Goal: Task Accomplishment & Management: Manage account settings

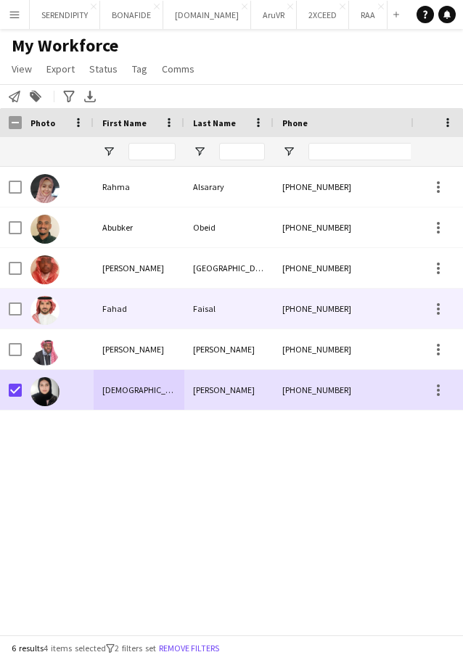
click at [355, 301] on div "[PHONE_NUMBER]" at bounding box center [367, 309] width 186 height 40
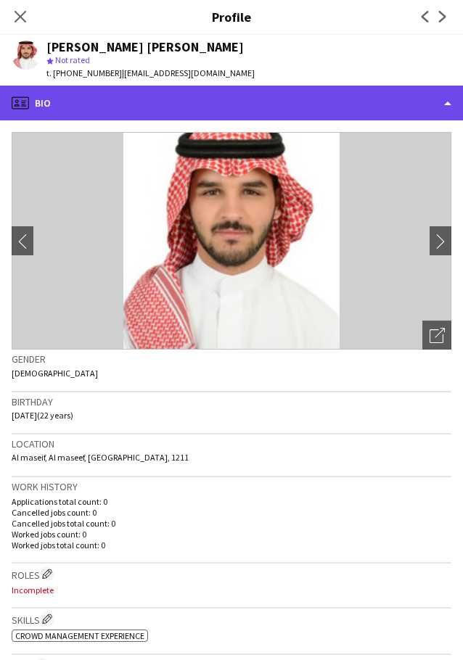
click at [265, 108] on div "profile Bio" at bounding box center [231, 103] width 463 height 35
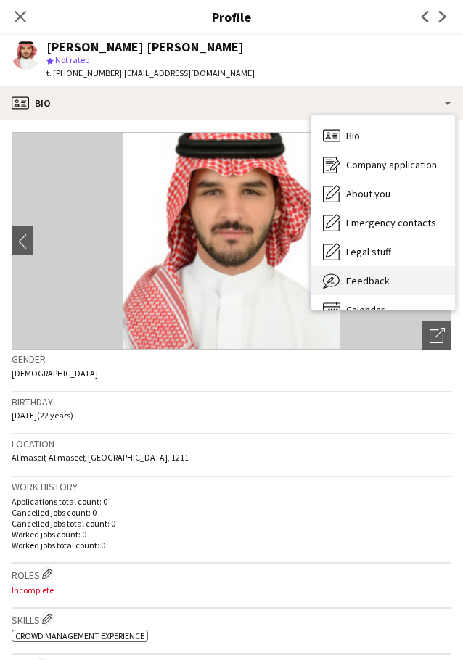
click at [398, 274] on div "Feedback Feedback" at bounding box center [383, 280] width 144 height 29
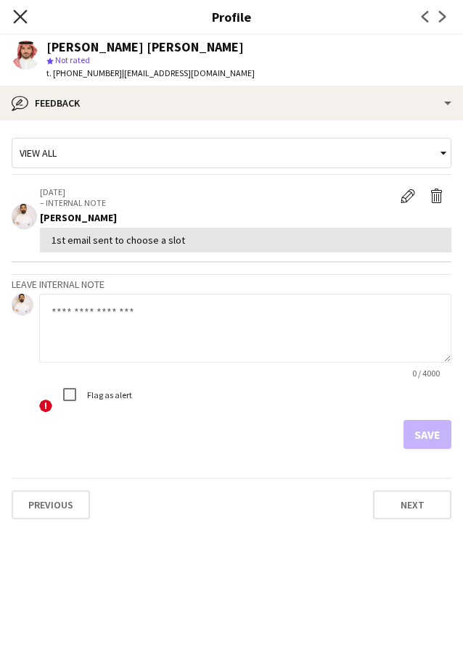
click at [20, 15] on icon "Close pop-in" at bounding box center [20, 16] width 14 height 14
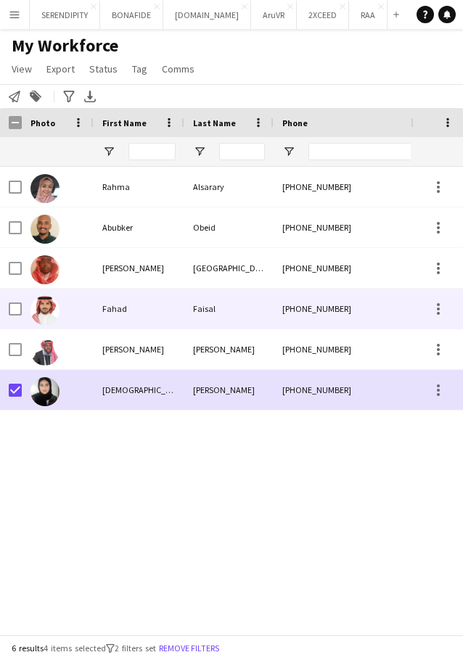
click at [239, 314] on div "Faisal" at bounding box center [228, 309] width 89 height 40
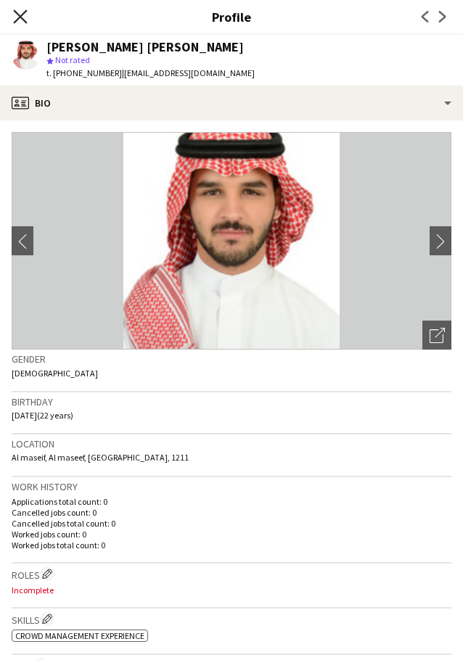
click at [24, 15] on icon "Close pop-in" at bounding box center [20, 16] width 14 height 14
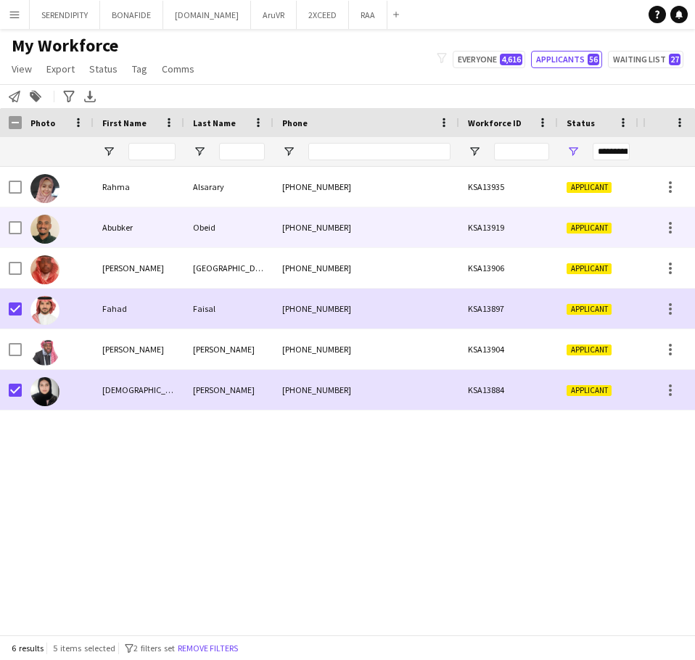
click at [8, 228] on div at bounding box center [11, 228] width 22 height 40
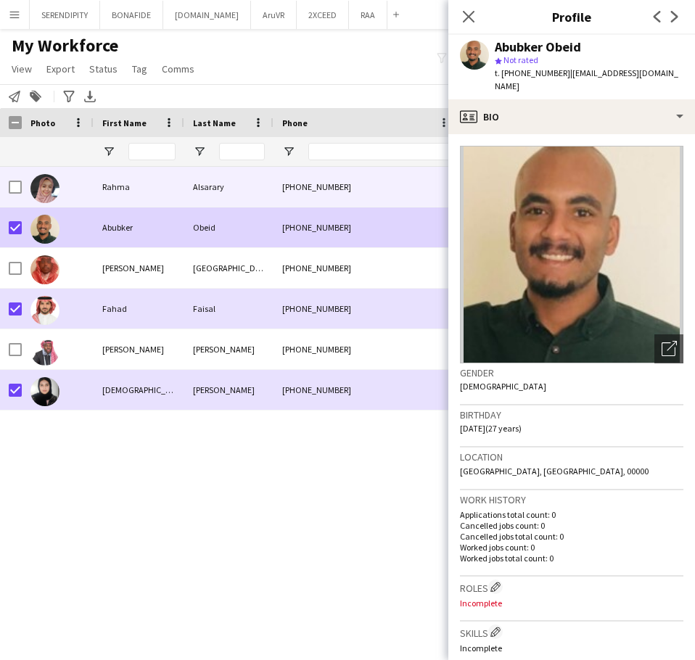
click at [175, 186] on div "Rahma" at bounding box center [139, 187] width 91 height 40
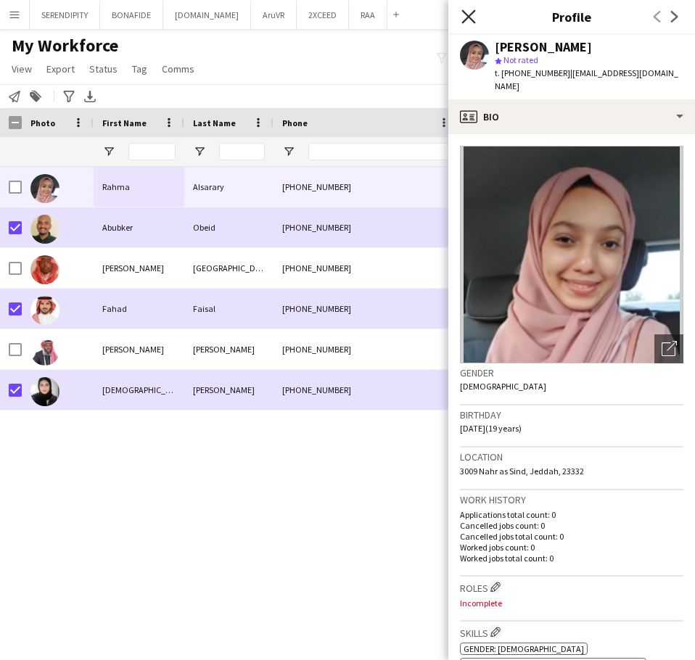
click at [462, 13] on icon "Close pop-in" at bounding box center [469, 16] width 14 height 14
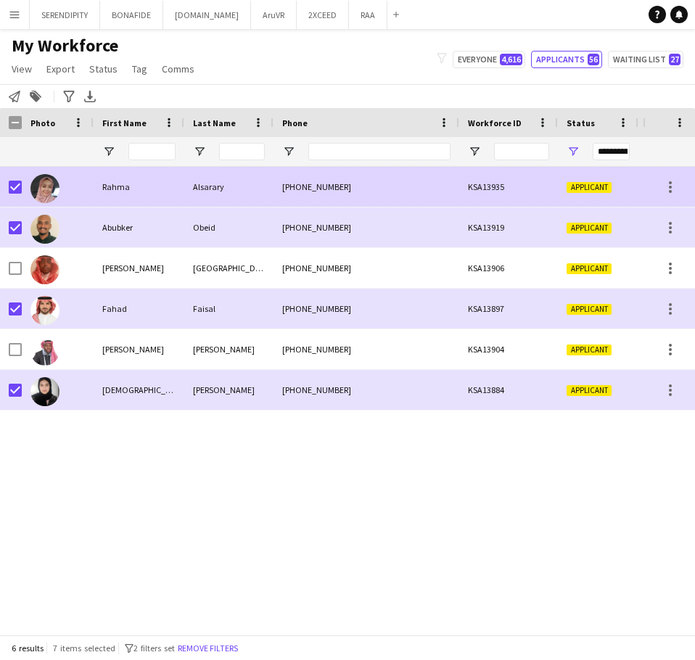
click at [436, 184] on div "[PHONE_NUMBER]" at bounding box center [367, 187] width 186 height 40
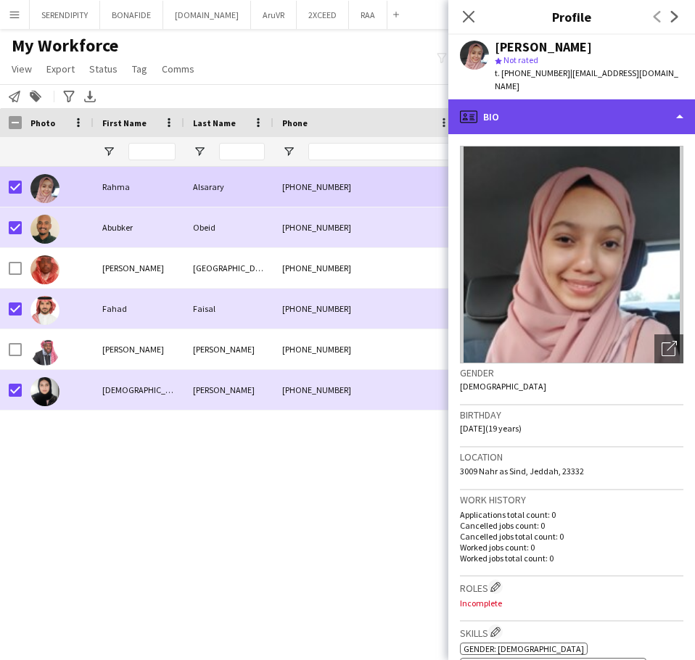
click at [462, 105] on div "profile Bio" at bounding box center [572, 116] width 247 height 35
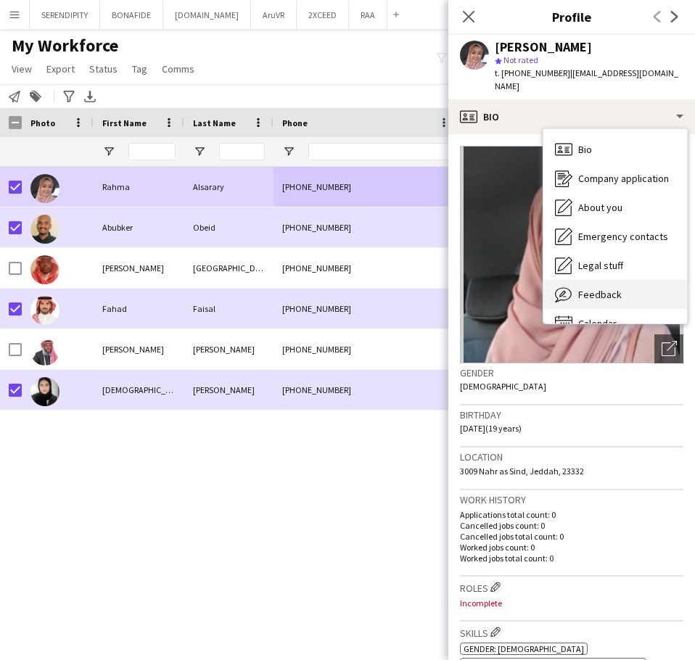
click at [462, 280] on div "Feedback Feedback" at bounding box center [616, 294] width 144 height 29
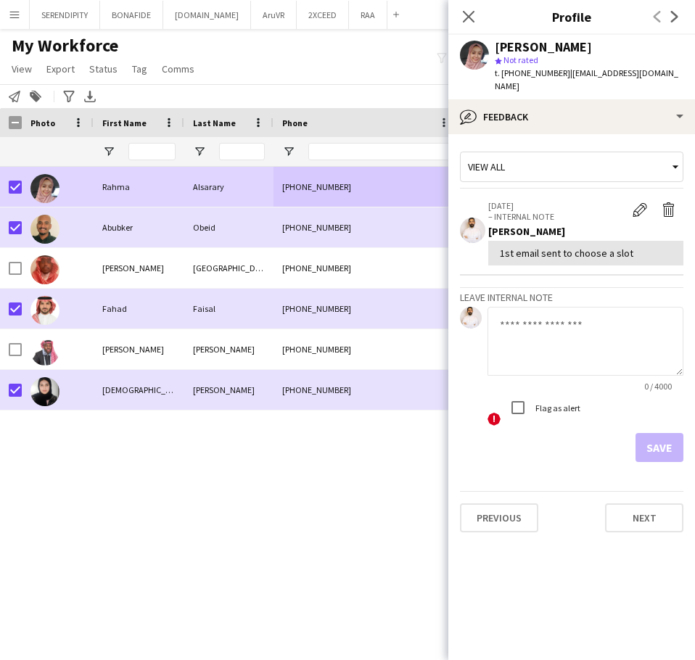
click at [462, 325] on textarea at bounding box center [586, 341] width 196 height 69
type textarea "*"
type textarea "**********"
click at [462, 436] on button "Save" at bounding box center [660, 447] width 48 height 29
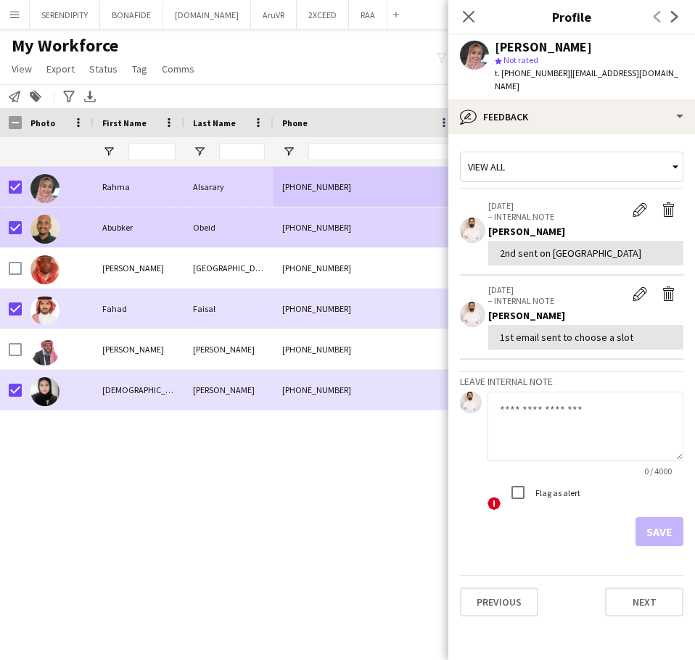
click at [234, 227] on div "Obeid" at bounding box center [228, 228] width 89 height 40
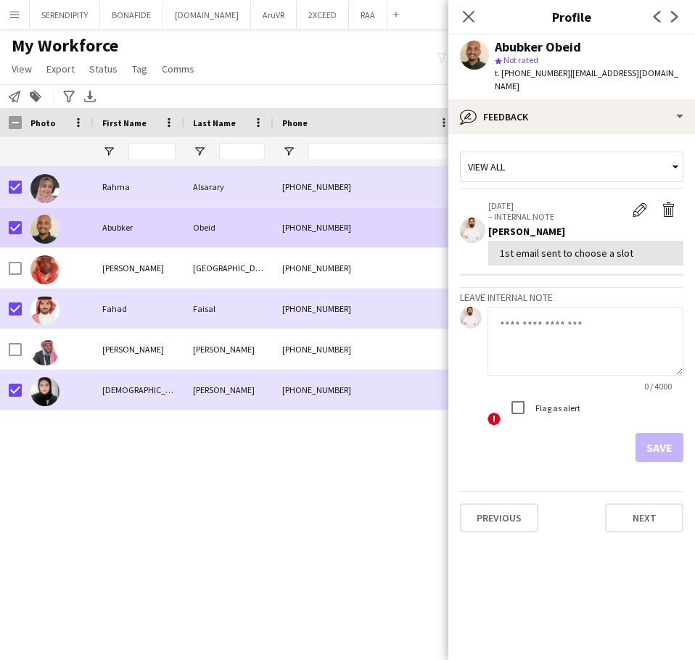
click at [462, 334] on textarea at bounding box center [586, 341] width 196 height 69
type textarea "**********"
click at [462, 435] on button "Save" at bounding box center [660, 447] width 48 height 29
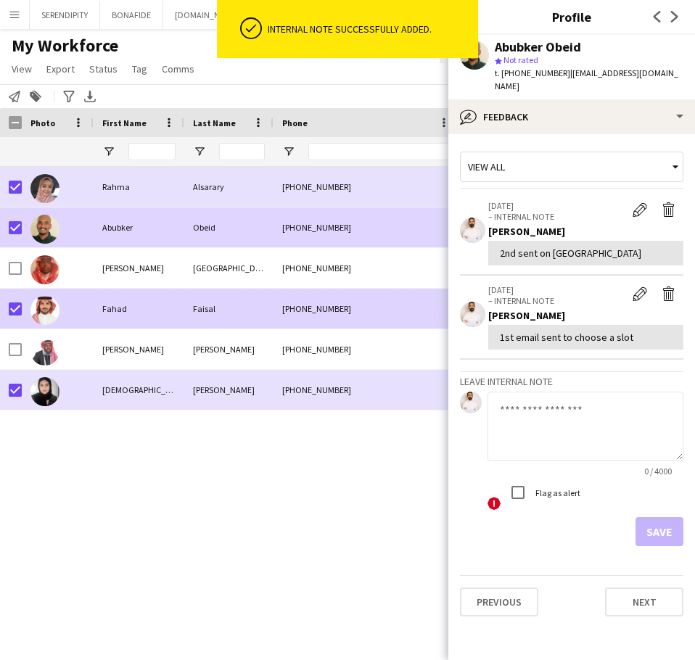
click at [277, 300] on div "[PHONE_NUMBER]" at bounding box center [367, 309] width 186 height 40
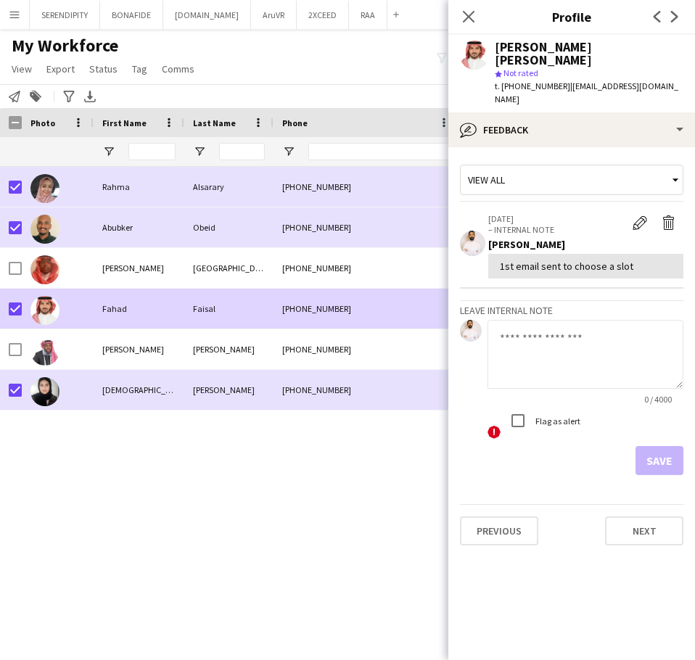
click at [462, 320] on textarea at bounding box center [586, 354] width 196 height 69
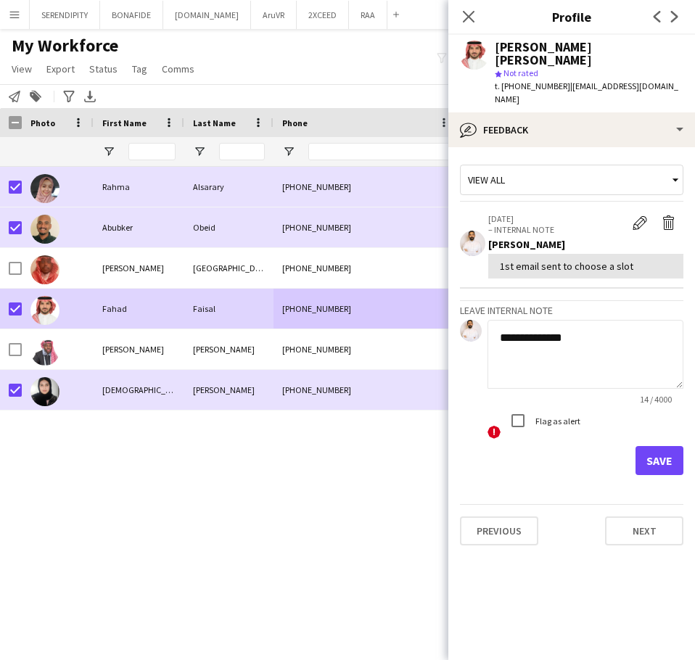
drag, startPoint x: 595, startPoint y: 316, endPoint x: 483, endPoint y: 316, distance: 112.5
click at [462, 320] on div "**********" at bounding box center [572, 380] width 224 height 120
type textarea "**********"
click at [462, 446] on button "Save" at bounding box center [660, 460] width 48 height 29
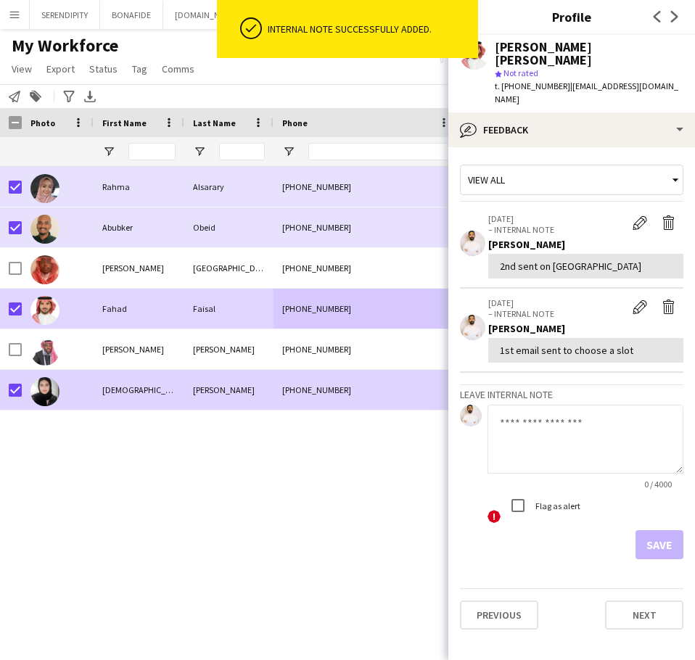
click at [241, 403] on div "[PERSON_NAME]" at bounding box center [228, 390] width 89 height 40
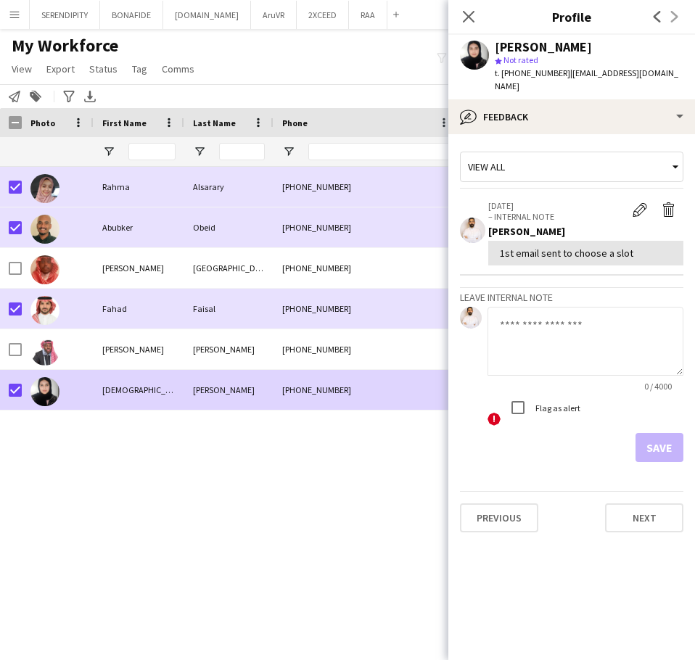
click at [462, 324] on textarea at bounding box center [586, 341] width 196 height 69
paste textarea "**********"
type textarea "**********"
click at [462, 433] on button "Save" at bounding box center [660, 447] width 48 height 29
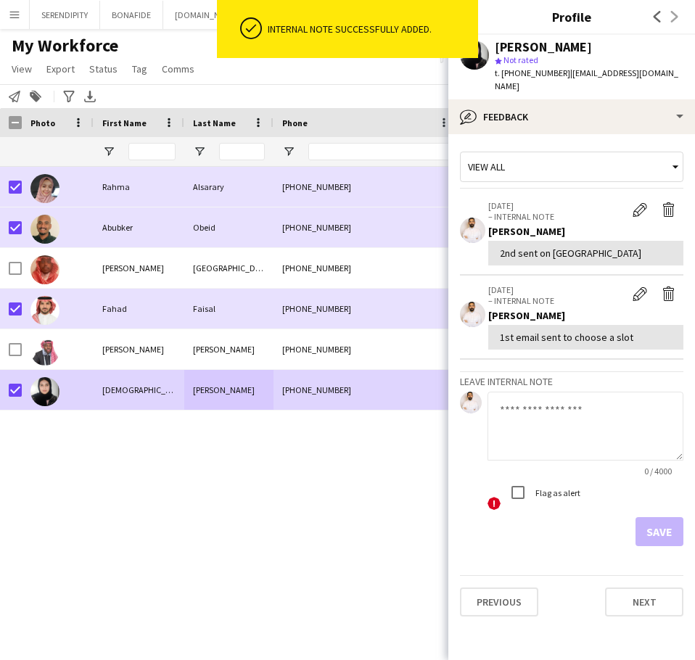
click at [391, 67] on div "My Workforce View Views Default view Basic Export View TAGS Test New view Updat…" at bounding box center [347, 59] width 695 height 49
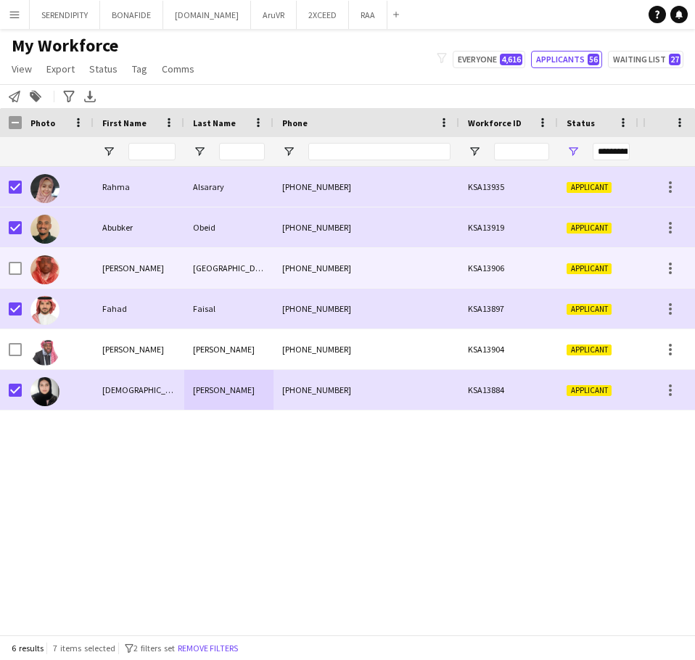
click at [462, 263] on div "KSA13906" at bounding box center [508, 268] width 99 height 40
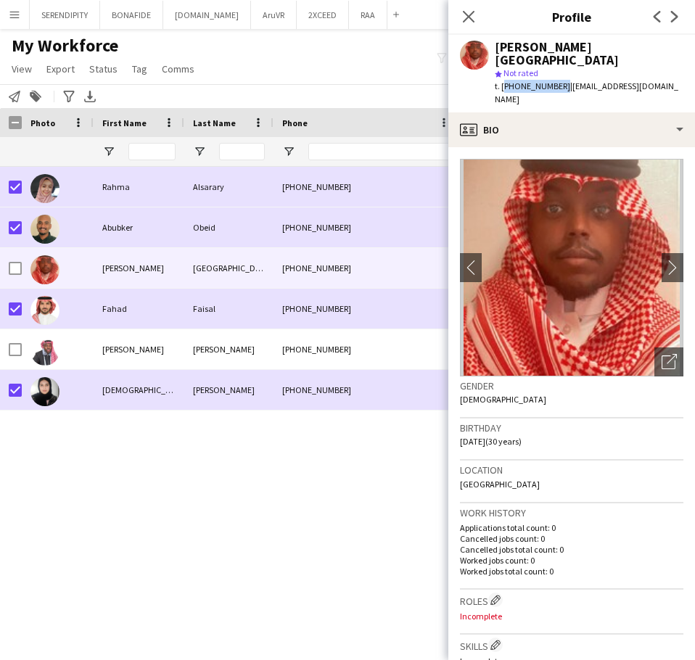
drag, startPoint x: 557, startPoint y: 74, endPoint x: 503, endPoint y: 75, distance: 53.7
click at [462, 81] on span "t. [PHONE_NUMBER]" at bounding box center [532, 86] width 75 height 11
copy span "[PHONE_NUMBER]"
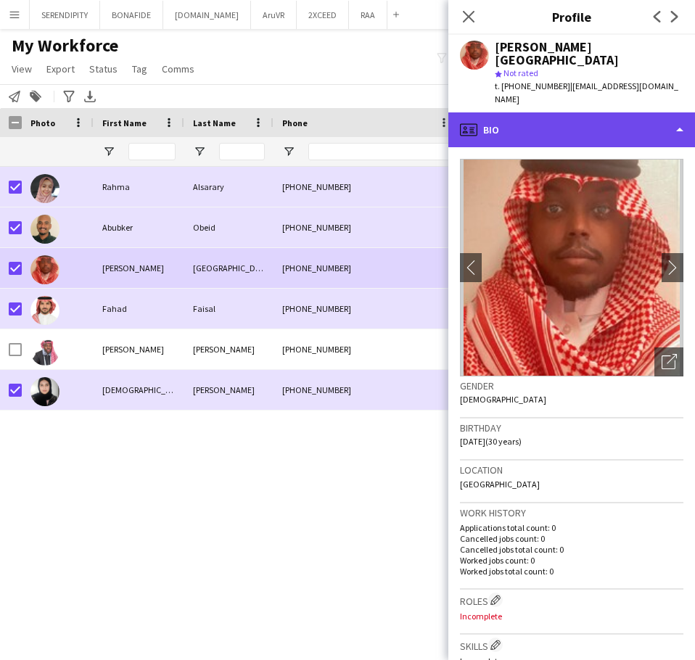
click at [462, 112] on div "profile Bio" at bounding box center [572, 129] width 247 height 35
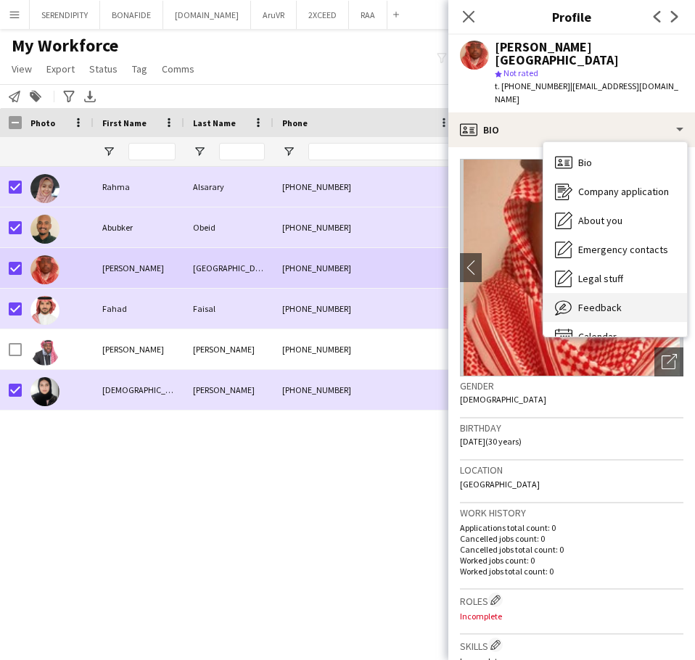
click at [462, 293] on div "Feedback Feedback" at bounding box center [616, 307] width 144 height 29
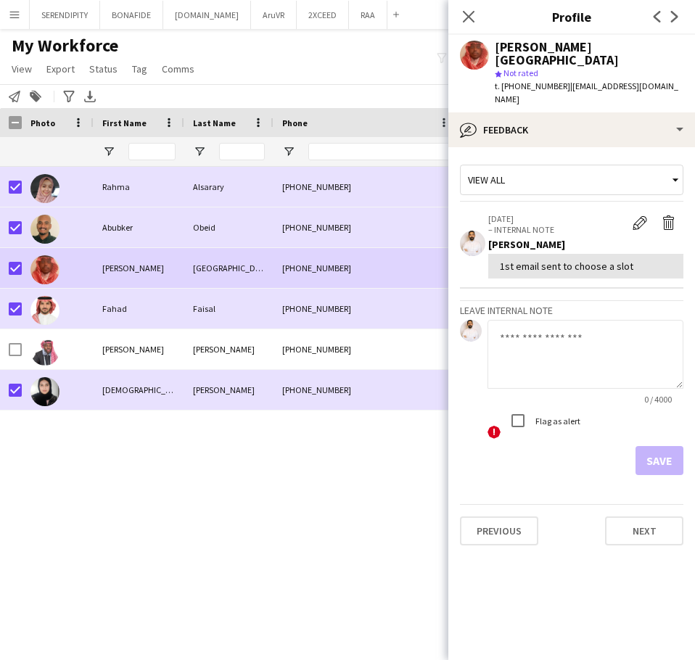
click at [462, 320] on textarea at bounding box center [586, 354] width 196 height 69
type textarea "**********"
click at [462, 446] on button "Save" at bounding box center [660, 460] width 48 height 29
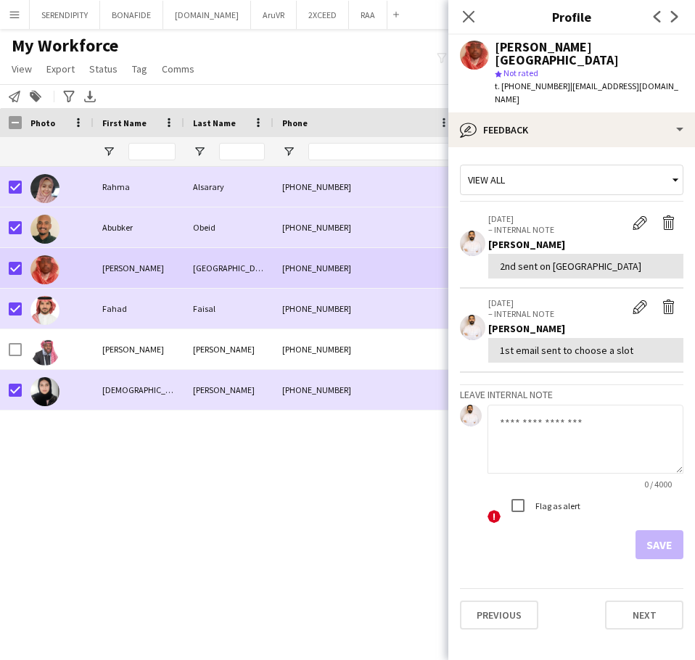
click at [383, 472] on div "[PERSON_NAME] [PHONE_NUMBER] KSA13935 Applicant Jeddah [DATE] Abubker Obeid [PH…" at bounding box center [321, 395] width 643 height 457
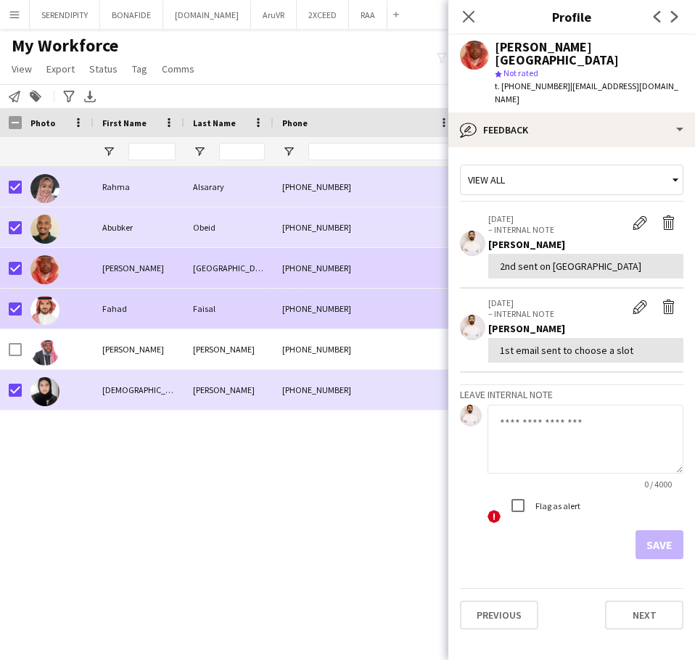
click at [350, 308] on div "[PHONE_NUMBER]" at bounding box center [367, 309] width 186 height 40
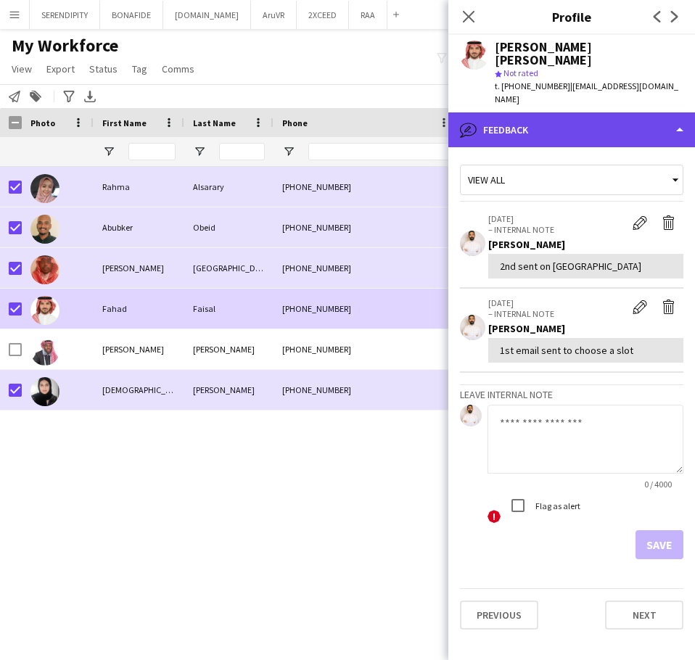
click at [462, 112] on div "bubble-pencil Feedback" at bounding box center [572, 129] width 247 height 35
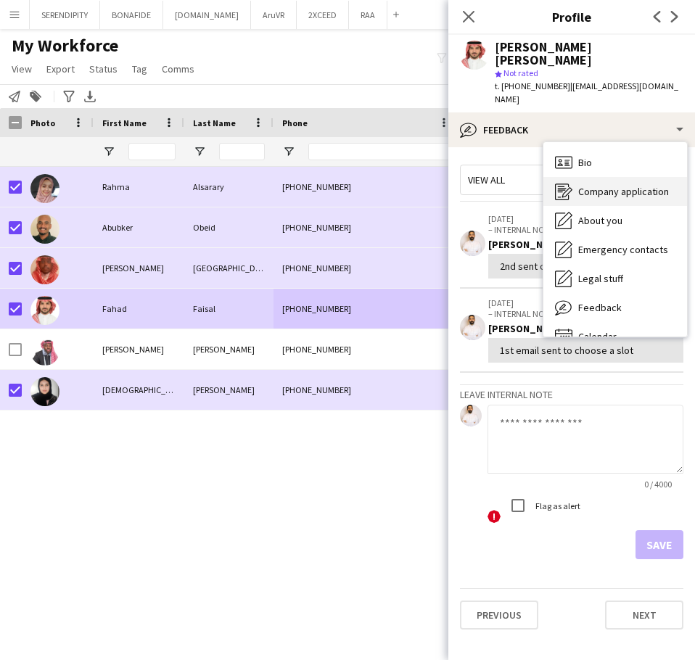
click at [462, 185] on span "Company application" at bounding box center [623, 191] width 91 height 13
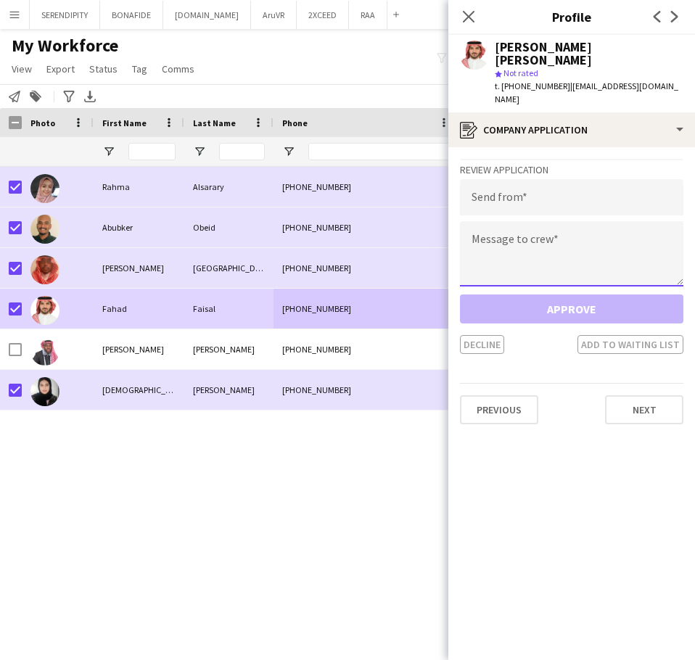
click at [462, 228] on textarea at bounding box center [572, 253] width 224 height 65
paste textarea "**********"
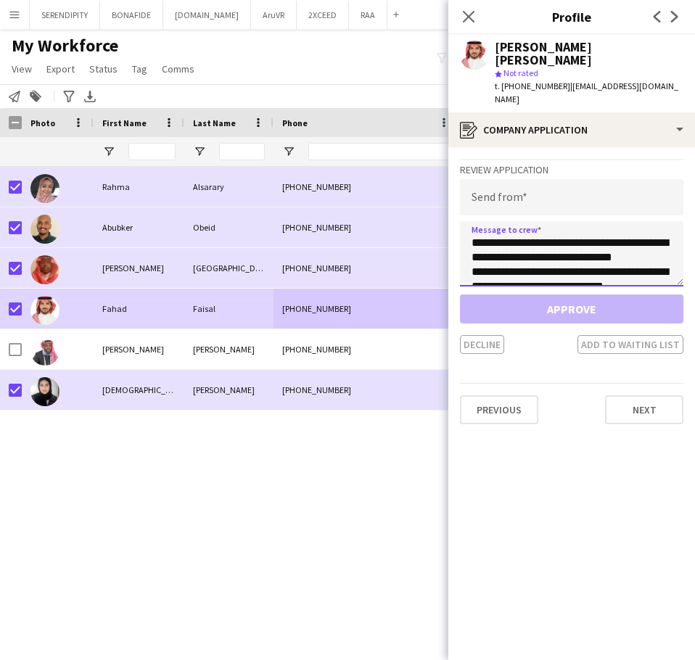
scroll to position [401, 0]
type textarea "**********"
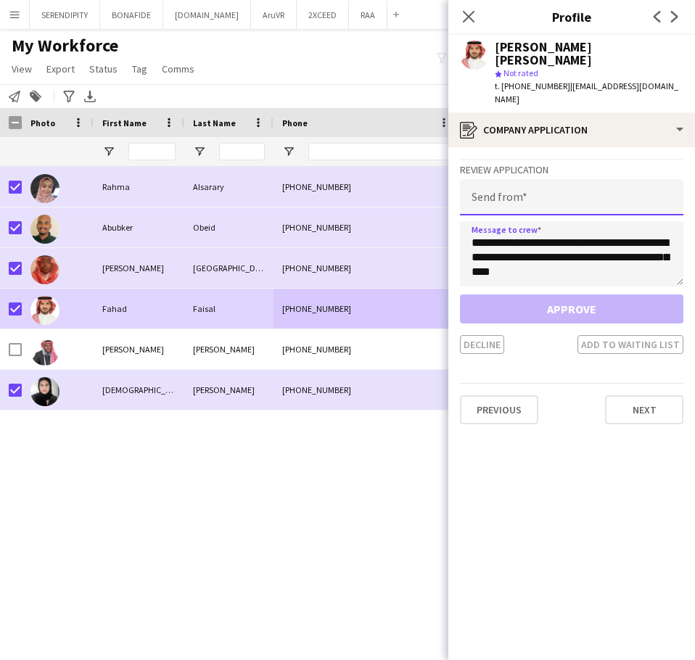
click at [462, 179] on input "email" at bounding box center [572, 197] width 224 height 36
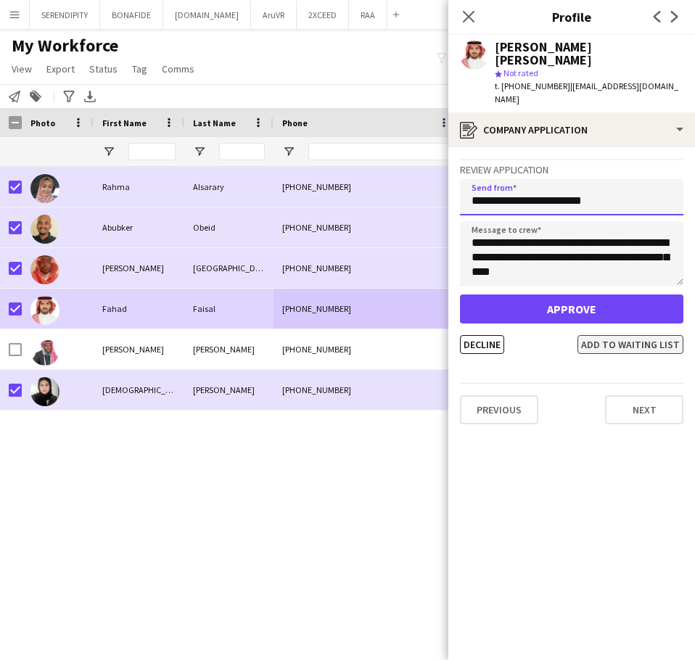
type input "**********"
click at [462, 335] on button "Add to waiting list" at bounding box center [631, 344] width 106 height 19
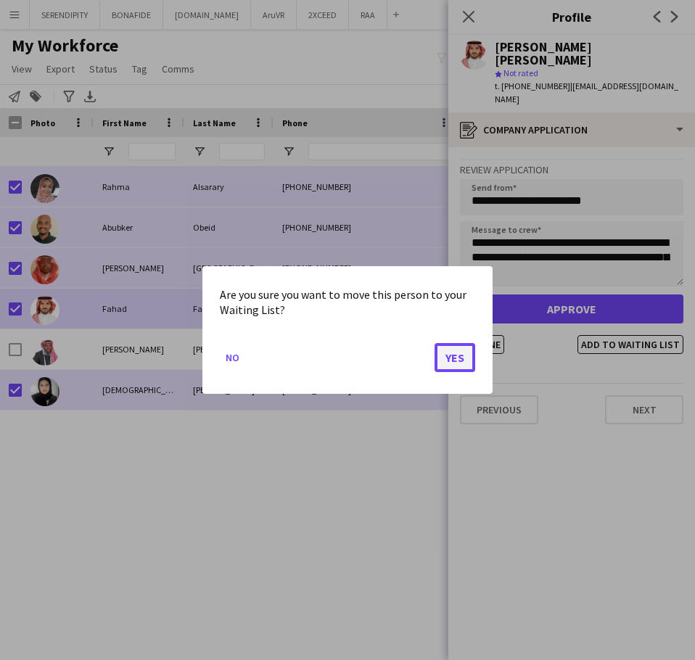
click at [461, 363] on button "Yes" at bounding box center [455, 357] width 41 height 29
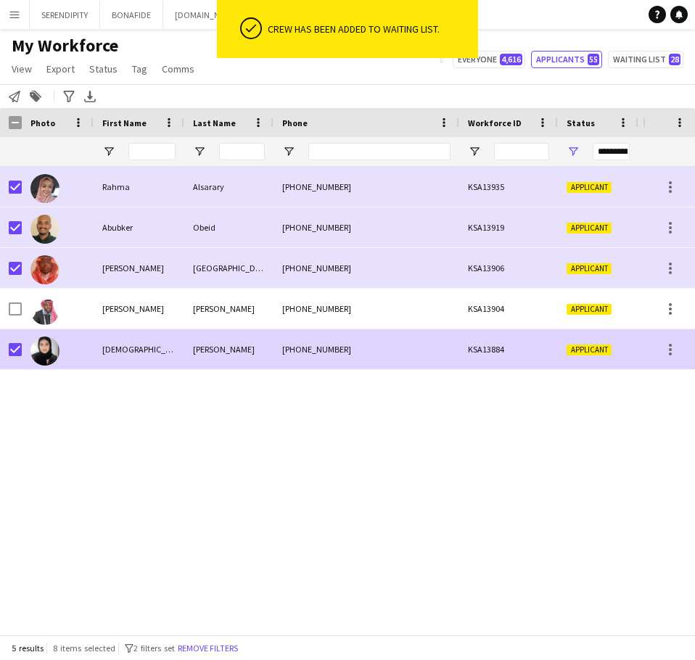
click at [438, 354] on div "[PHONE_NUMBER]" at bounding box center [367, 349] width 186 height 40
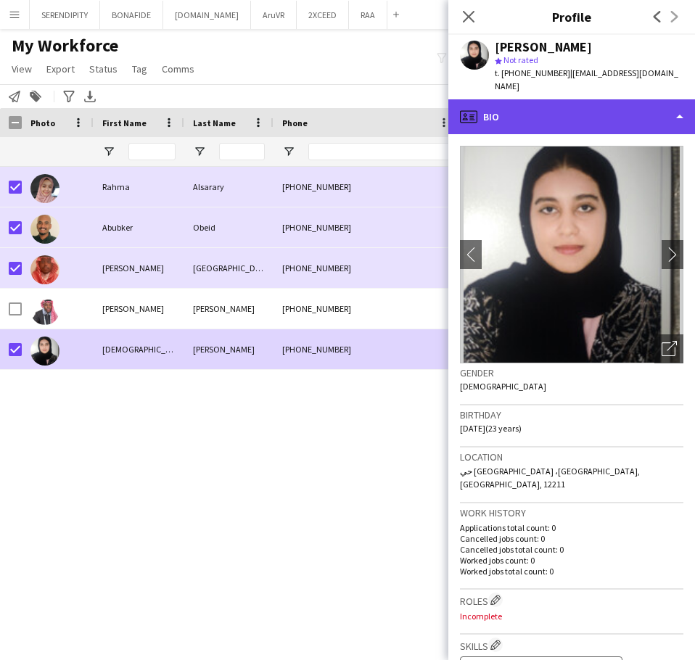
click at [462, 99] on div "profile Bio" at bounding box center [572, 116] width 247 height 35
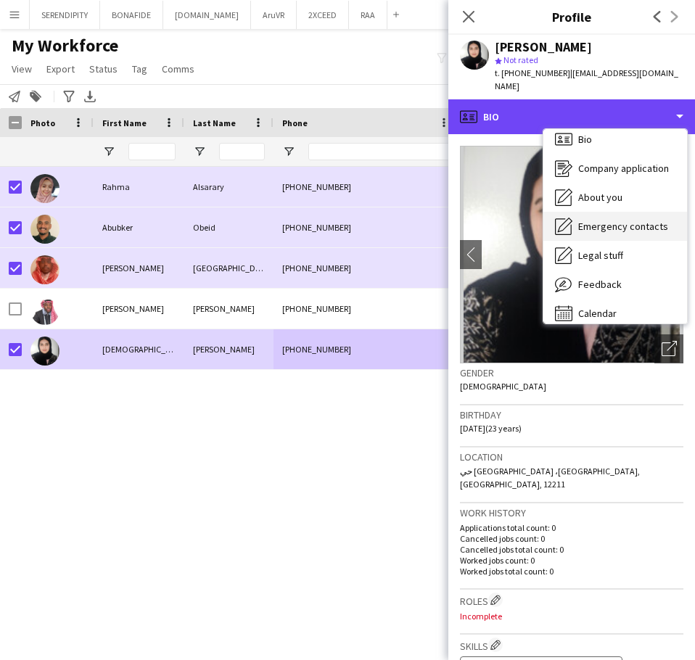
scroll to position [0, 0]
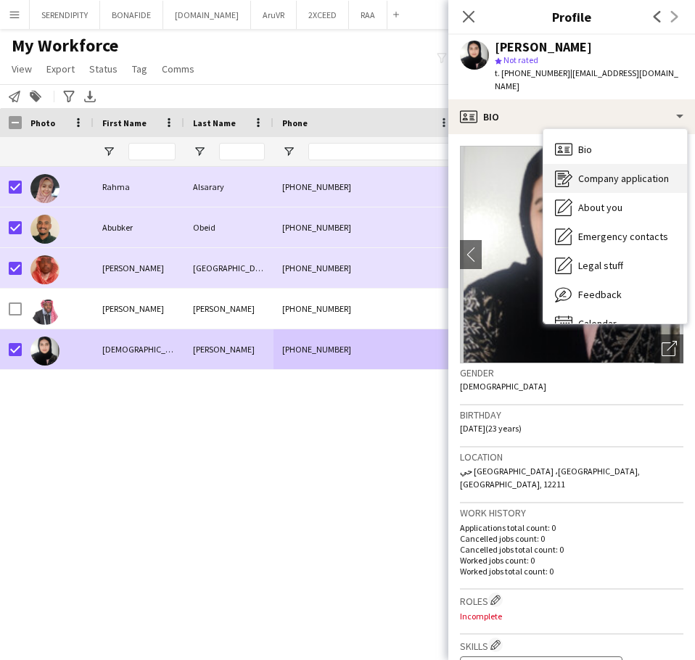
click at [462, 172] on span "Company application" at bounding box center [623, 178] width 91 height 13
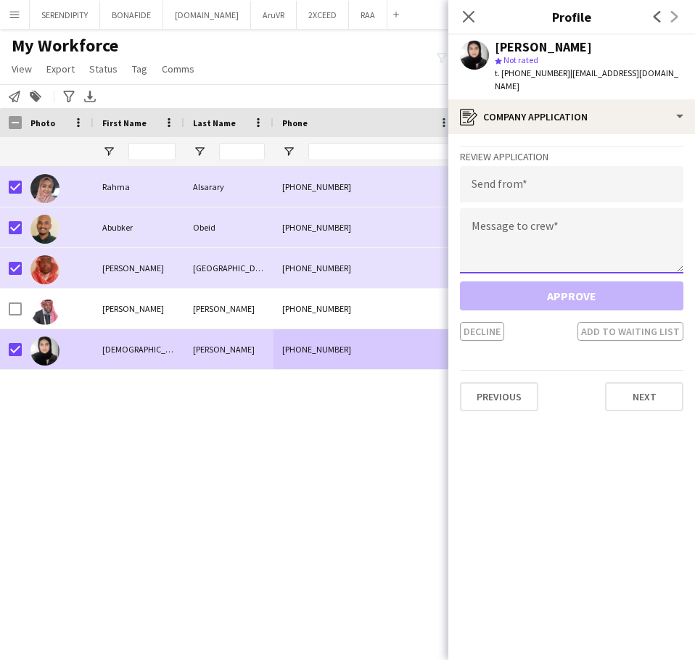
click at [462, 232] on textarea at bounding box center [572, 240] width 224 height 65
paste textarea "**********"
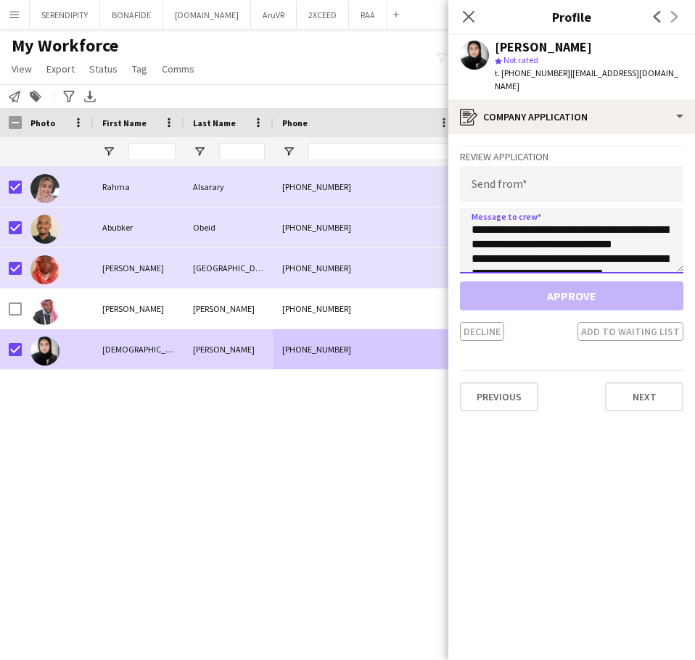
scroll to position [401, 0]
type textarea "**********"
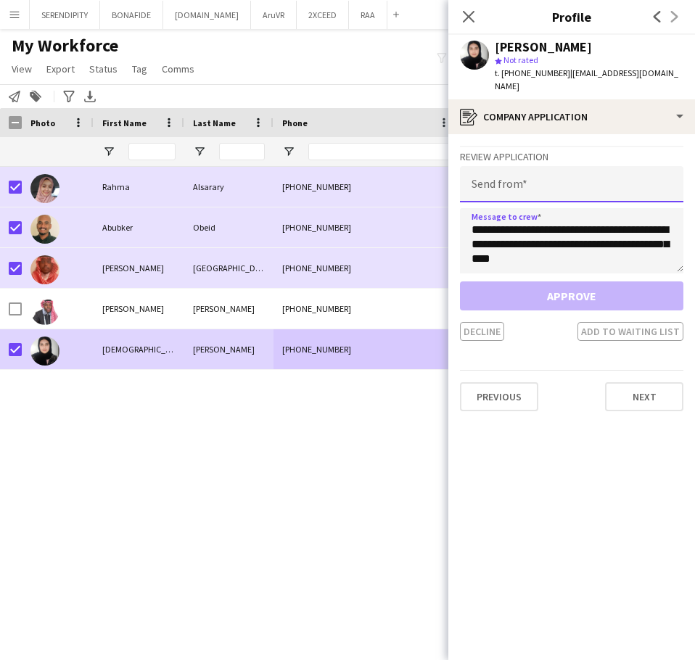
click at [462, 173] on input "email" at bounding box center [572, 184] width 224 height 36
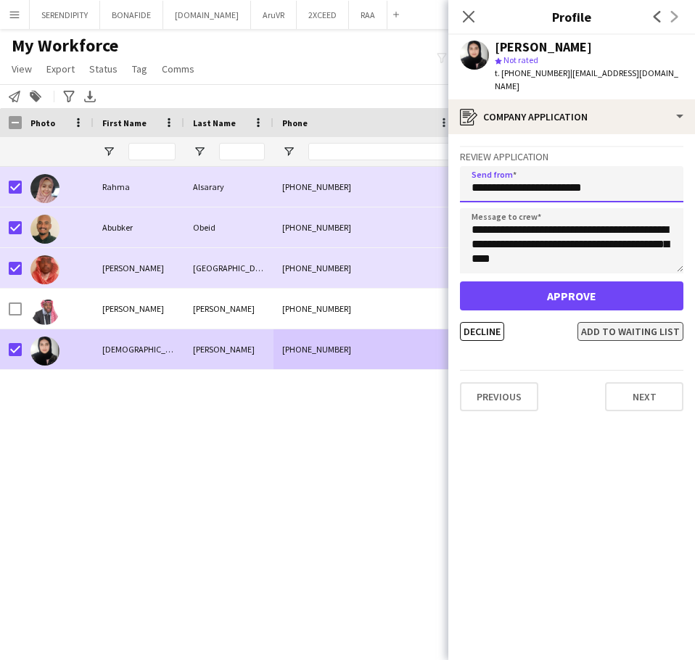
type input "**********"
click at [462, 322] on button "Add to waiting list" at bounding box center [631, 331] width 106 height 19
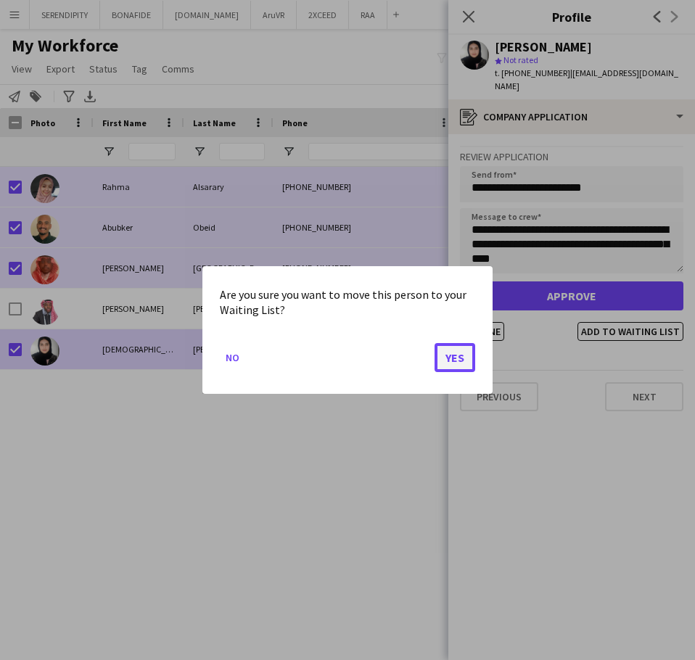
click at [449, 351] on button "Yes" at bounding box center [455, 357] width 41 height 29
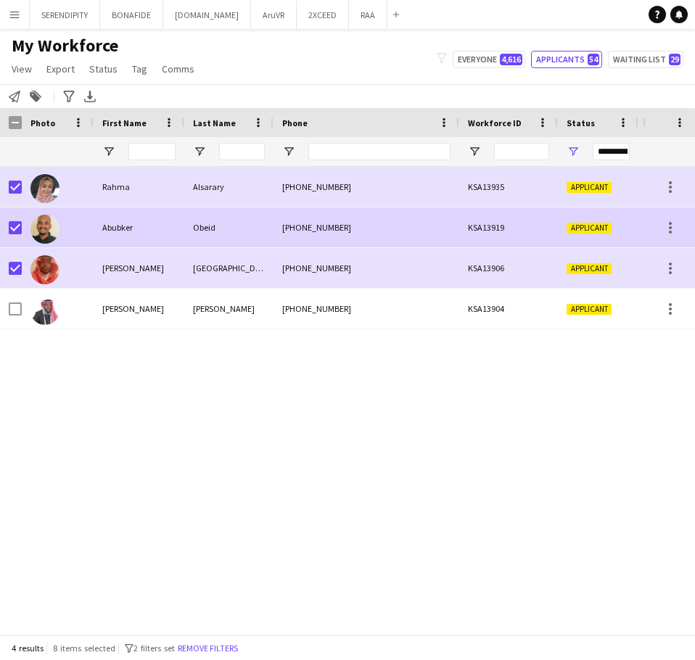
click at [235, 232] on div "Obeid" at bounding box center [228, 228] width 89 height 40
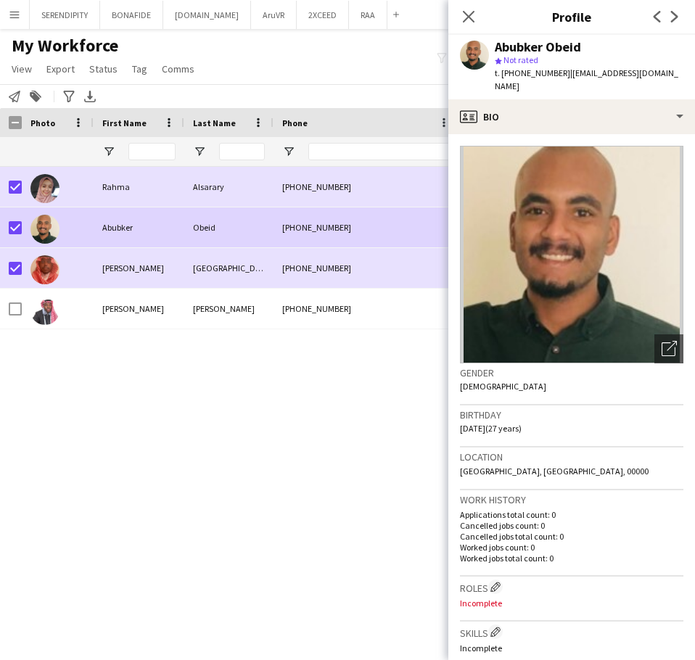
click at [462, 84] on div "Abubker Obeid star Not rated t. [PHONE_NUMBER] | [EMAIL_ADDRESS][DOMAIN_NAME]" at bounding box center [572, 67] width 247 height 65
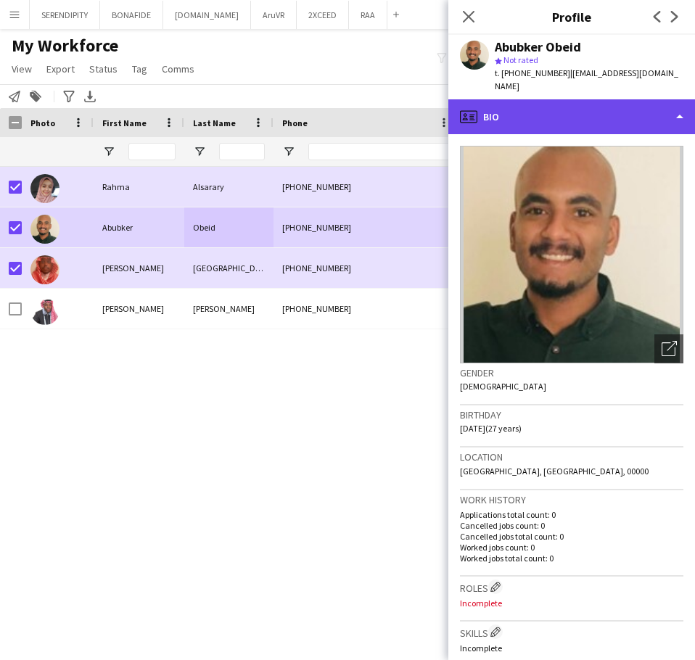
click at [462, 102] on div "profile Bio" at bounding box center [572, 116] width 247 height 35
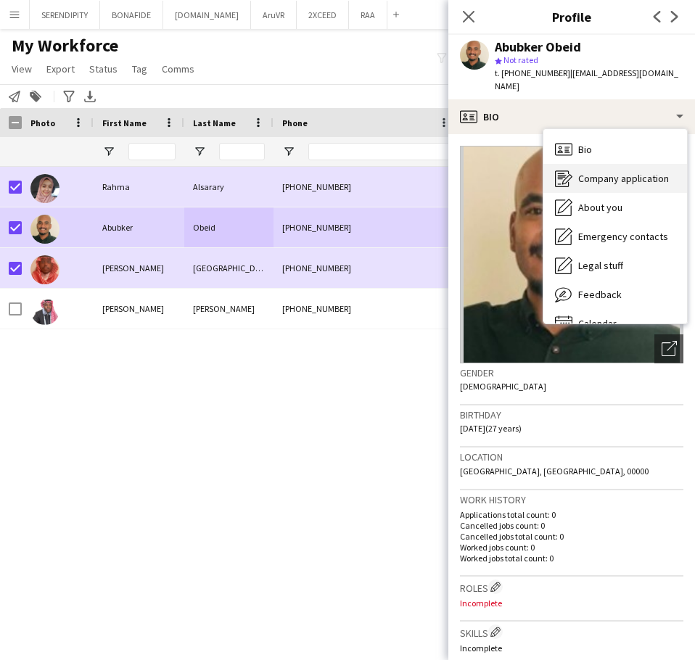
click at [462, 173] on div "Company application Company application" at bounding box center [616, 178] width 144 height 29
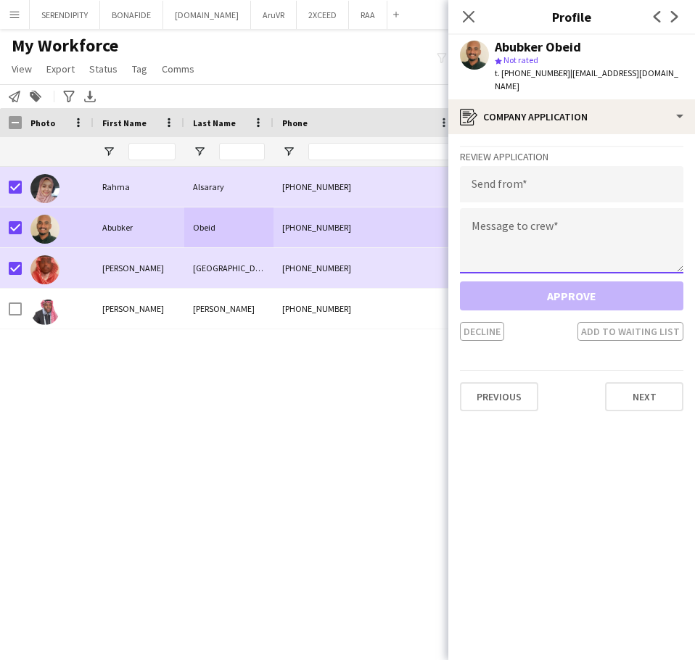
click at [462, 221] on textarea at bounding box center [572, 240] width 224 height 65
paste textarea "**********"
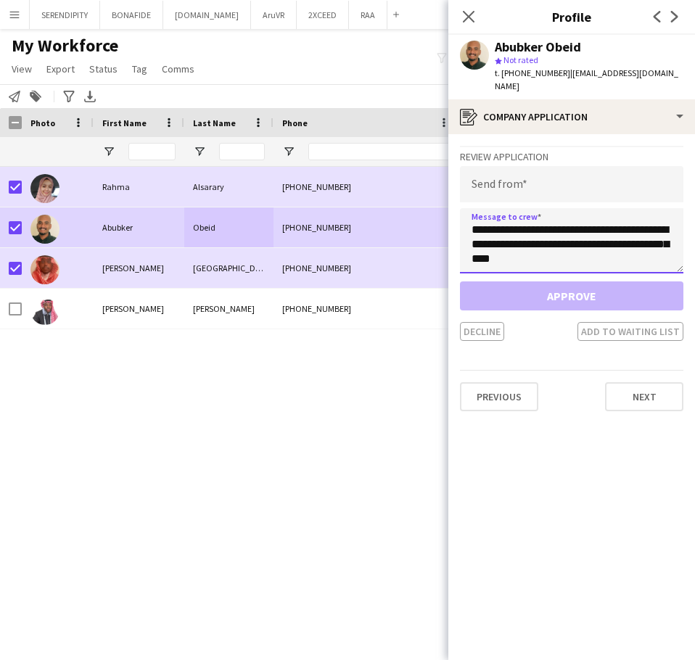
type textarea "**********"
click at [462, 176] on input "email" at bounding box center [572, 184] width 224 height 36
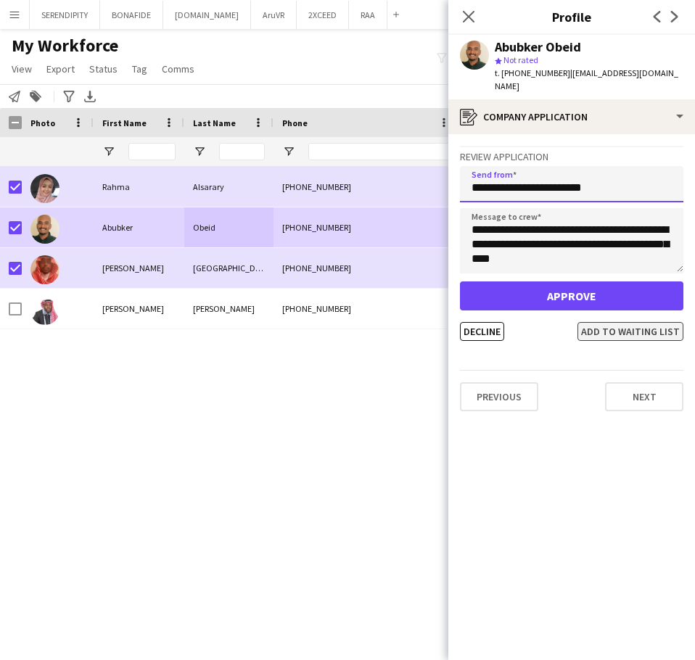
type input "**********"
click at [462, 323] on button "Add to waiting list" at bounding box center [631, 331] width 106 height 19
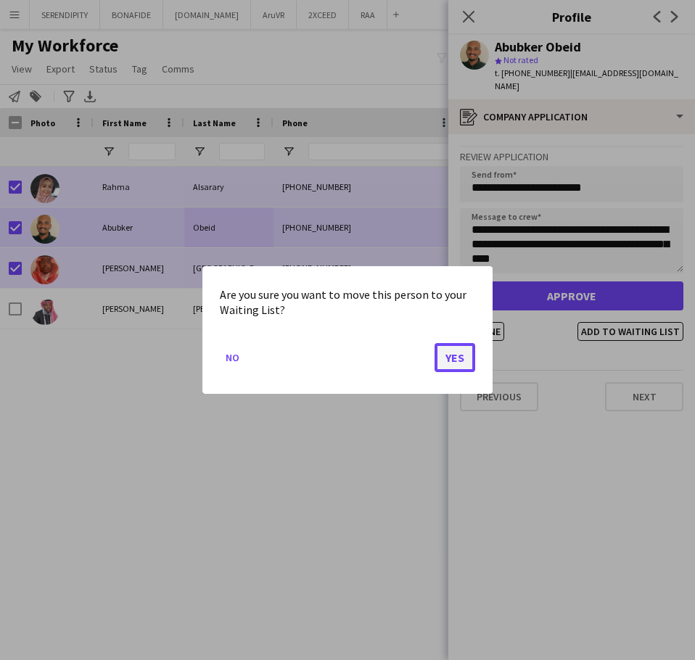
click at [454, 359] on button "Yes" at bounding box center [455, 357] width 41 height 29
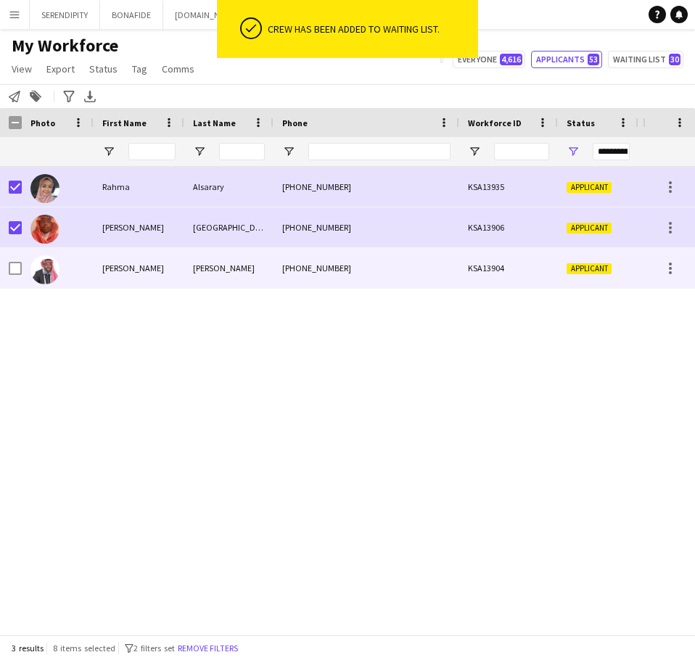
click at [390, 272] on div "[PHONE_NUMBER]" at bounding box center [367, 268] width 186 height 40
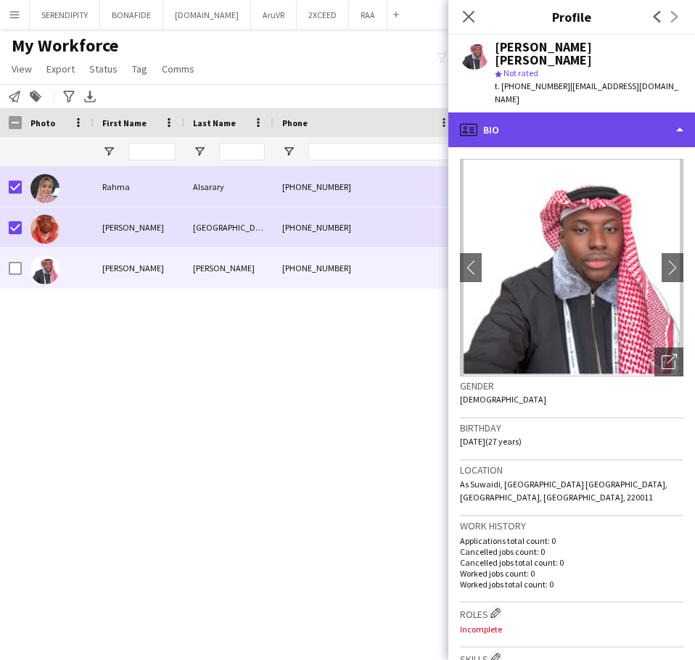
click at [462, 112] on div "profile Bio" at bounding box center [572, 129] width 247 height 35
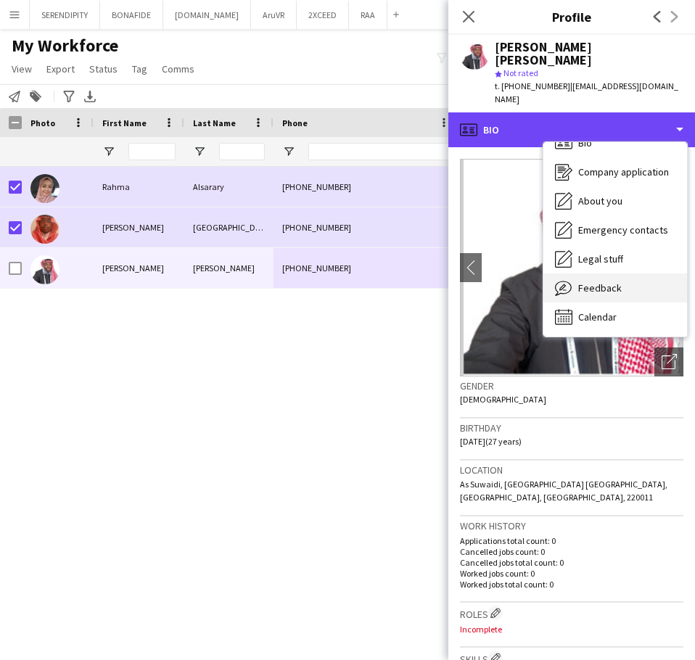
scroll to position [20, 0]
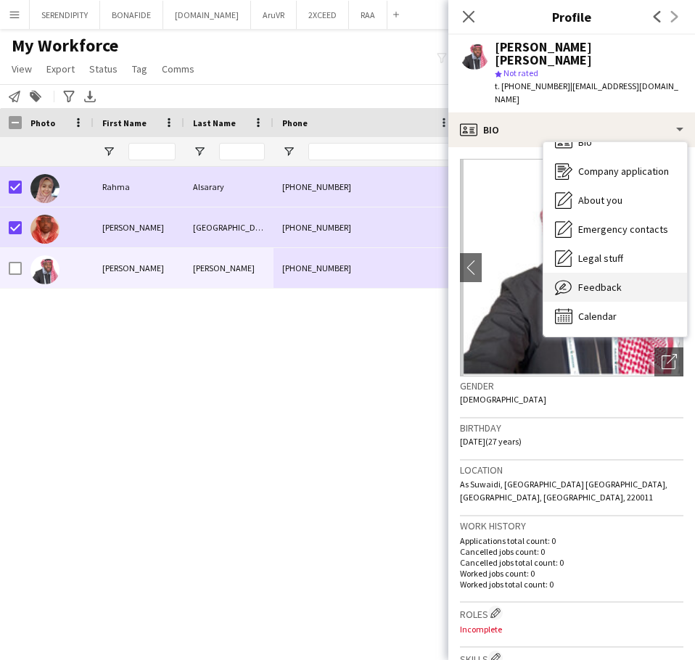
click at [462, 273] on div "Feedback Feedback" at bounding box center [616, 287] width 144 height 29
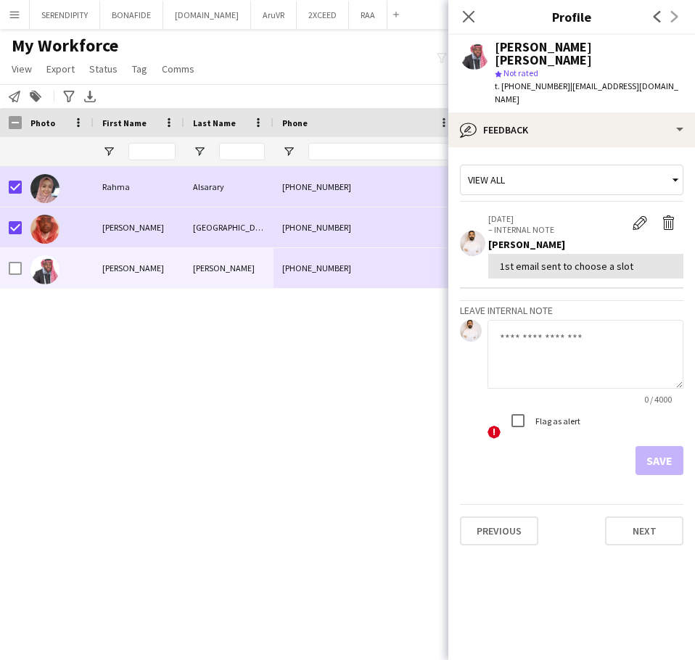
click at [462, 320] on textarea at bounding box center [586, 354] width 196 height 69
click at [462, 320] on textarea "**********" at bounding box center [586, 354] width 196 height 69
type textarea "*"
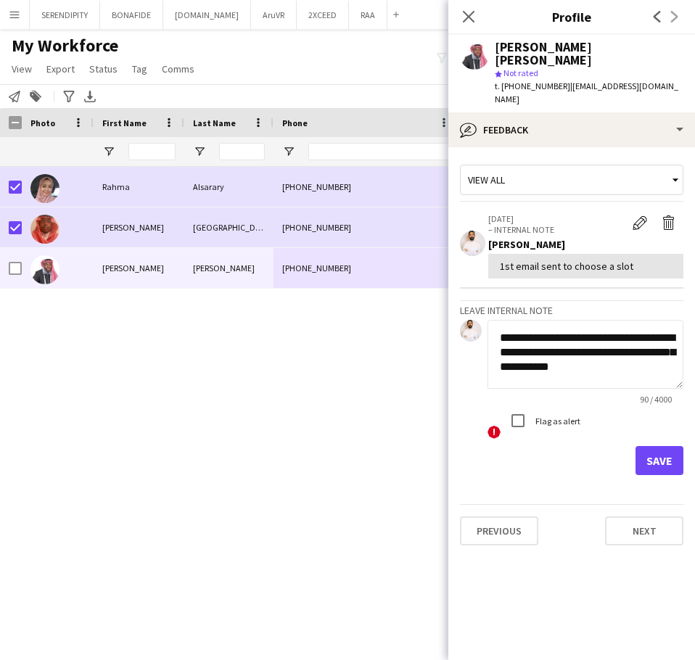
scroll to position [1, 0]
type textarea "**********"
click at [462, 446] on button "Save" at bounding box center [660, 460] width 48 height 29
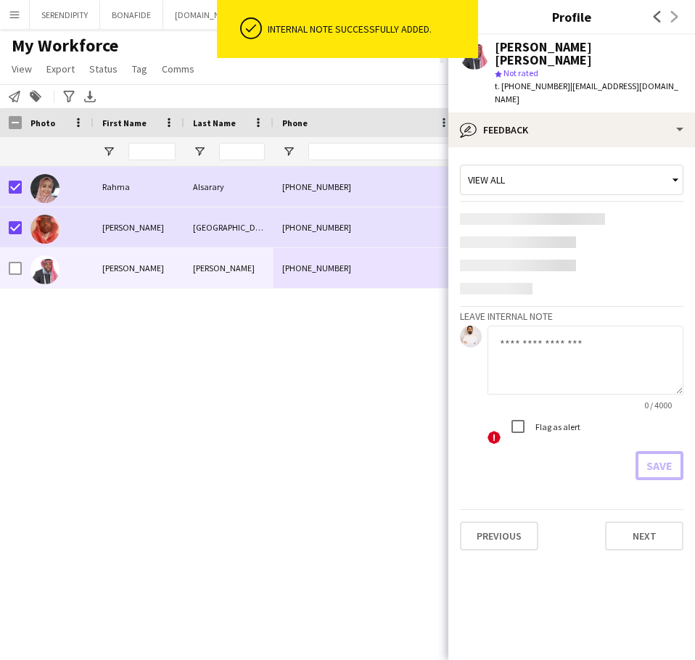
scroll to position [0, 0]
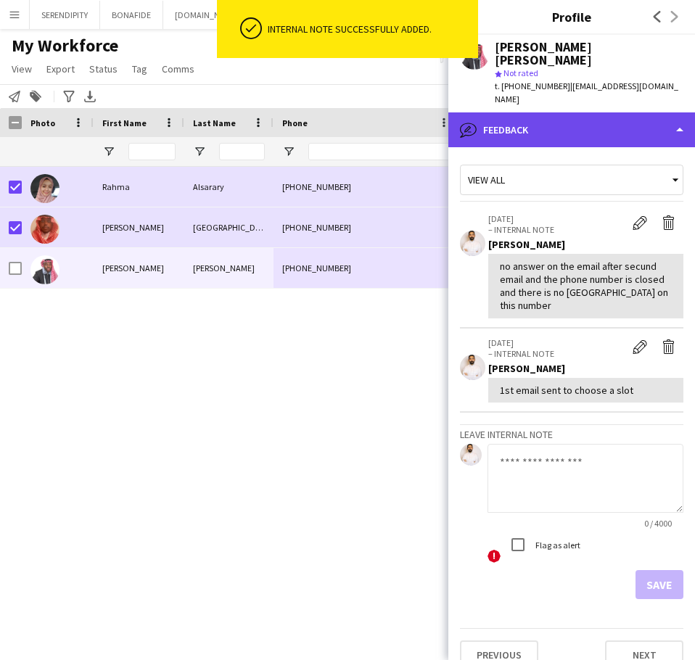
click at [462, 112] on div "bubble-pencil Feedback" at bounding box center [572, 129] width 247 height 35
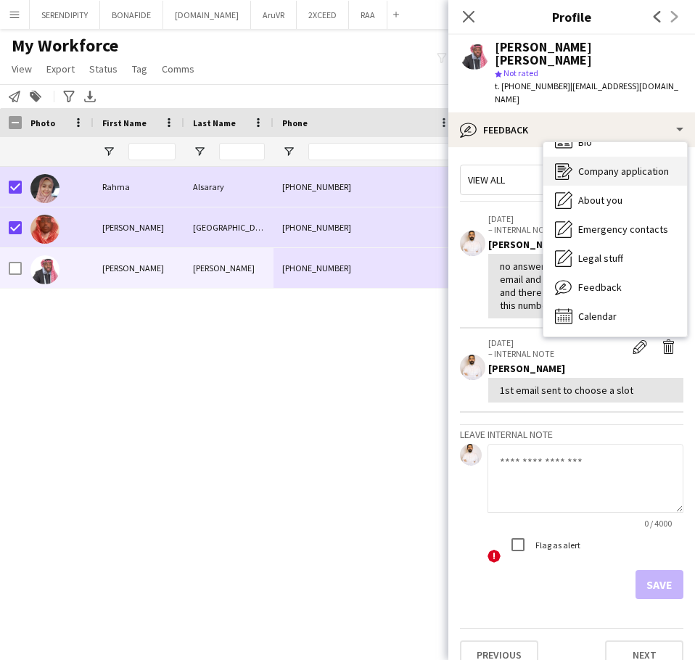
click at [462, 157] on div "Company application Company application" at bounding box center [616, 171] width 144 height 29
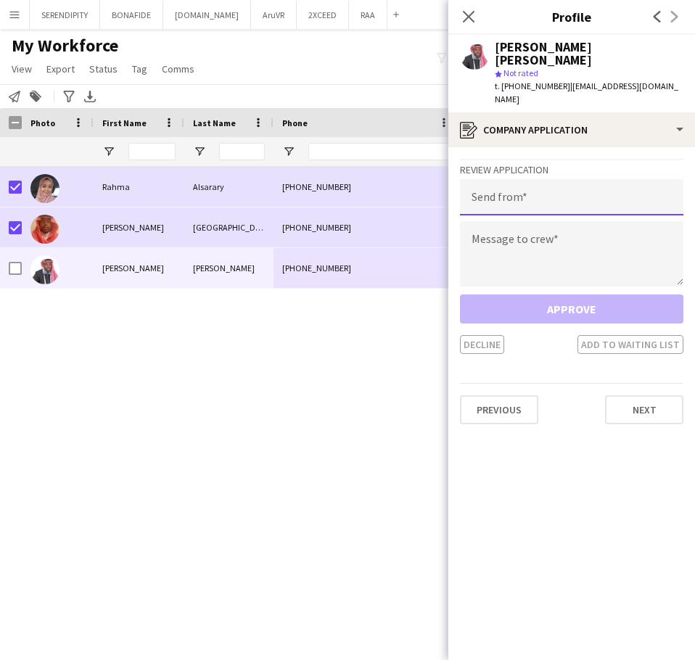
click at [462, 179] on input "email" at bounding box center [572, 197] width 224 height 36
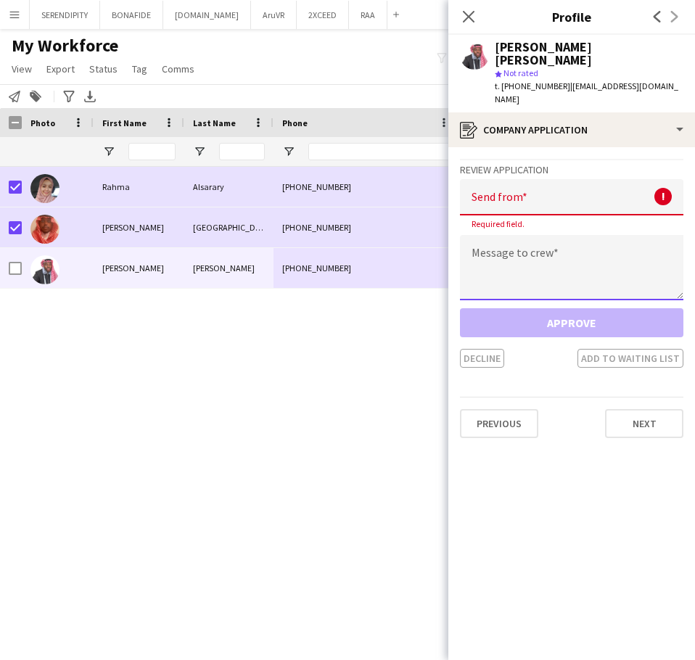
click at [462, 235] on textarea at bounding box center [572, 267] width 224 height 65
paste textarea "**********"
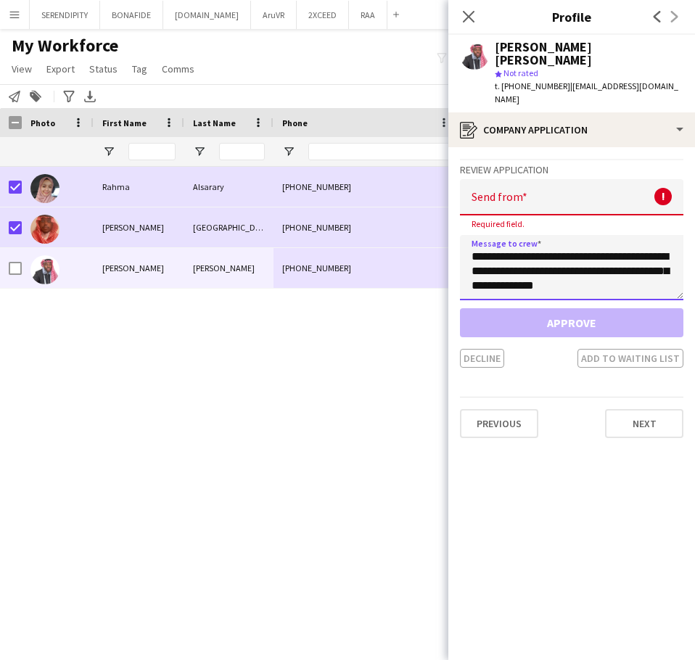
scroll to position [314, 0]
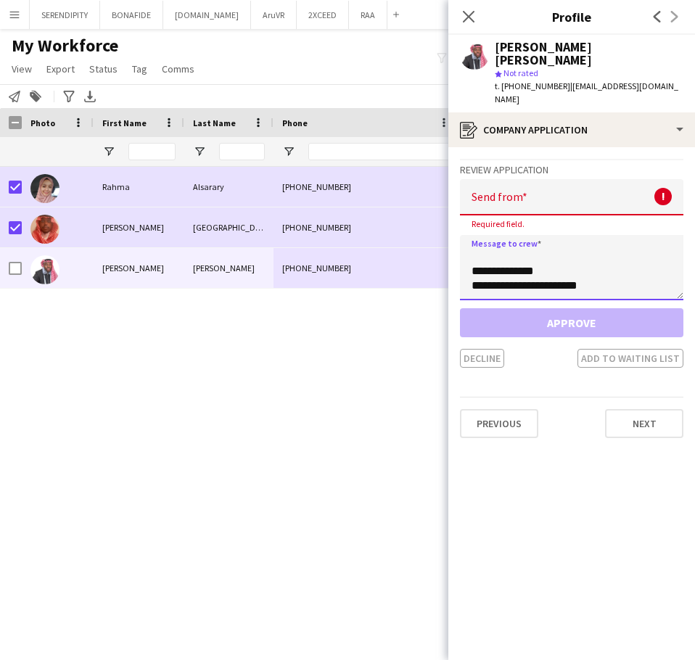
type textarea "**********"
click at [462, 179] on input "email" at bounding box center [572, 197] width 224 height 36
paste input "**********"
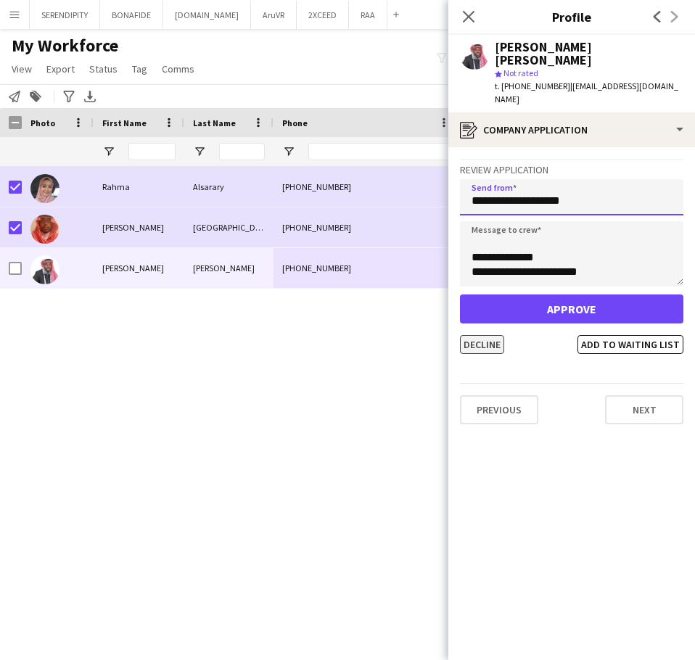
type input "**********"
click at [462, 335] on button "Decline" at bounding box center [482, 344] width 44 height 19
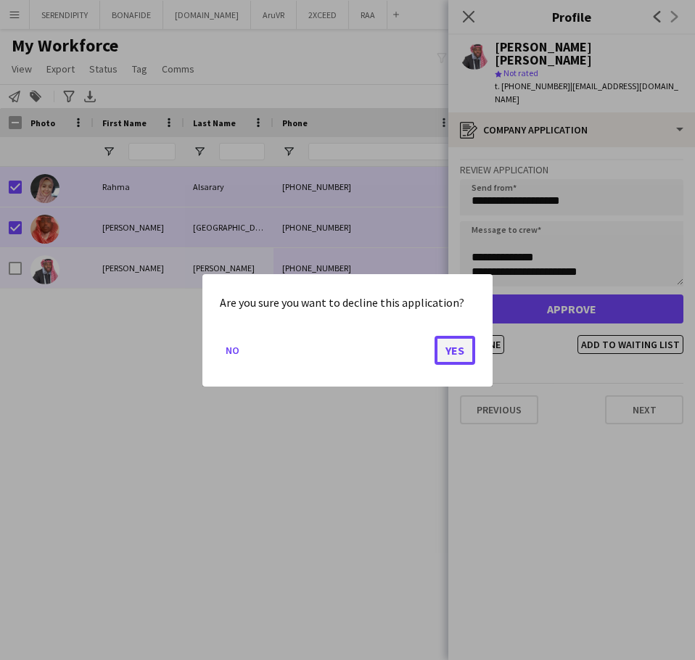
click at [459, 354] on button "Yes" at bounding box center [455, 349] width 41 height 29
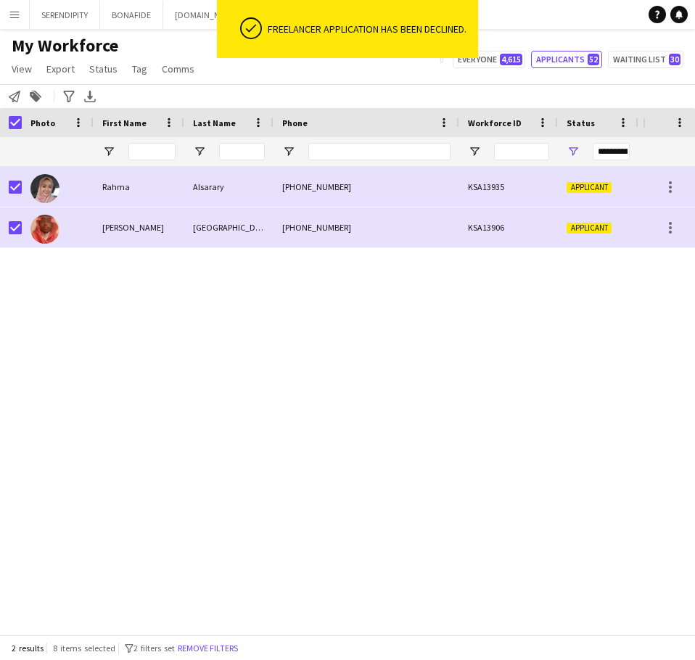
click at [462, 152] on div "**********" at bounding box center [611, 151] width 37 height 17
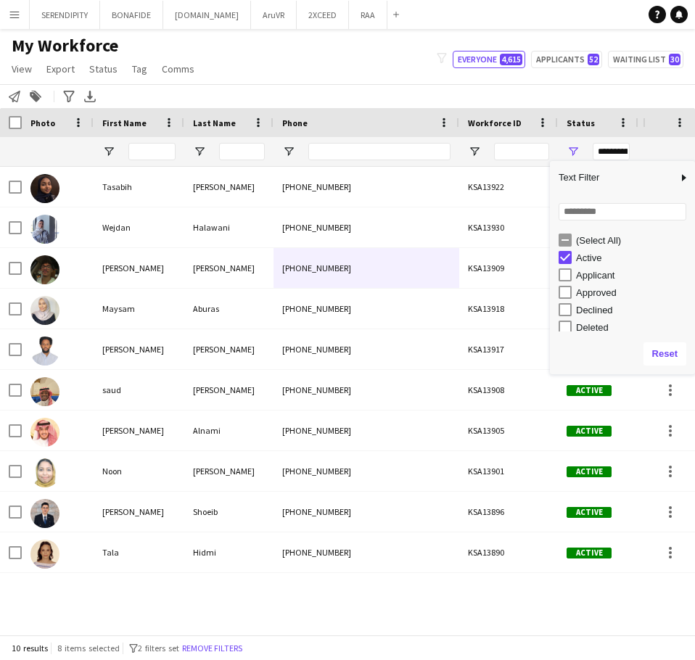
click at [371, 52] on div "My Workforce View Views Default view Basic Export View TAGS Test New view Updat…" at bounding box center [347, 59] width 695 height 49
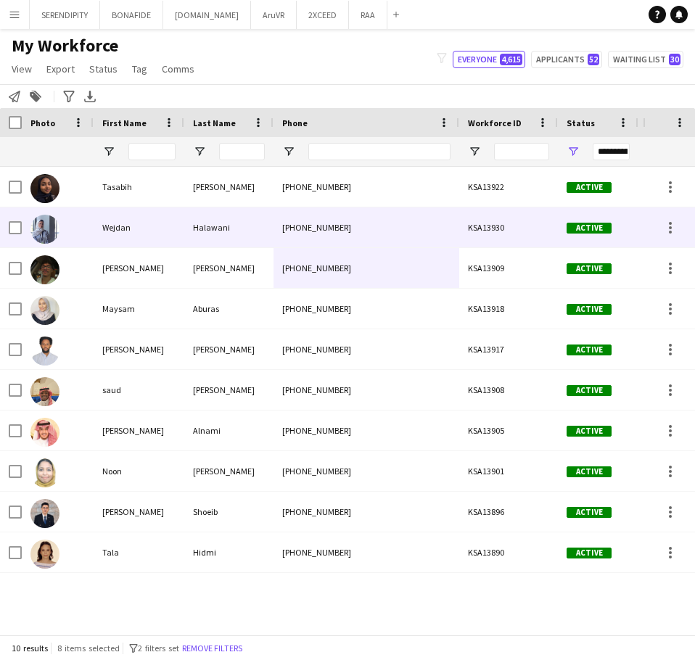
click at [314, 223] on div "[PHONE_NUMBER]" at bounding box center [367, 228] width 186 height 40
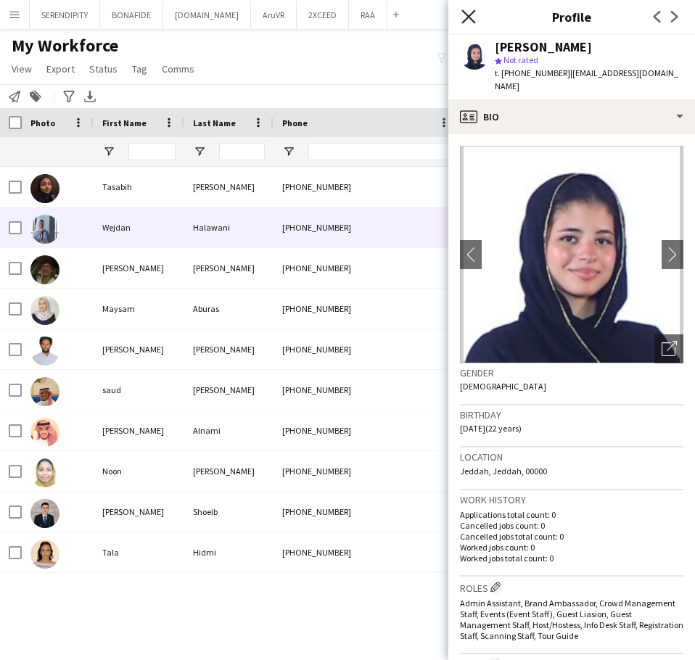
click at [462, 15] on icon "Close pop-in" at bounding box center [469, 16] width 14 height 14
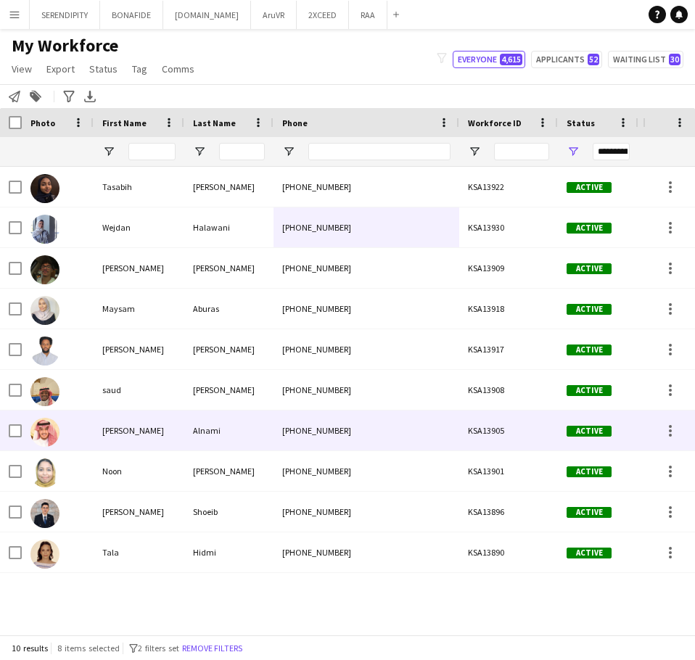
click at [300, 430] on div "[PHONE_NUMBER]" at bounding box center [367, 431] width 186 height 40
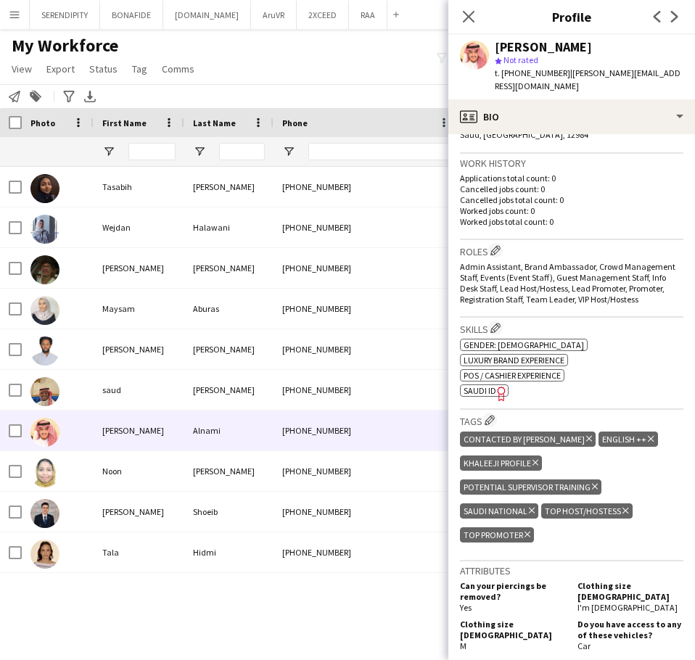
scroll to position [339, 0]
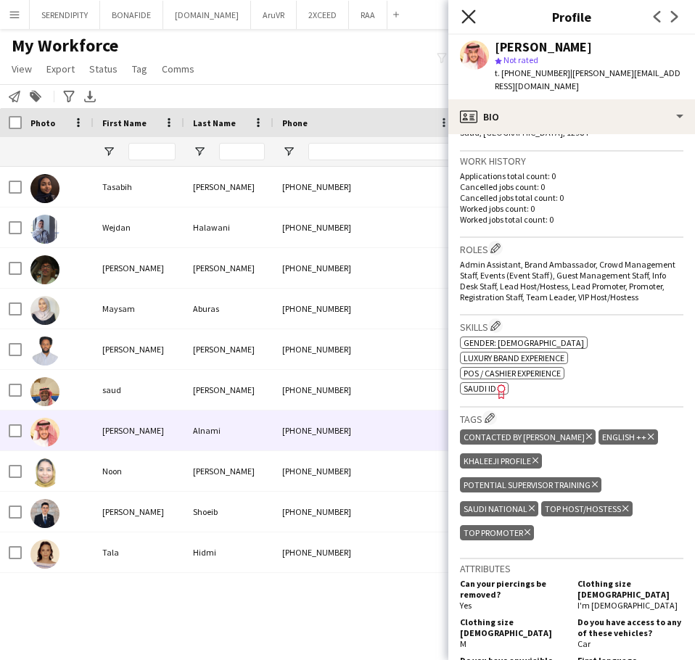
click at [462, 20] on icon "Close pop-in" at bounding box center [469, 16] width 14 height 14
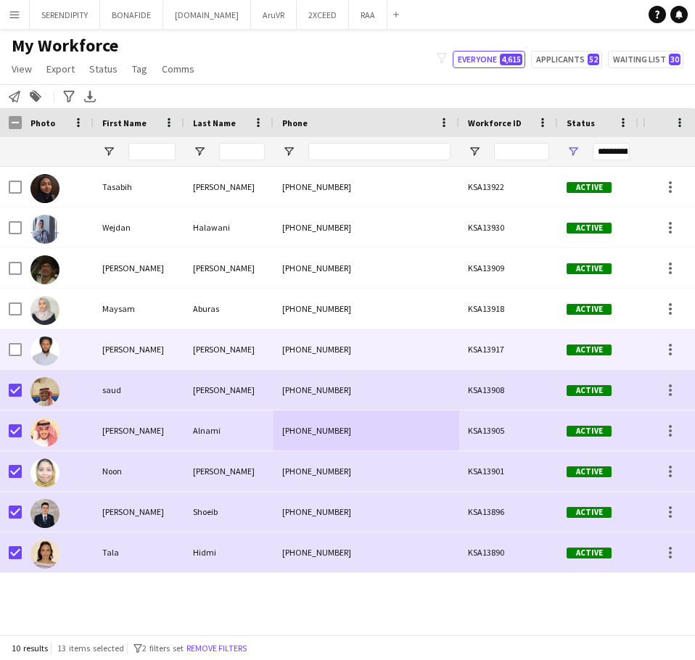
click at [8, 351] on div at bounding box center [11, 349] width 22 height 40
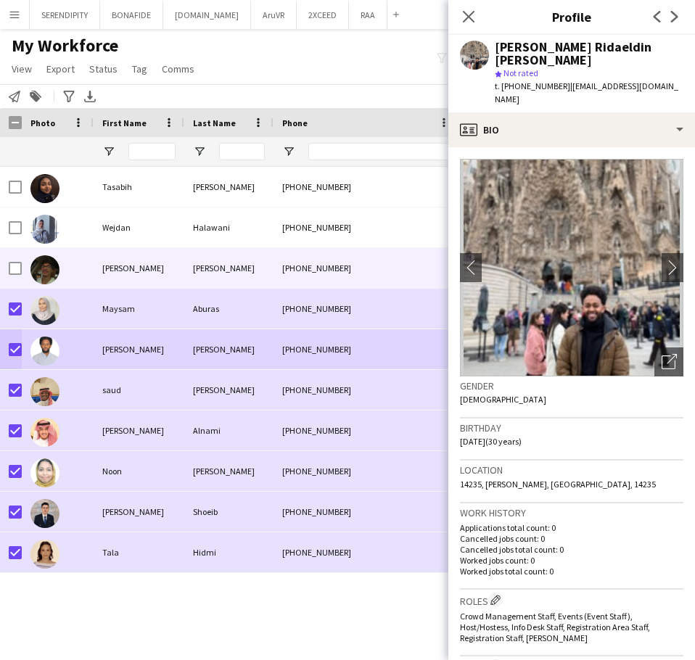
click at [15, 277] on div at bounding box center [15, 268] width 13 height 41
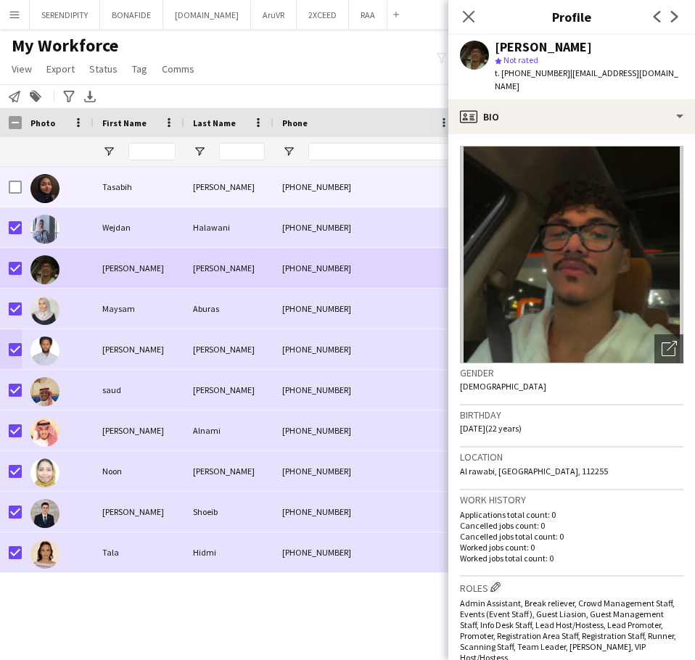
click at [15, 179] on div at bounding box center [15, 187] width 13 height 41
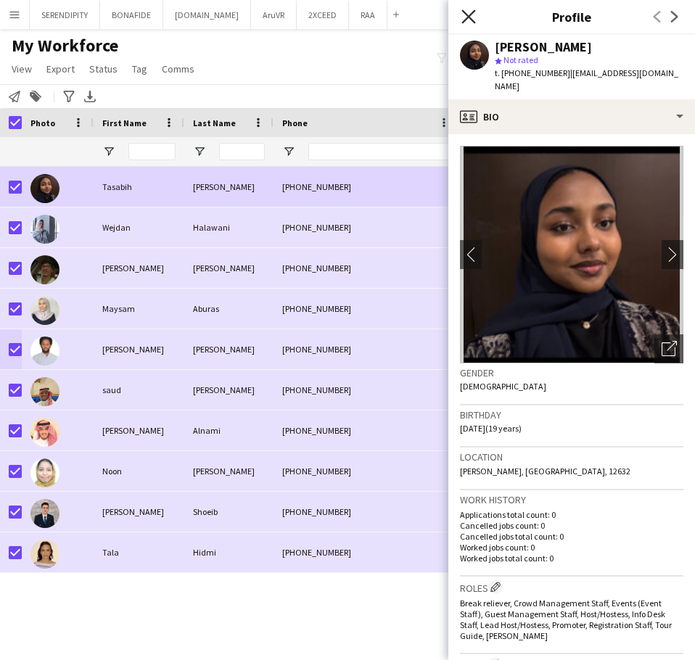
click at [462, 13] on icon at bounding box center [469, 16] width 14 height 14
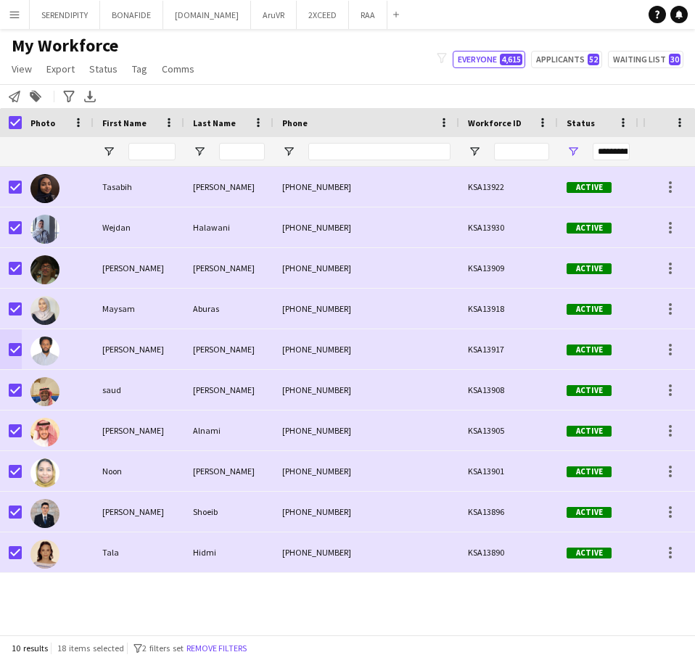
click at [462, 150] on div "**********" at bounding box center [611, 151] width 37 height 17
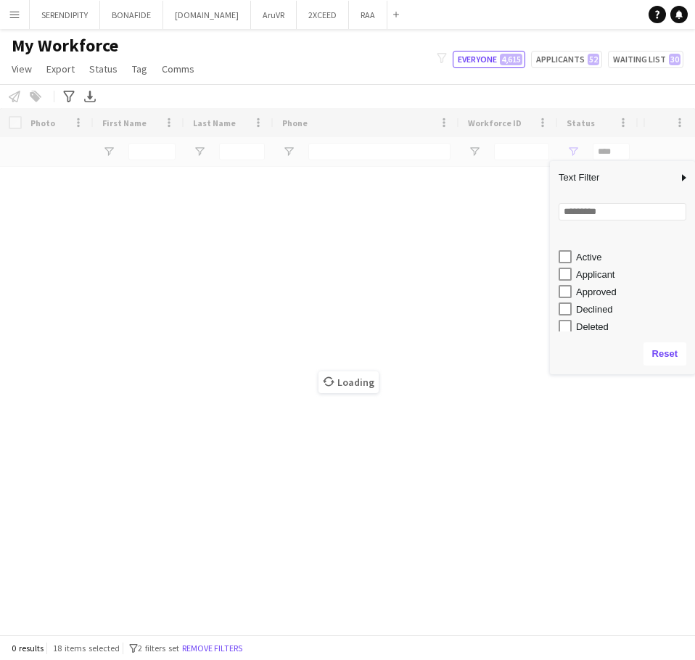
scroll to position [0, 0]
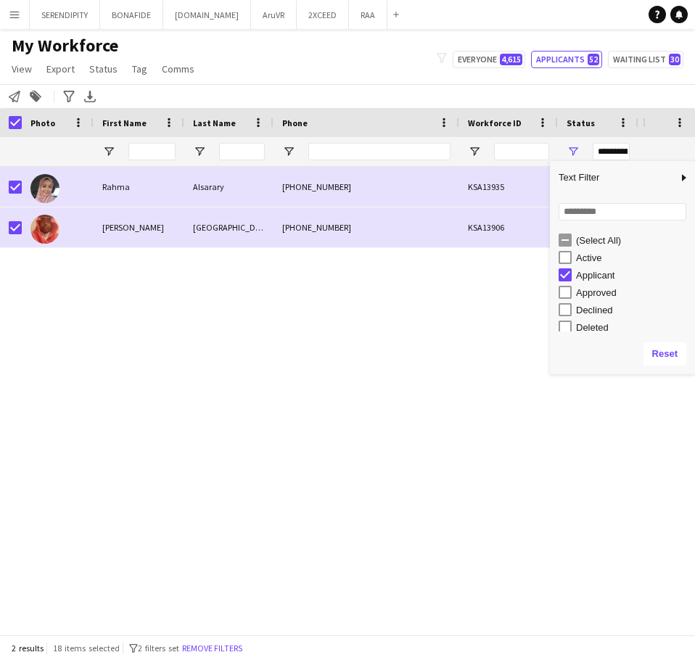
click at [435, 316] on div "[PERSON_NAME] [PHONE_NUMBER] KSA13935 Applicant Jeddah [DATE] [PERSON_NAME] Riy…" at bounding box center [321, 395] width 643 height 457
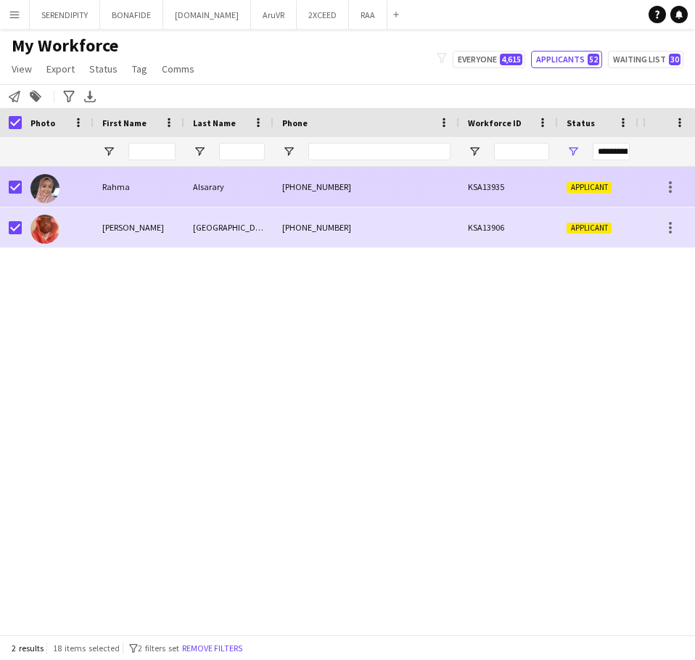
click at [462, 194] on div "KSA13935" at bounding box center [508, 187] width 99 height 40
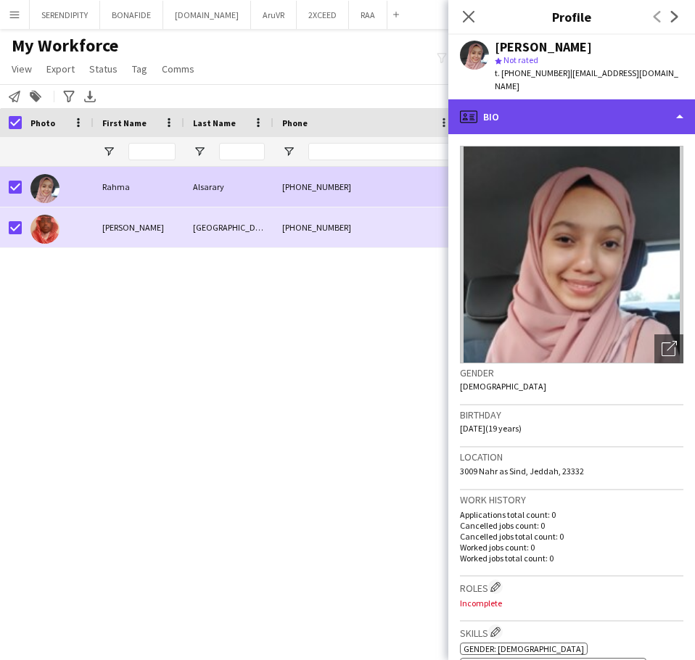
click at [462, 106] on div "profile Bio" at bounding box center [572, 116] width 247 height 35
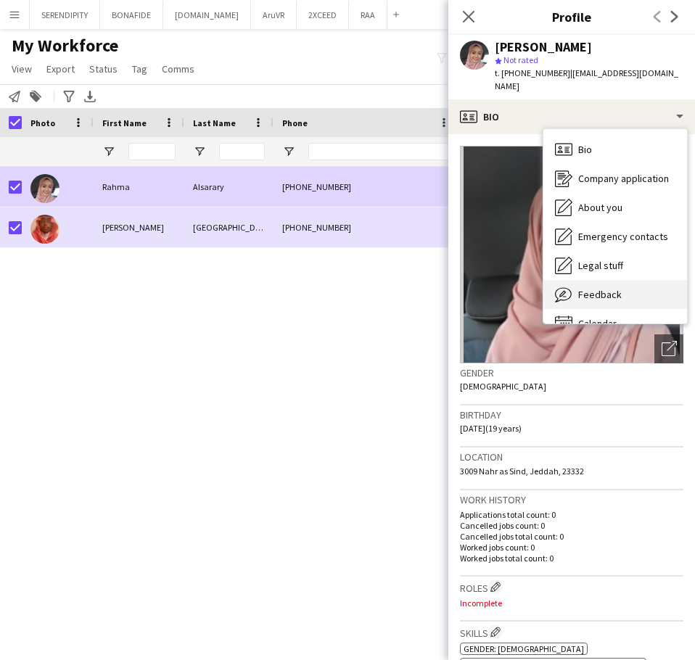
click at [462, 282] on div "Feedback Feedback" at bounding box center [616, 294] width 144 height 29
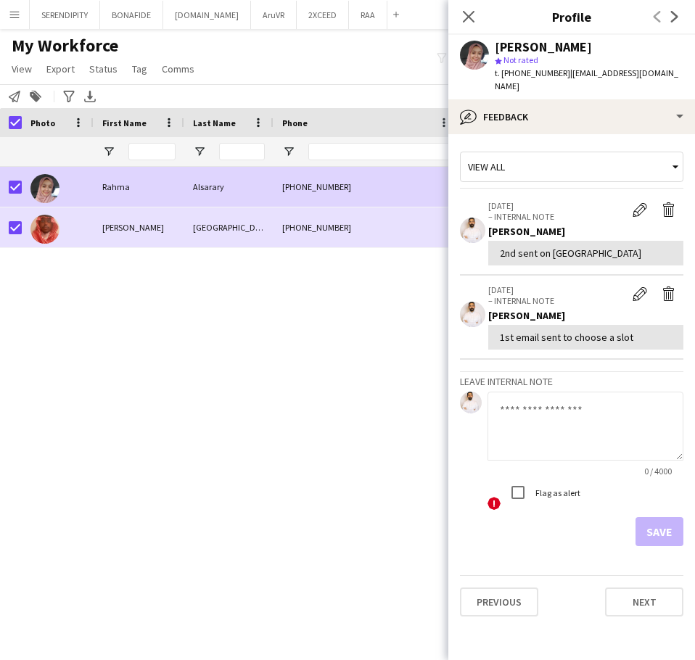
click at [359, 355] on div "[PERSON_NAME] [PHONE_NUMBER] KSA13935 Applicant Jeddah [DATE] [PERSON_NAME] Riy…" at bounding box center [321, 395] width 643 height 457
click at [462, 20] on app-icon "Close pop-in" at bounding box center [469, 17] width 21 height 21
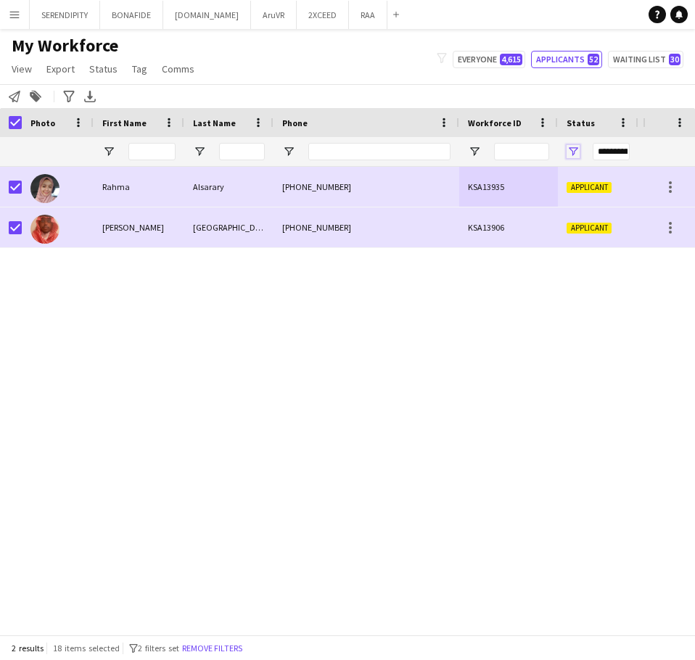
click at [462, 147] on span "Open Filter Menu" at bounding box center [573, 151] width 13 height 13
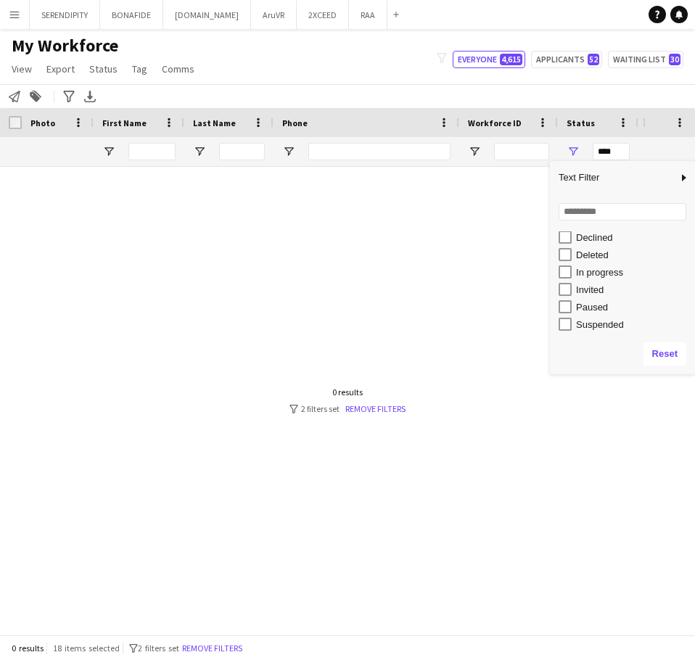
scroll to position [91, 0]
type input "**********"
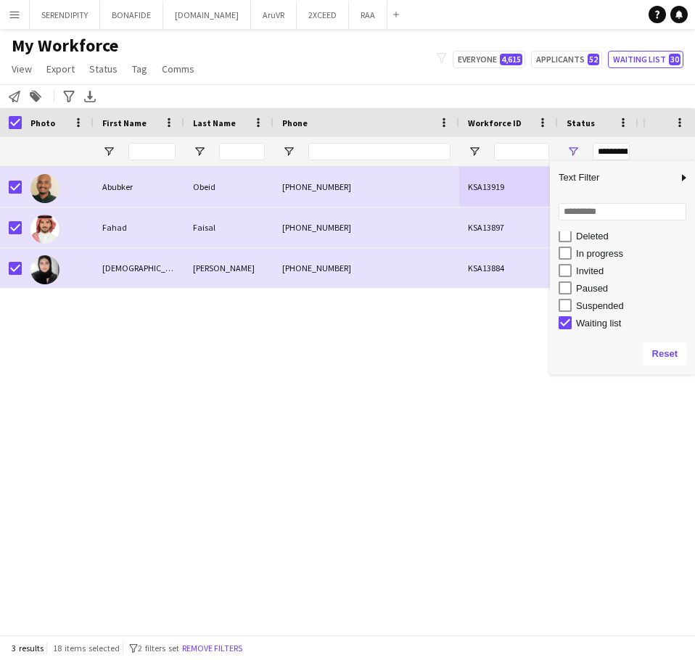
click at [373, 369] on div "Abubker Obeid [PHONE_NUMBER] KSA13919 Waiting list [GEOGRAPHIC_DATA] [DATE] [PE…" at bounding box center [321, 395] width 643 height 457
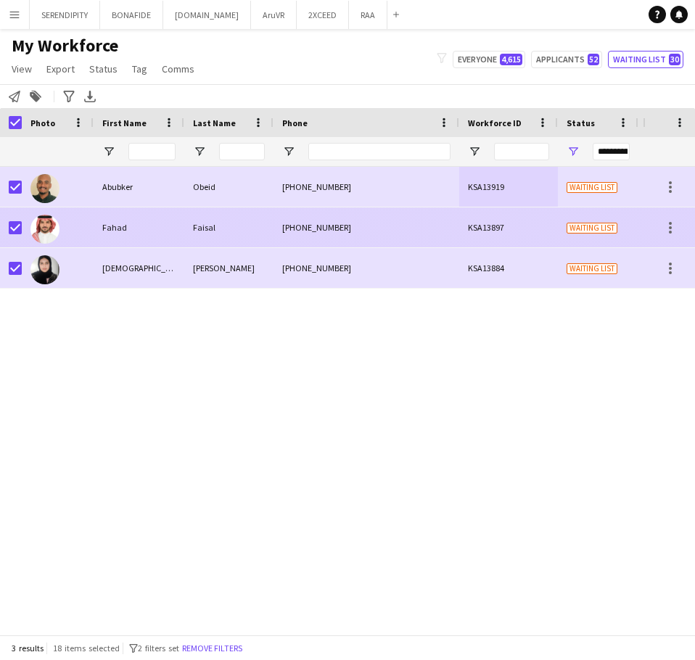
click at [379, 230] on div "[PHONE_NUMBER]" at bounding box center [367, 228] width 186 height 40
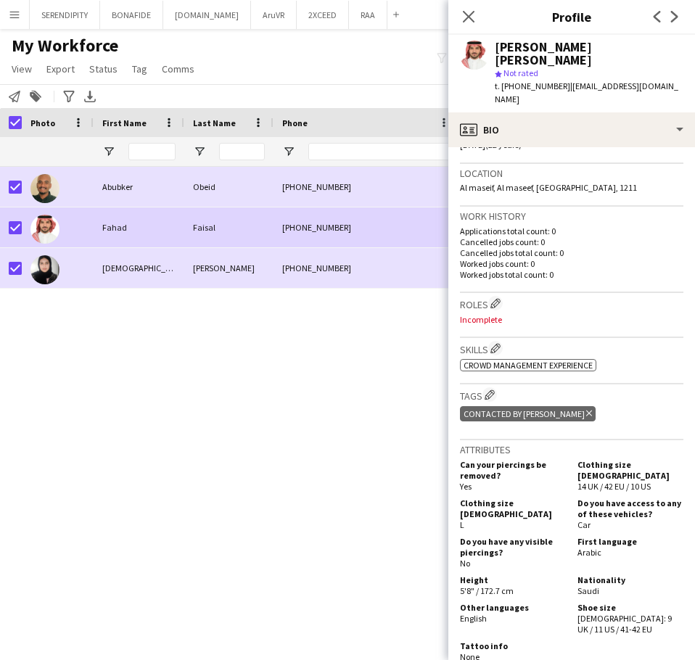
scroll to position [266, 0]
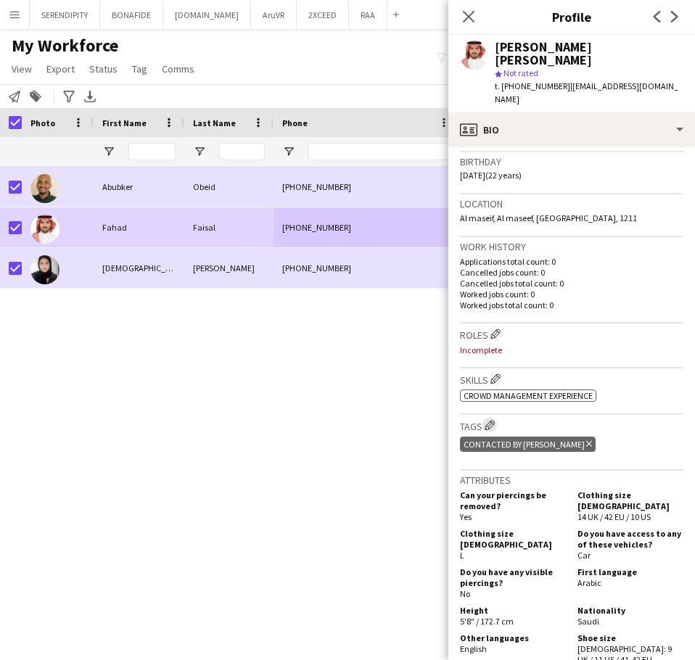
click at [462, 420] on app-icon "Edit crew company tags" at bounding box center [490, 425] width 10 height 10
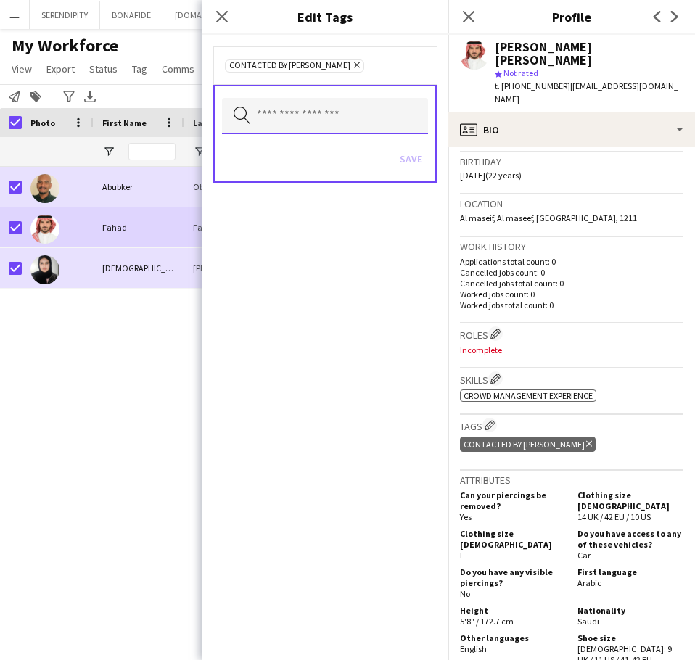
click at [331, 123] on input "text" at bounding box center [325, 116] width 206 height 36
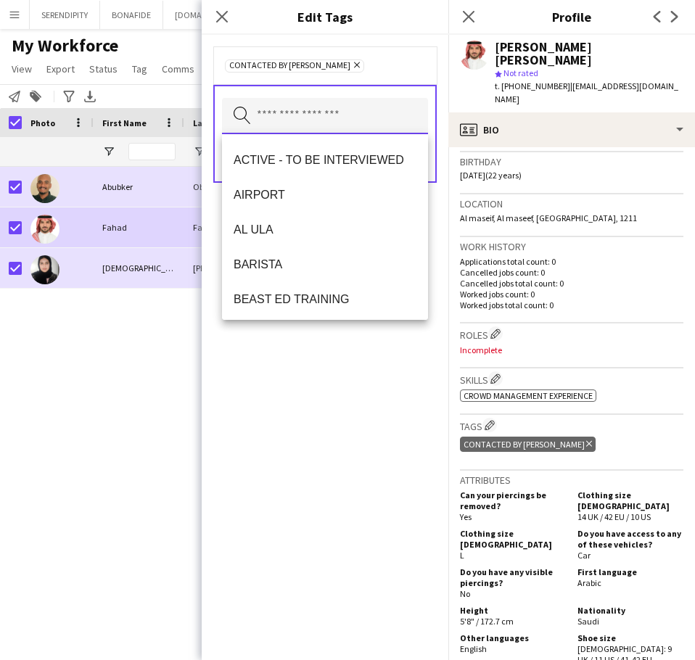
scroll to position [0, 0]
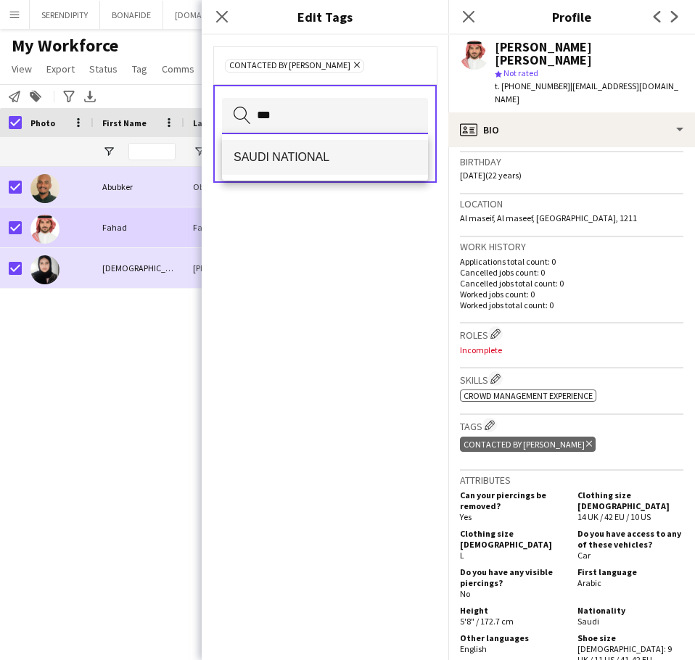
type input "***"
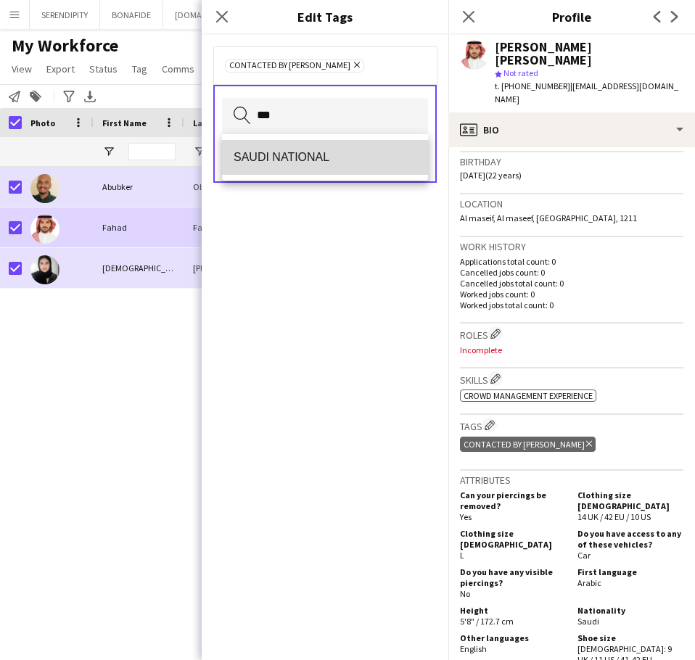
click at [314, 164] on span "SAUDI NATIONAL" at bounding box center [325, 157] width 183 height 14
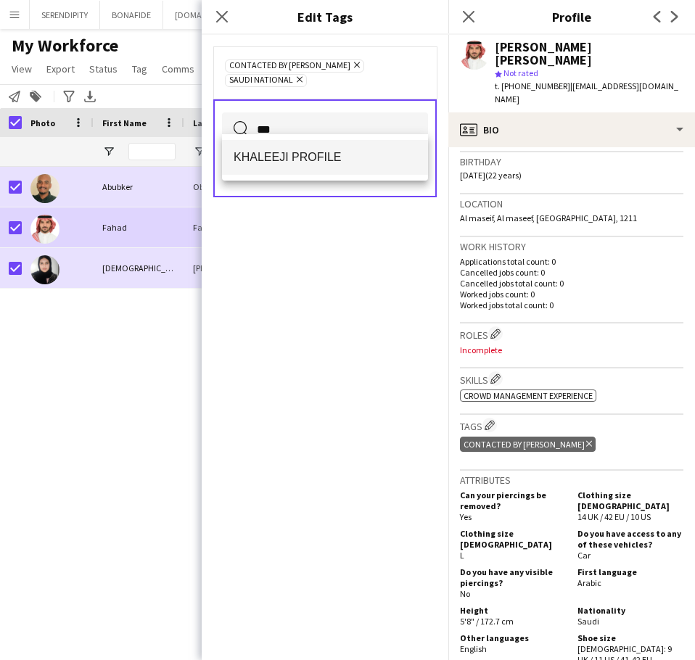
type input "***"
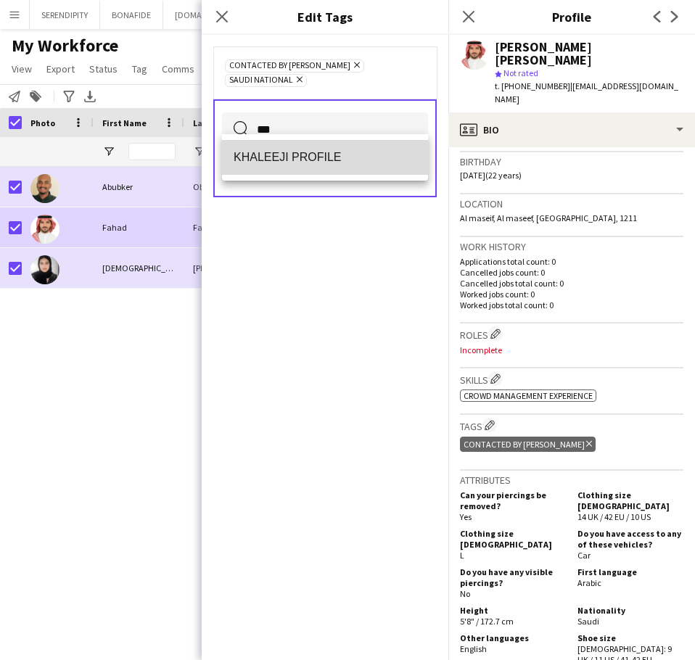
click at [341, 152] on span "KHALEEJI PROFILE" at bounding box center [325, 157] width 183 height 14
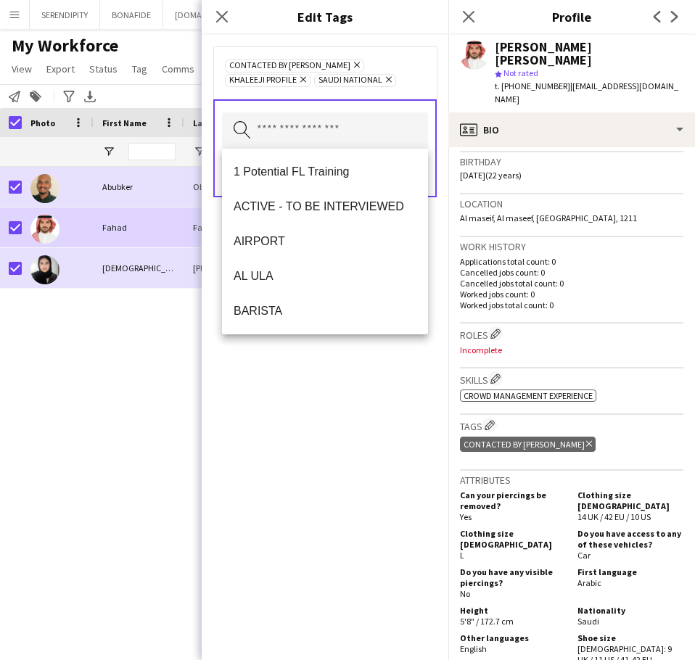
click at [351, 385] on div "CONTACTED BY [PERSON_NAME] Remove KHALEEJI PROFILE Remove [DEMOGRAPHIC_DATA] NA…" at bounding box center [325, 348] width 247 height 626
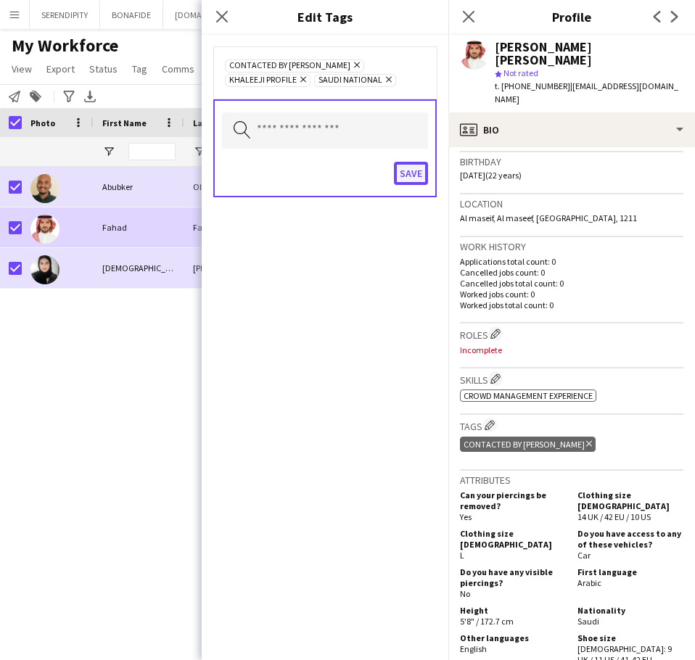
click at [406, 180] on button "Save" at bounding box center [411, 173] width 34 height 23
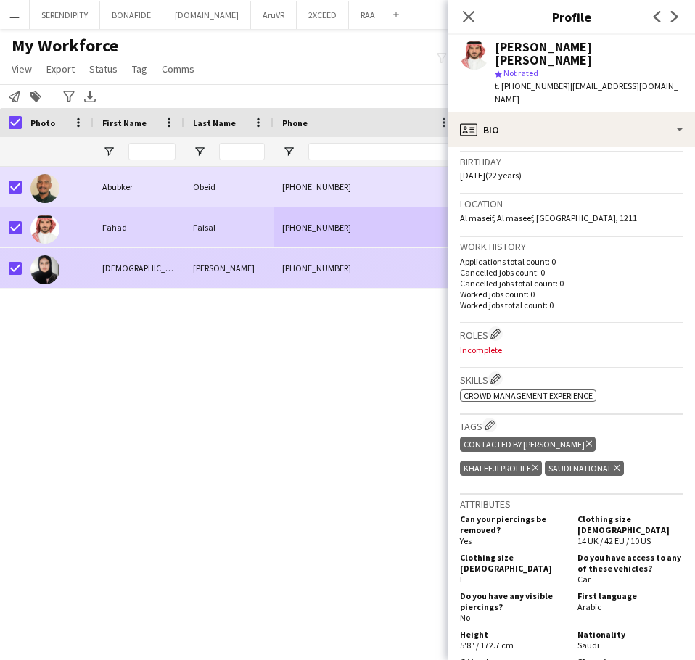
click at [283, 268] on div "[PHONE_NUMBER]" at bounding box center [367, 268] width 186 height 40
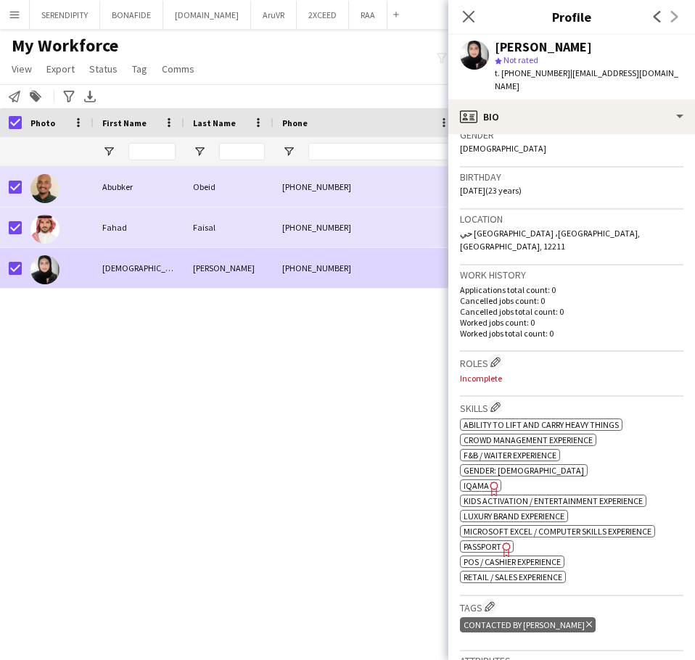
scroll to position [242, 0]
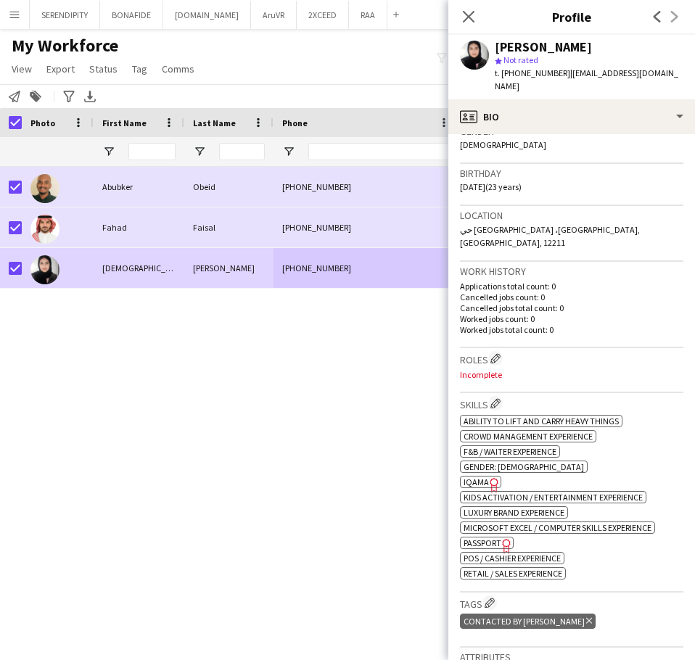
click at [462, 478] on icon "Freelancer has uploaded a photo validation of skill. Click to see" at bounding box center [494, 485] width 15 height 15
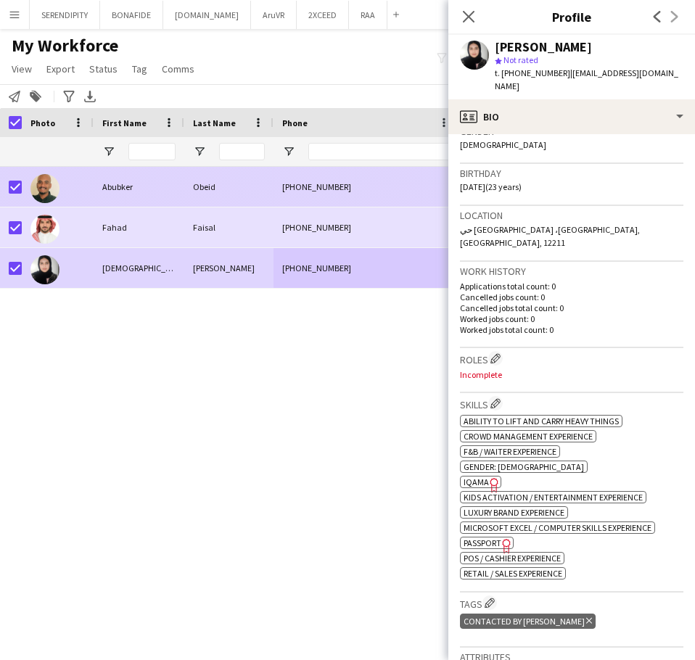
click at [380, 186] on div "[PHONE_NUMBER]" at bounding box center [367, 187] width 186 height 40
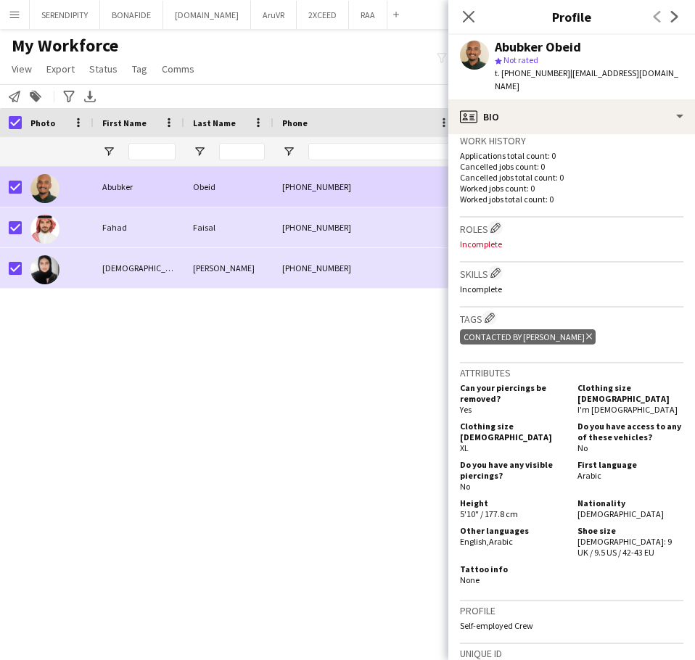
scroll to position [314, 0]
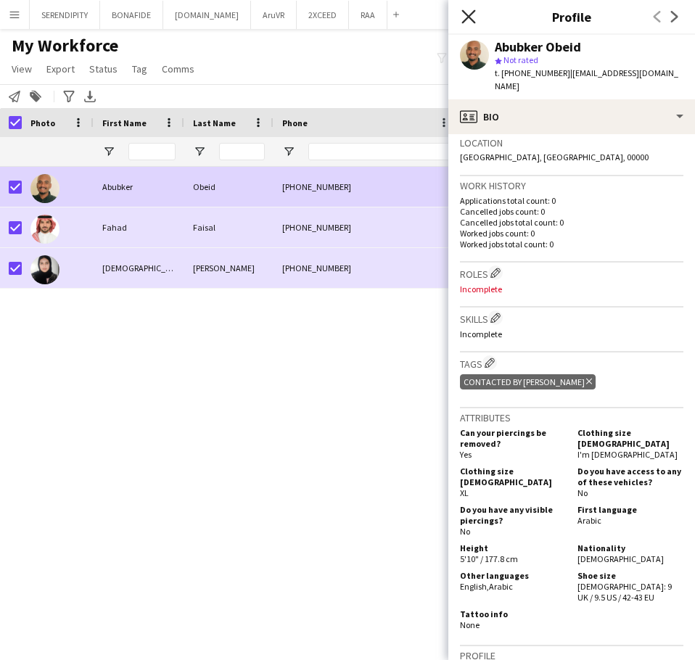
click at [462, 17] on icon "Close pop-in" at bounding box center [469, 16] width 14 height 14
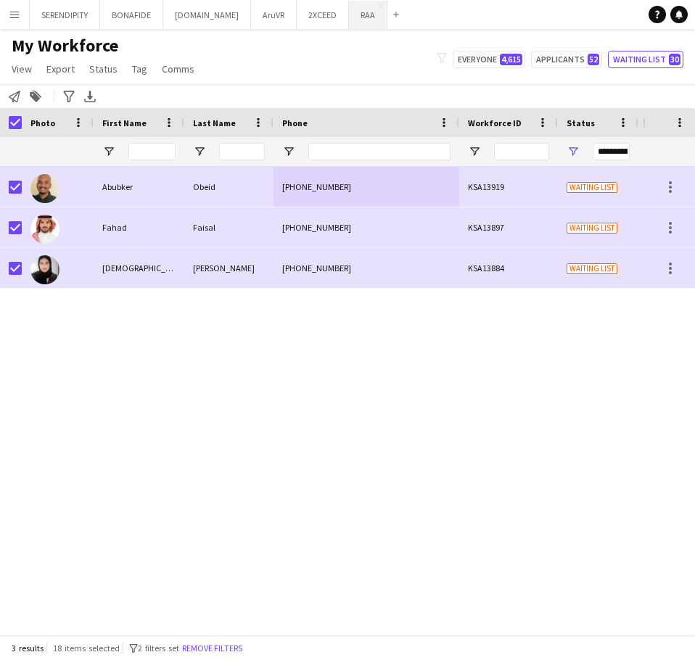
click at [349, 15] on button "RAA Close" at bounding box center [368, 15] width 38 height 28
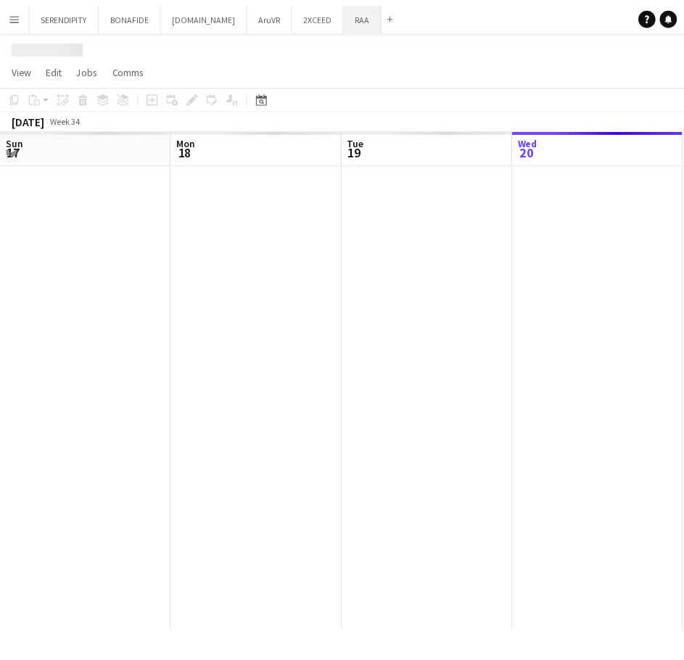
scroll to position [0, 347]
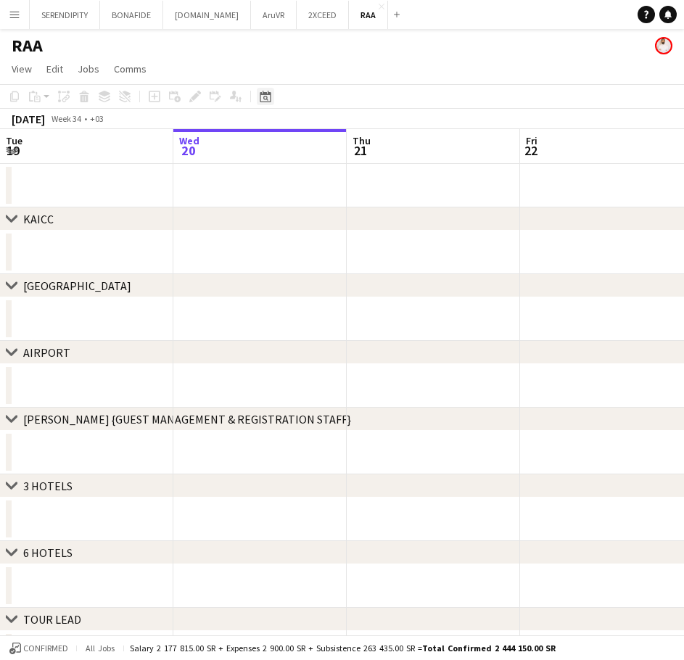
click at [269, 99] on icon "Date picker" at bounding box center [266, 97] width 12 height 12
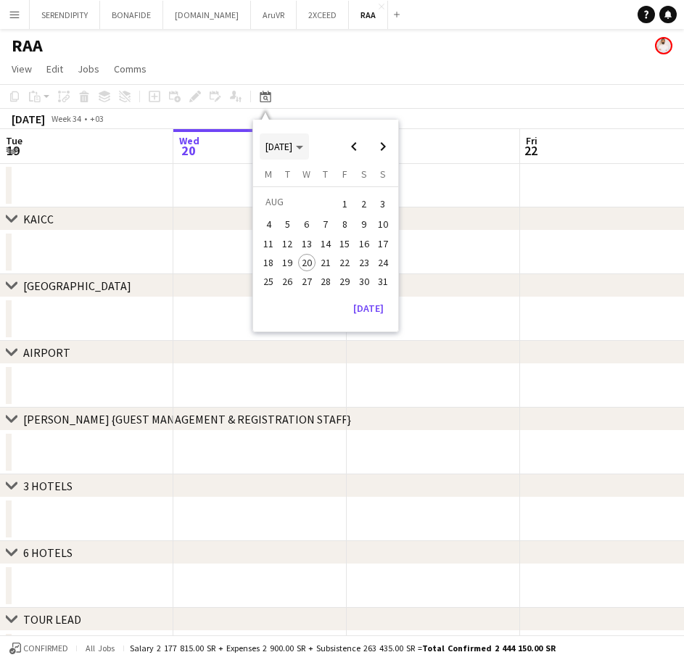
click at [292, 150] on span "[DATE]" at bounding box center [279, 146] width 27 height 13
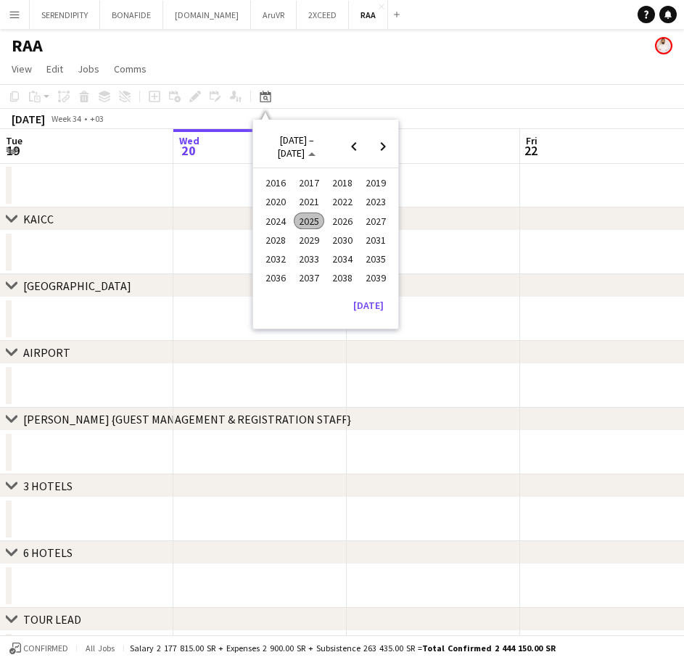
click at [314, 218] on span "2025" at bounding box center [309, 221] width 30 height 17
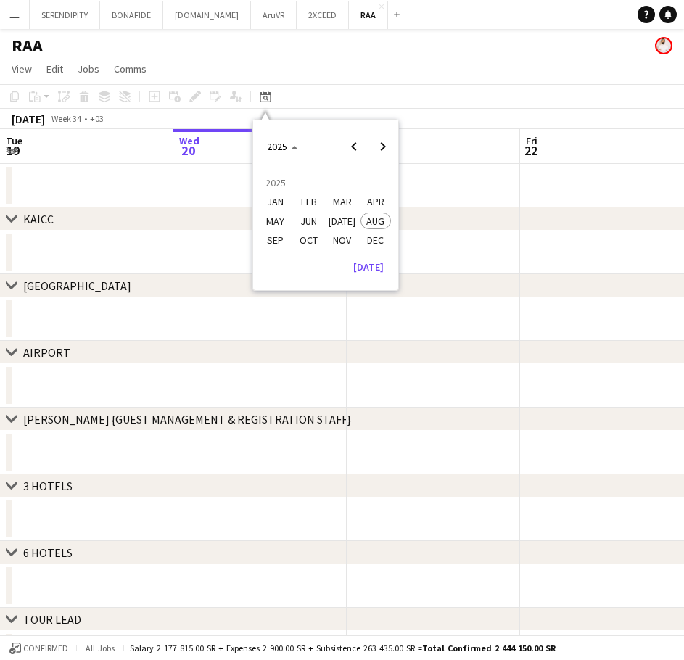
click at [311, 240] on span "OCT" at bounding box center [309, 240] width 30 height 17
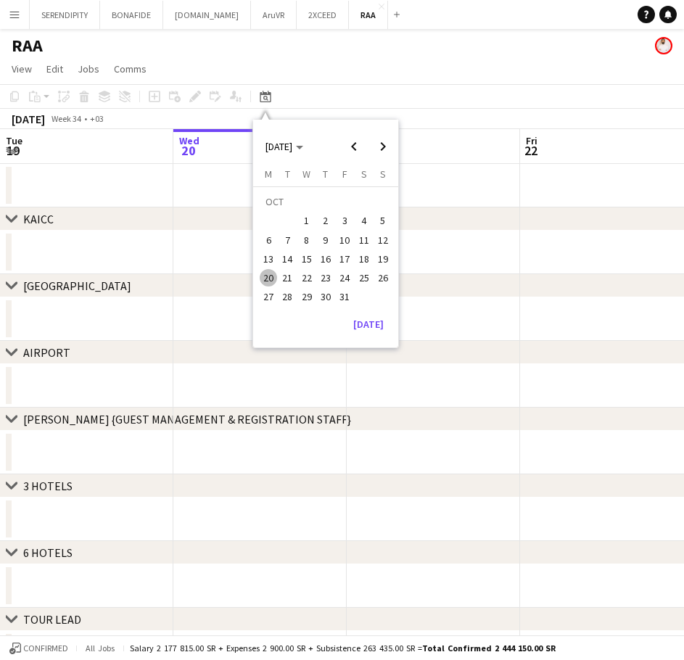
click at [272, 295] on span "27" at bounding box center [268, 297] width 17 height 17
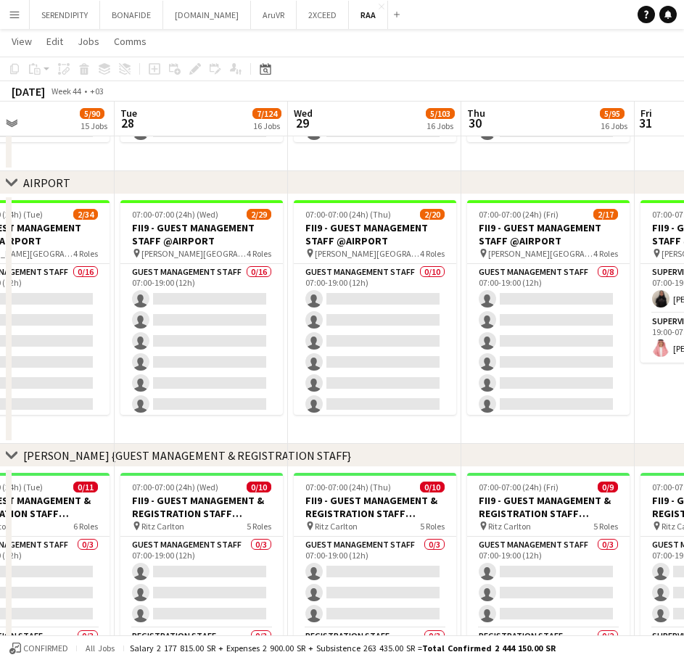
scroll to position [0, 402]
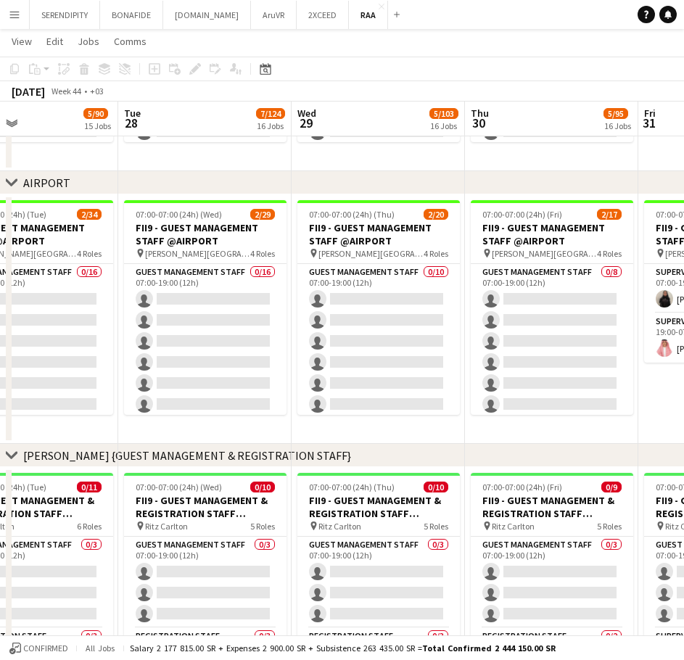
drag, startPoint x: 601, startPoint y: 370, endPoint x: 525, endPoint y: 364, distance: 76.5
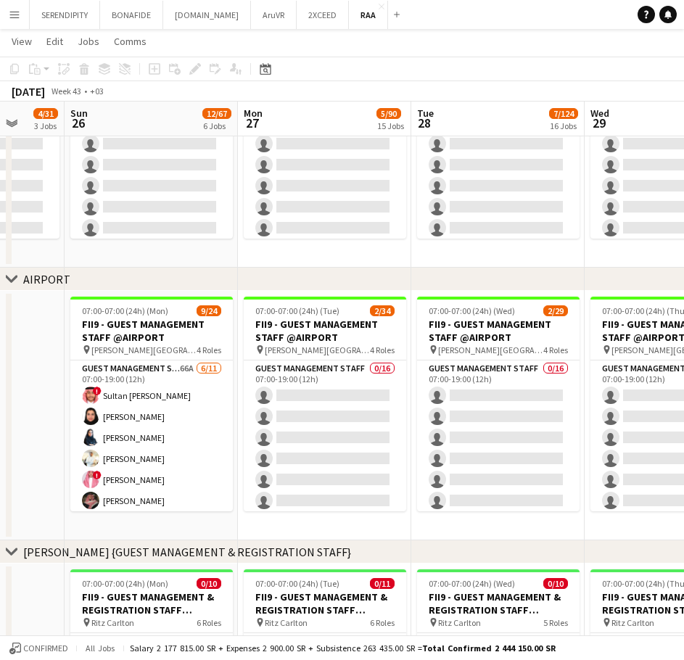
scroll to position [0, 454]
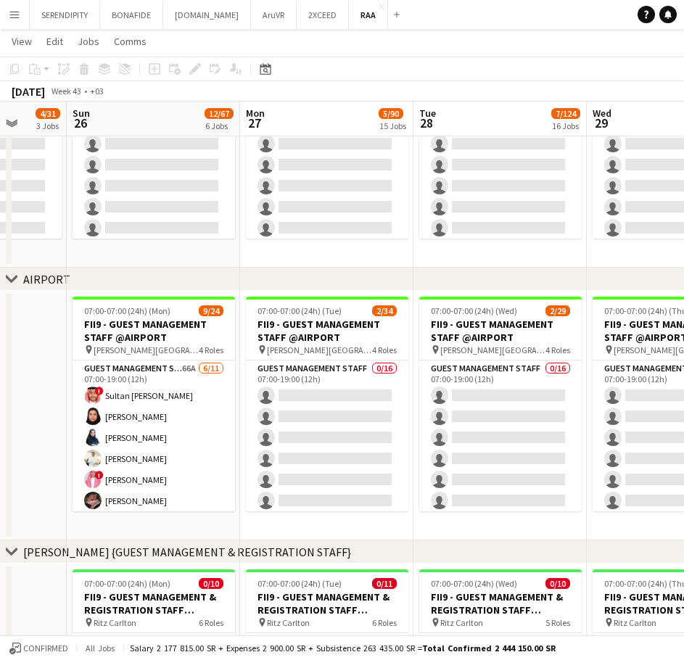
drag, startPoint x: 162, startPoint y: 329, endPoint x: 457, endPoint y: 333, distance: 295.4
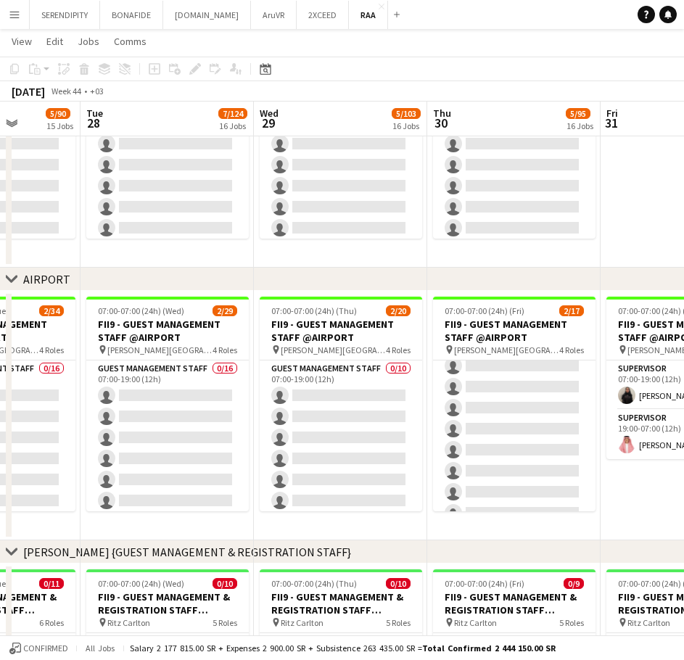
scroll to position [0, 444]
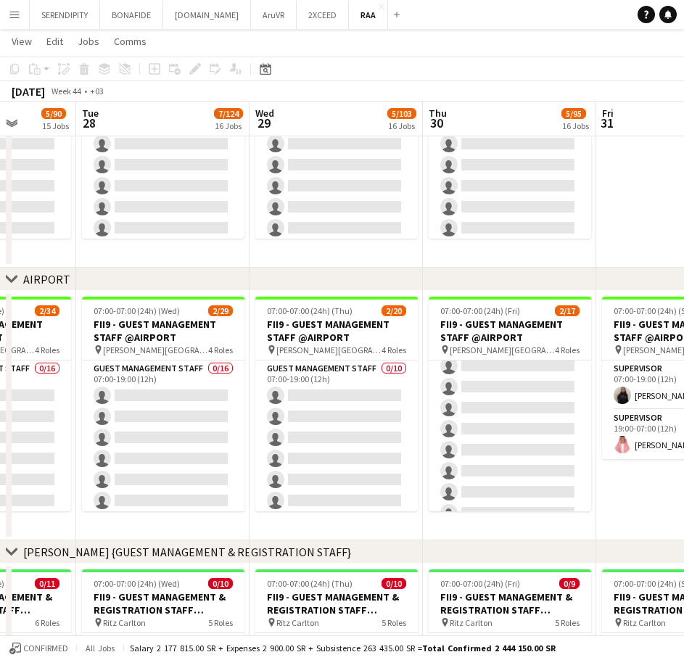
drag, startPoint x: 543, startPoint y: 335, endPoint x: 205, endPoint y: 337, distance: 337.5
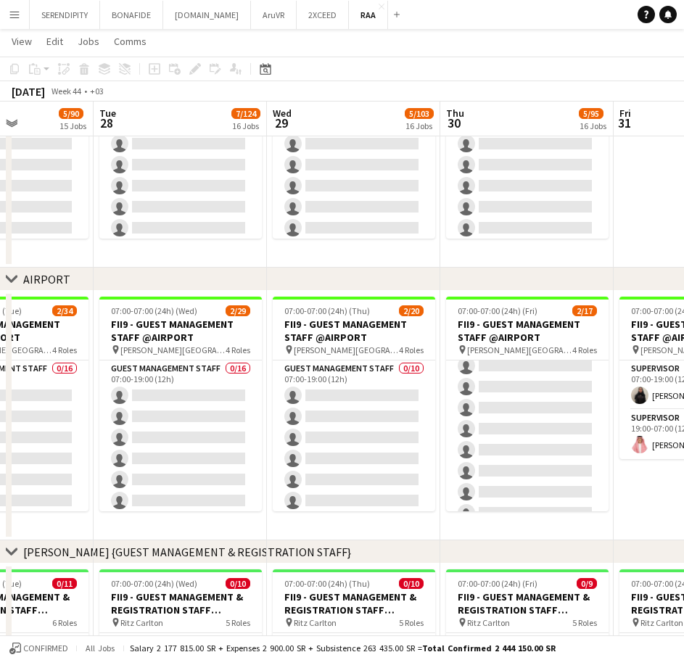
scroll to position [0, 385]
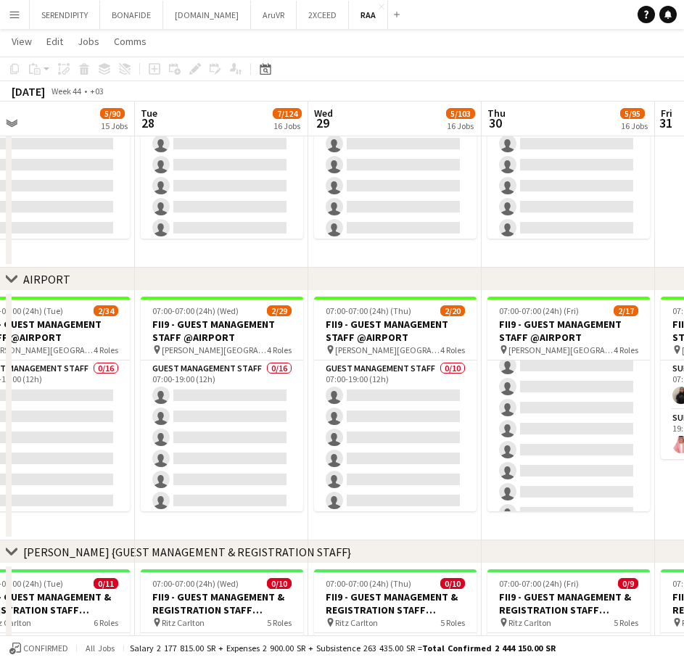
drag, startPoint x: 440, startPoint y: 340, endPoint x: 499, endPoint y: 337, distance: 58.9
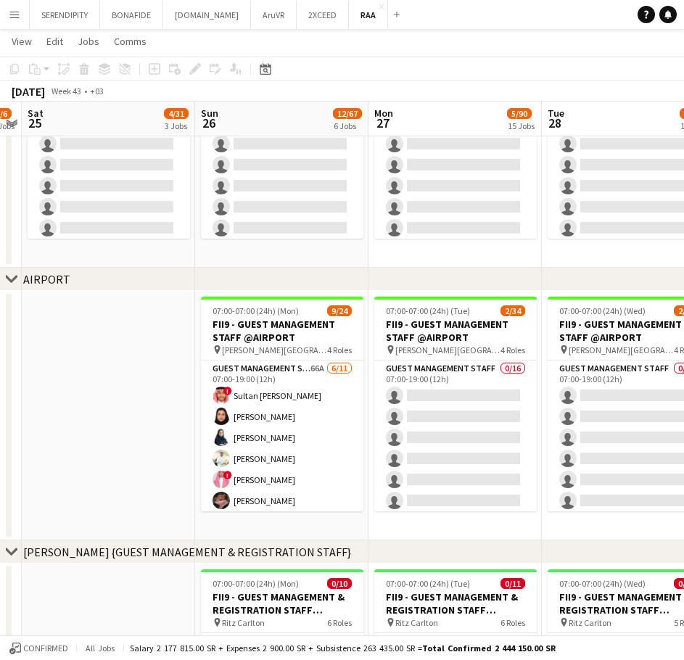
scroll to position [0, 324]
drag, startPoint x: 213, startPoint y: 529, endPoint x: 621, endPoint y: 504, distance: 408.7
click at [17, 7] on button "Menu" at bounding box center [14, 14] width 29 height 29
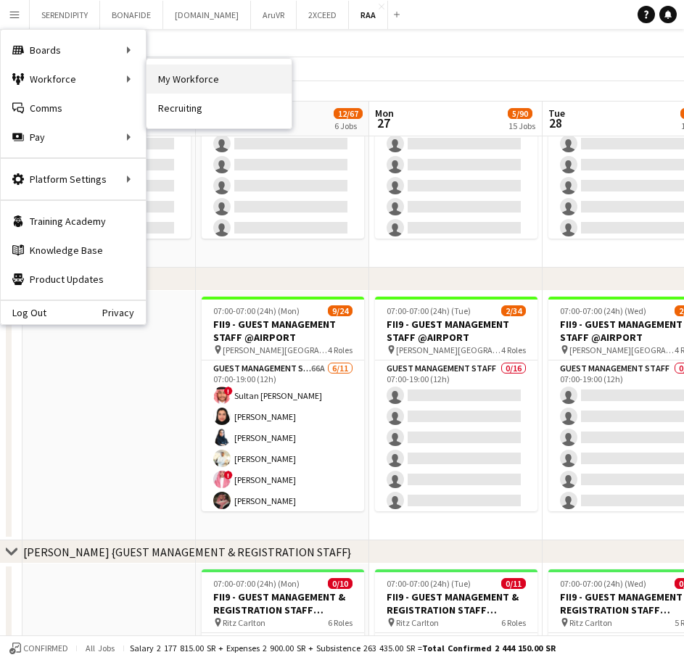
click at [171, 78] on link "My Workforce" at bounding box center [219, 79] width 145 height 29
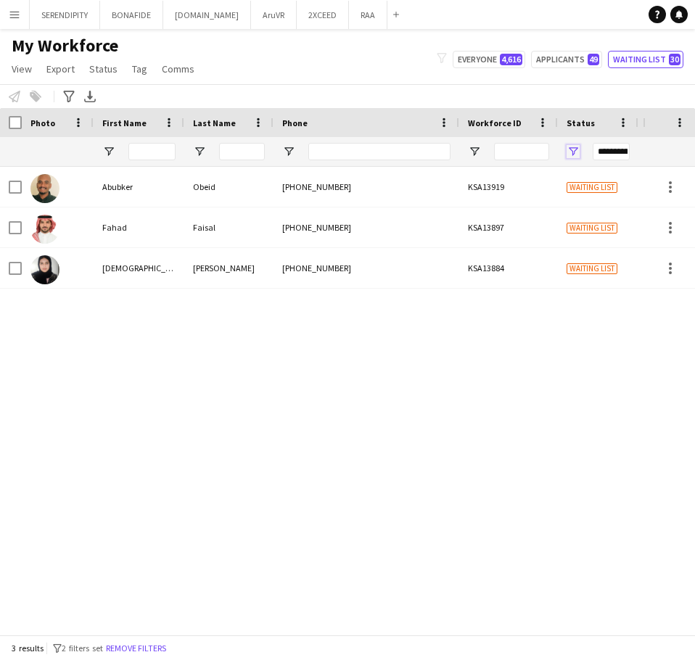
click at [462, 149] on span "Open Filter Menu" at bounding box center [573, 151] width 13 height 13
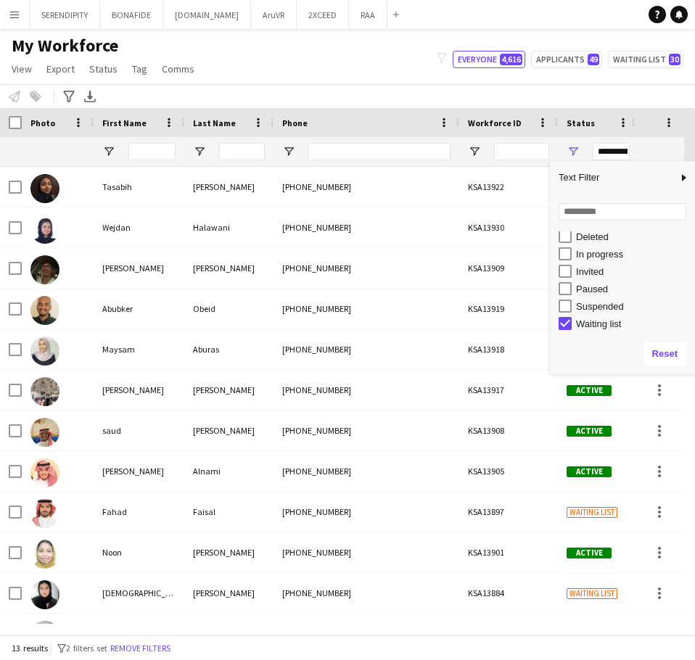
scroll to position [91, 0]
type input "**********"
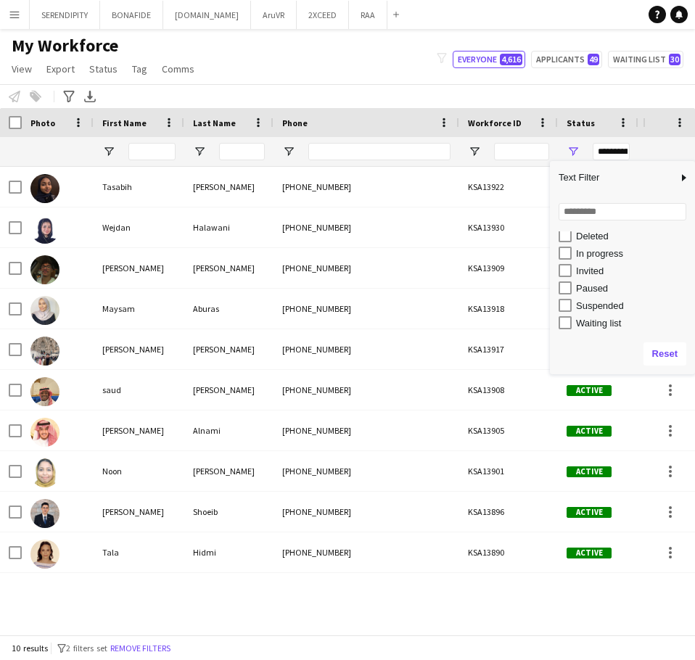
click at [300, 600] on div "[PERSON_NAME] [PHONE_NUMBER] KSA13922 Active [GEOGRAPHIC_DATA] [DATE] [PERSON_N…" at bounding box center [321, 395] width 643 height 457
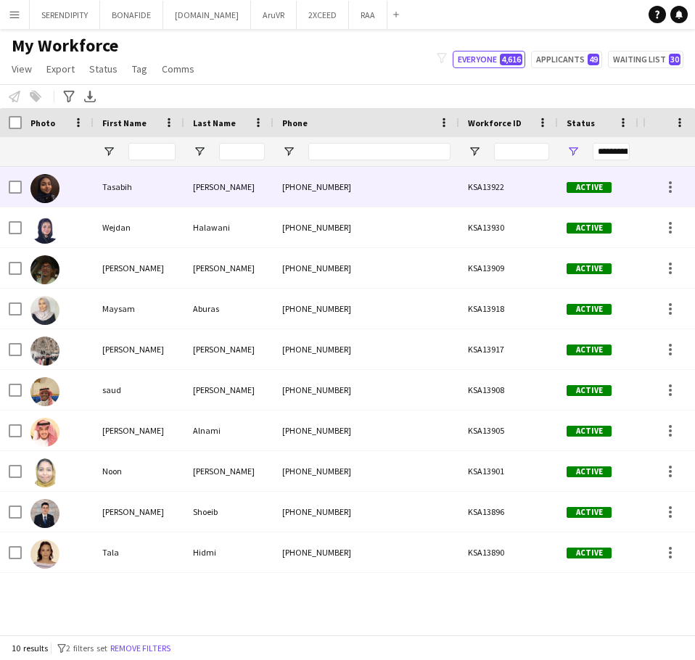
click at [414, 202] on div "[PHONE_NUMBER]" at bounding box center [367, 187] width 186 height 40
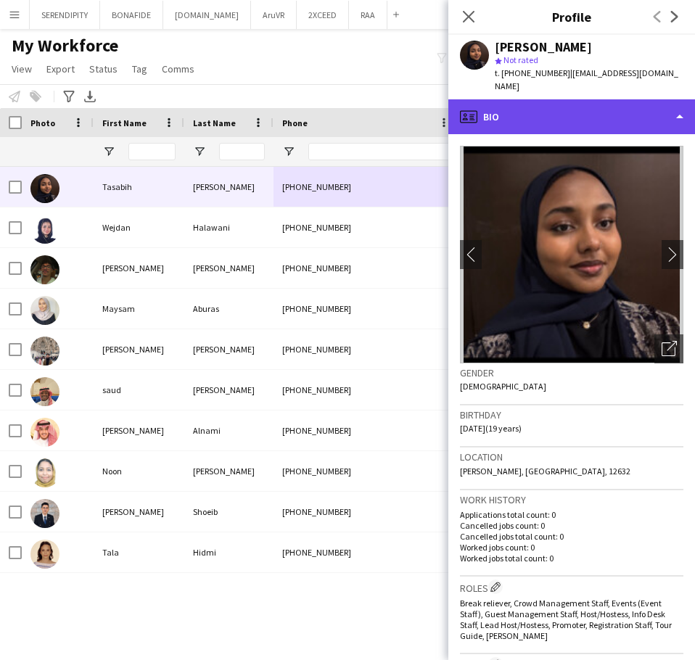
click at [462, 118] on div "profile Bio" at bounding box center [572, 116] width 247 height 35
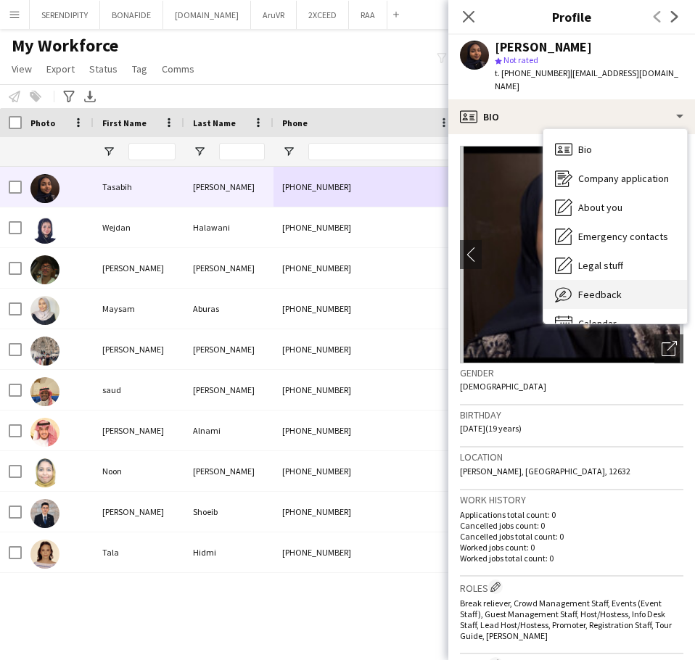
click at [462, 292] on div "Feedback Feedback" at bounding box center [616, 294] width 144 height 29
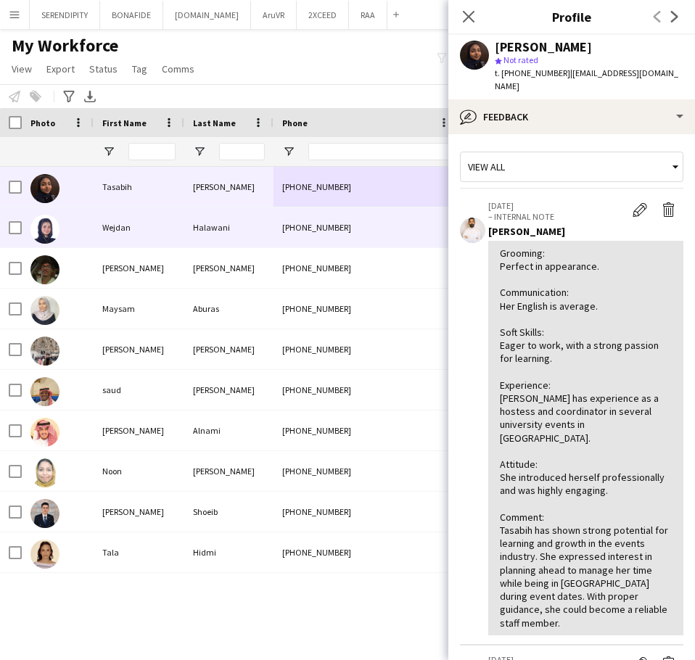
click at [324, 233] on div "[PHONE_NUMBER]" at bounding box center [367, 228] width 186 height 40
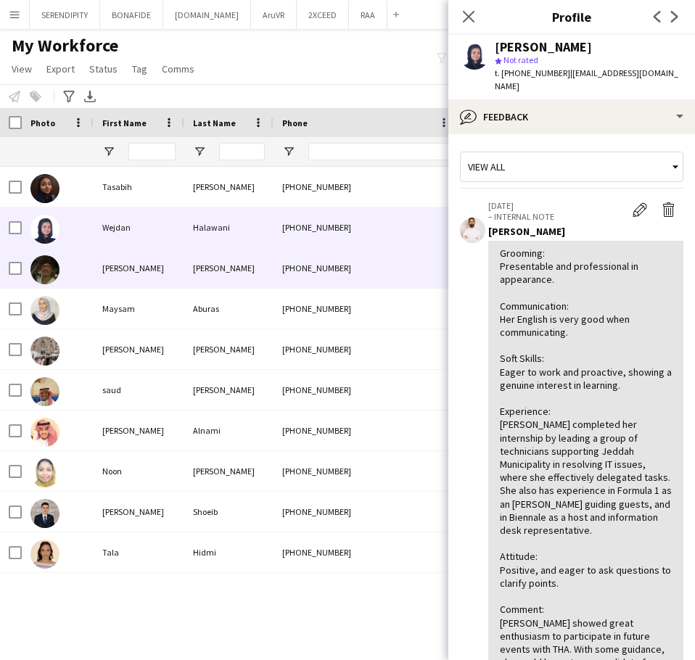
click at [331, 267] on div "[PHONE_NUMBER]" at bounding box center [367, 268] width 186 height 40
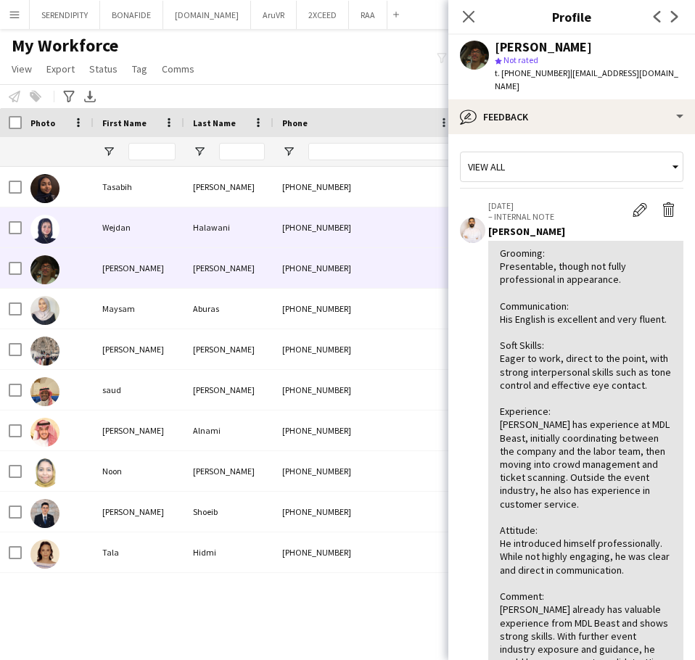
click at [337, 229] on div "[PHONE_NUMBER]" at bounding box center [367, 228] width 186 height 40
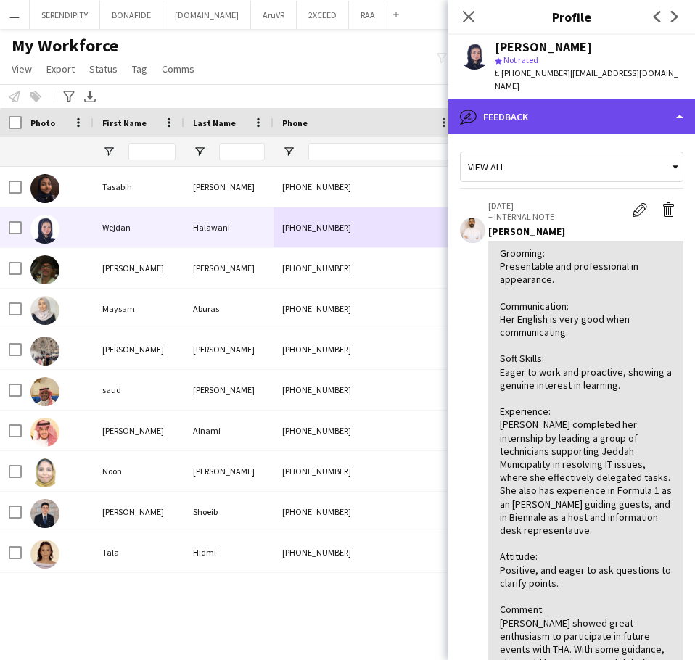
click at [462, 118] on div "bubble-pencil Feedback" at bounding box center [572, 116] width 247 height 35
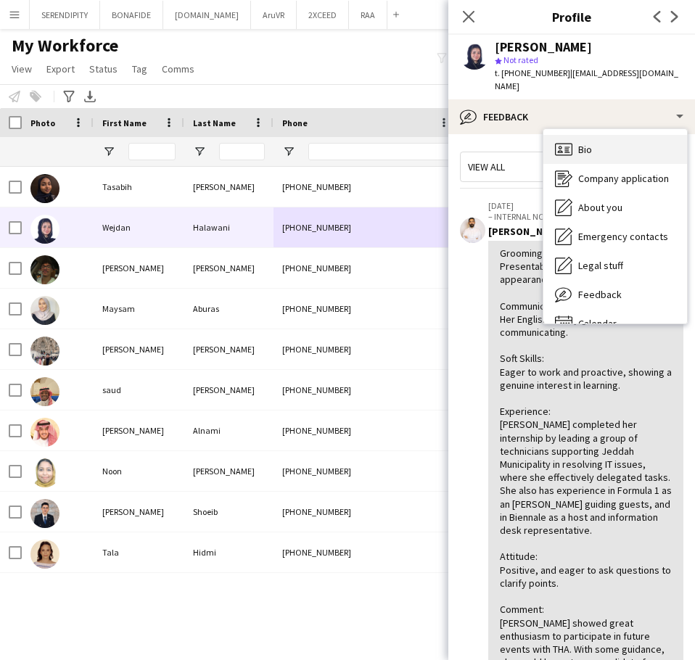
click at [462, 156] on div "Bio Bio" at bounding box center [616, 149] width 144 height 29
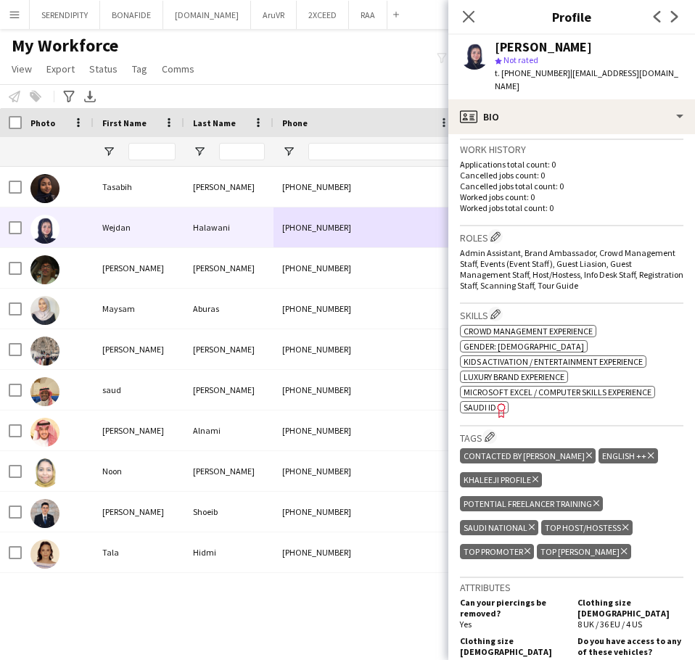
scroll to position [363, 0]
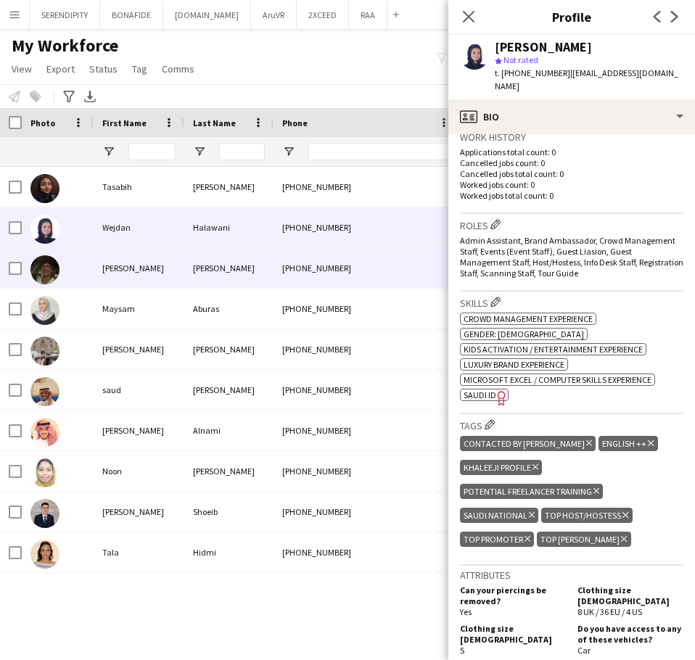
click at [382, 276] on div "[PHONE_NUMBER]" at bounding box center [367, 268] width 186 height 40
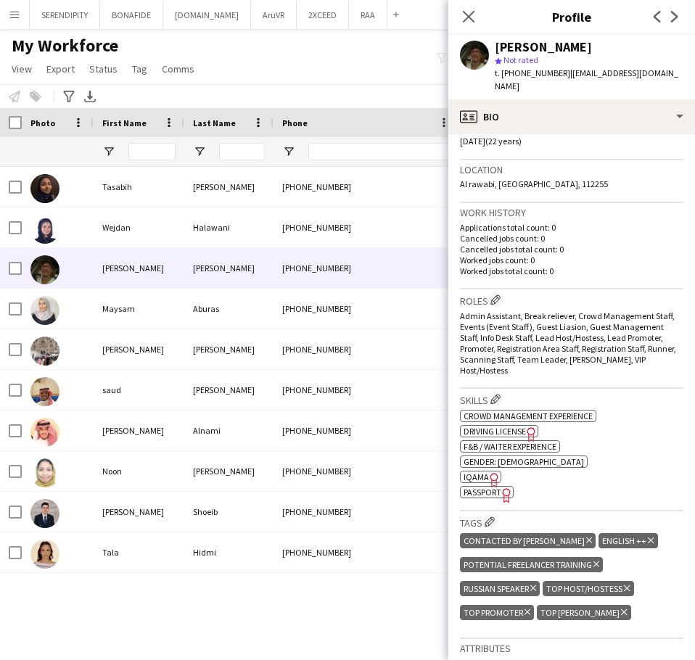
scroll to position [314, 0]
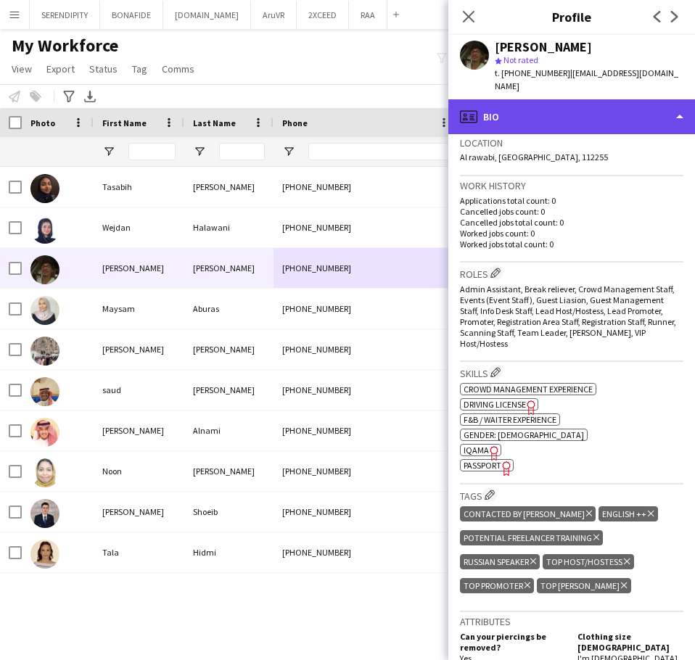
click at [462, 102] on div "profile Bio" at bounding box center [572, 116] width 247 height 35
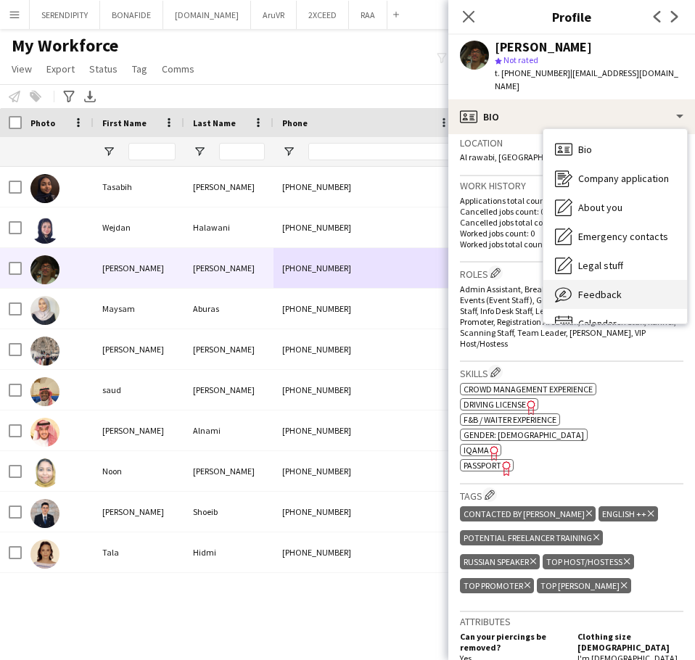
click at [462, 288] on span "Feedback" at bounding box center [600, 294] width 44 height 13
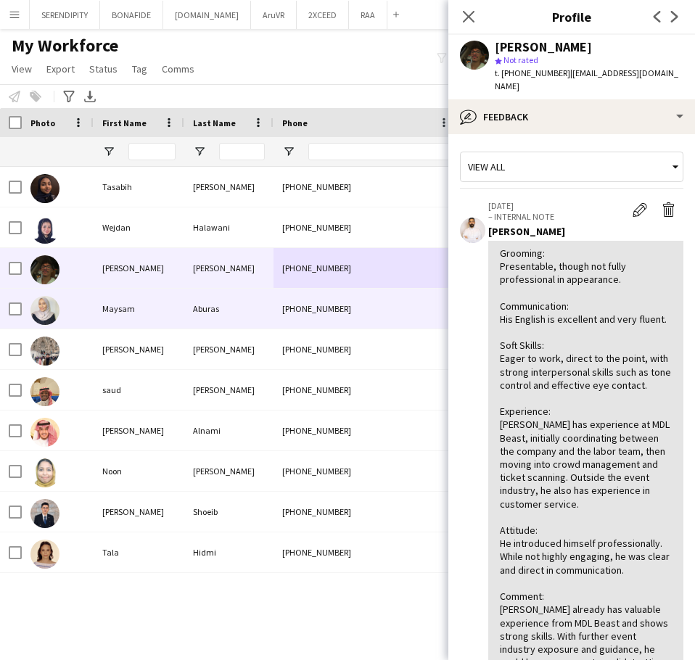
click at [275, 303] on div "[PHONE_NUMBER]" at bounding box center [367, 309] width 186 height 40
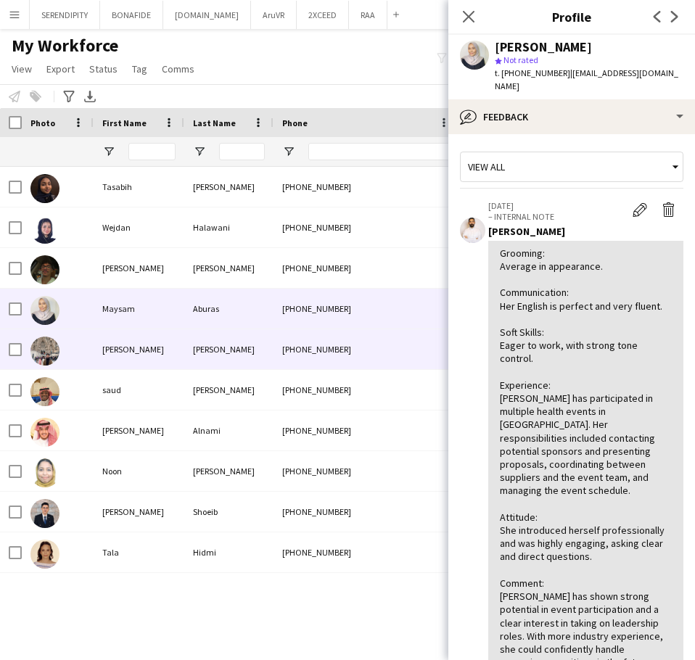
click at [249, 351] on div "[PERSON_NAME]" at bounding box center [228, 349] width 89 height 40
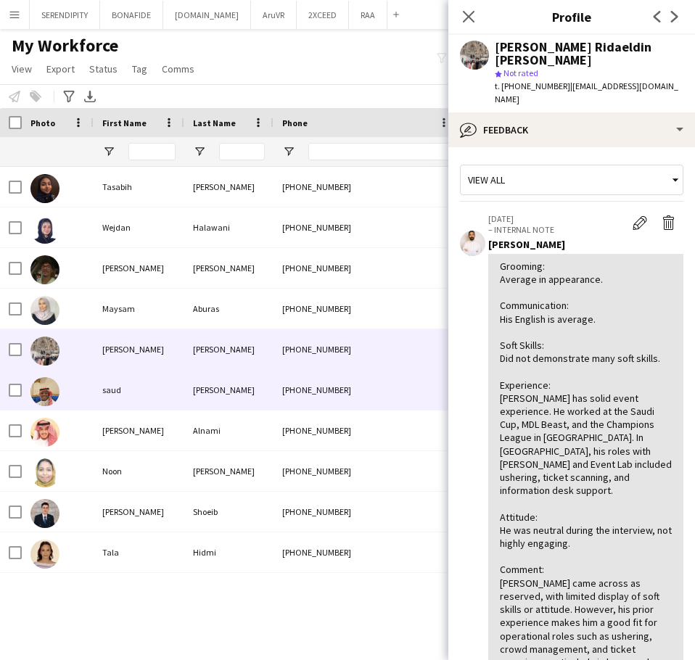
click at [262, 396] on div "[PERSON_NAME]" at bounding box center [228, 390] width 89 height 40
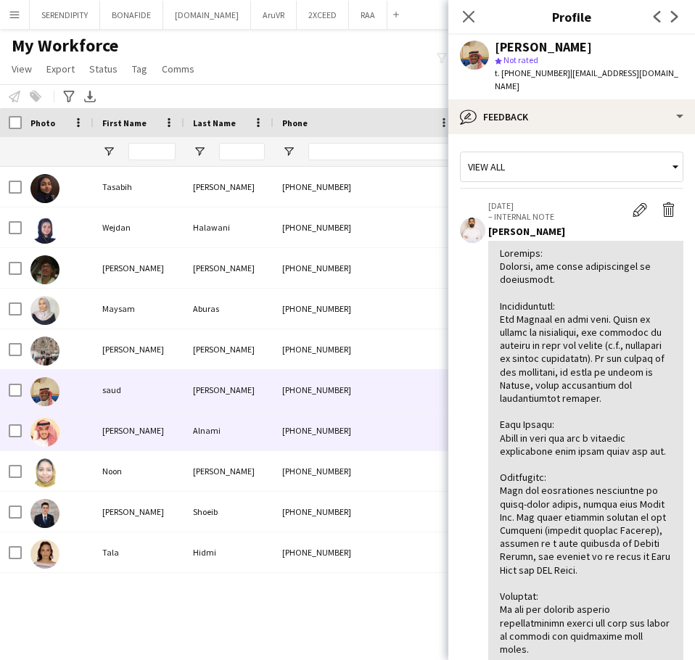
click at [256, 433] on div "Alnami" at bounding box center [228, 431] width 89 height 40
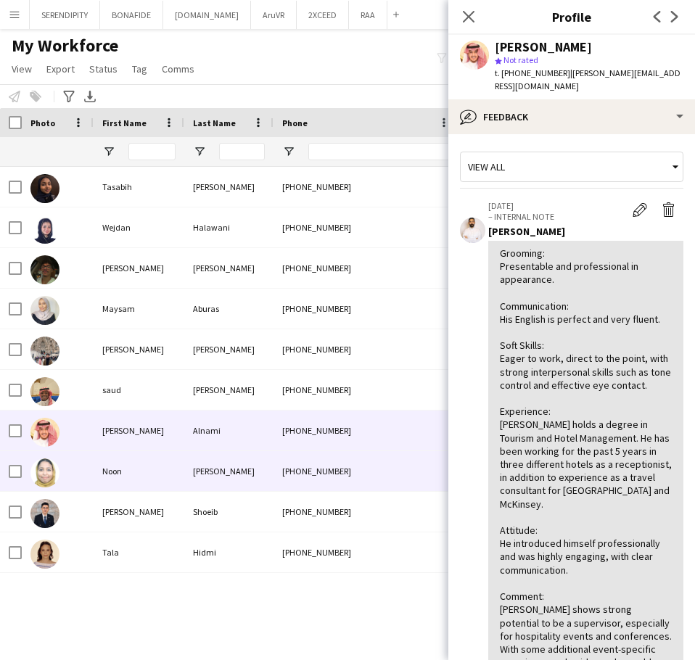
click at [253, 470] on div "[PERSON_NAME]" at bounding box center [228, 471] width 89 height 40
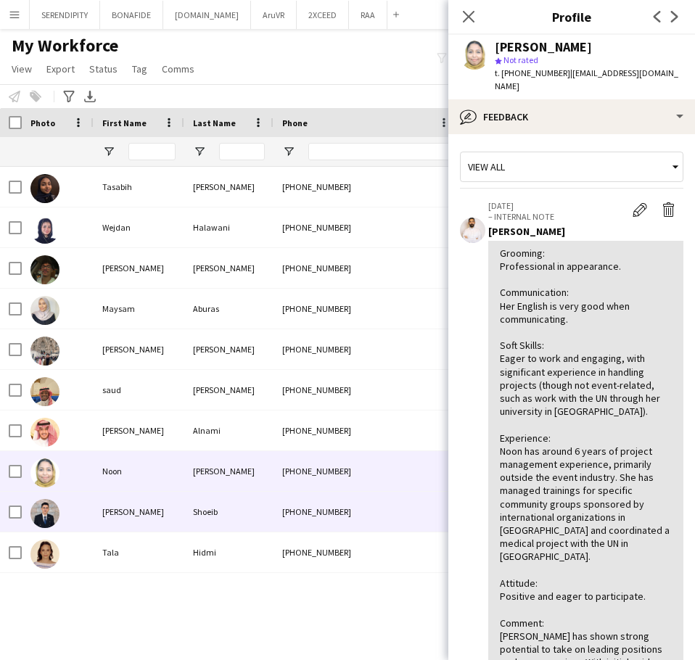
click at [247, 507] on div "Shoeib" at bounding box center [228, 512] width 89 height 40
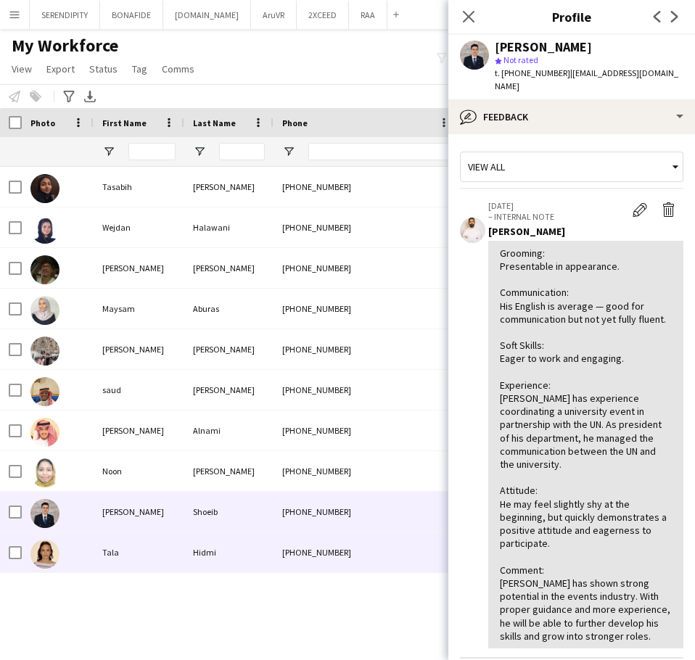
click at [241, 554] on div "Hidmi" at bounding box center [228, 553] width 89 height 40
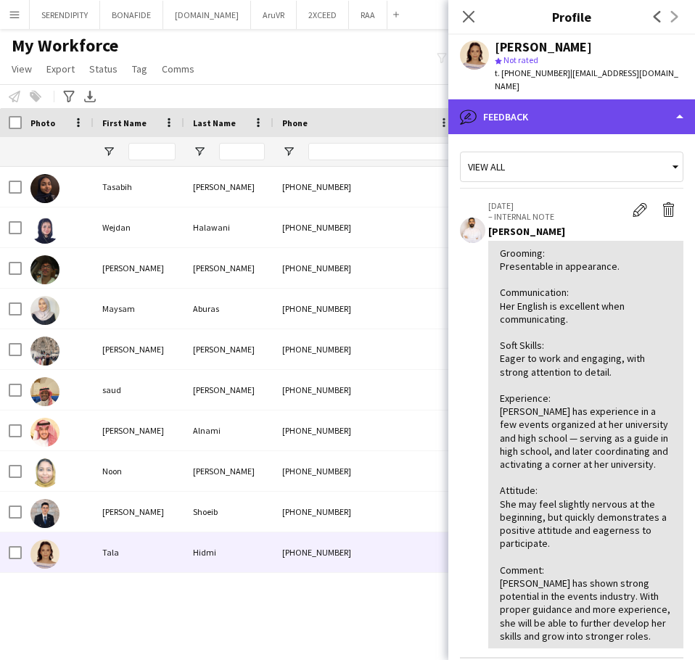
click at [462, 108] on div "bubble-pencil Feedback" at bounding box center [572, 116] width 247 height 35
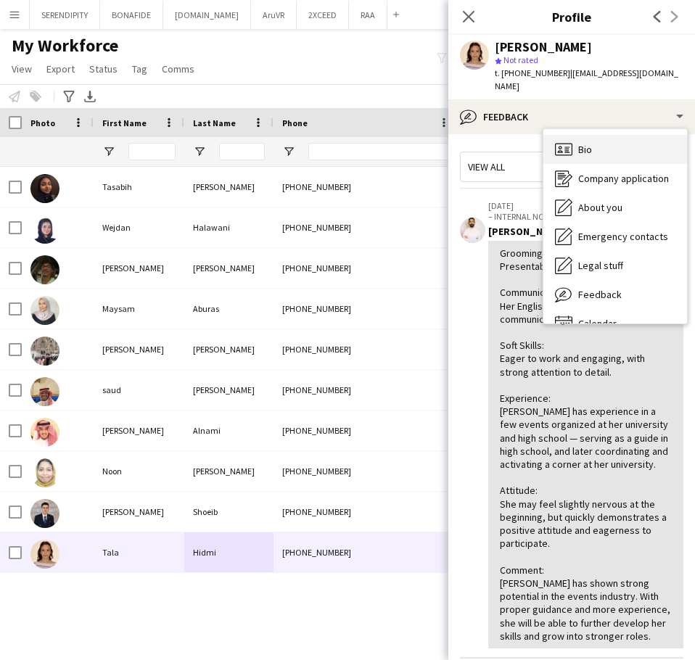
click at [462, 145] on div "Bio Bio" at bounding box center [616, 149] width 144 height 29
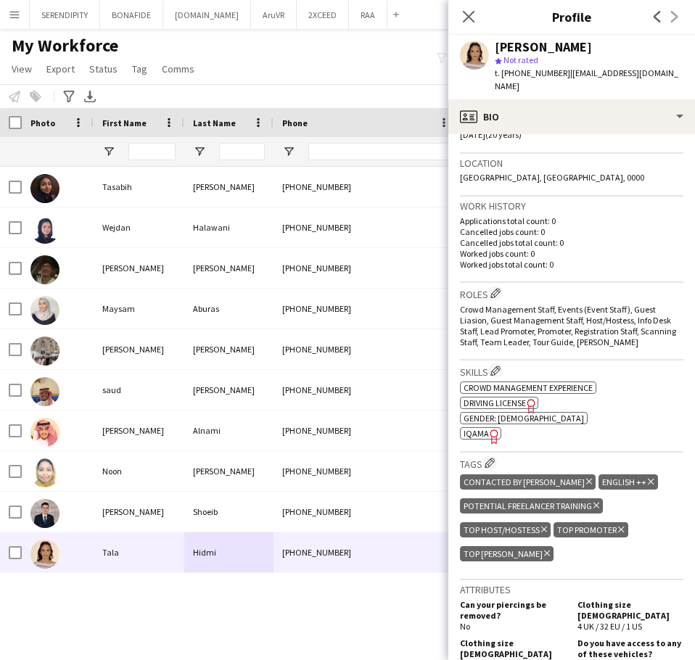
scroll to position [339, 0]
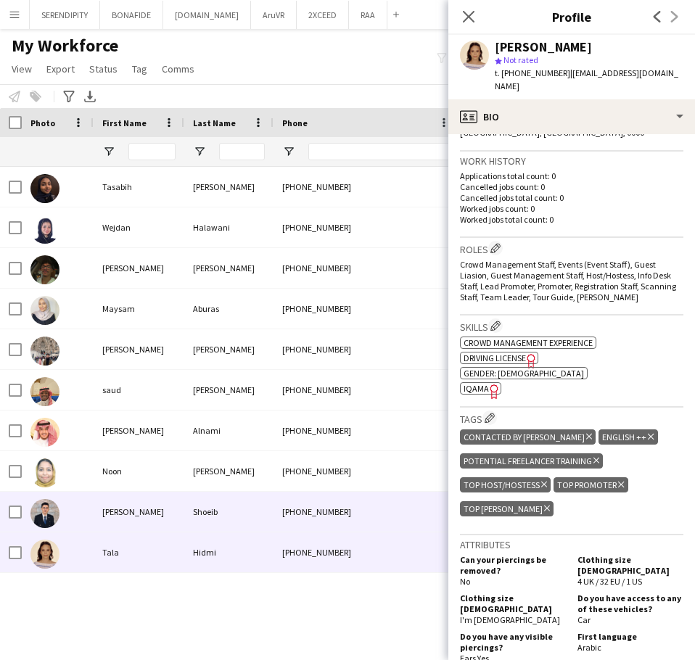
click at [290, 524] on div "[PHONE_NUMBER]" at bounding box center [367, 512] width 186 height 40
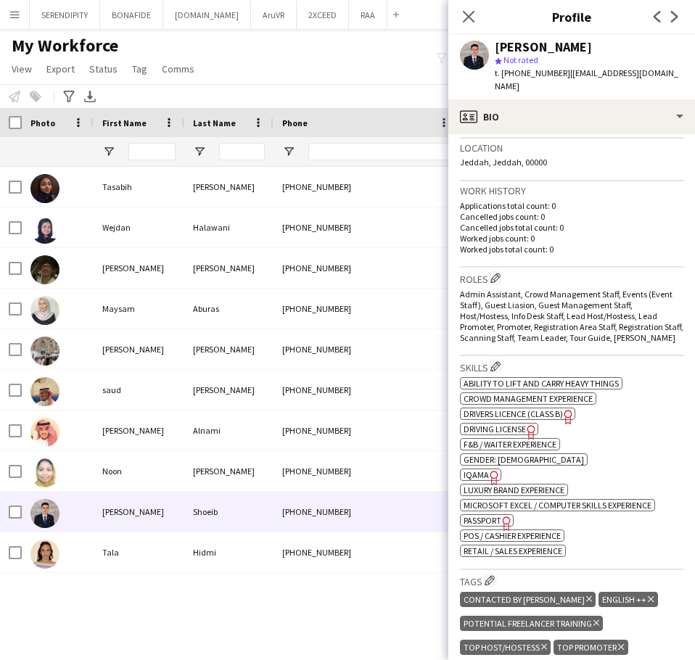
scroll to position [363, 0]
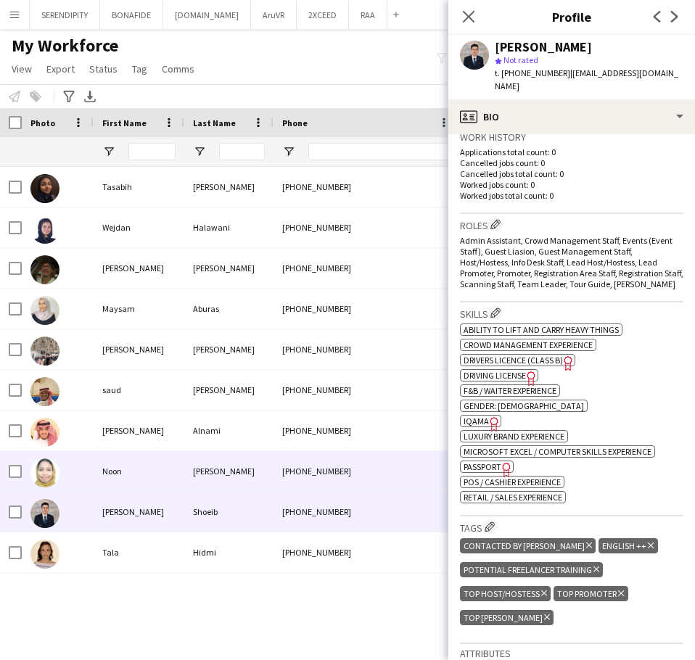
click at [356, 471] on div "[PHONE_NUMBER]" at bounding box center [367, 471] width 186 height 40
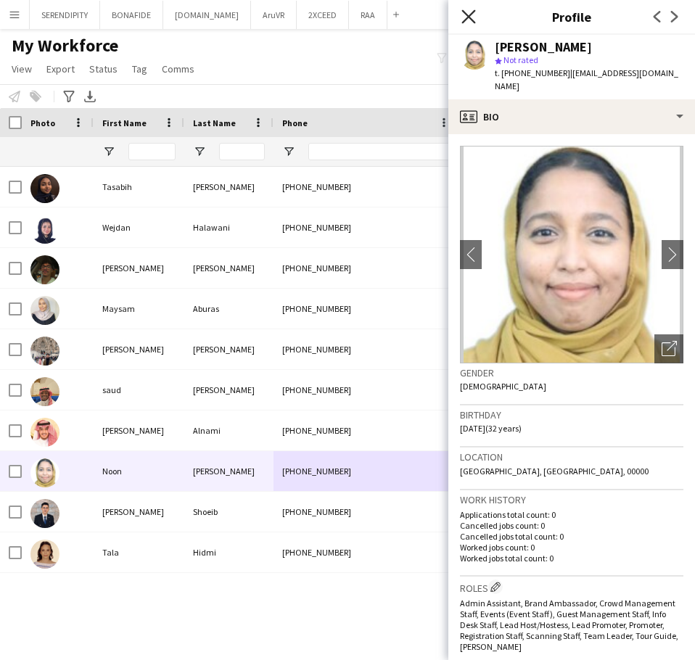
click at [462, 12] on icon "Close pop-in" at bounding box center [469, 16] width 14 height 14
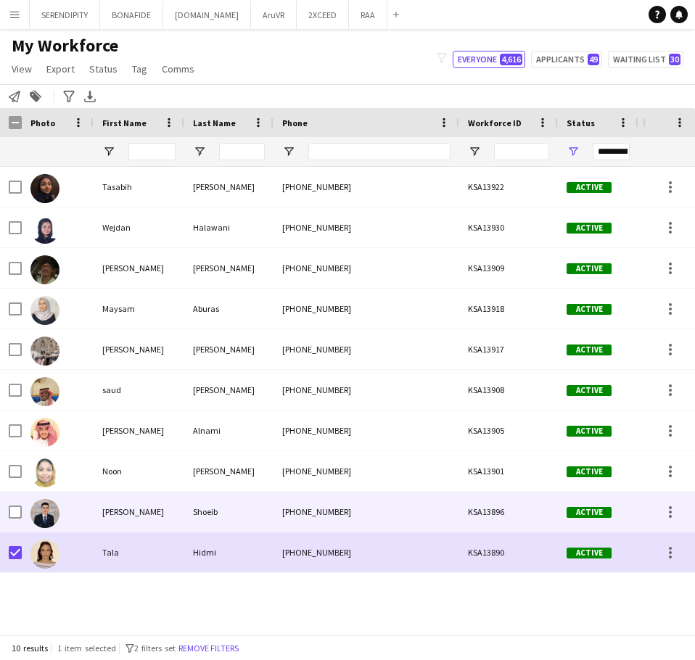
click at [8, 513] on div at bounding box center [11, 512] width 22 height 40
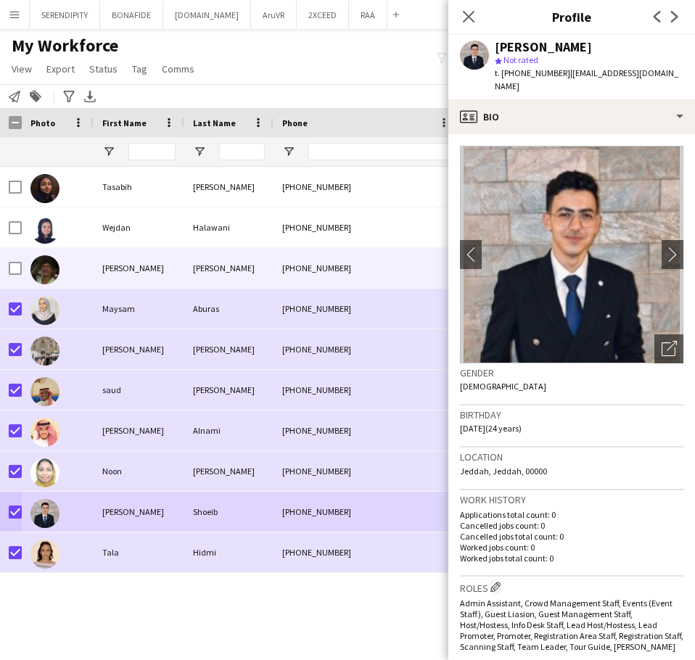
click at [15, 277] on div at bounding box center [15, 268] width 13 height 41
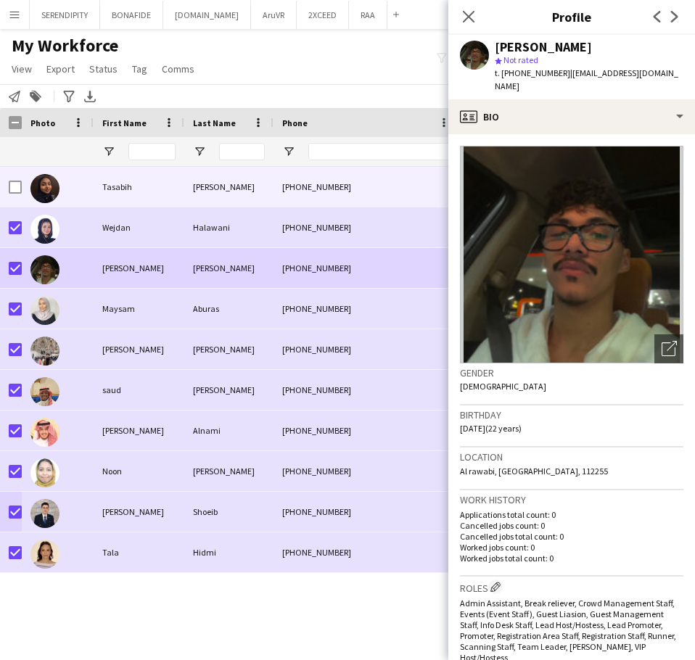
click at [17, 195] on div at bounding box center [15, 187] width 13 height 41
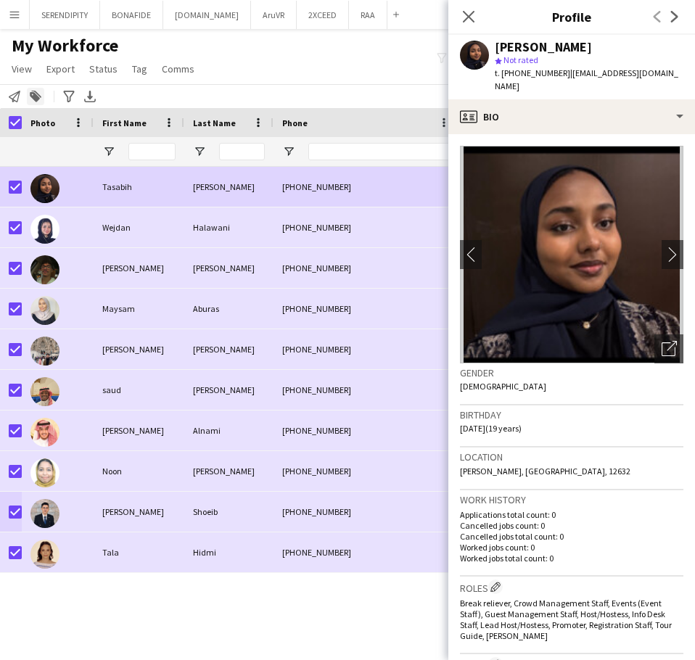
click at [36, 91] on icon at bounding box center [36, 94] width 10 height 7
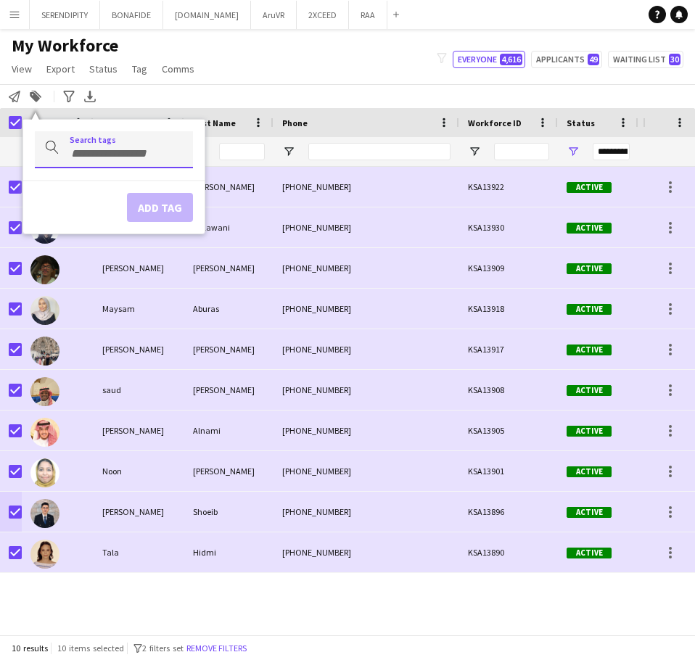
click at [101, 152] on input "Type to search..." at bounding box center [126, 153] width 112 height 13
type input "*"
click at [275, 53] on div "My Workforce View Views Default view Basic Export View TAGS Test New view Updat…" at bounding box center [347, 59] width 695 height 49
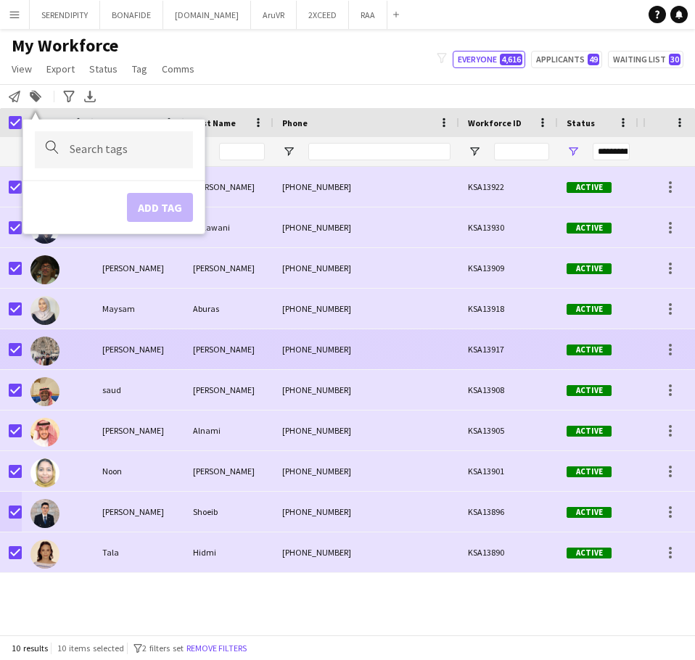
click at [90, 350] on div at bounding box center [58, 349] width 72 height 40
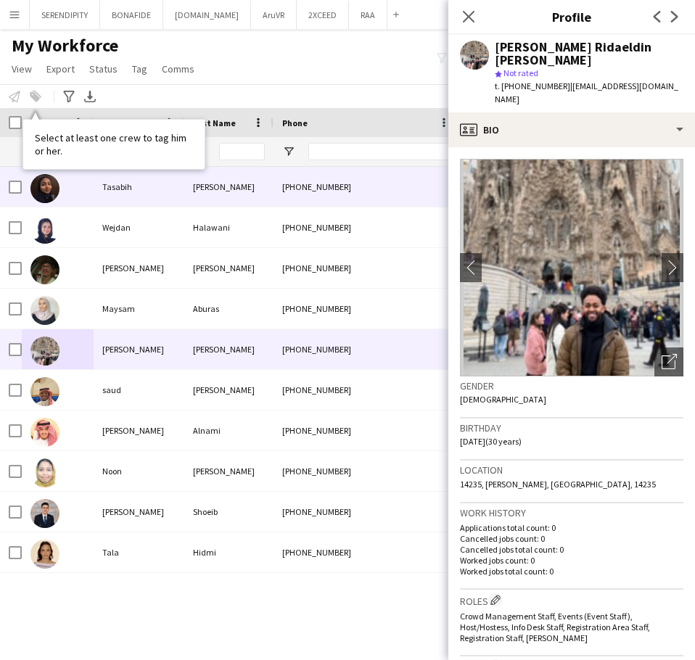
click at [360, 200] on div "[PHONE_NUMBER]" at bounding box center [367, 187] width 186 height 40
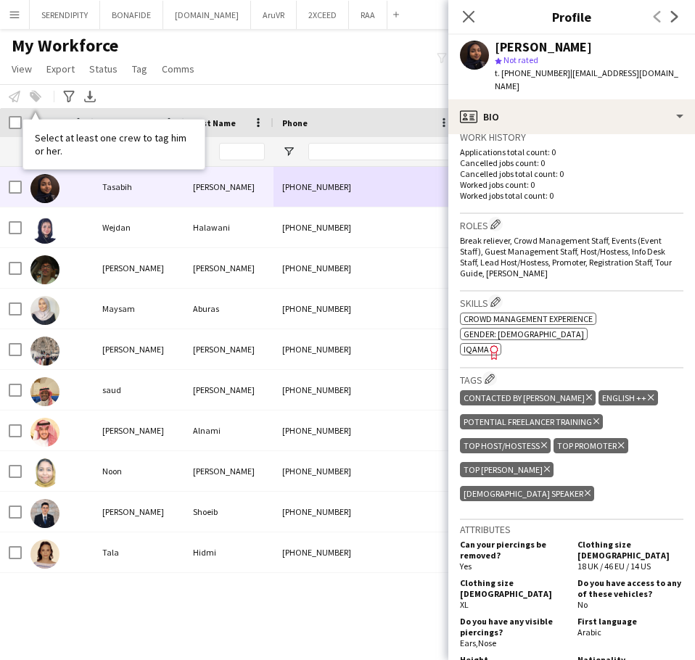
click at [462, 398] on icon "Delete tag" at bounding box center [589, 397] width 6 height 9
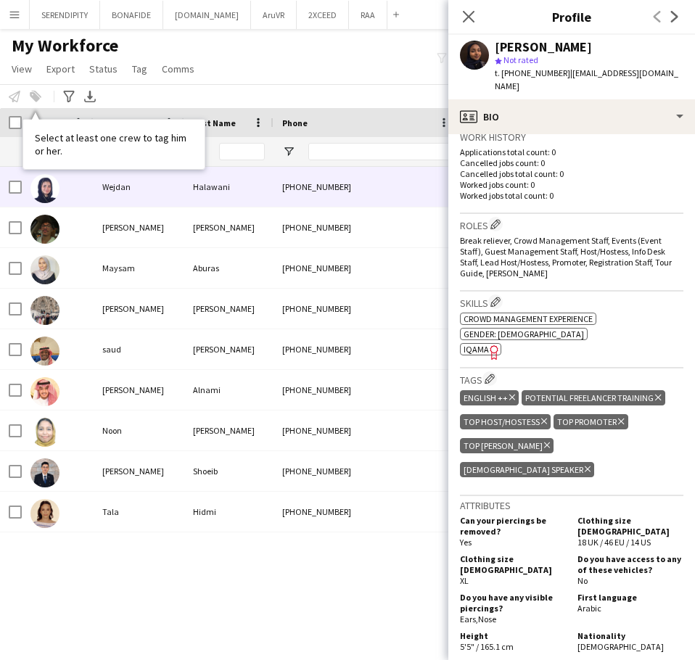
click at [301, 191] on div "[PHONE_NUMBER]" at bounding box center [367, 187] width 186 height 40
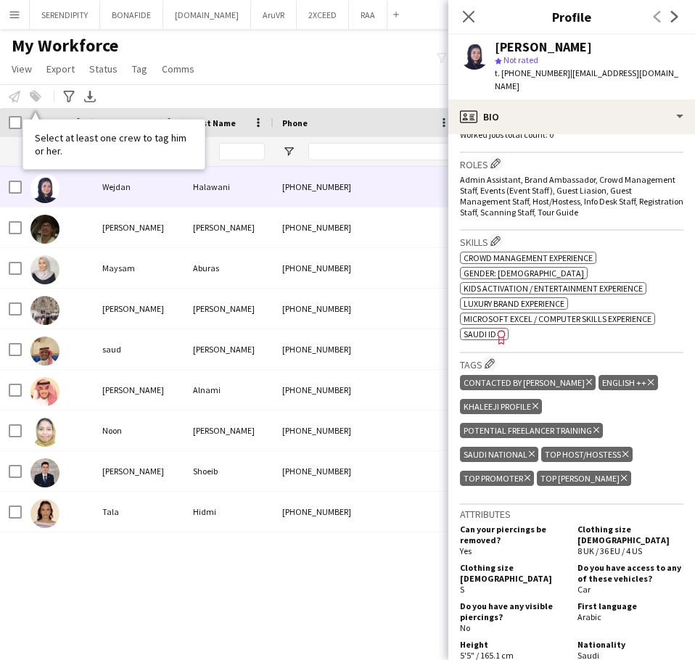
scroll to position [435, 0]
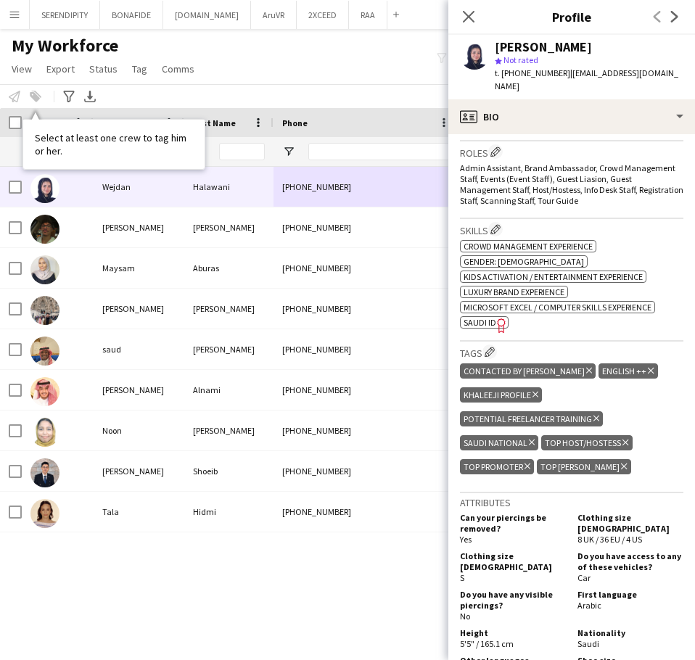
click at [462, 368] on icon "Delete tag" at bounding box center [589, 371] width 6 height 9
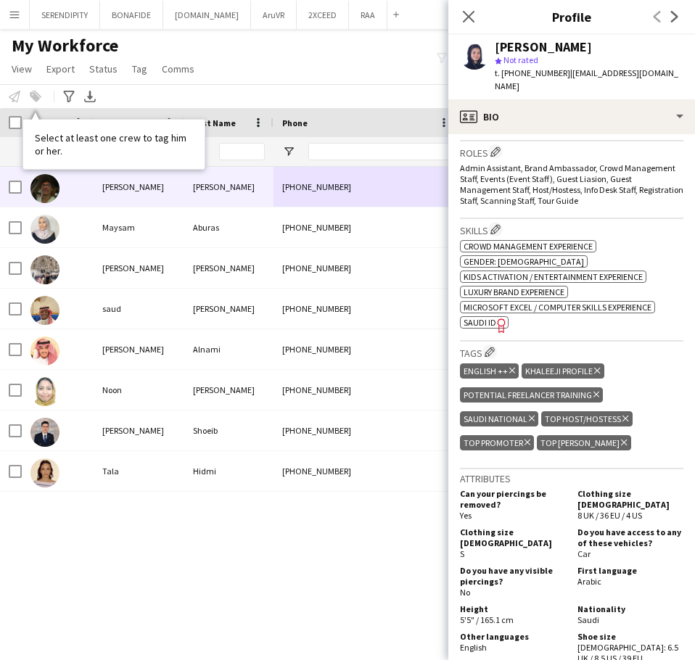
click at [348, 200] on div "[PHONE_NUMBER]" at bounding box center [367, 187] width 186 height 40
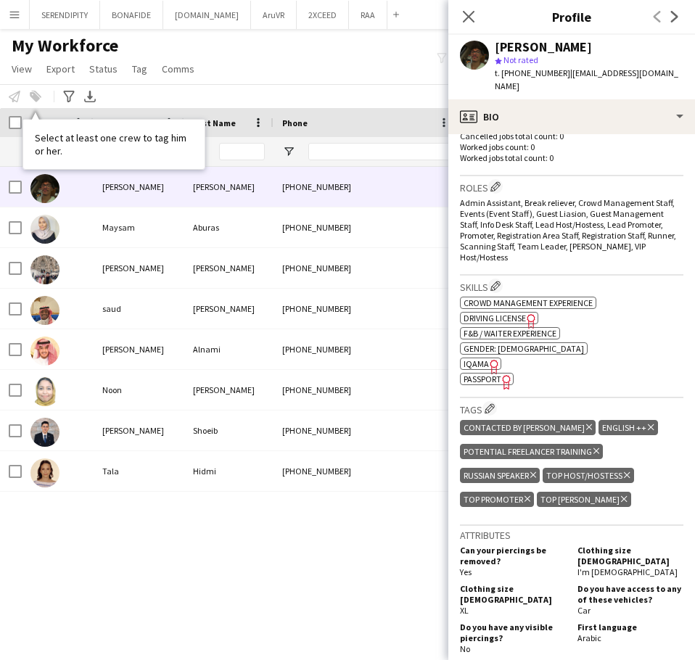
scroll to position [412, 0]
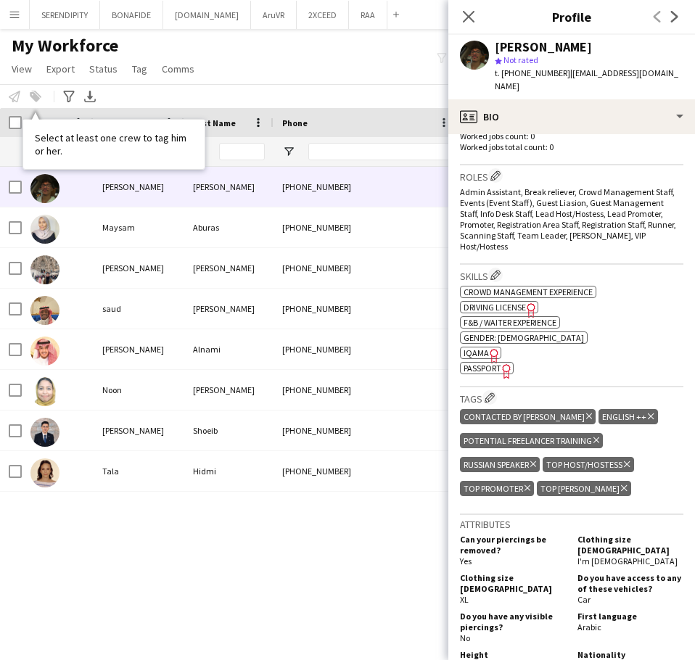
click at [462, 412] on icon "Delete tag" at bounding box center [589, 416] width 6 height 9
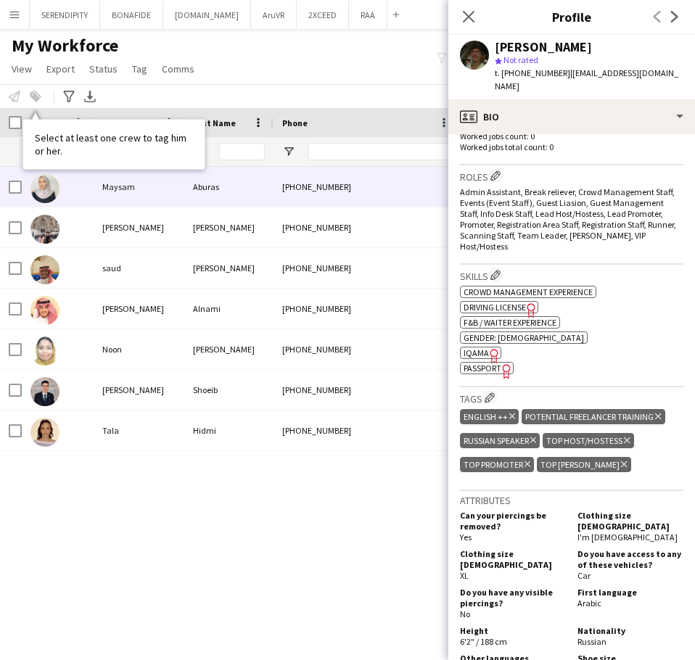
click at [314, 192] on div "[PHONE_NUMBER]" at bounding box center [367, 187] width 186 height 40
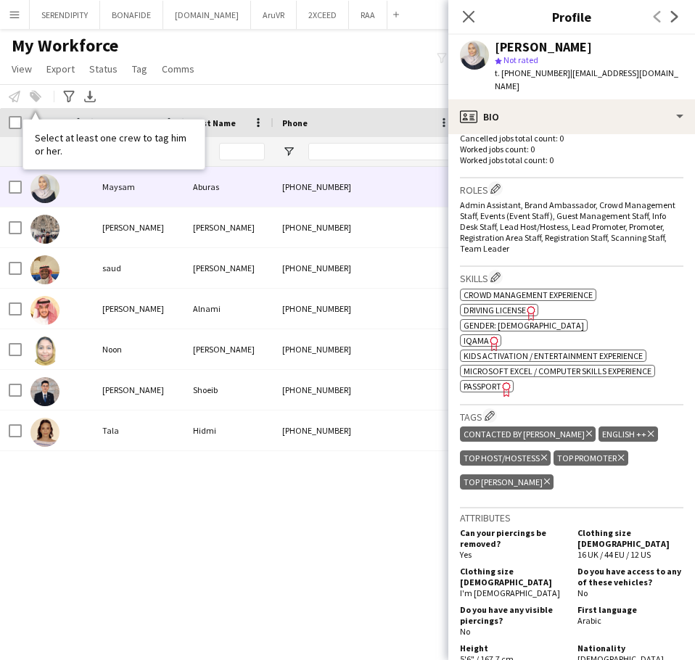
click at [462, 431] on icon at bounding box center [589, 434] width 6 height 6
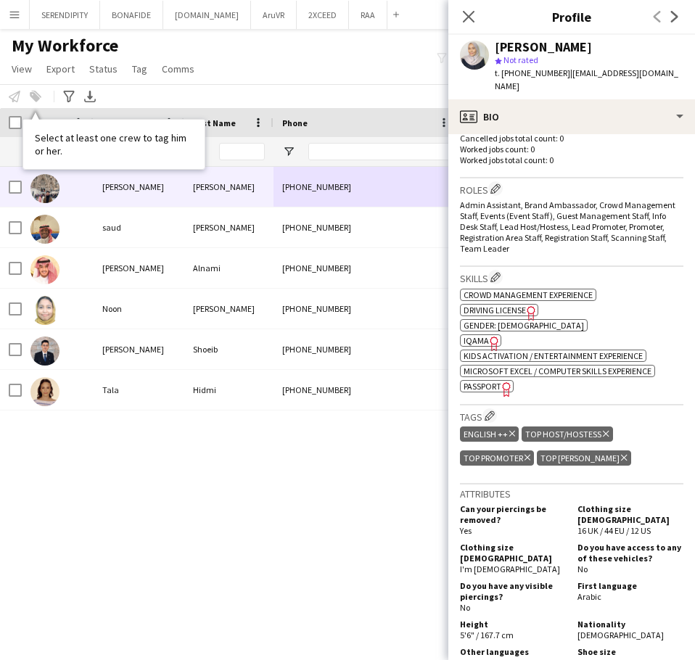
click at [364, 195] on div "[PHONE_NUMBER]" at bounding box center [367, 187] width 186 height 40
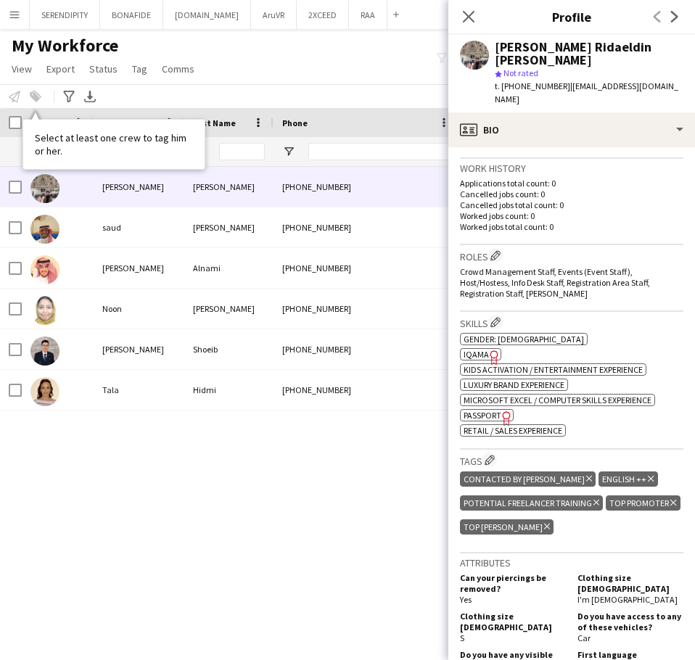
scroll to position [363, 0]
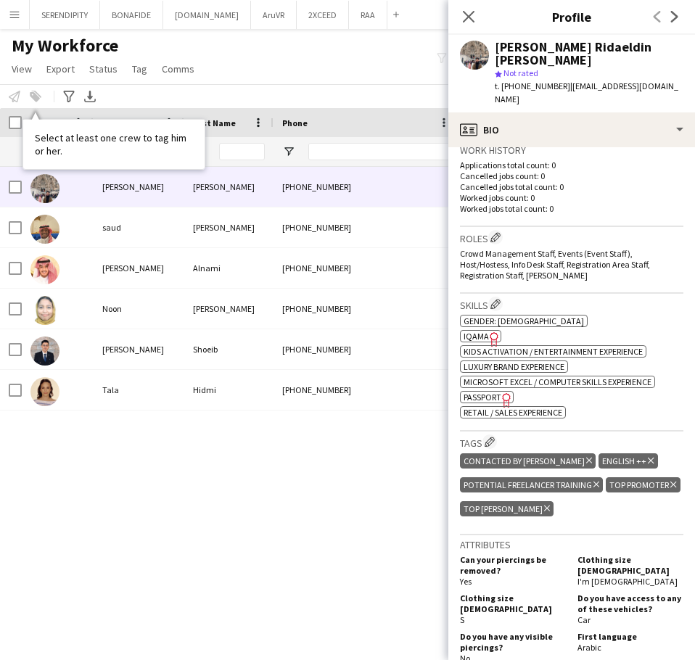
click at [462, 457] on icon "Delete tag" at bounding box center [589, 461] width 6 height 9
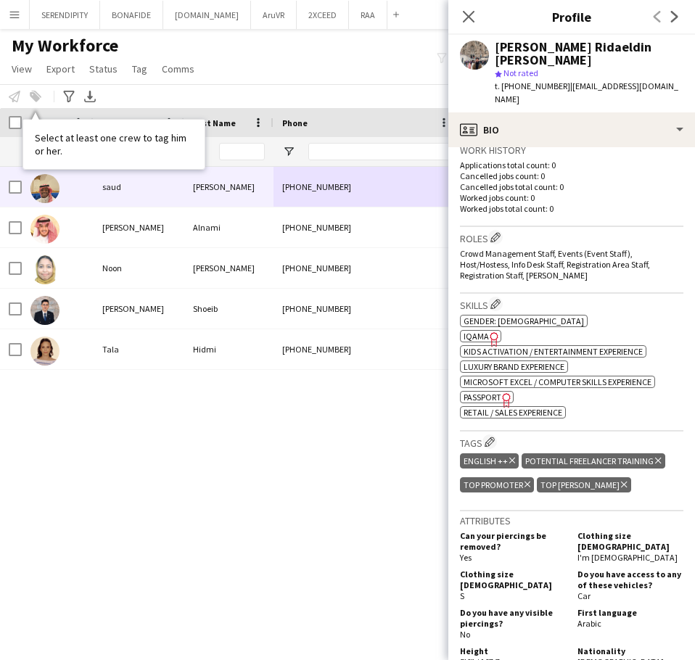
click at [351, 195] on div "[PHONE_NUMBER]" at bounding box center [367, 187] width 186 height 40
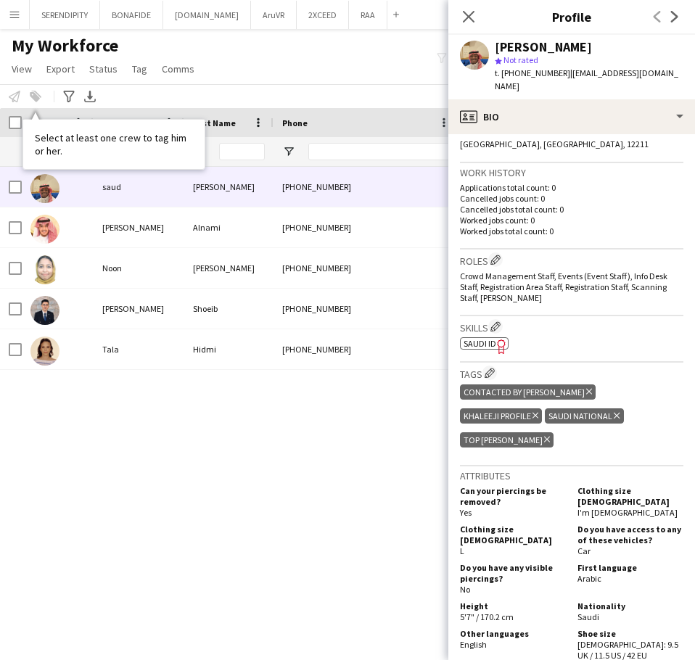
scroll to position [339, 0]
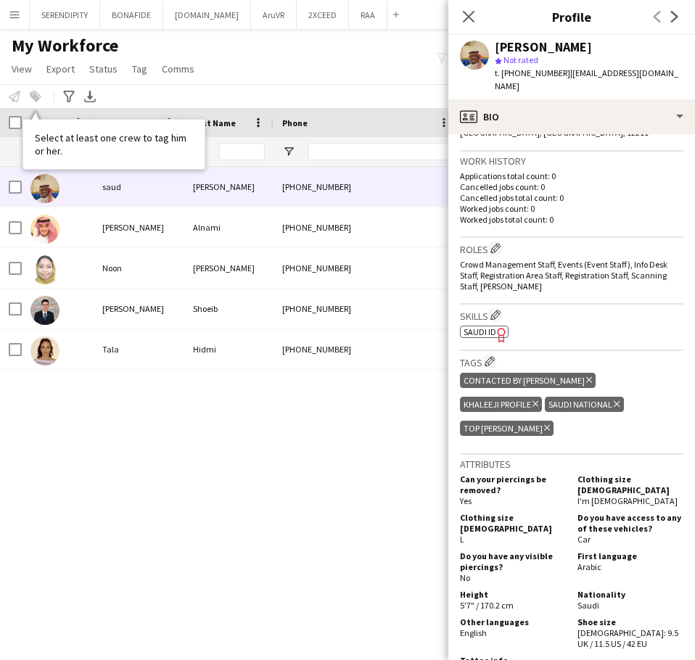
click at [462, 377] on icon at bounding box center [589, 380] width 6 height 6
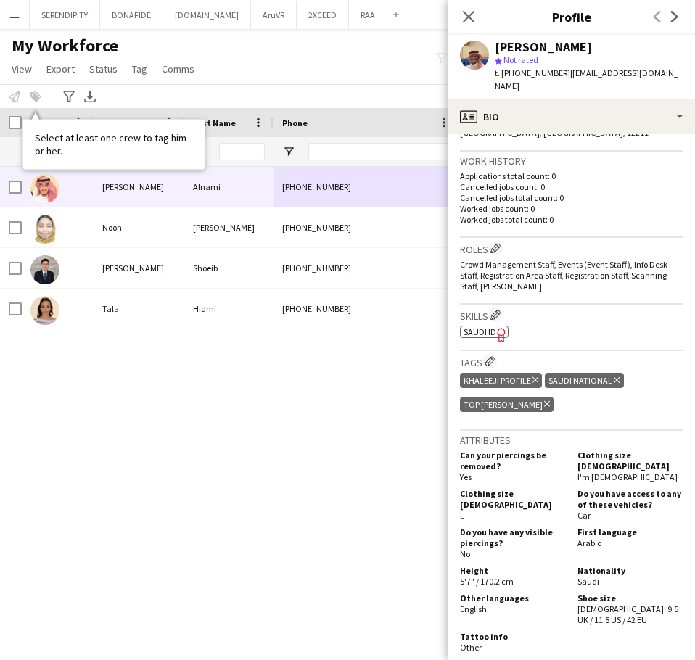
click at [353, 194] on div "[PHONE_NUMBER]" at bounding box center [367, 187] width 186 height 40
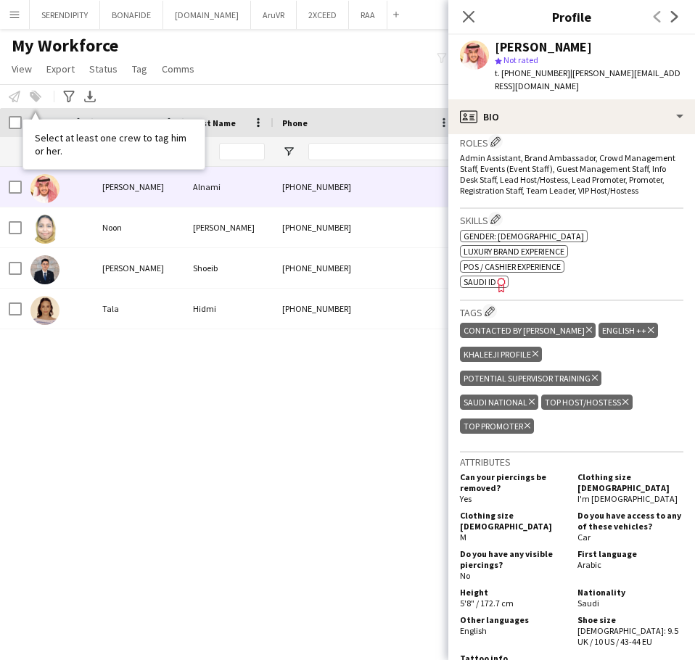
scroll to position [484, 0]
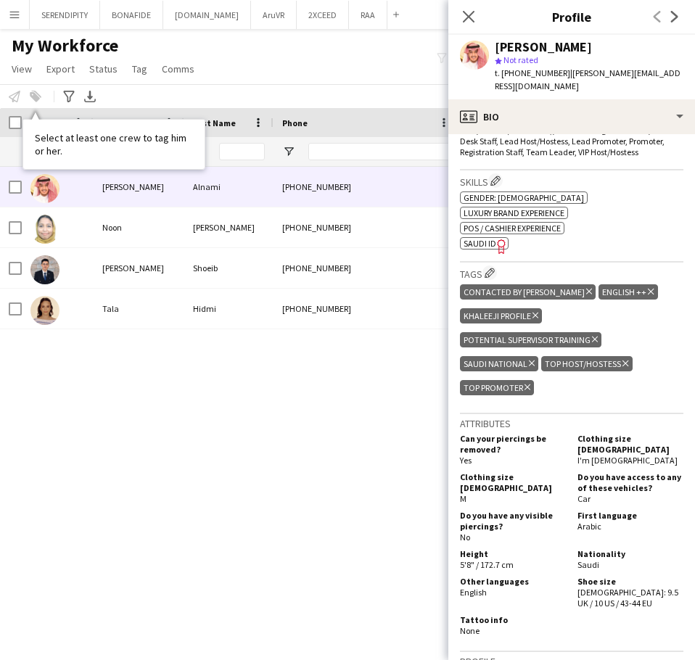
click at [462, 287] on icon "Delete tag" at bounding box center [589, 291] width 6 height 9
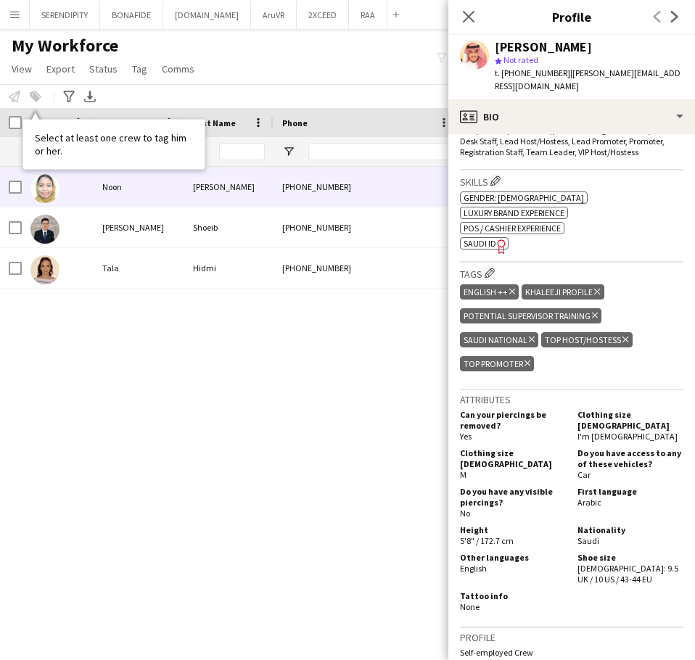
click at [361, 201] on div "[PHONE_NUMBER]" at bounding box center [367, 187] width 186 height 40
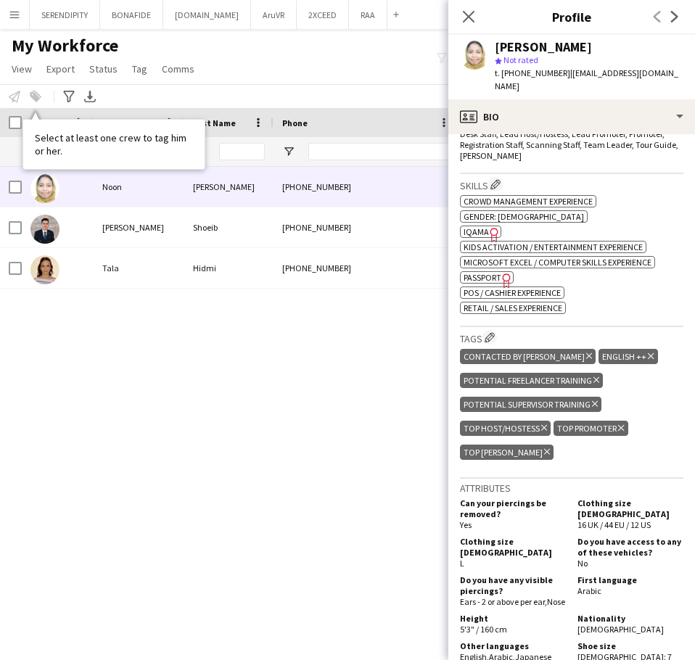
scroll to position [508, 0]
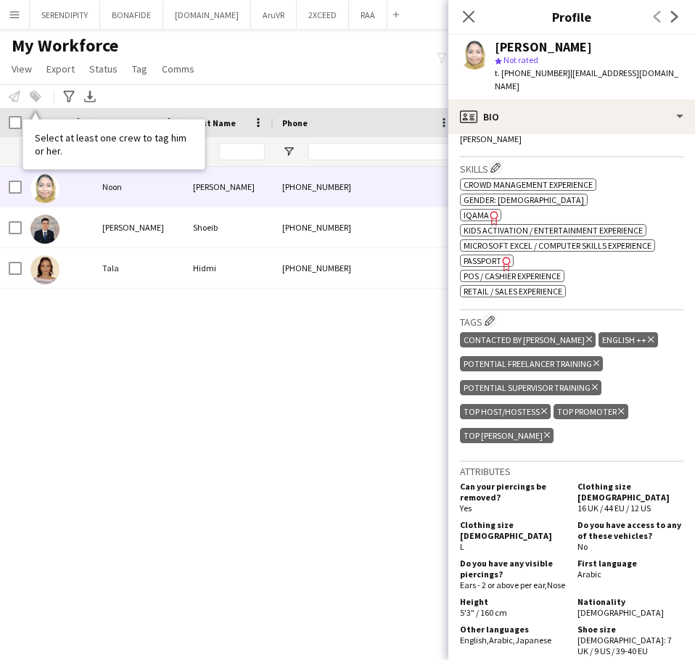
click at [462, 337] on icon at bounding box center [589, 340] width 6 height 6
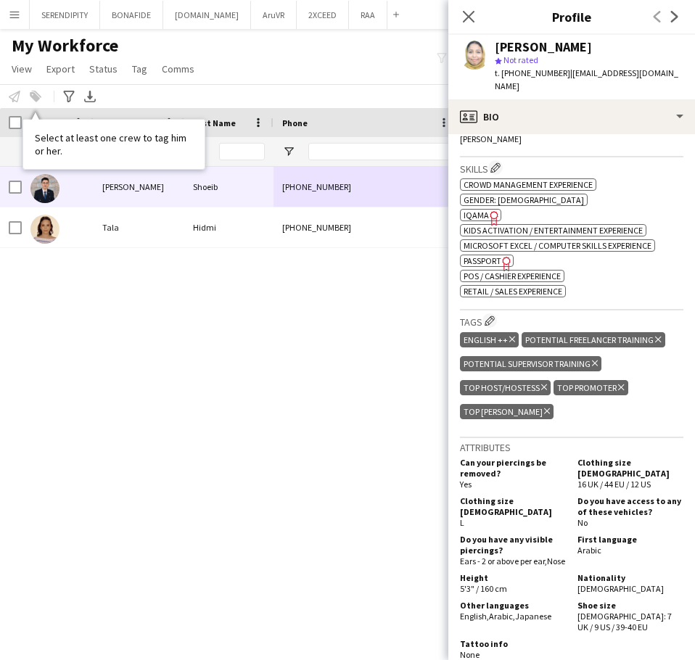
click at [362, 188] on div "[PHONE_NUMBER]" at bounding box center [367, 187] width 186 height 40
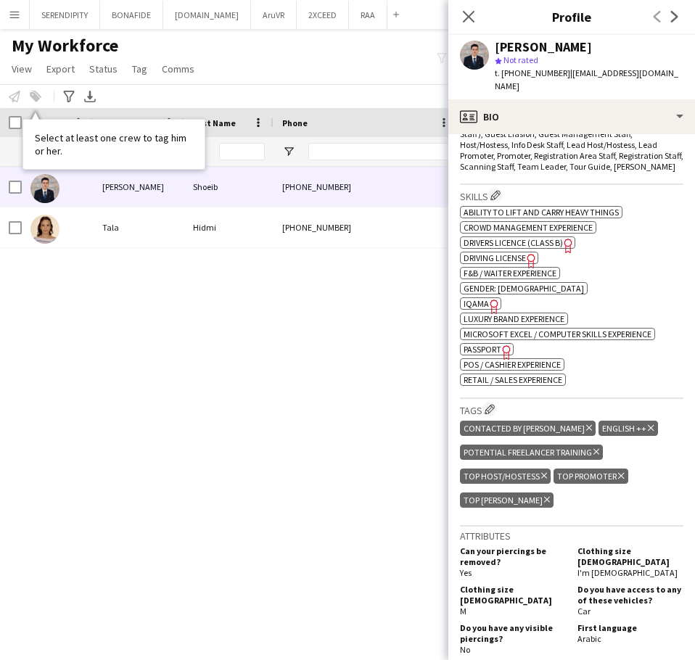
scroll to position [484, 0]
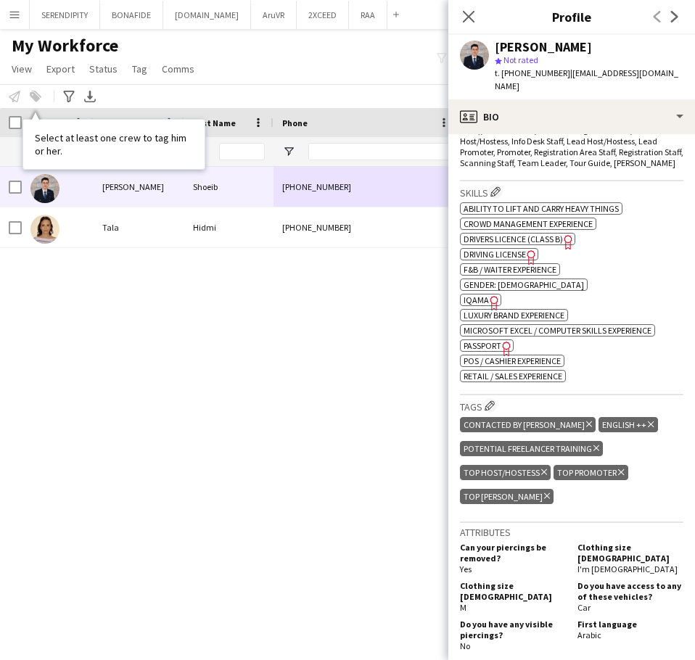
click at [462, 420] on icon "Delete tag" at bounding box center [589, 424] width 6 height 9
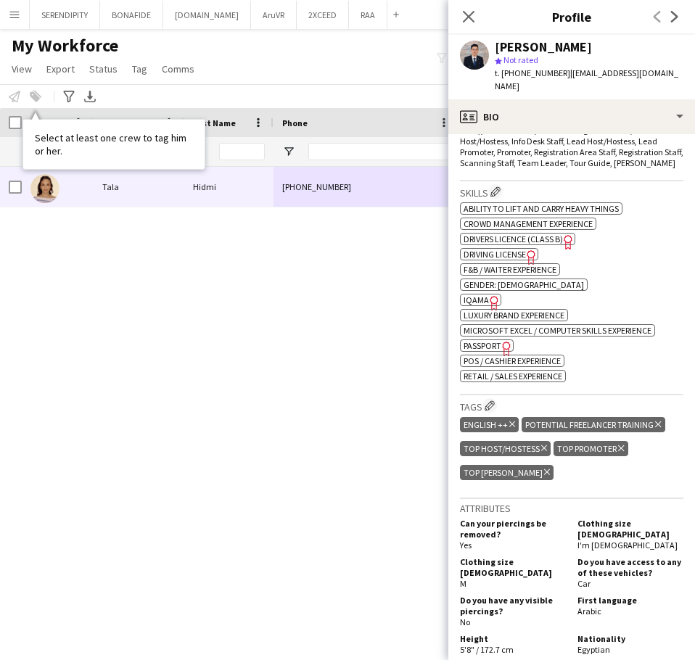
click at [388, 195] on div "[PHONE_NUMBER]" at bounding box center [367, 187] width 186 height 40
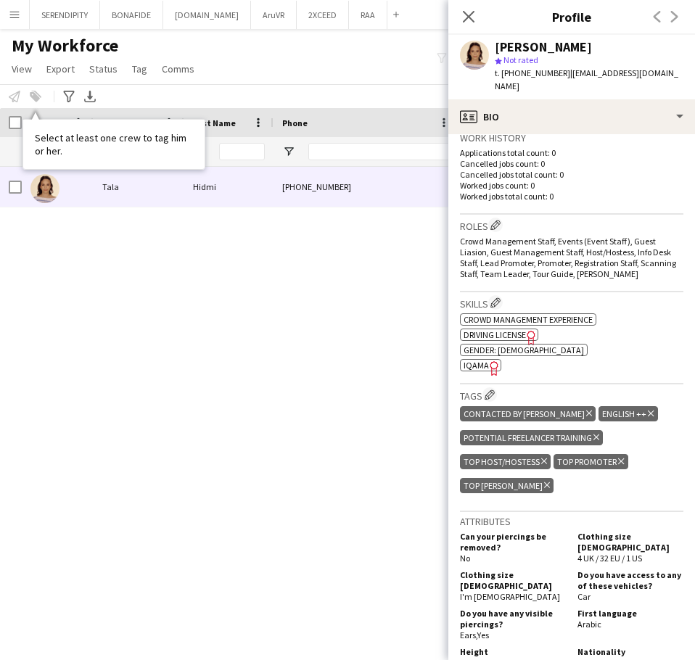
scroll to position [363, 0]
click at [462, 409] on icon "Delete tag" at bounding box center [589, 413] width 6 height 9
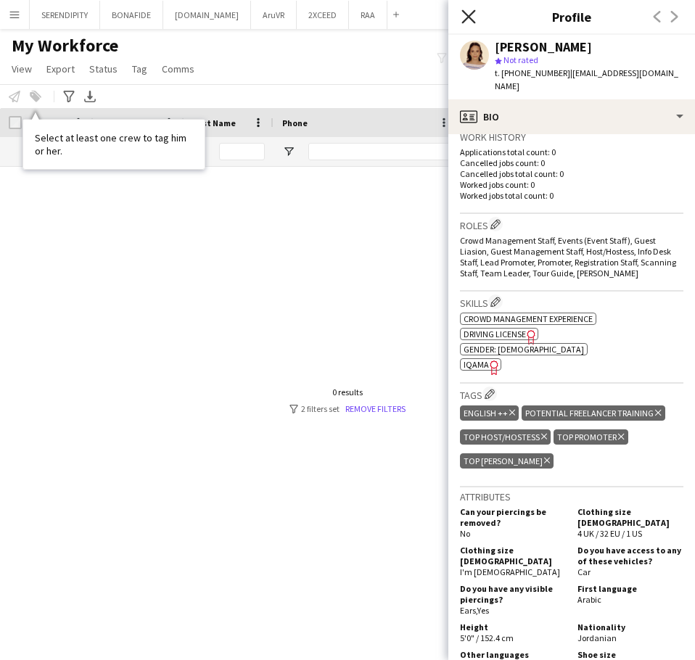
click at [462, 17] on icon at bounding box center [469, 16] width 14 height 14
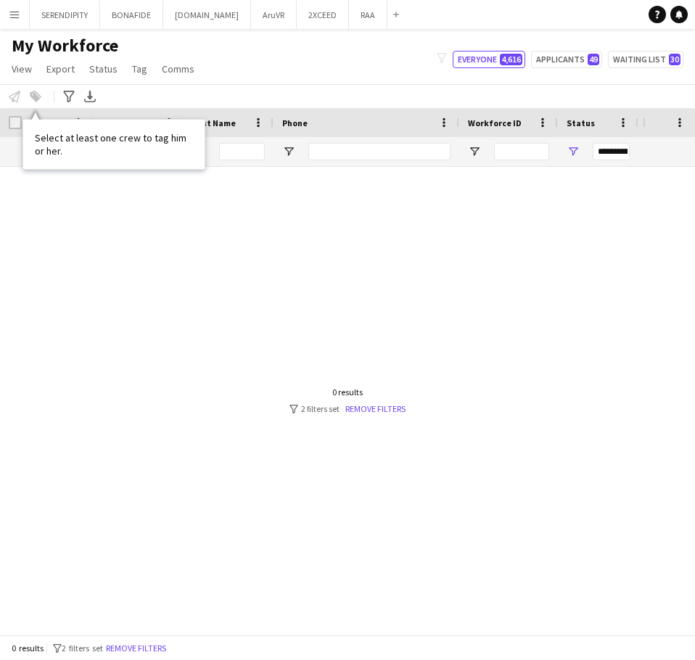
click at [320, 239] on div at bounding box center [321, 395] width 643 height 457
click at [273, 68] on div "My Workforce View Views Default view Basic Export View TAGS Test New view Updat…" at bounding box center [347, 59] width 695 height 49
click at [170, 274] on div at bounding box center [321, 395] width 643 height 457
click at [61, 150] on div "Select at least one crew to tag him or her." at bounding box center [113, 144] width 181 height 49
click at [34, 98] on div "Notify workforce Add to tag Select at least one crew to tag him or her. Advance…" at bounding box center [347, 96] width 695 height 24
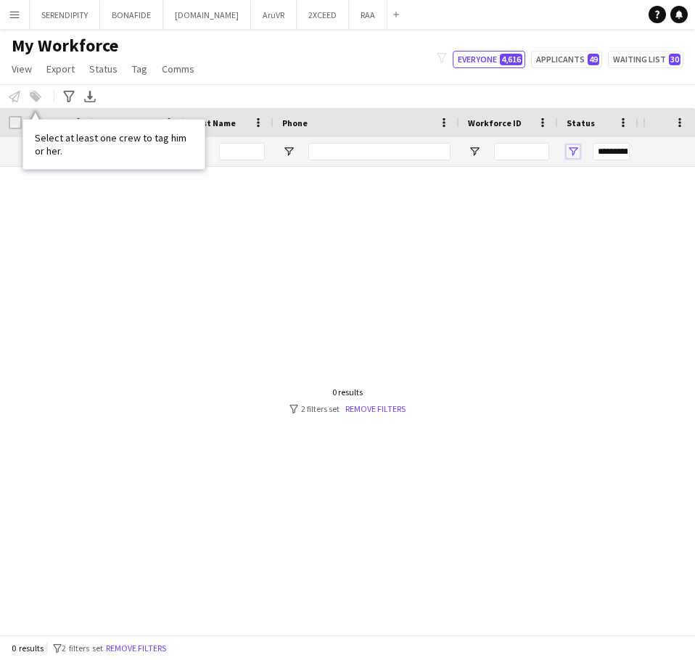
click at [462, 147] on span "Open Filter Menu" at bounding box center [573, 151] width 13 height 13
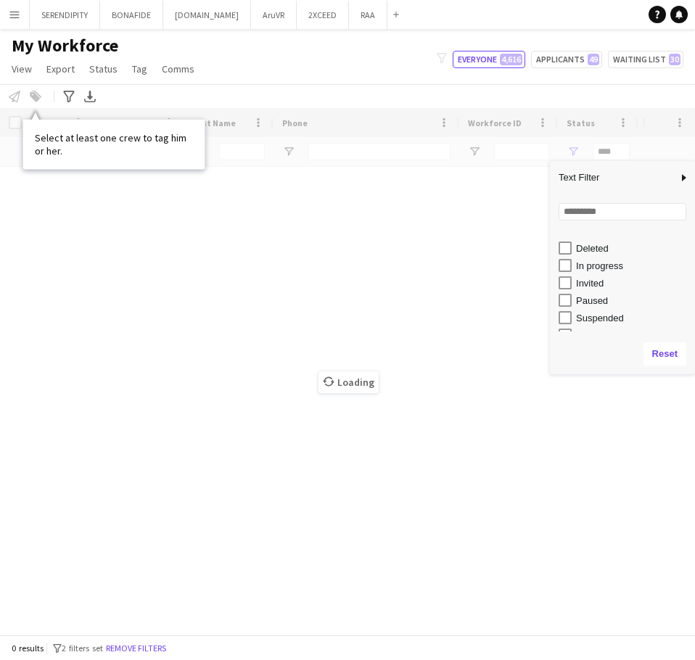
scroll to position [91, 0]
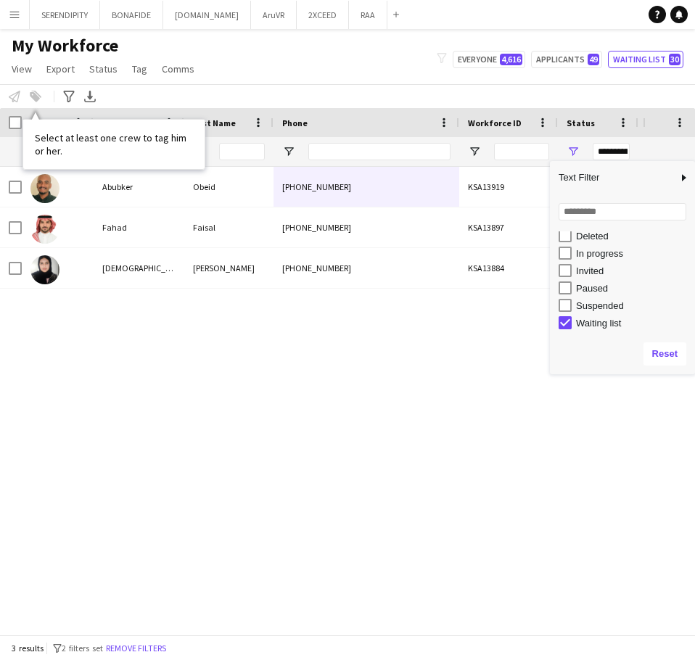
click at [368, 419] on div "Abubker Obeid [PHONE_NUMBER] KSA13919 Waiting list [GEOGRAPHIC_DATA] [DATE] [PE…" at bounding box center [321, 395] width 643 height 457
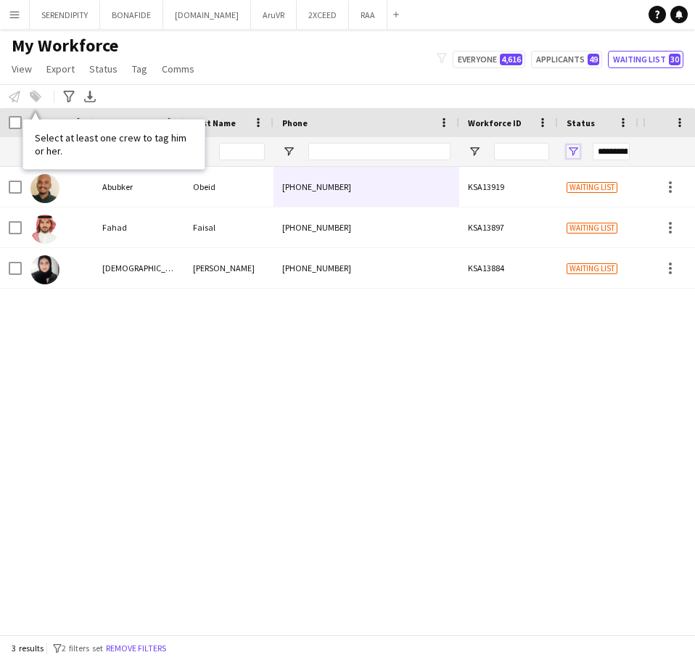
click at [462, 150] on span "Open Filter Menu" at bounding box center [573, 151] width 13 height 13
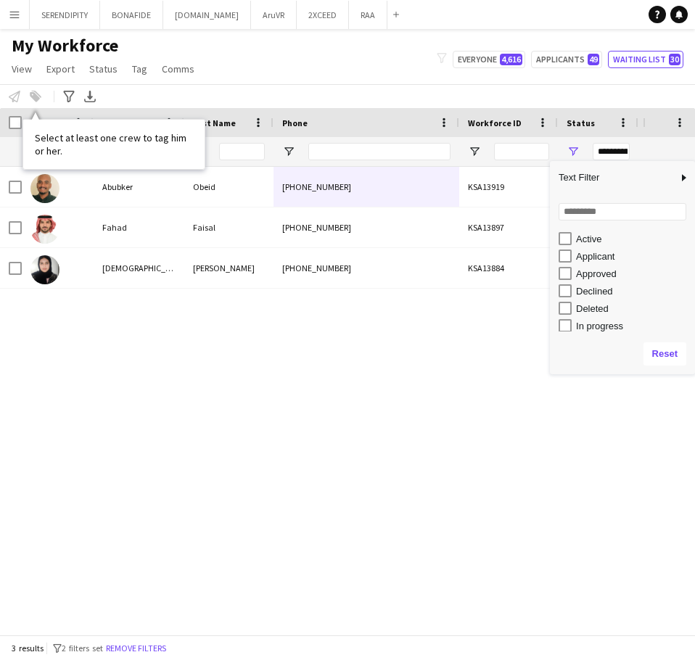
scroll to position [0, 0]
type input "**********"
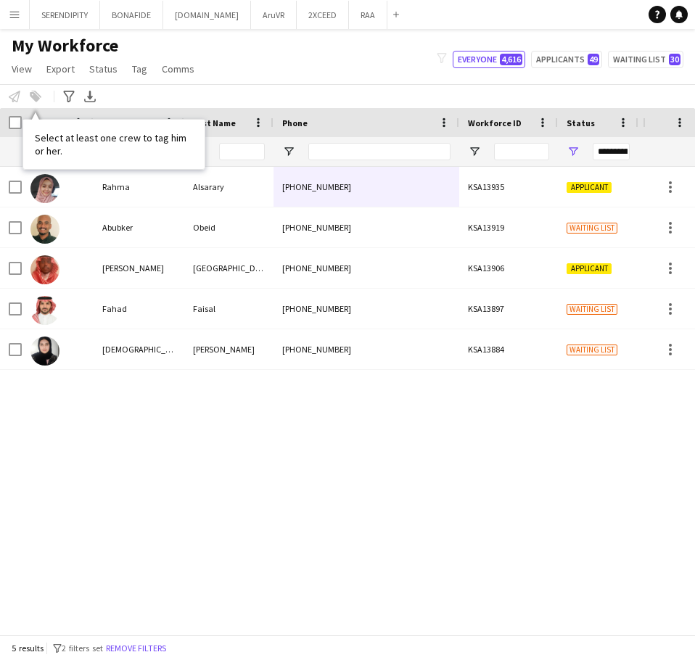
click at [226, 430] on div "Abubker Obeid [PHONE_NUMBER] KSA13919 Waiting list [GEOGRAPHIC_DATA] [DATE] [PE…" at bounding box center [321, 395] width 643 height 457
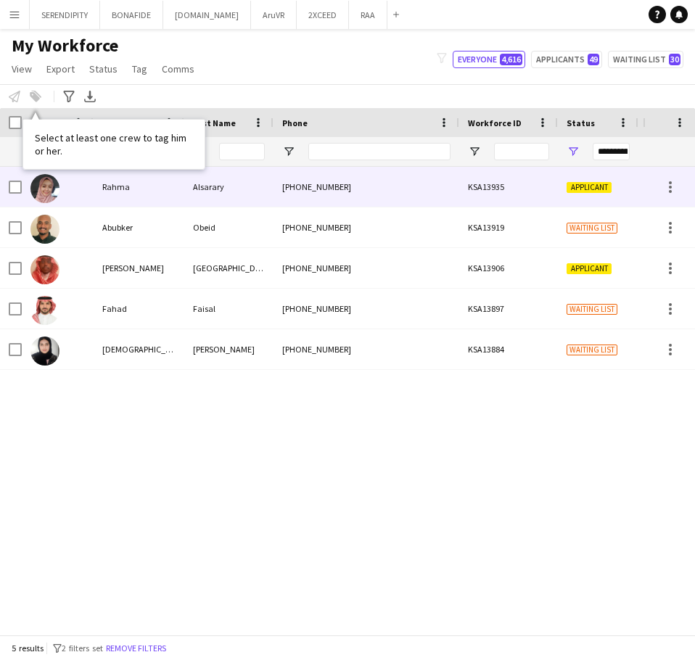
click at [462, 188] on div "KSA13935" at bounding box center [508, 187] width 99 height 40
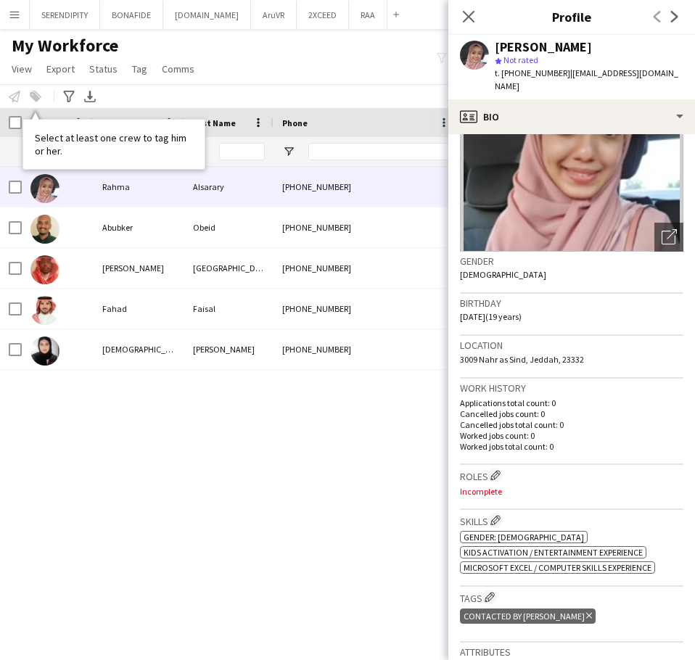
scroll to position [145, 0]
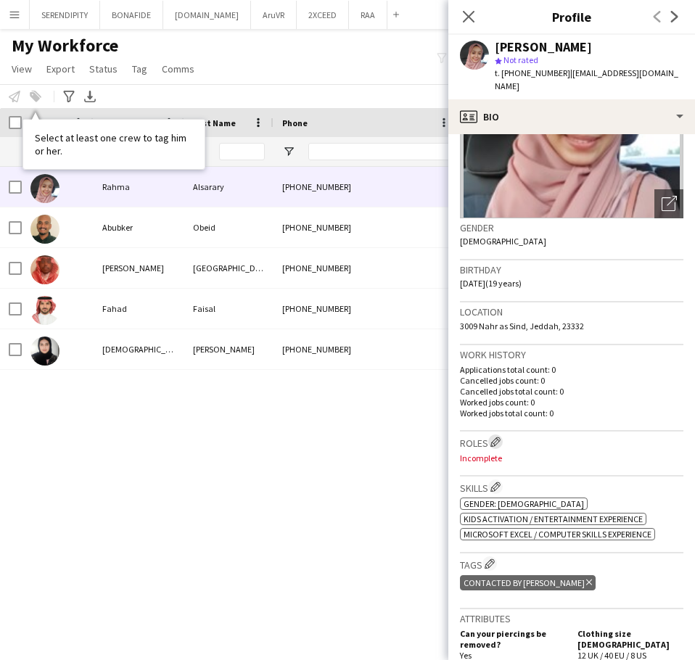
click at [462, 437] on app-icon "Edit crew company roles" at bounding box center [496, 442] width 10 height 10
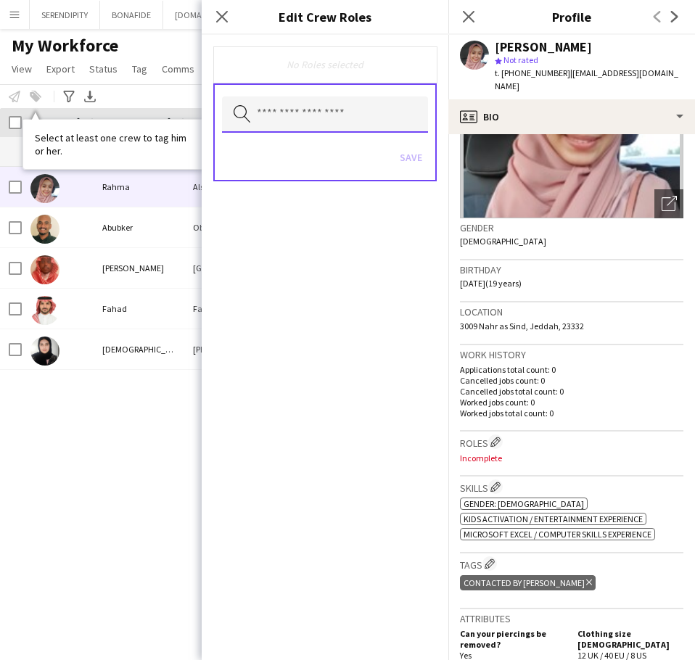
click at [330, 118] on input "text" at bounding box center [325, 115] width 206 height 36
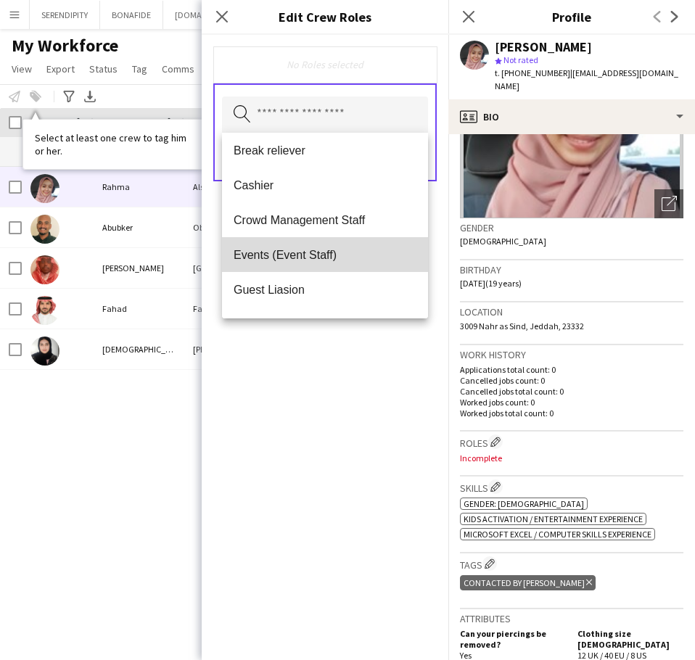
click at [338, 247] on mat-option "Events (Event Staff)" at bounding box center [325, 254] width 206 height 35
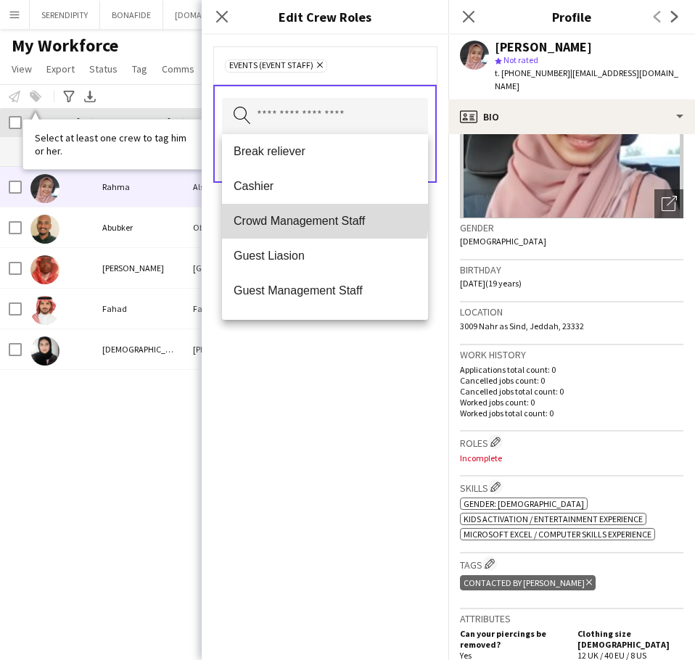
click at [324, 218] on span "Crowd Management Staff" at bounding box center [325, 221] width 183 height 14
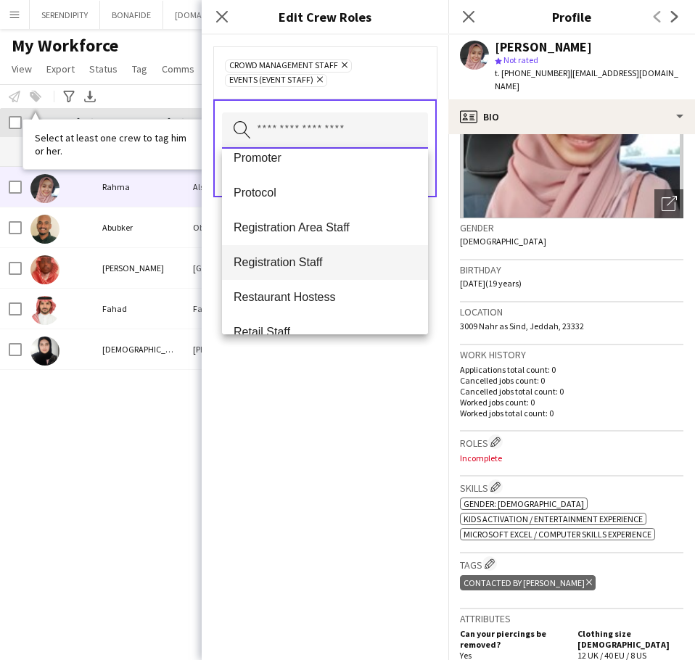
scroll to position [653, 0]
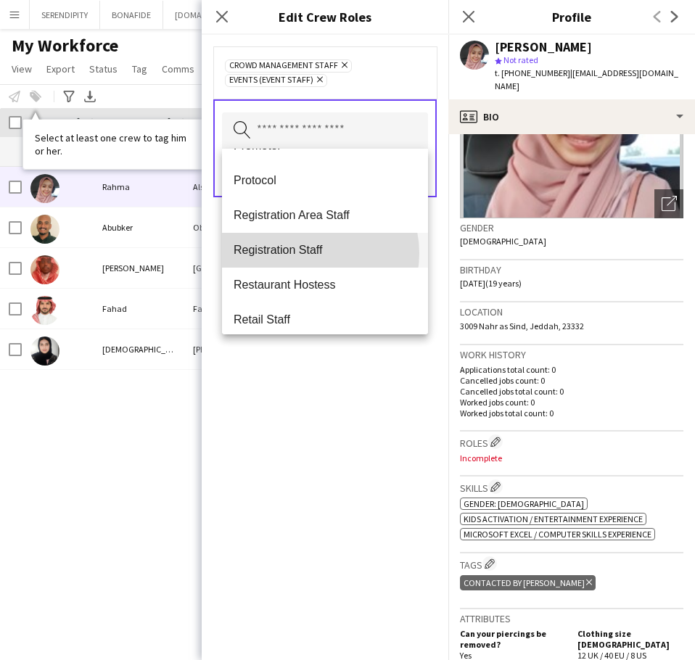
click at [314, 253] on span "Registration Staff" at bounding box center [325, 250] width 183 height 14
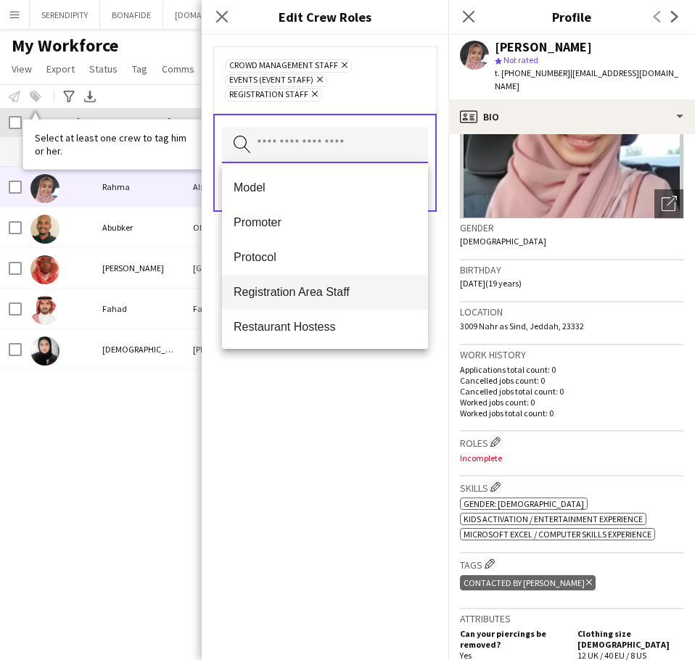
scroll to position [629, 0]
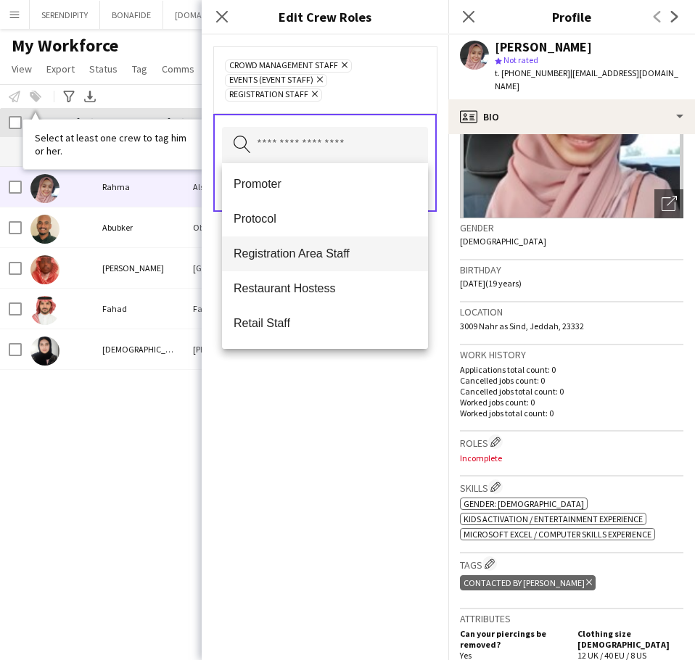
click at [309, 260] on span "Registration Area Staff" at bounding box center [325, 254] width 183 height 14
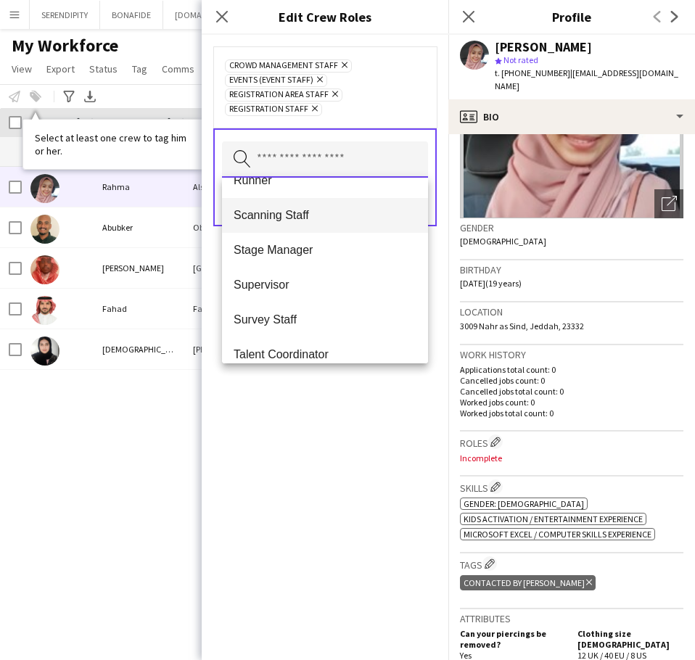
scroll to position [774, 0]
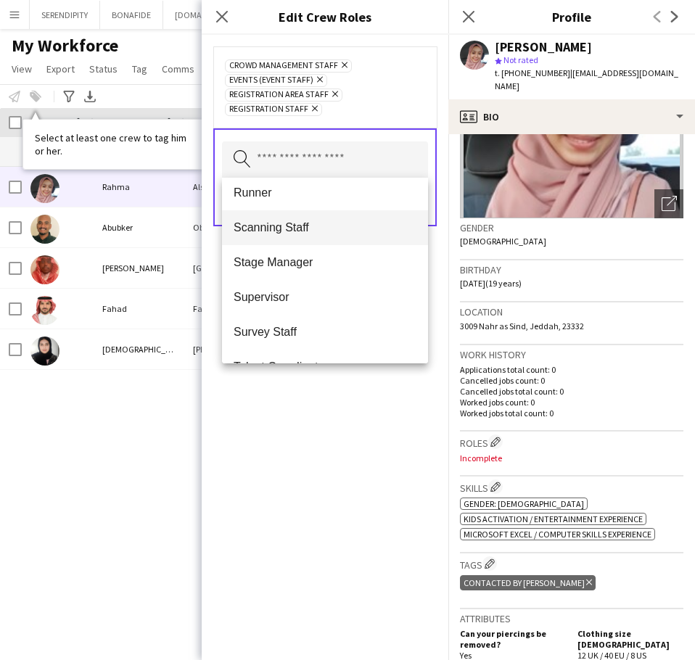
click at [324, 232] on span "Scanning Staff" at bounding box center [325, 228] width 183 height 14
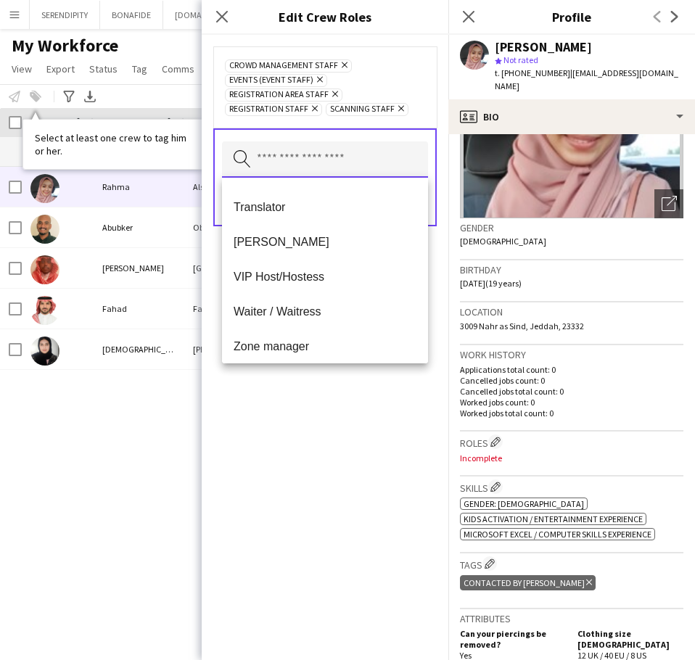
scroll to position [1080, 0]
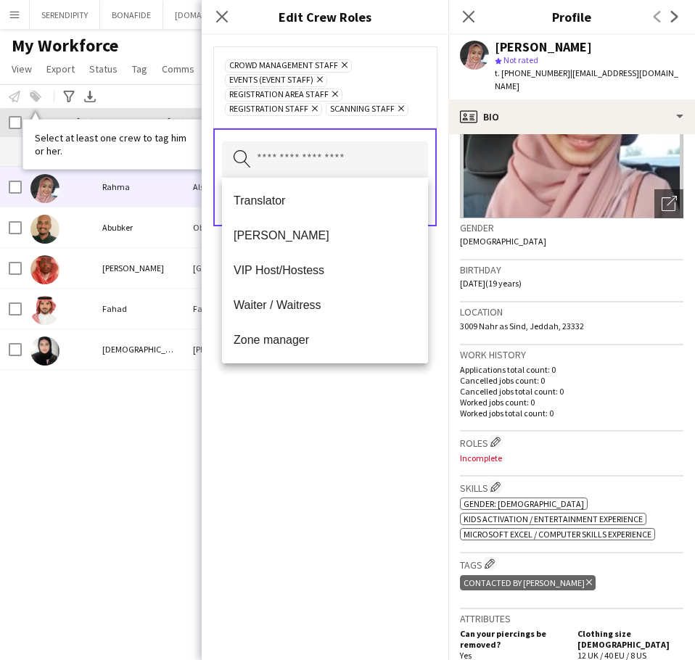
click at [342, 405] on div "Crowd Management Staff Remove Events (Event Staff) Remove Registration Area Sta…" at bounding box center [325, 348] width 247 height 626
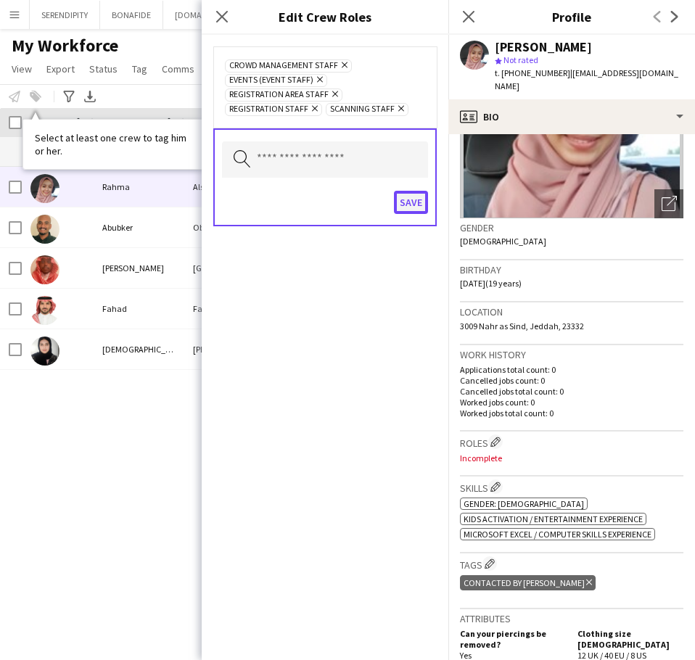
click at [410, 201] on button "Save" at bounding box center [411, 202] width 34 height 23
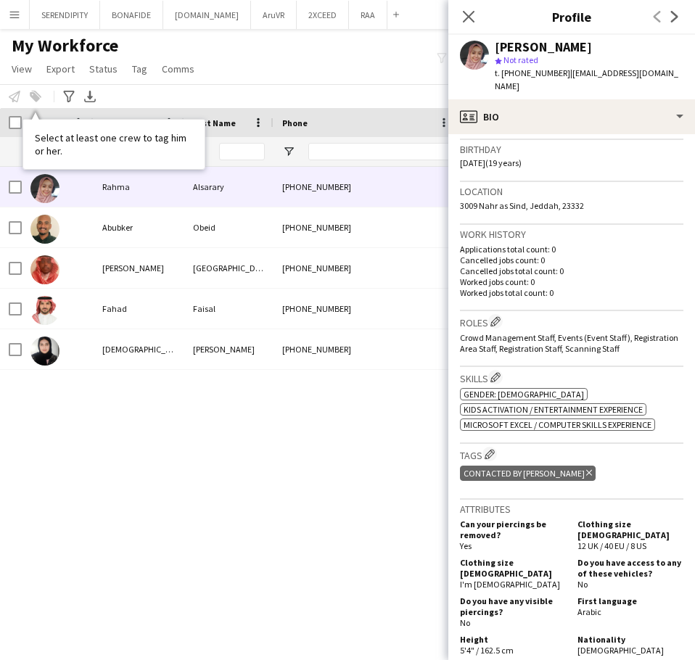
scroll to position [266, 0]
click at [462, 449] on app-icon "Edit crew company tags" at bounding box center [490, 454] width 10 height 10
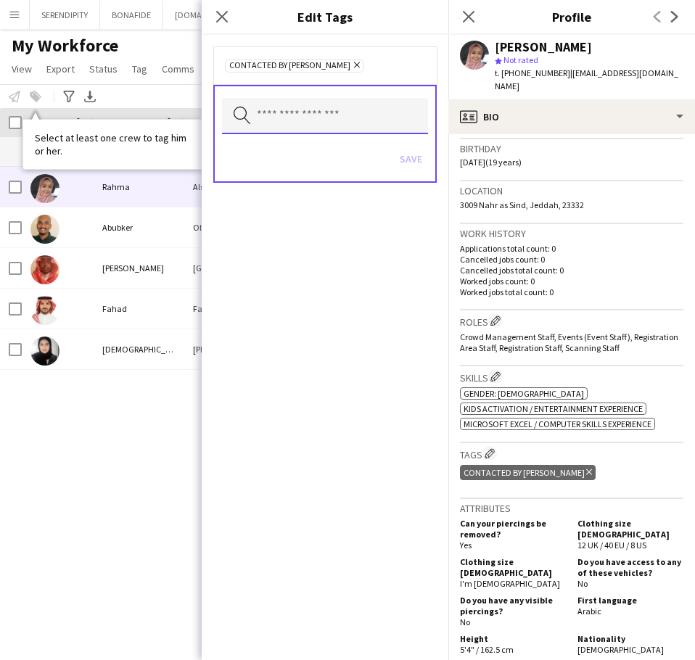
click at [329, 119] on input "text" at bounding box center [325, 116] width 206 height 36
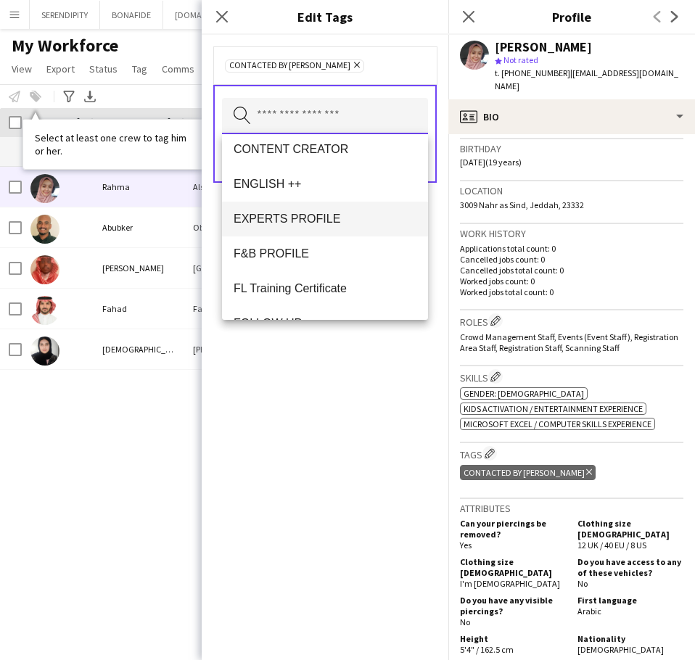
scroll to position [605, 0]
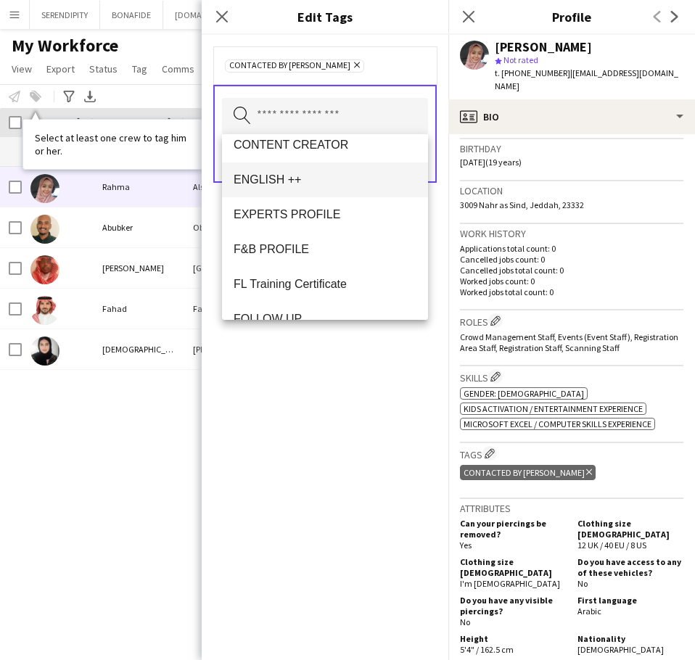
click at [324, 188] on mat-option "ENGLISH ++" at bounding box center [325, 180] width 206 height 35
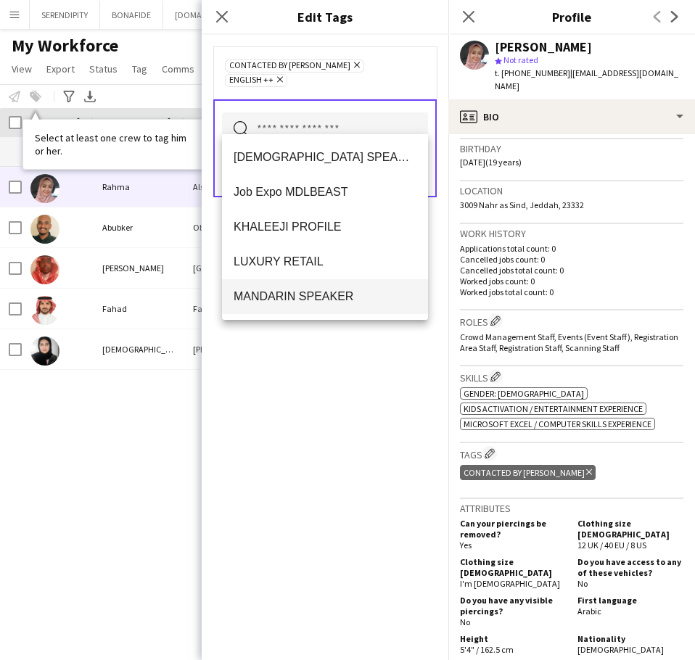
scroll to position [798, 0]
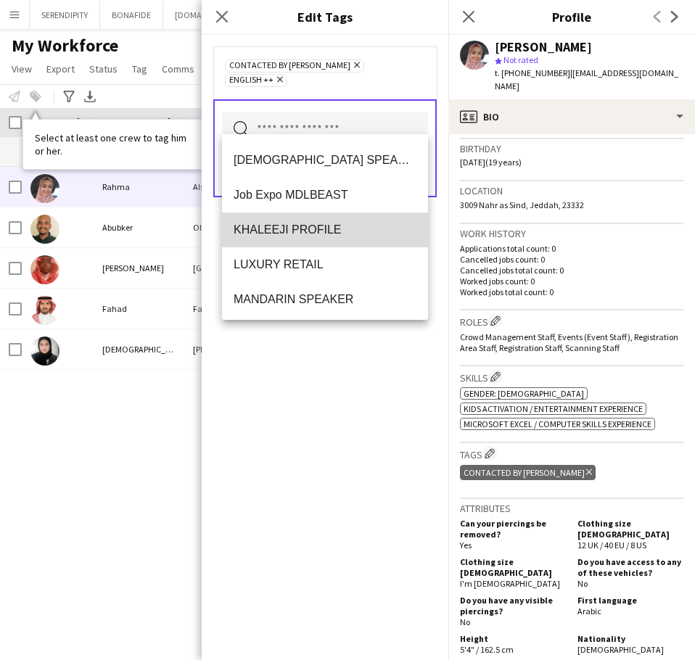
click at [340, 226] on span "KHALEEJI PROFILE" at bounding box center [325, 230] width 183 height 14
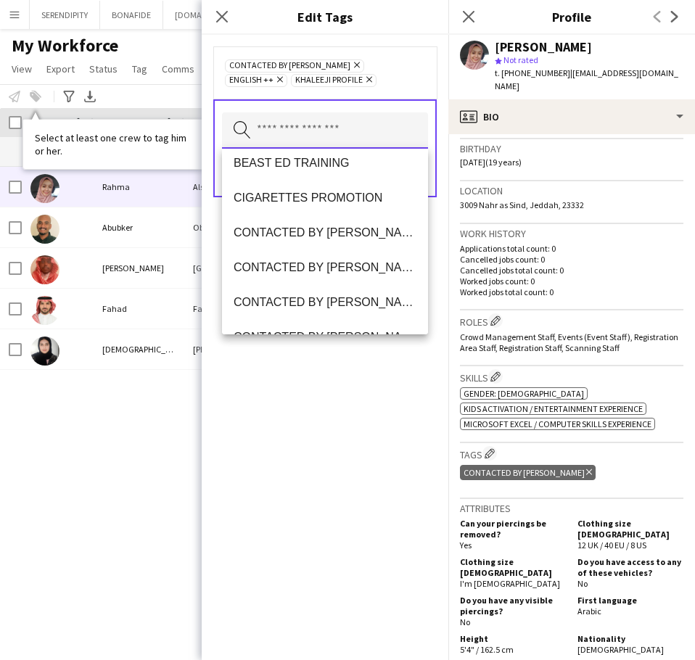
scroll to position [194, 0]
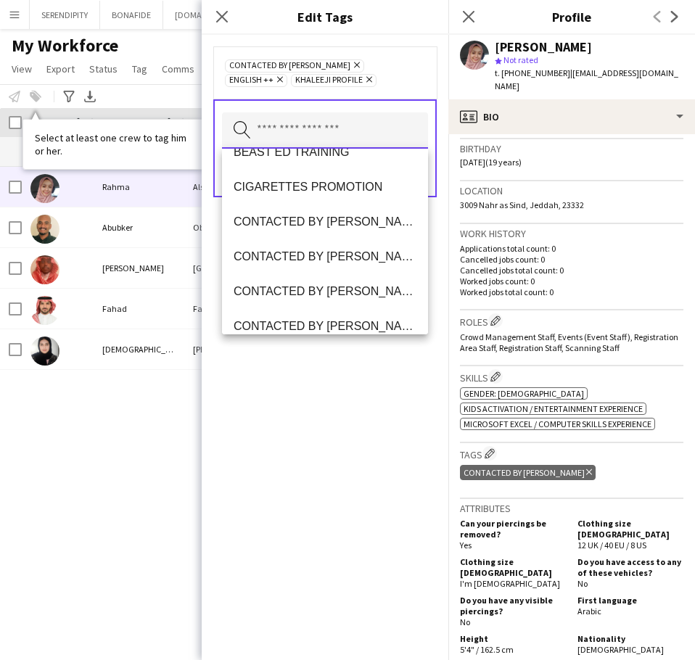
click at [325, 129] on input "text" at bounding box center [325, 130] width 206 height 36
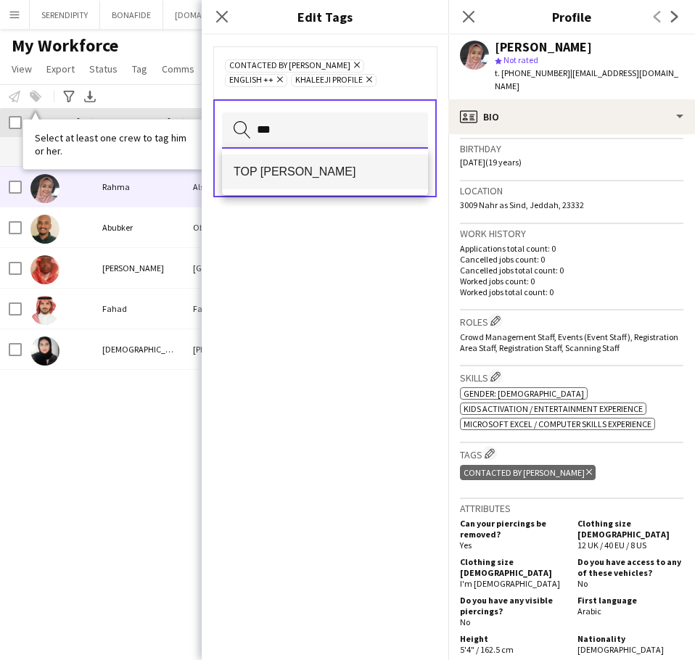
type input "***"
click at [343, 167] on span "TOP [PERSON_NAME]" at bounding box center [325, 172] width 183 height 14
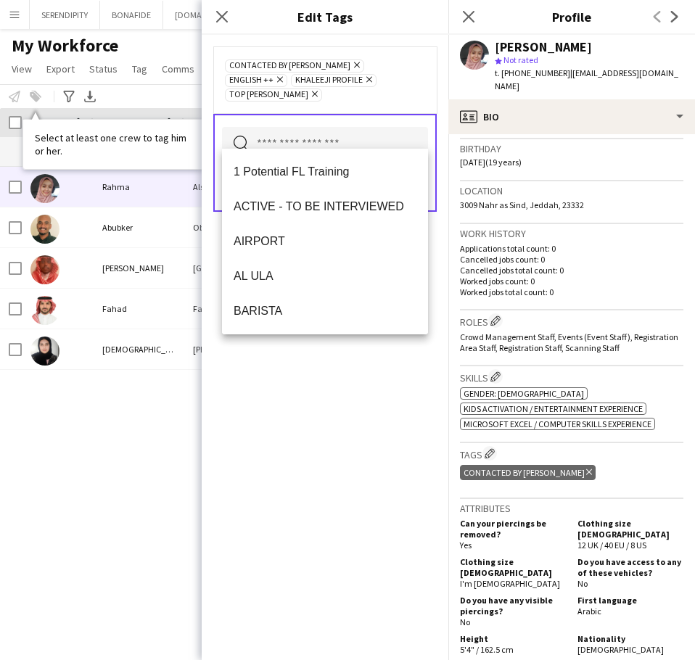
click at [379, 433] on div "CONTACTED BY [PERSON_NAME] Remove ENGLISH ++ Remove KHALEEJI PROFILE Remove TOP…" at bounding box center [325, 348] width 247 height 626
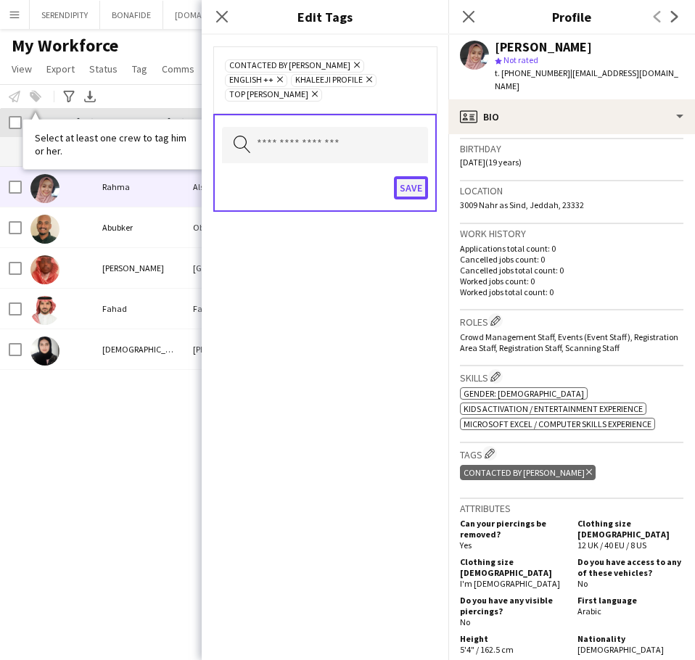
click at [413, 176] on button "Save" at bounding box center [411, 187] width 34 height 23
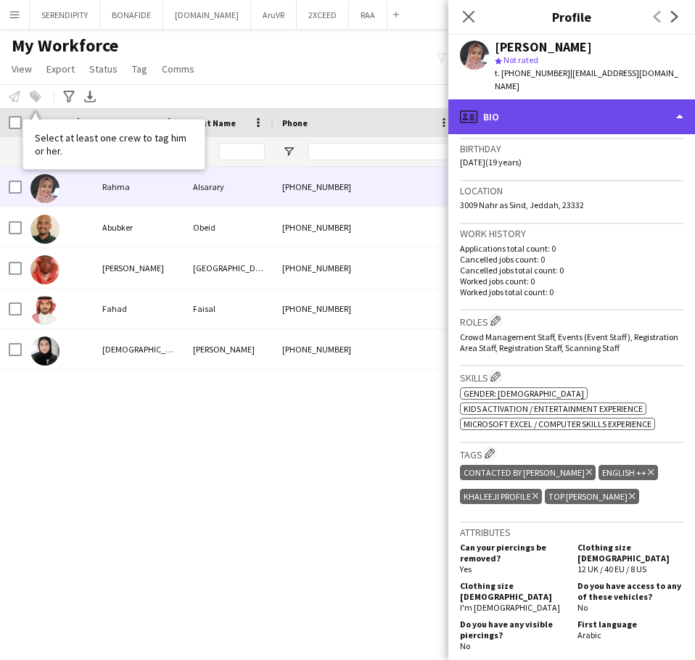
click at [462, 106] on div "profile Bio" at bounding box center [572, 116] width 247 height 35
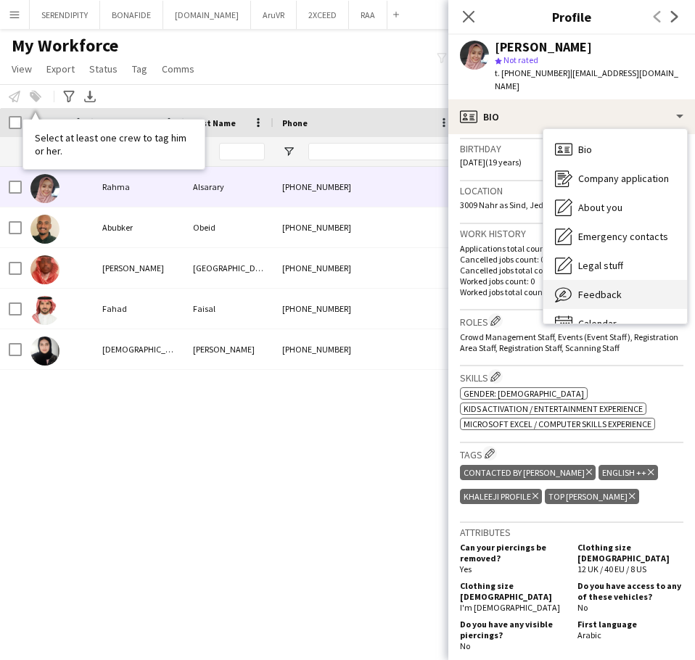
click at [462, 280] on div "Feedback Feedback" at bounding box center [616, 294] width 144 height 29
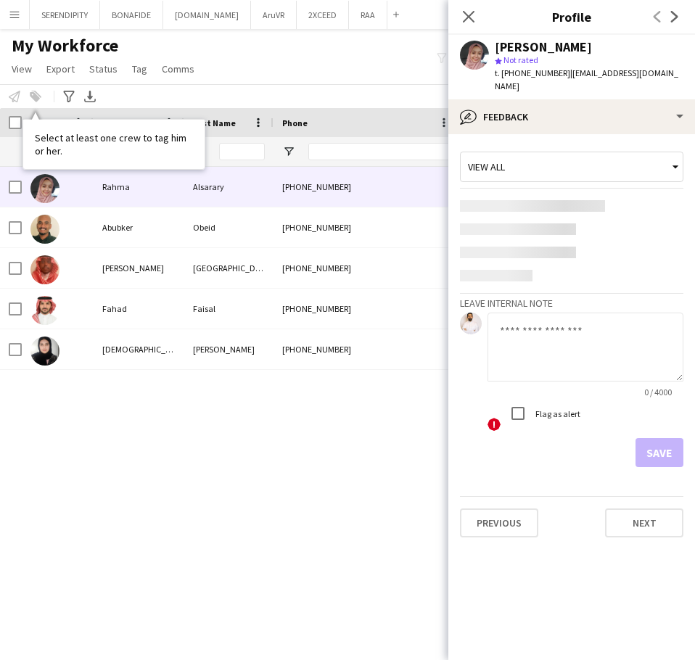
click at [462, 334] on textarea at bounding box center [586, 347] width 196 height 69
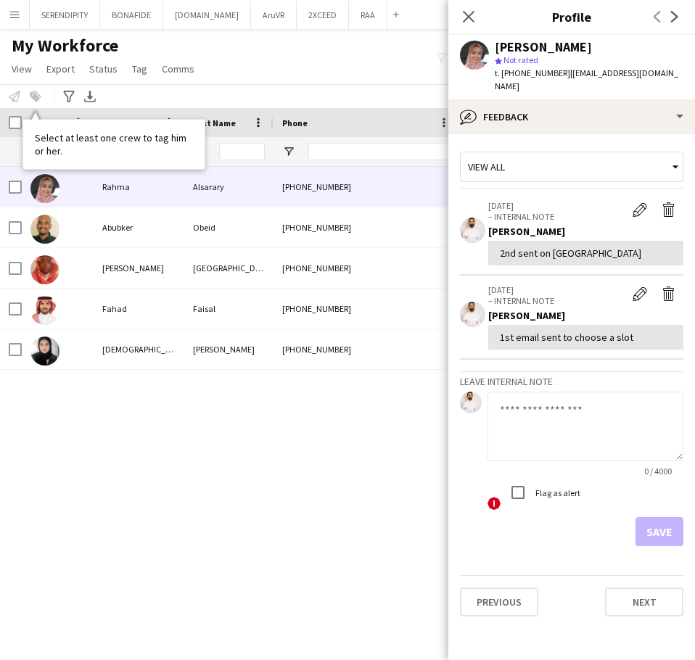
paste textarea "**********"
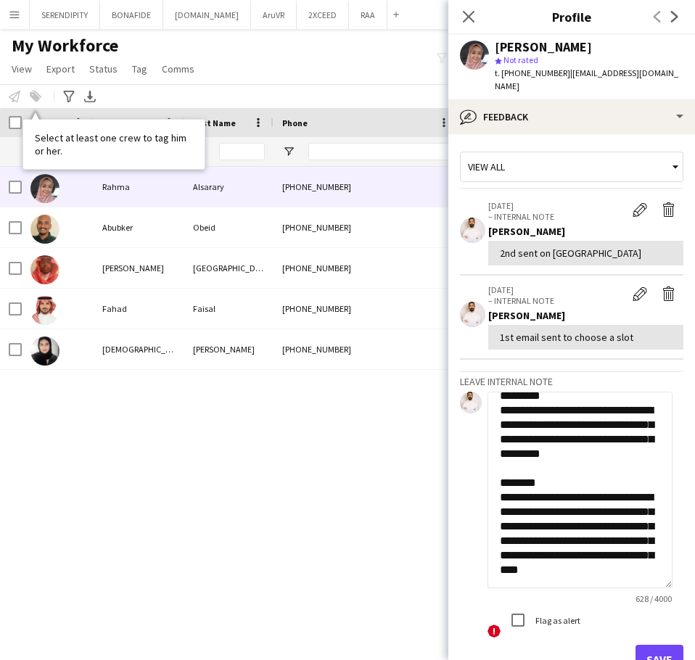
drag, startPoint x: 680, startPoint y: 440, endPoint x: 695, endPoint y: 576, distance: 136.5
click at [462, 576] on app-crew-profile-feedback-tab "**********" at bounding box center [572, 397] width 247 height 526
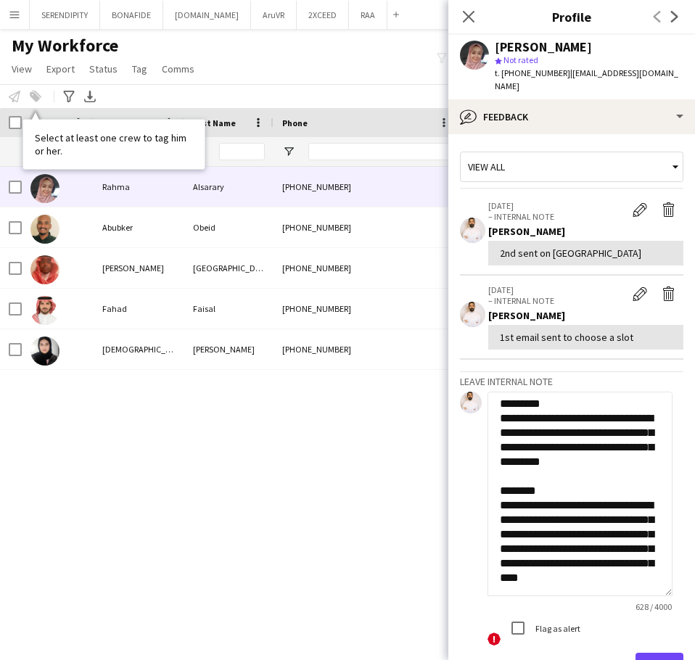
scroll to position [296, 0]
type textarea "**********"
click at [462, 653] on button "Save" at bounding box center [660, 667] width 48 height 29
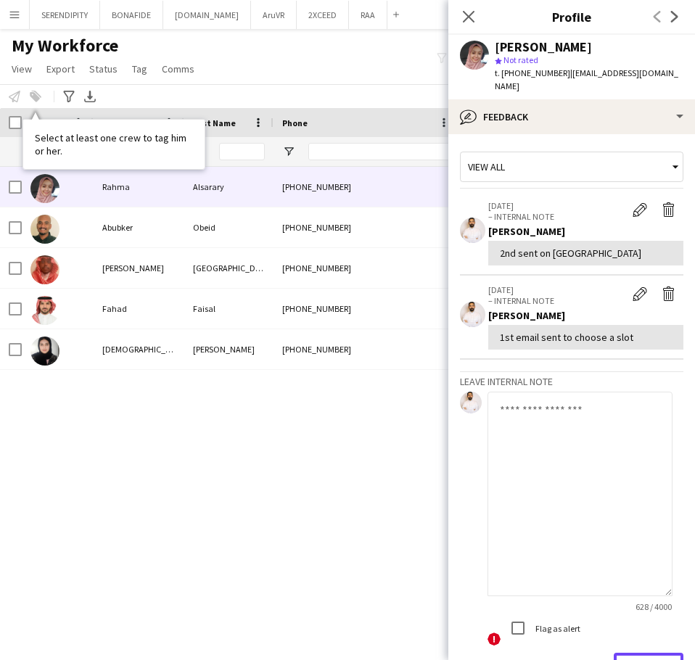
scroll to position [0, 0]
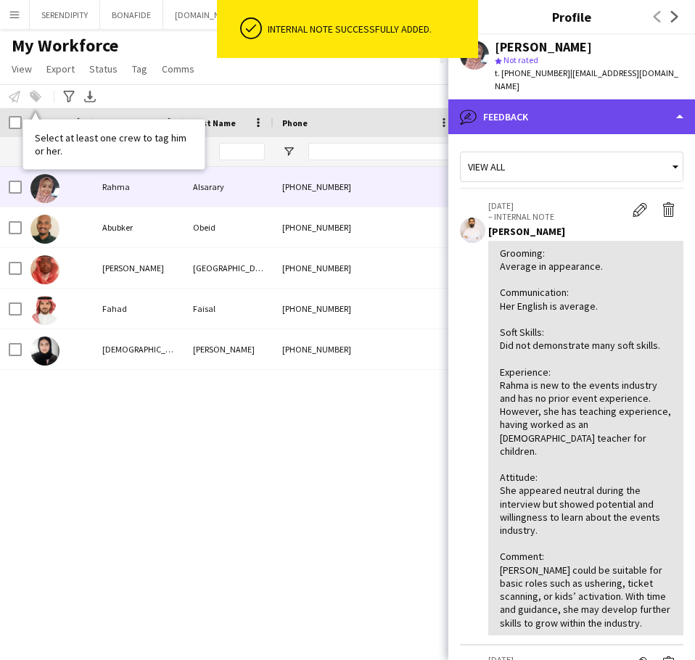
click at [462, 104] on div "bubble-pencil Feedback" at bounding box center [572, 116] width 247 height 35
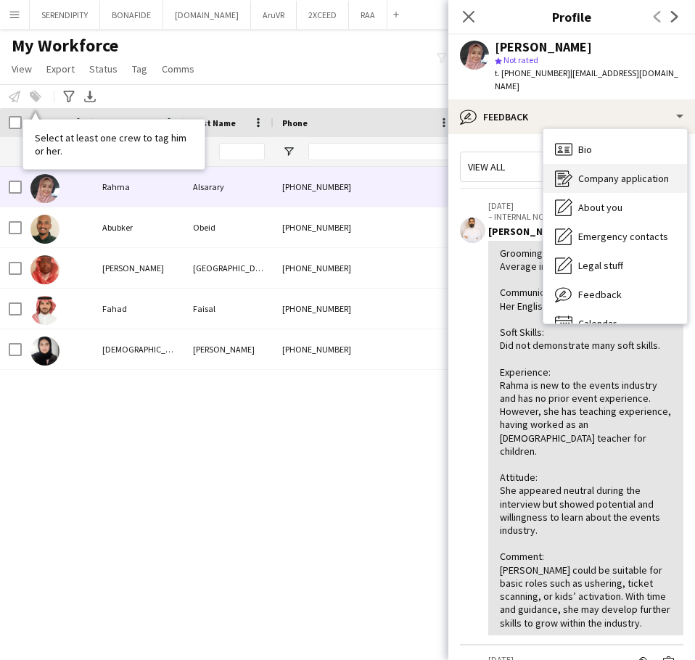
click at [462, 172] on span "Company application" at bounding box center [623, 178] width 91 height 13
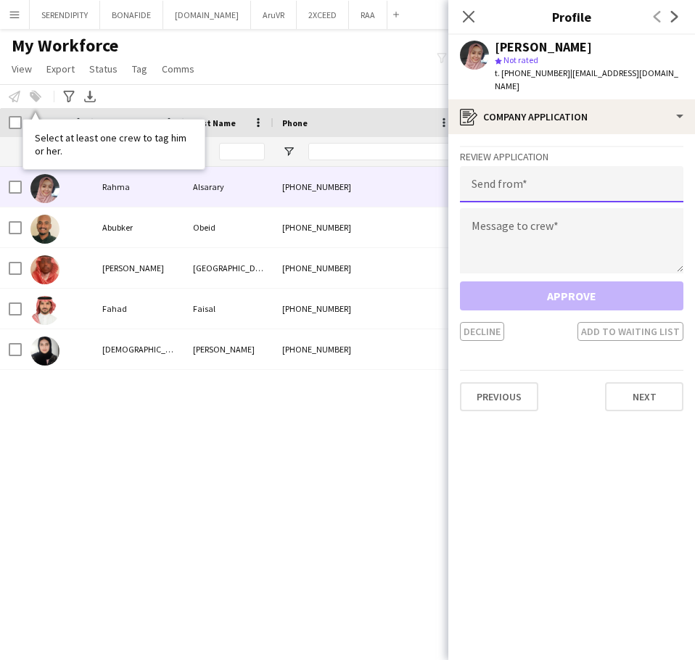
click at [462, 169] on input "email" at bounding box center [572, 184] width 224 height 36
type input "**********"
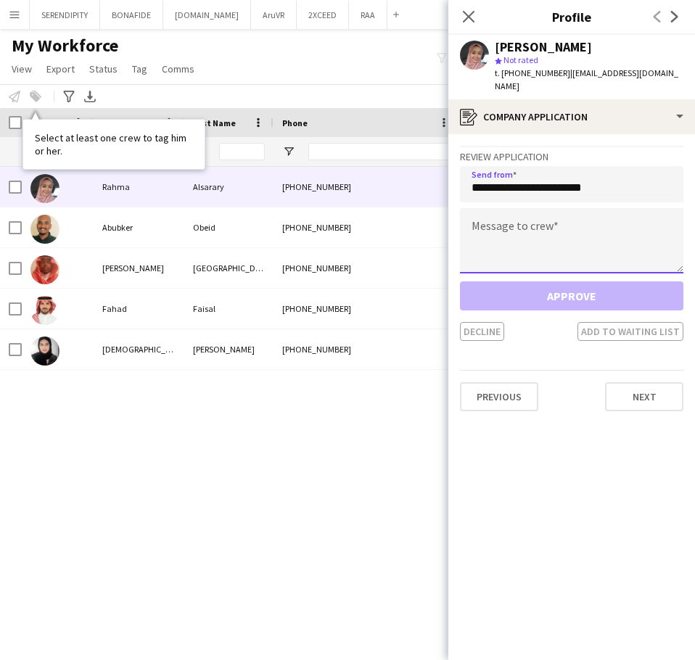
click at [462, 218] on textarea at bounding box center [572, 240] width 224 height 65
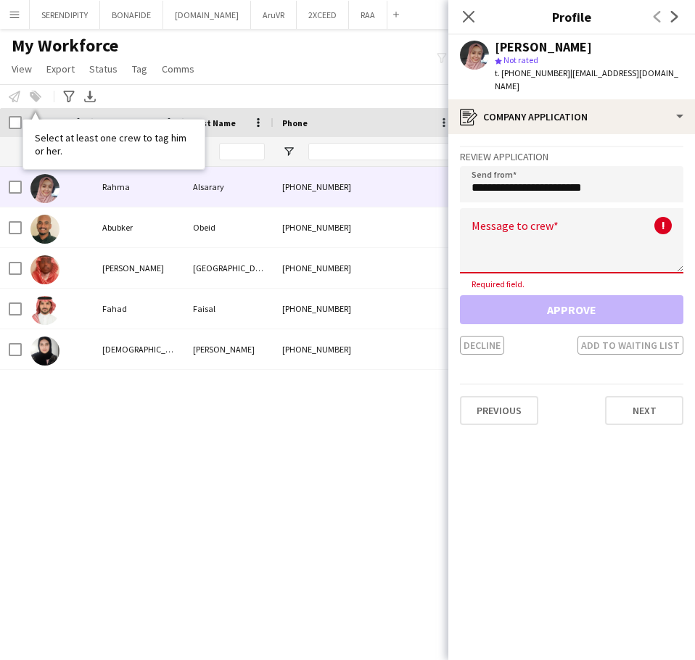
click at [462, 221] on textarea at bounding box center [572, 240] width 224 height 65
paste textarea "**********"
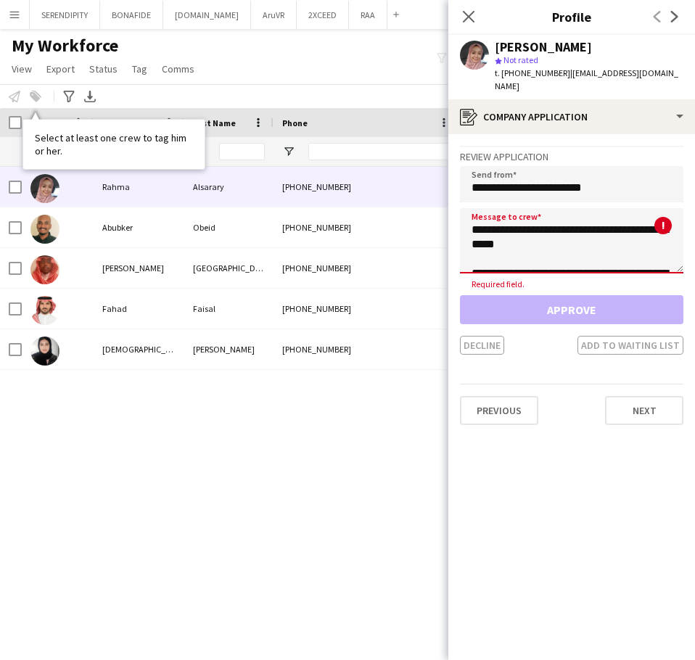
scroll to position [197, 0]
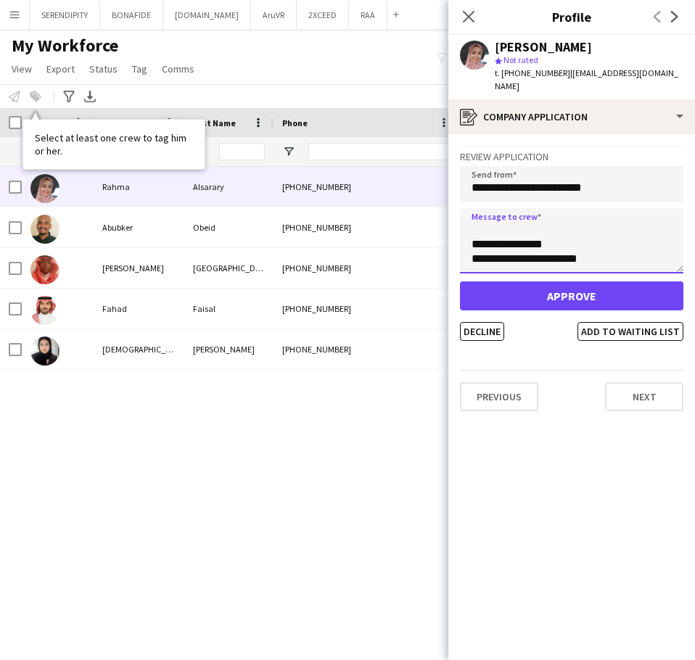
type textarea "**********"
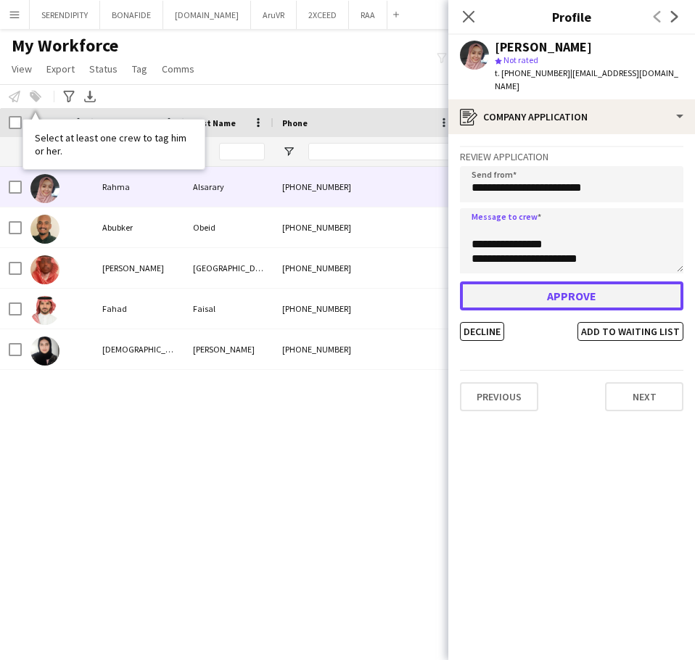
click at [462, 282] on button "Approve" at bounding box center [572, 296] width 224 height 29
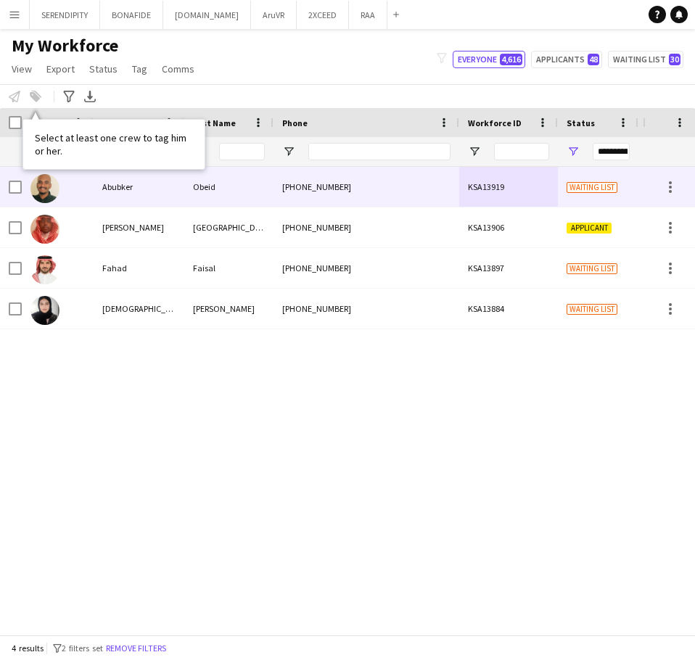
click at [406, 184] on div "[PHONE_NUMBER]" at bounding box center [367, 187] width 186 height 40
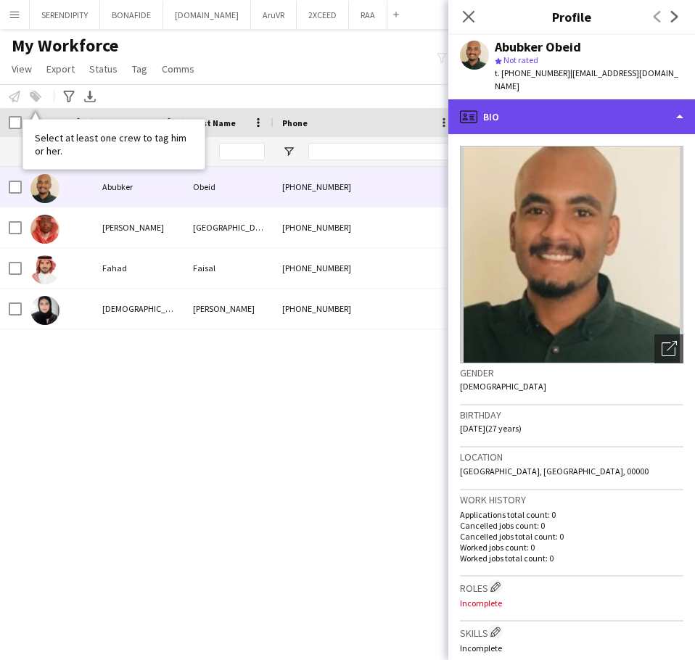
click at [462, 101] on div "profile Bio" at bounding box center [572, 116] width 247 height 35
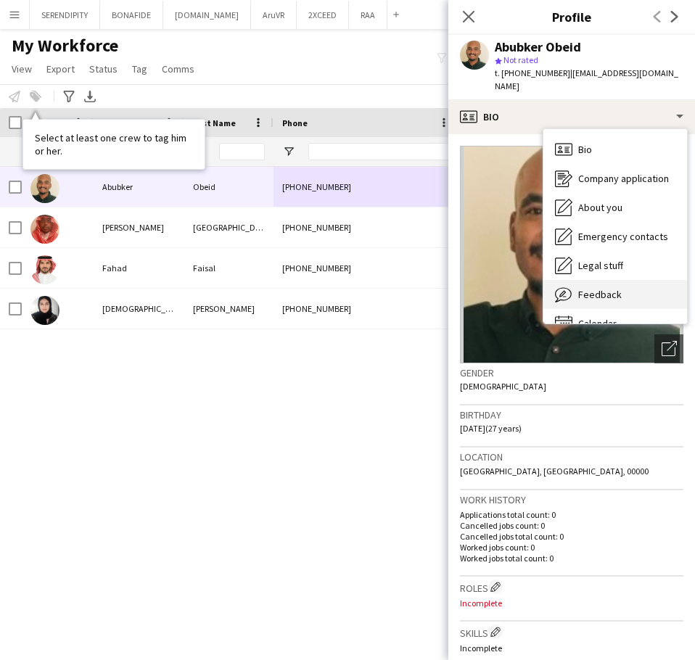
click at [462, 280] on div "Feedback Feedback" at bounding box center [616, 294] width 144 height 29
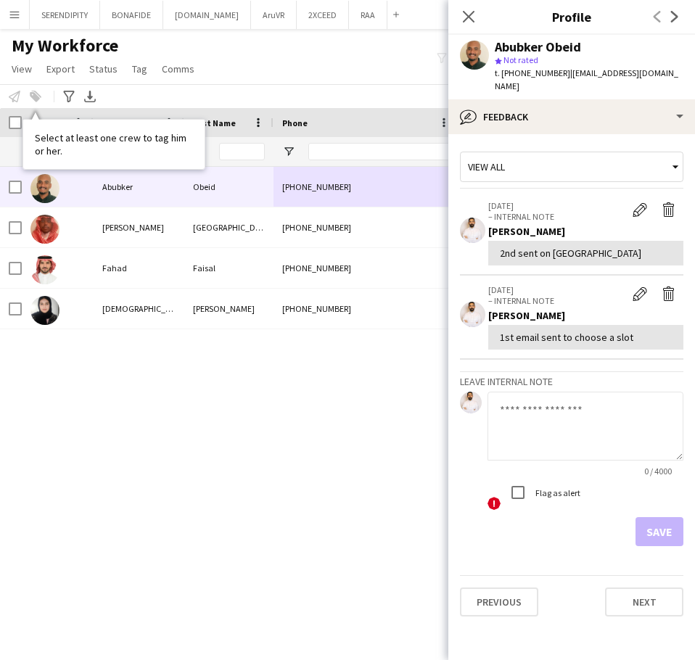
click at [462, 402] on textarea at bounding box center [586, 426] width 196 height 69
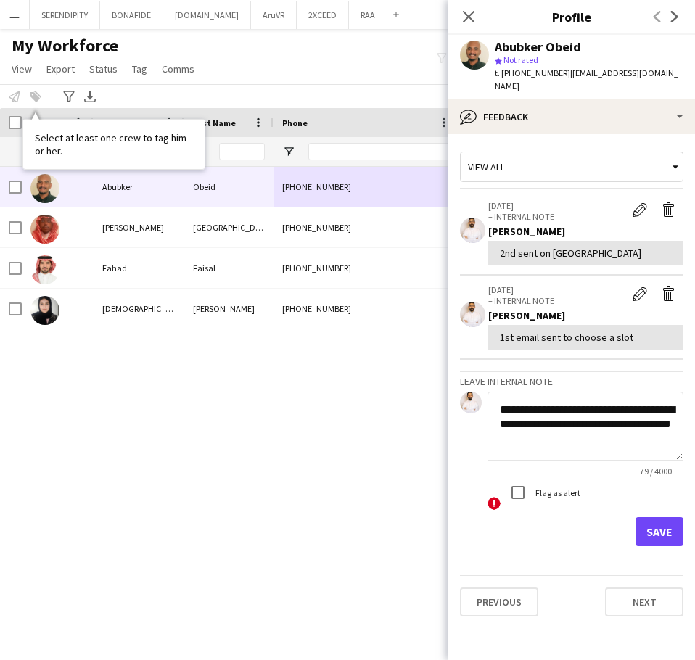
click at [462, 422] on textarea "**********" at bounding box center [586, 426] width 196 height 69
type textarea "**********"
click at [462, 517] on button "Save" at bounding box center [660, 531] width 48 height 29
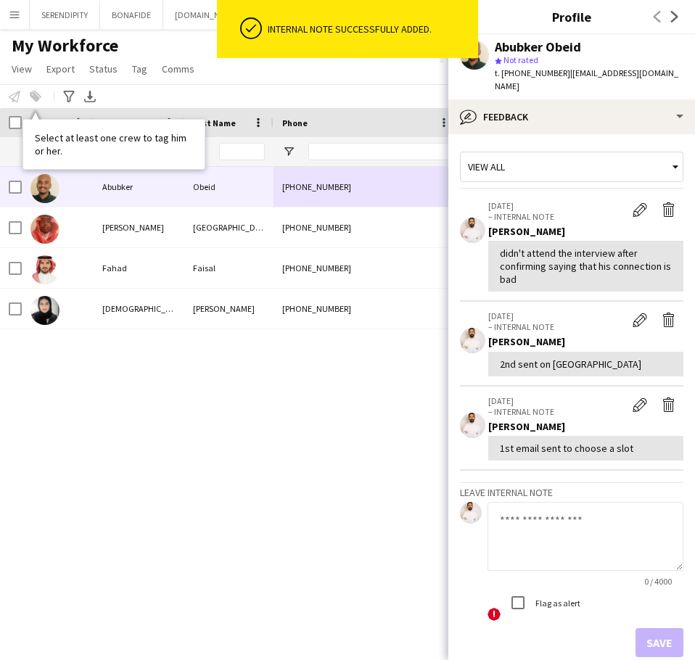
click at [371, 449] on div "Abubker Obeid [PHONE_NUMBER] KSA13919 Waiting list [GEOGRAPHIC_DATA] [DATE] [PE…" at bounding box center [321, 395] width 643 height 457
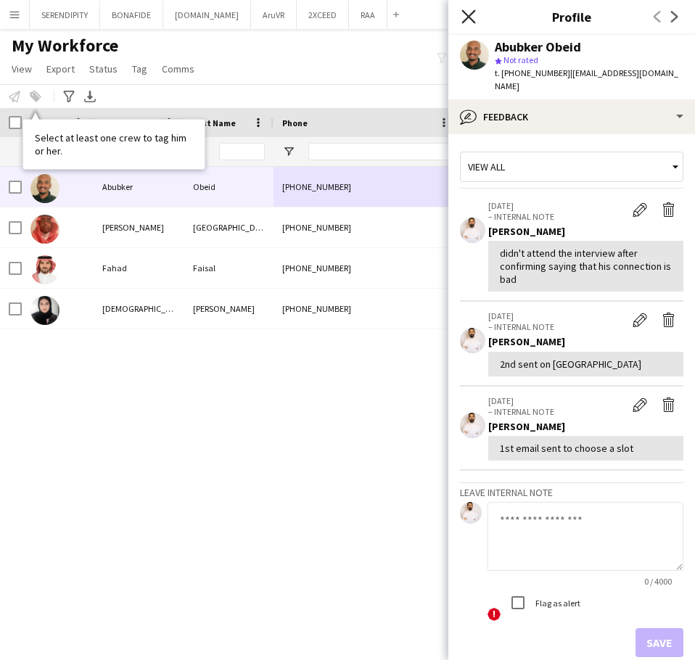
click at [462, 11] on icon "Close pop-in" at bounding box center [469, 16] width 14 height 14
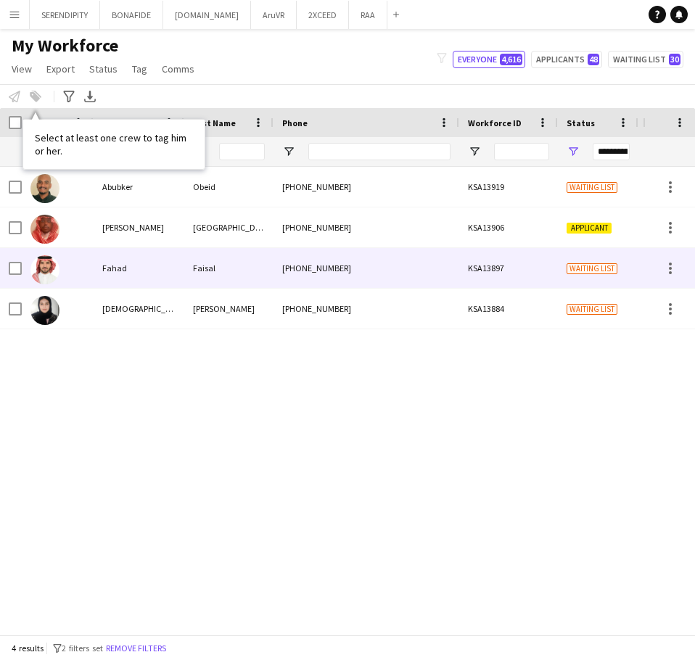
click at [462, 263] on div "KSA13897" at bounding box center [508, 268] width 99 height 40
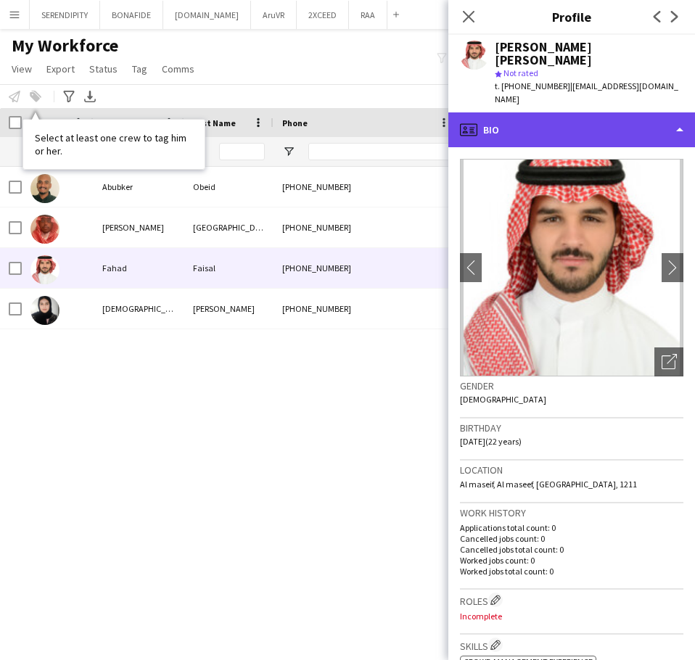
click at [462, 112] on div "profile Bio" at bounding box center [572, 129] width 247 height 35
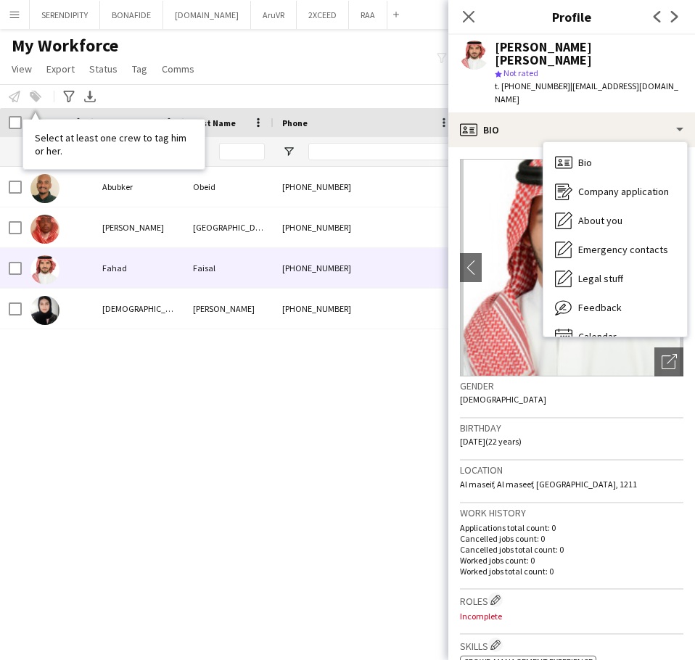
click at [462, 390] on div "Gender [DEMOGRAPHIC_DATA]" at bounding box center [572, 398] width 224 height 42
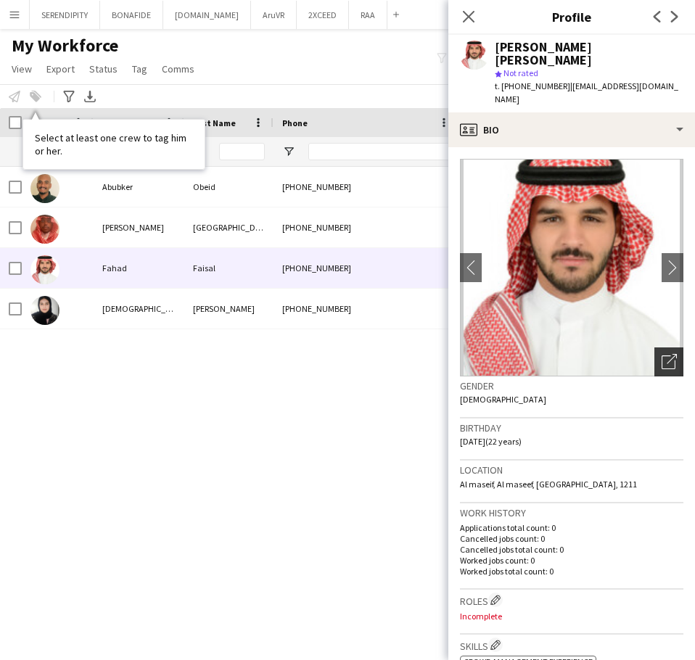
click at [462, 354] on icon "Open photos pop-in" at bounding box center [669, 361] width 15 height 15
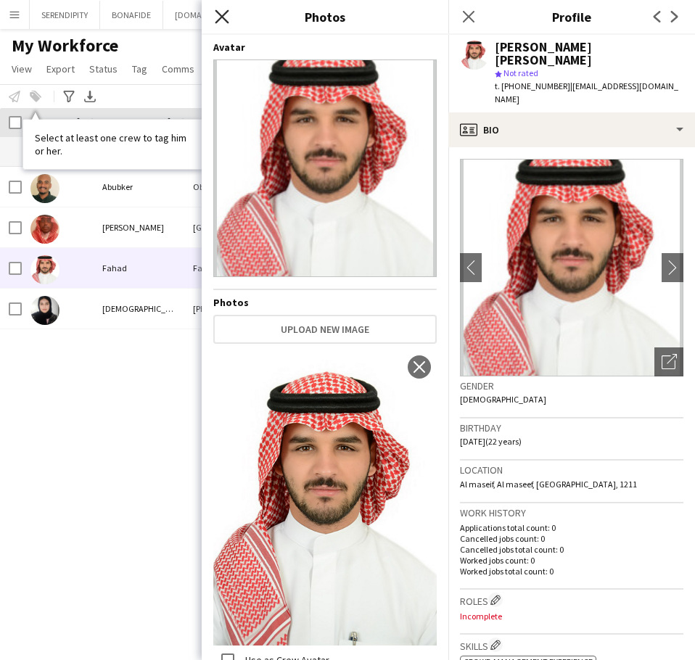
click at [216, 14] on icon "Close pop-in" at bounding box center [222, 16] width 14 height 14
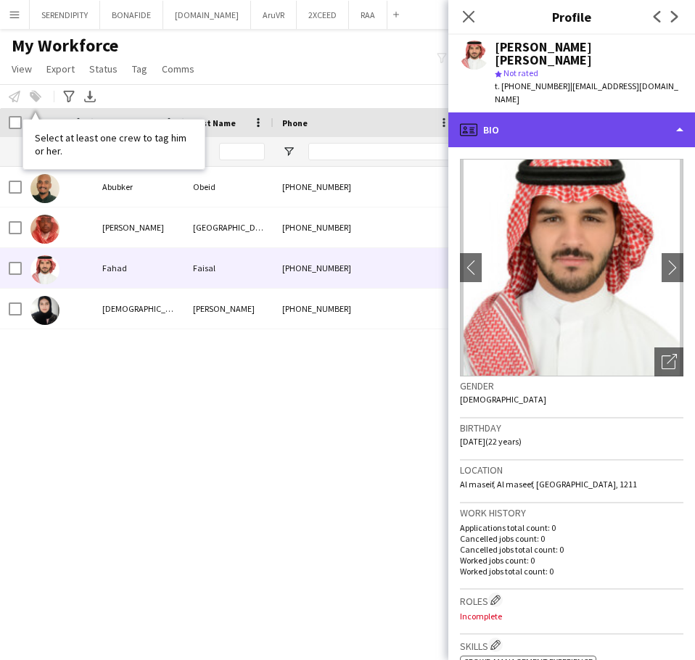
click at [462, 112] on div "profile Bio" at bounding box center [572, 129] width 247 height 35
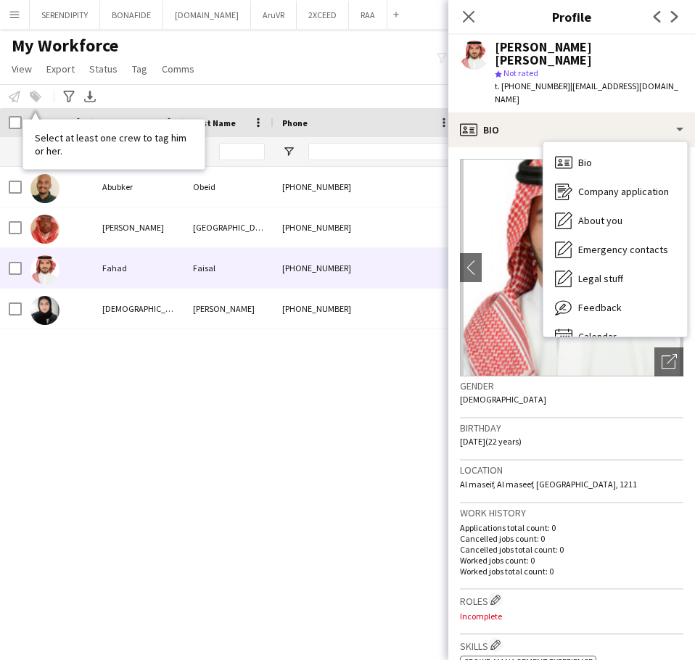
click at [462, 533] on p "Cancelled jobs count: 0" at bounding box center [572, 538] width 224 height 11
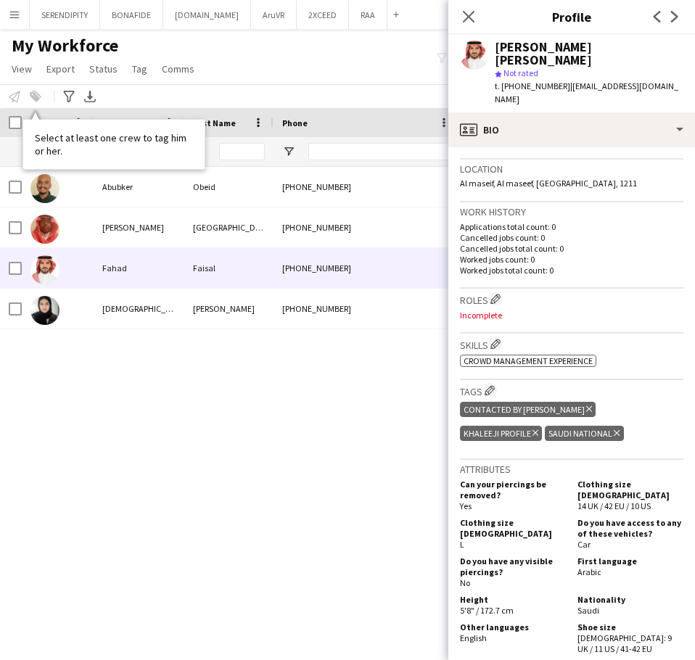
scroll to position [314, 0]
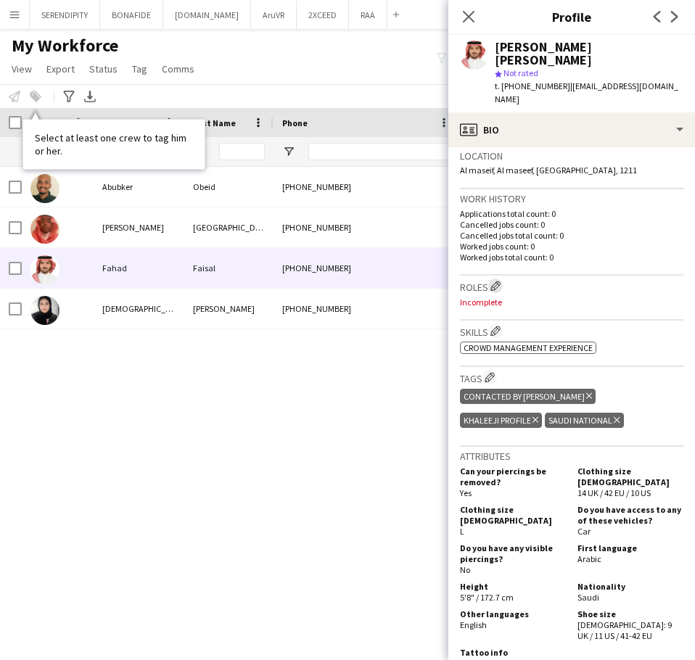
click at [462, 281] on app-icon "Edit crew company roles" at bounding box center [496, 286] width 10 height 10
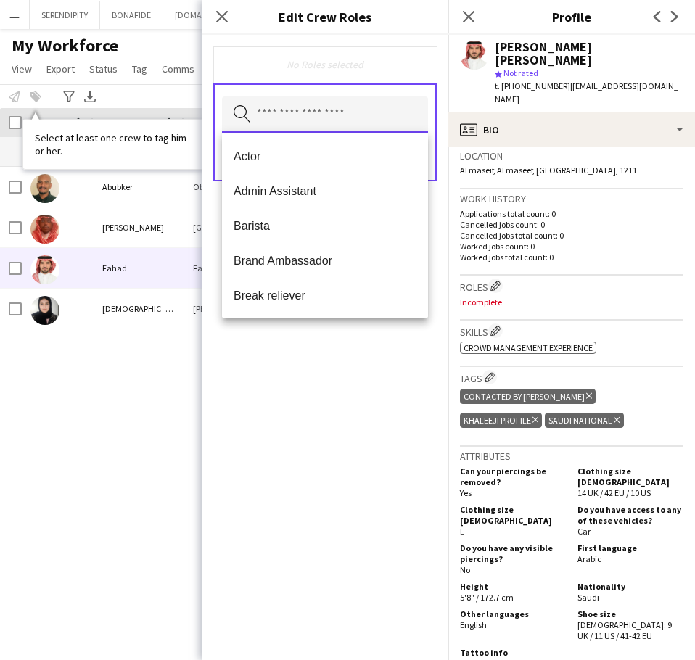
click at [345, 107] on input "text" at bounding box center [325, 115] width 206 height 36
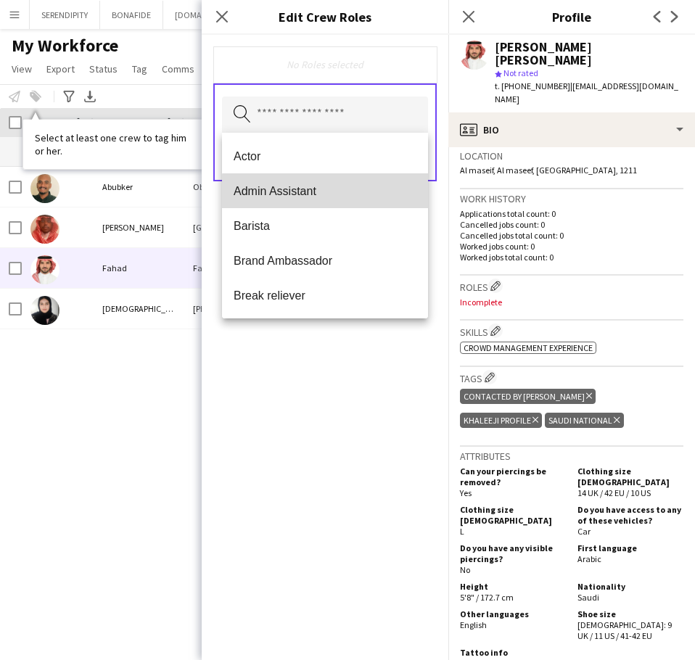
click at [336, 192] on span "Admin Assistant" at bounding box center [325, 191] width 183 height 14
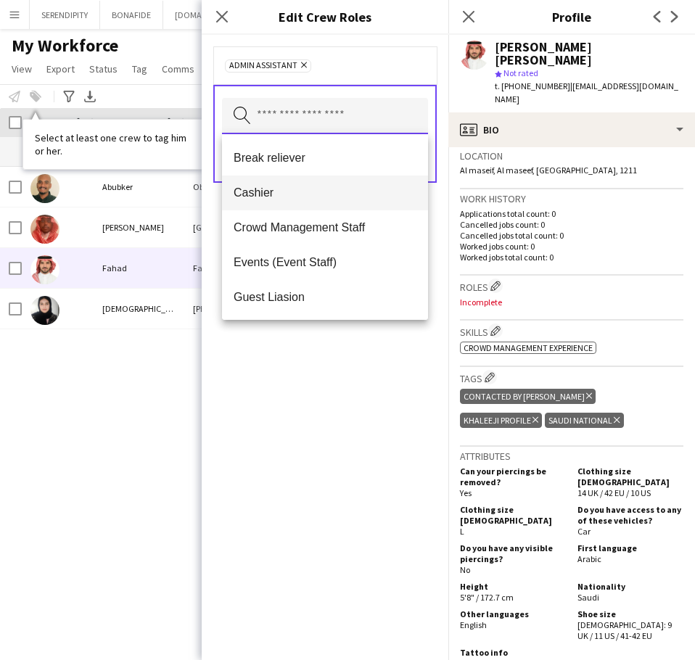
scroll to position [121, 0]
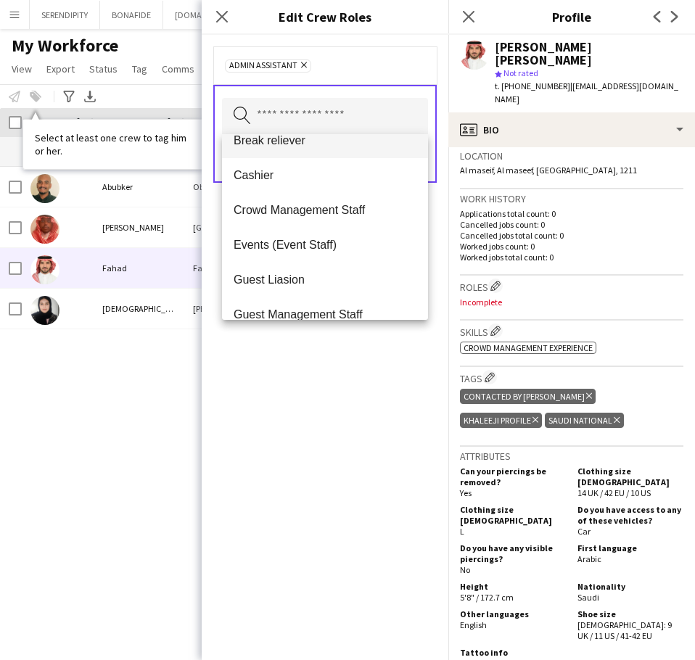
click at [338, 152] on mat-option "Break reliever" at bounding box center [325, 140] width 206 height 35
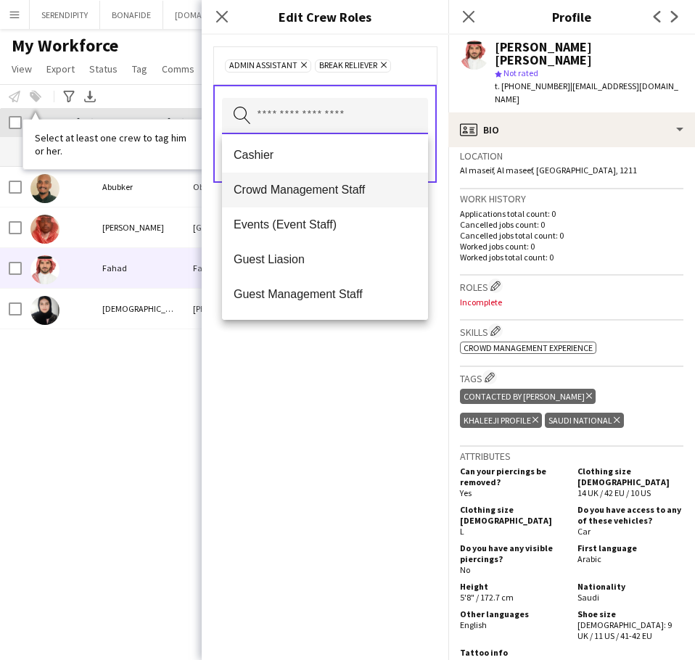
scroll to position [145, 0]
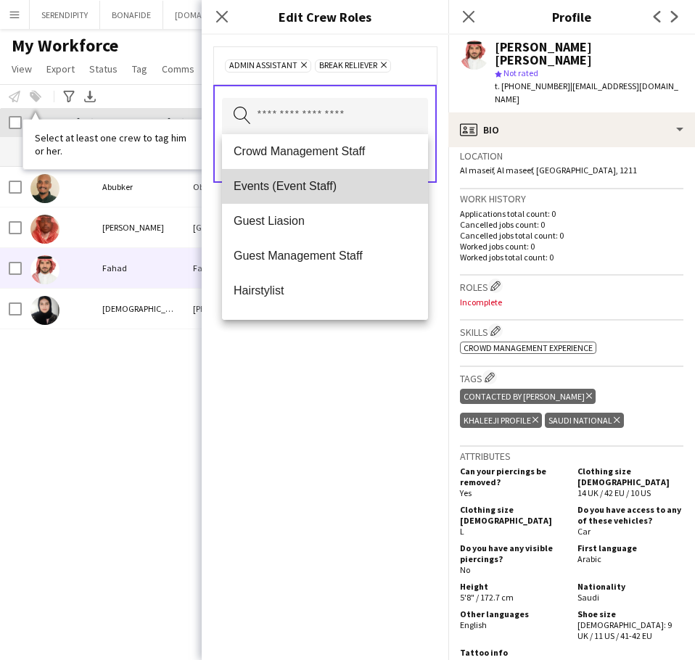
click at [347, 199] on mat-option "Events (Event Staff)" at bounding box center [325, 186] width 206 height 35
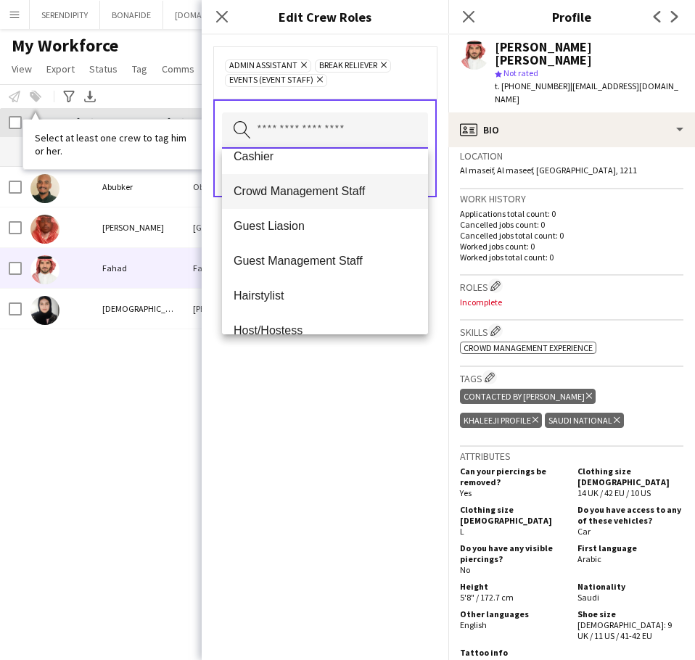
scroll to position [121, 0]
click at [345, 195] on span "Crowd Management Staff" at bounding box center [325, 190] width 183 height 14
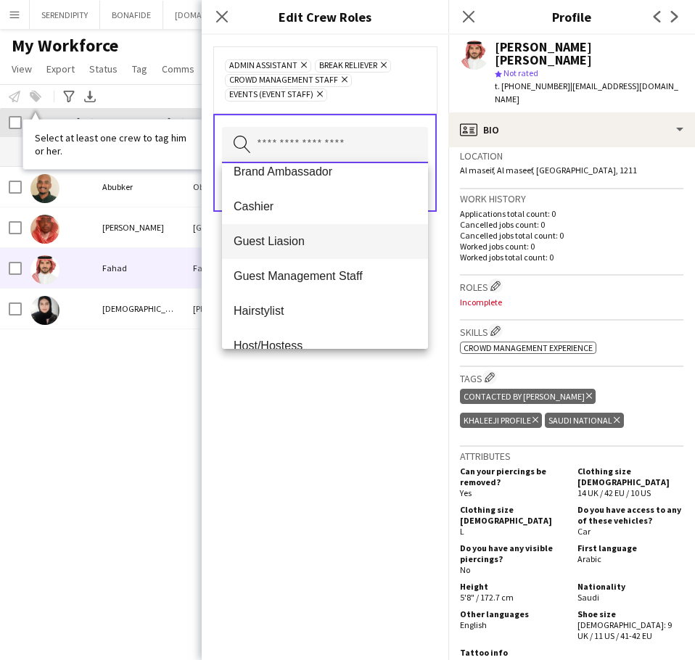
scroll to position [97, 0]
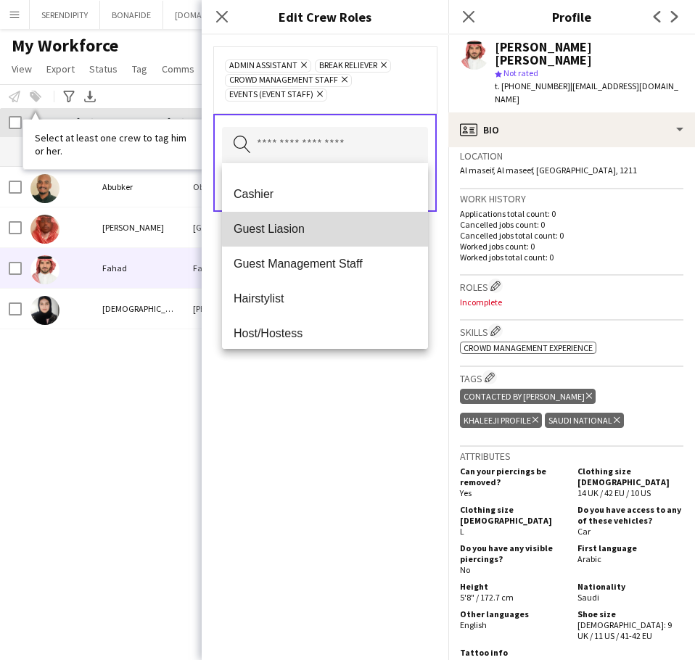
click at [335, 220] on mat-option "Guest Liasion" at bounding box center [325, 229] width 206 height 35
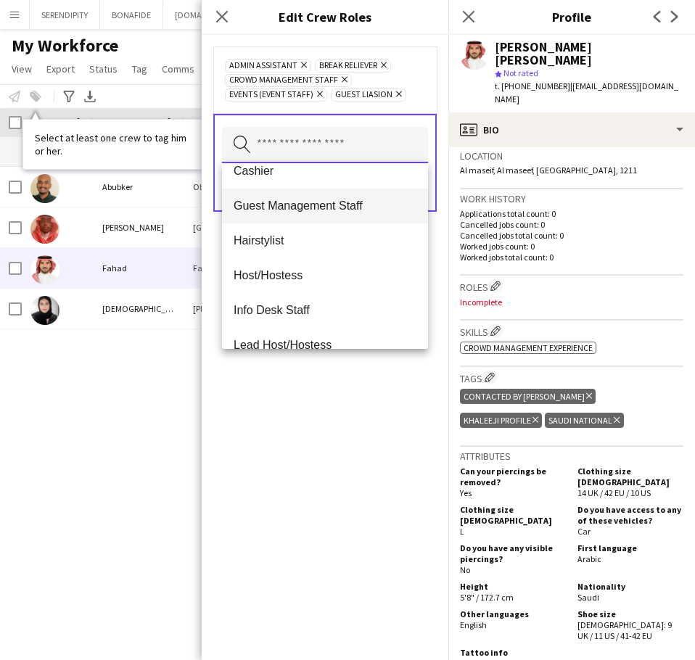
scroll to position [121, 0]
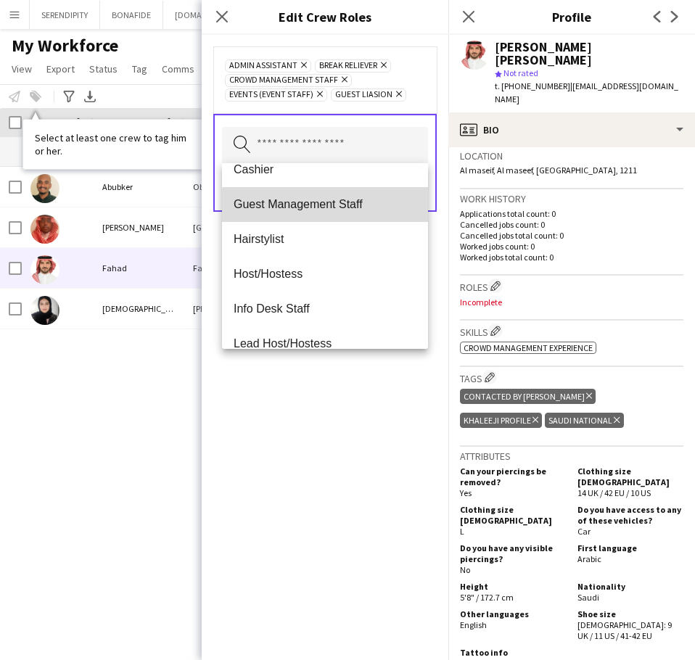
click at [337, 215] on mat-option "Guest Management Staff" at bounding box center [325, 204] width 206 height 35
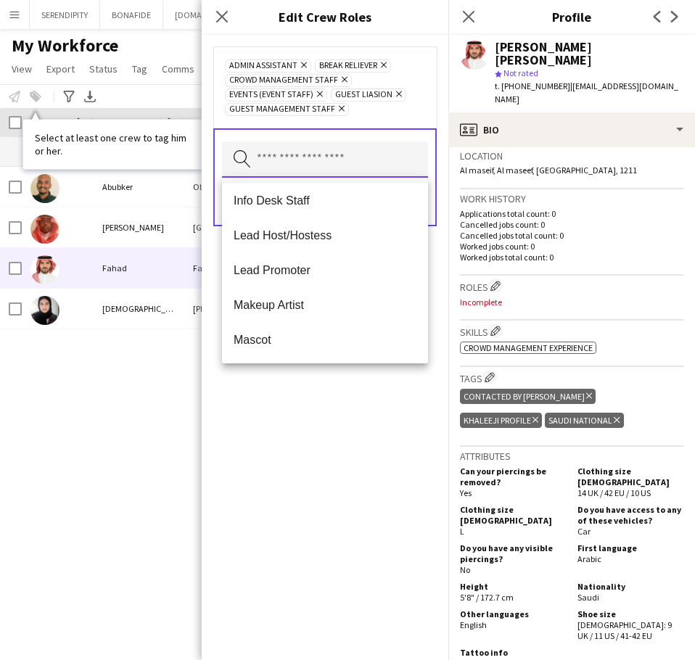
scroll to position [218, 0]
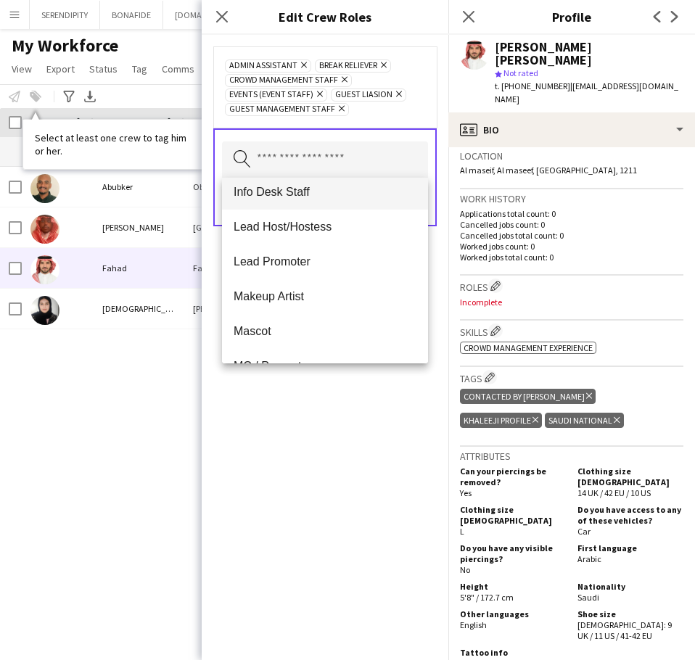
click at [331, 200] on mat-option "Info Desk Staff" at bounding box center [325, 192] width 206 height 35
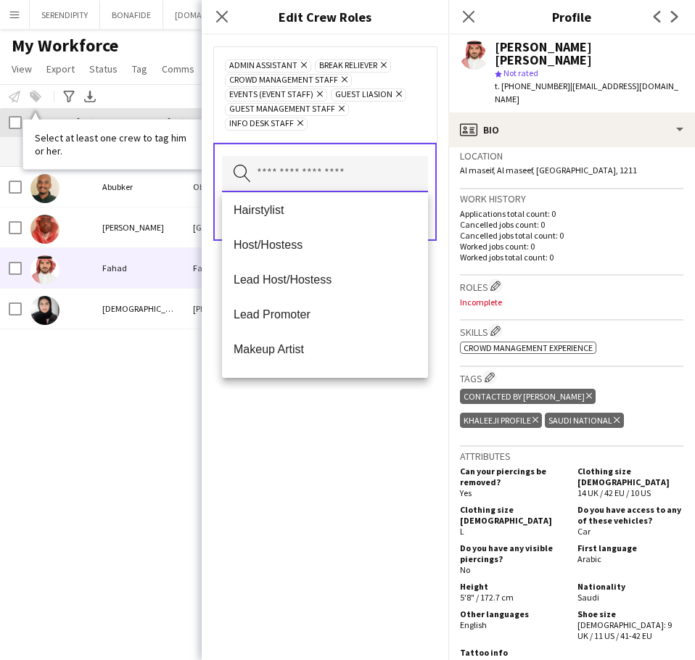
scroll to position [169, 0]
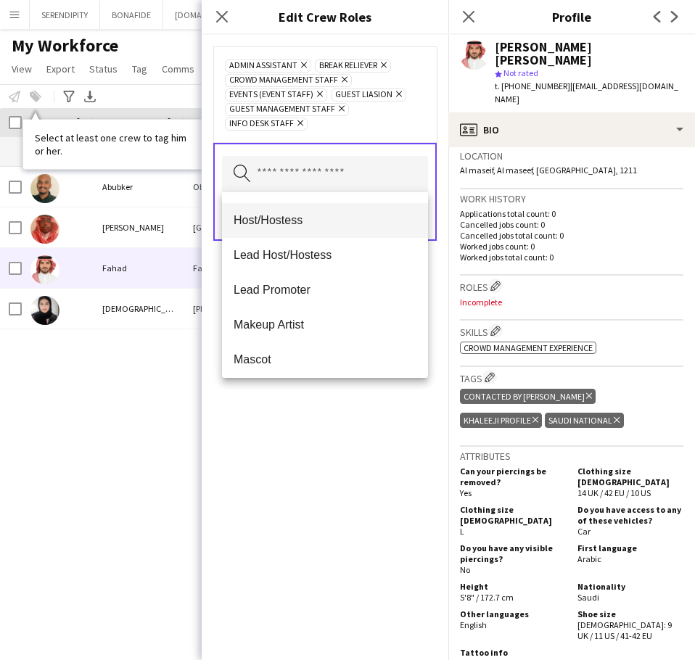
click at [314, 220] on span "Host/Hostess" at bounding box center [325, 220] width 183 height 14
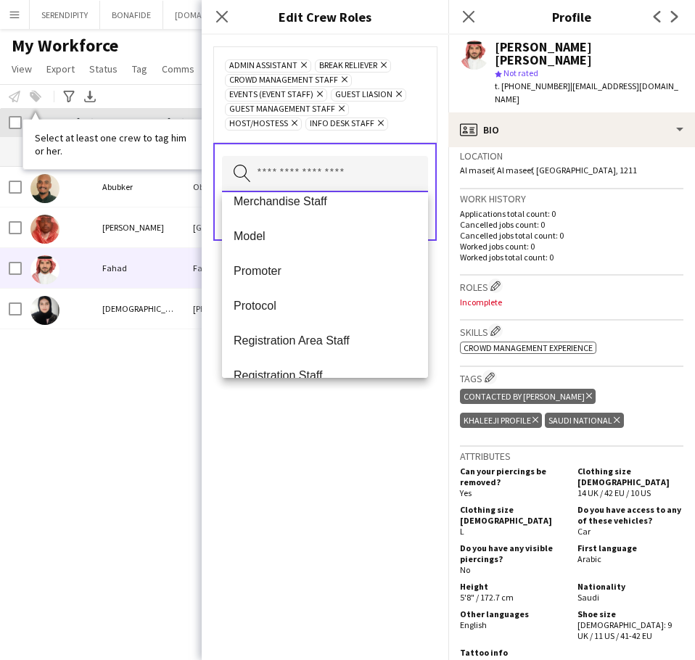
scroll to position [363, 0]
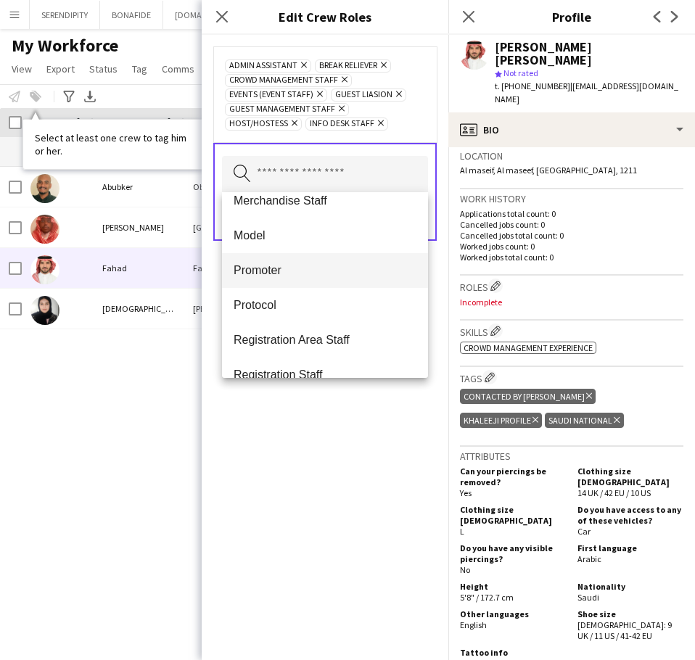
click at [316, 266] on span "Promoter" at bounding box center [325, 270] width 183 height 14
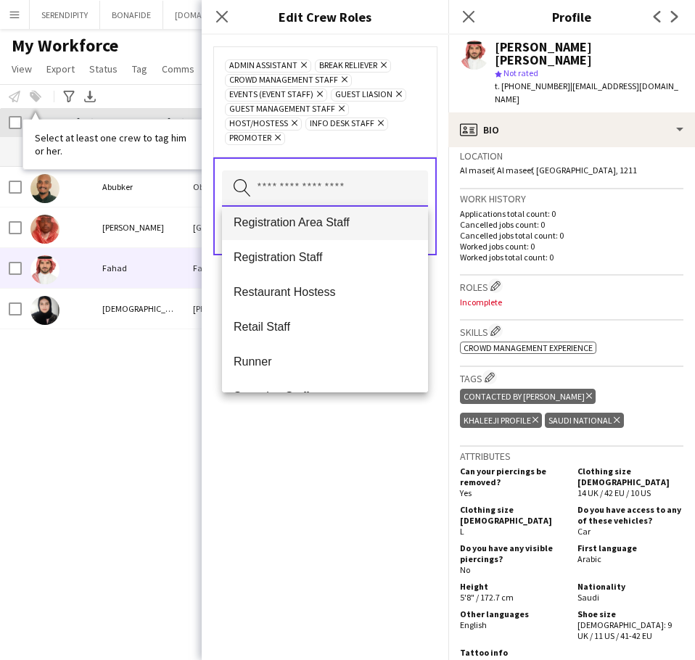
scroll to position [459, 0]
click at [342, 230] on span "Registration Area Staff" at bounding box center [325, 223] width 183 height 14
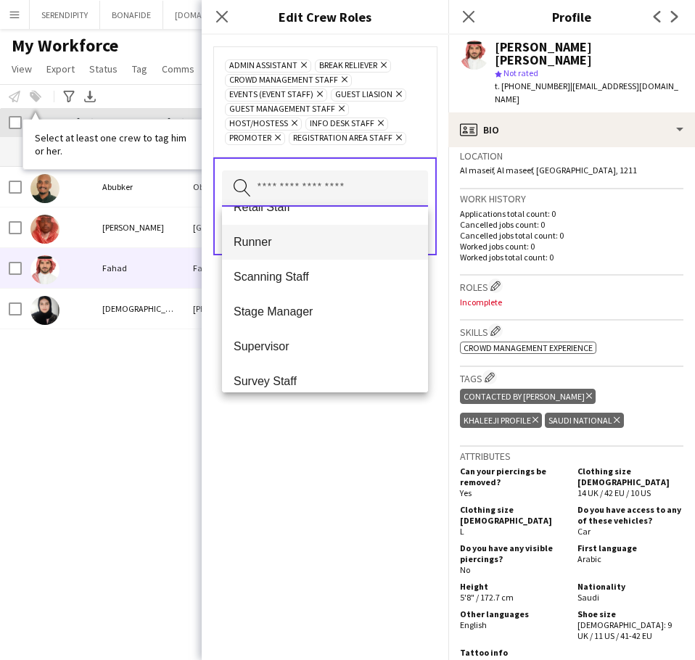
scroll to position [532, 0]
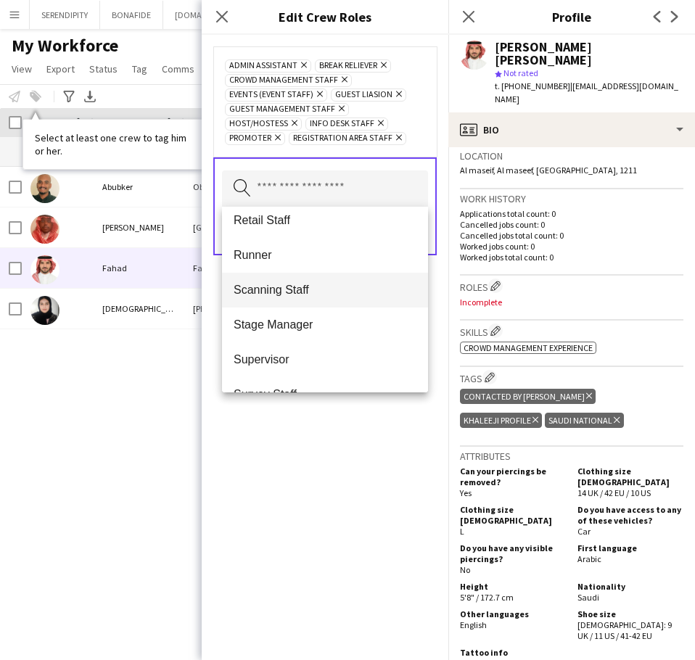
click at [322, 277] on mat-option "Scanning Staff" at bounding box center [325, 290] width 206 height 35
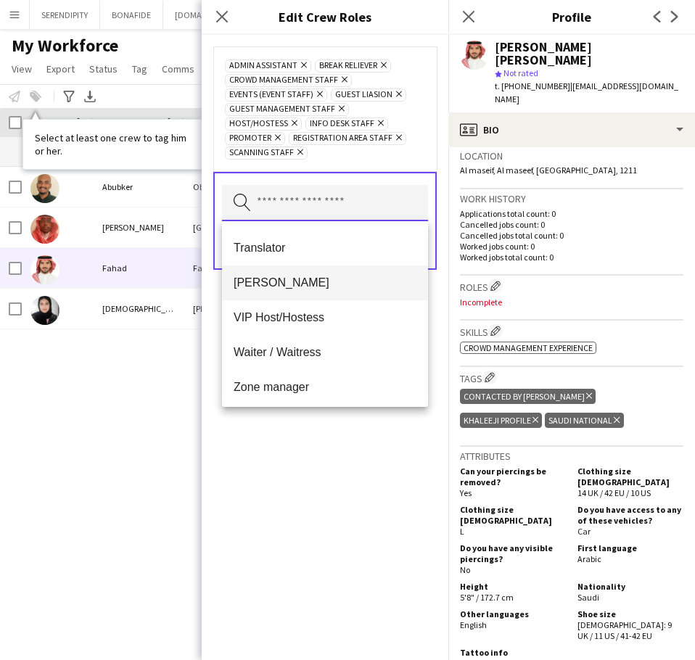
scroll to position [871, 0]
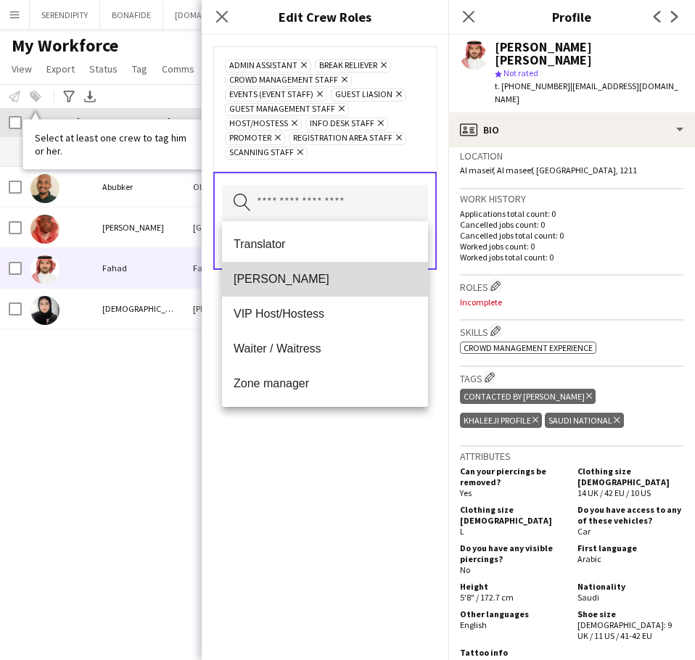
click at [345, 290] on mat-option "[PERSON_NAME]" at bounding box center [325, 279] width 206 height 35
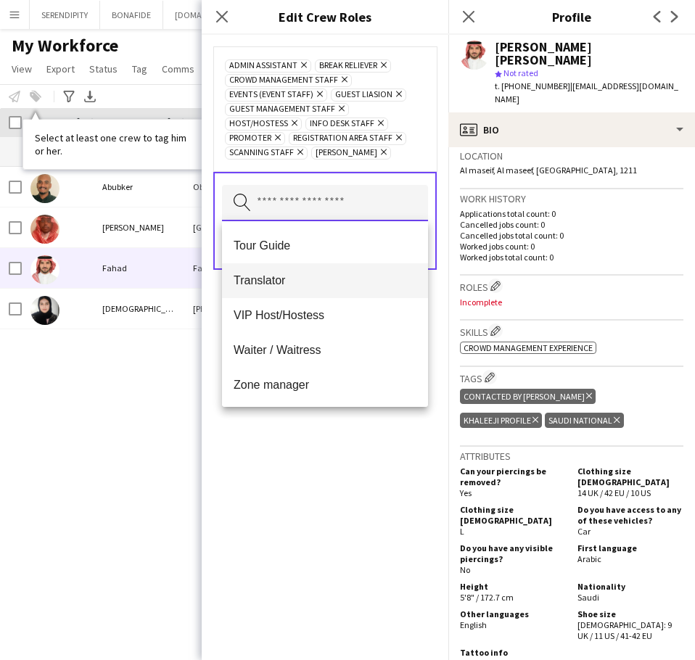
scroll to position [836, 0]
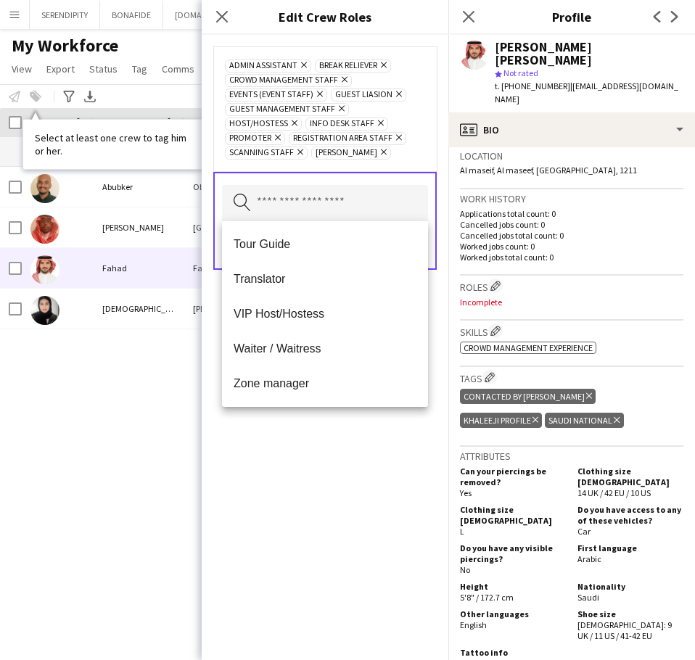
click at [372, 502] on div "Admin Assistant Remove Break reliever Remove Crowd Management Staff Remove Even…" at bounding box center [325, 348] width 247 height 626
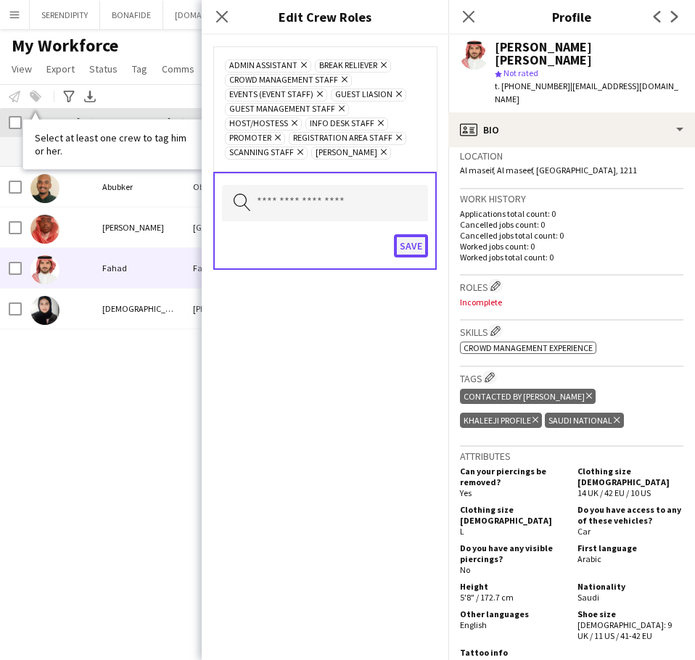
click at [419, 248] on button "Save" at bounding box center [411, 245] width 34 height 23
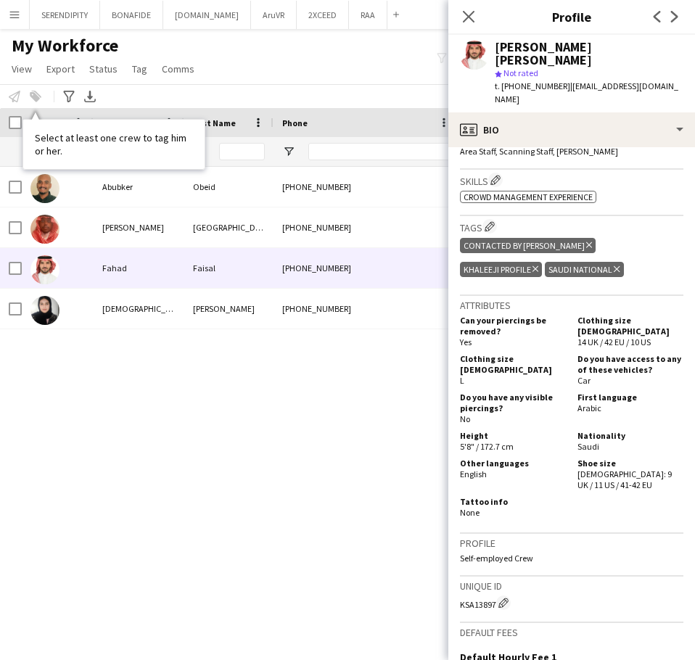
scroll to position [459, 0]
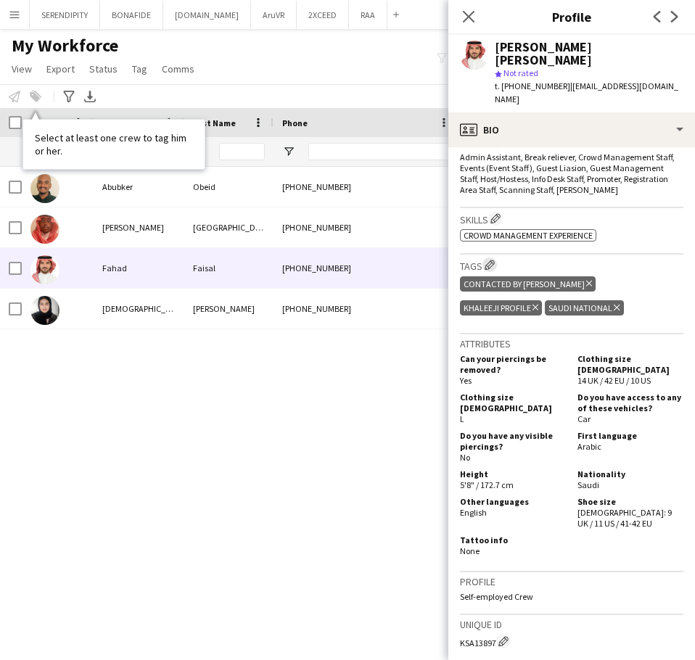
click at [462, 260] on app-icon "Edit crew company tags" at bounding box center [490, 265] width 10 height 10
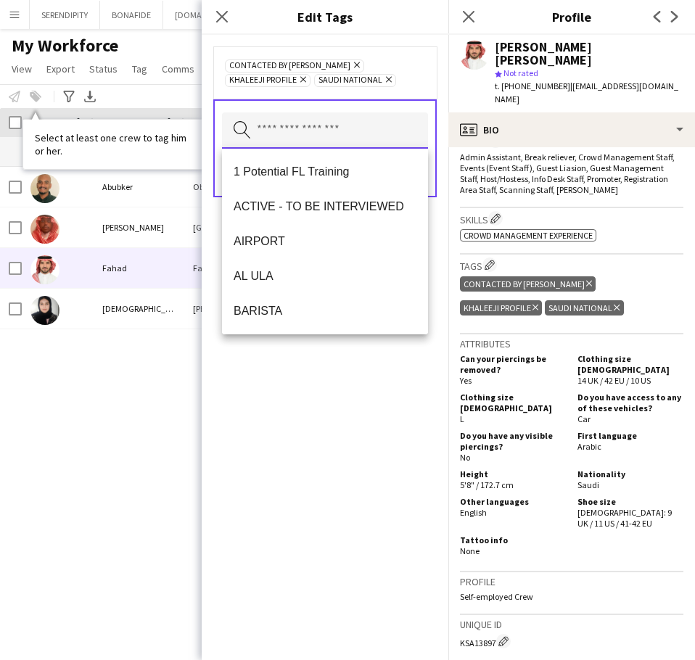
click at [367, 128] on input "text" at bounding box center [325, 130] width 206 height 36
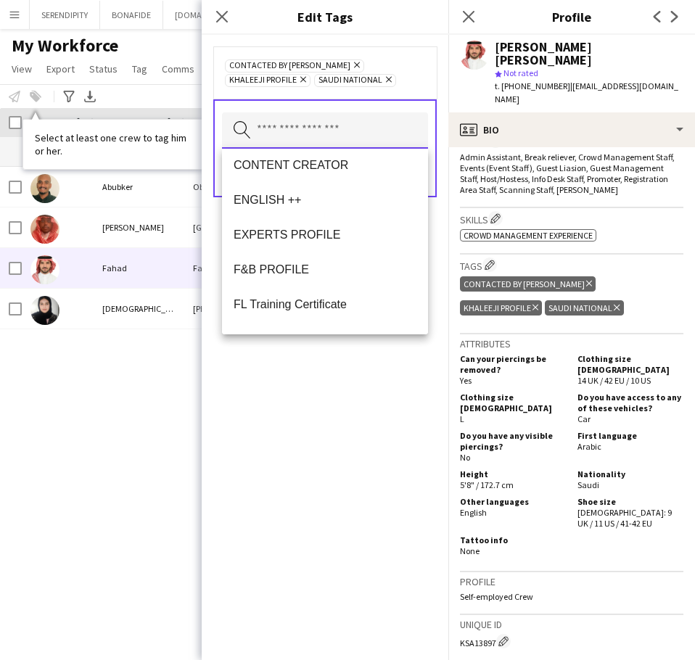
scroll to position [605, 0]
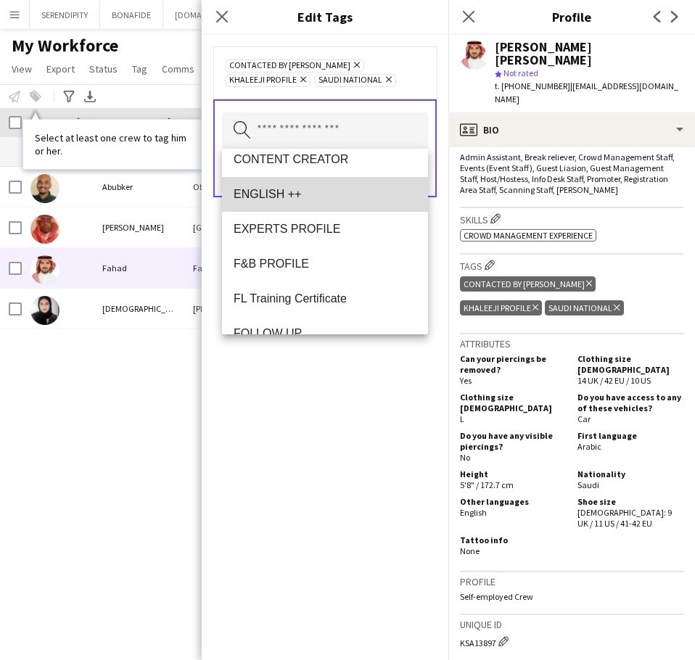
click at [331, 202] on mat-option "ENGLISH ++" at bounding box center [325, 194] width 206 height 35
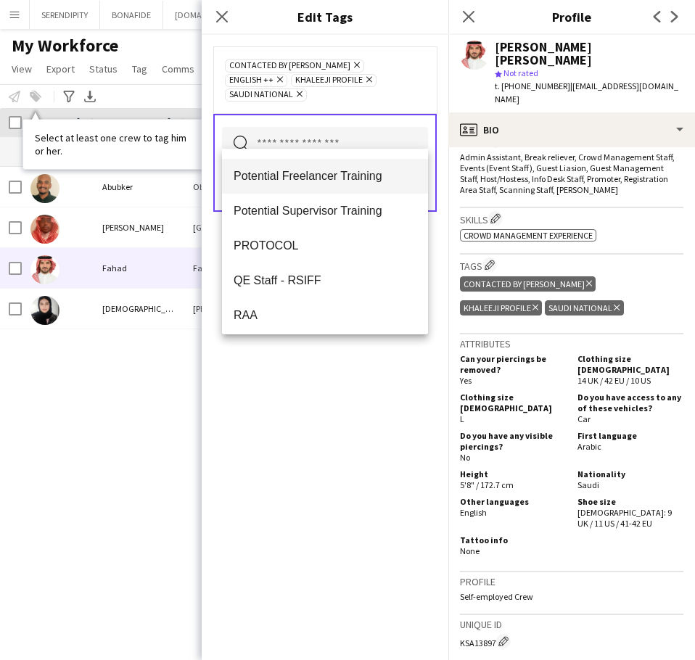
scroll to position [992, 0]
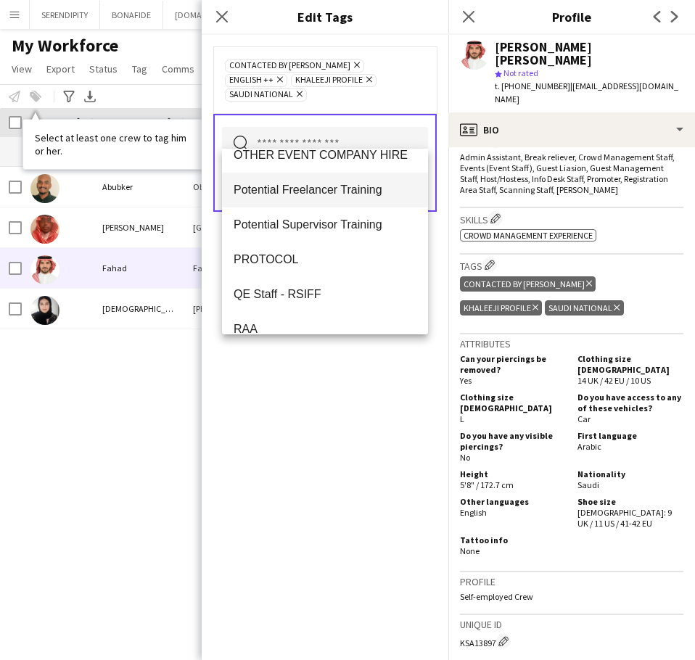
click at [340, 193] on span "Potential Freelancer Training" at bounding box center [325, 190] width 183 height 14
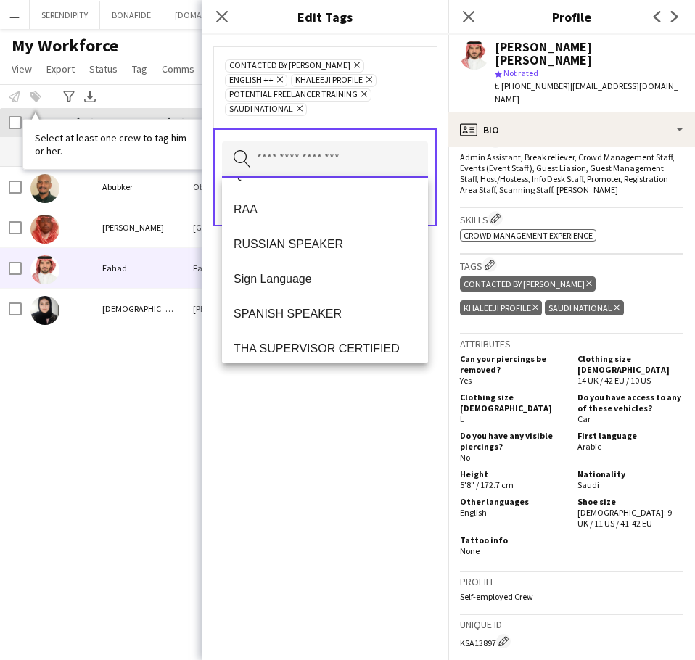
scroll to position [1113, 0]
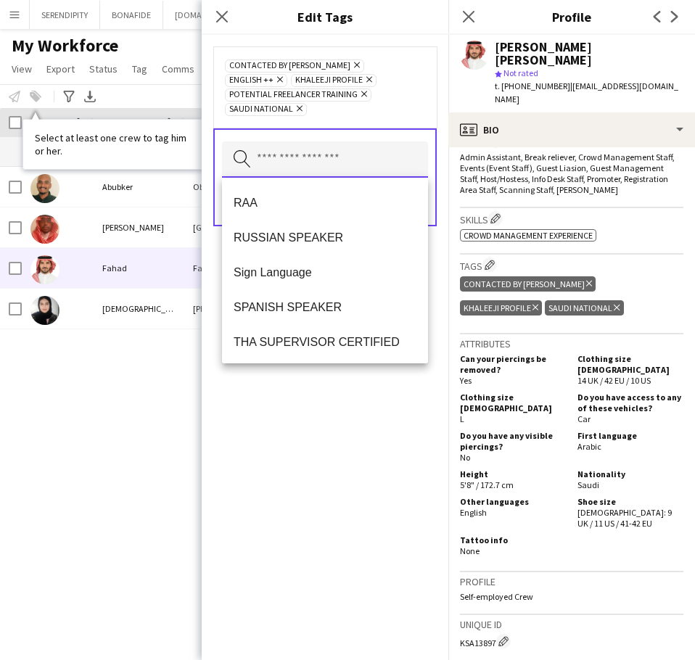
click at [321, 155] on input "text" at bounding box center [325, 160] width 206 height 36
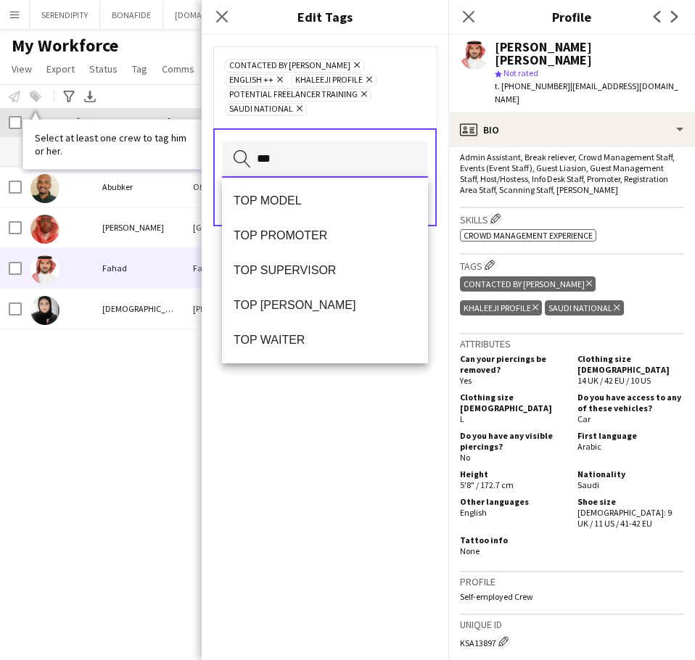
scroll to position [0, 0]
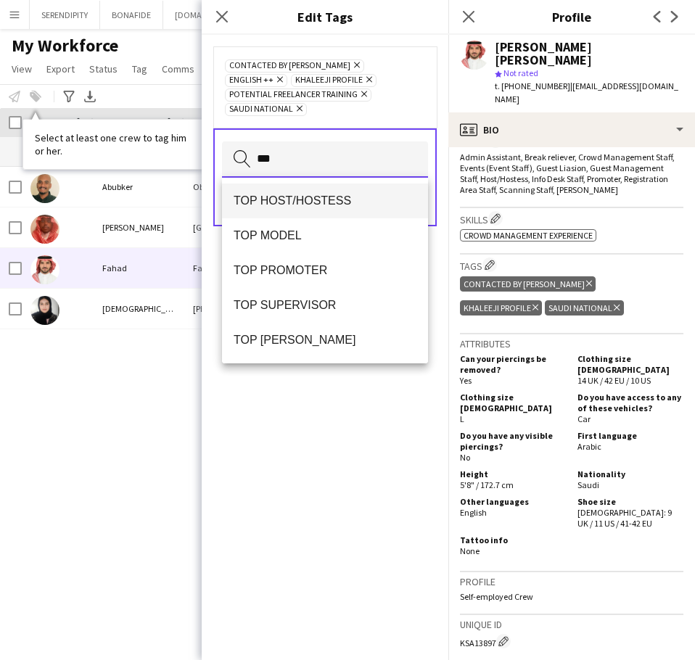
type input "***"
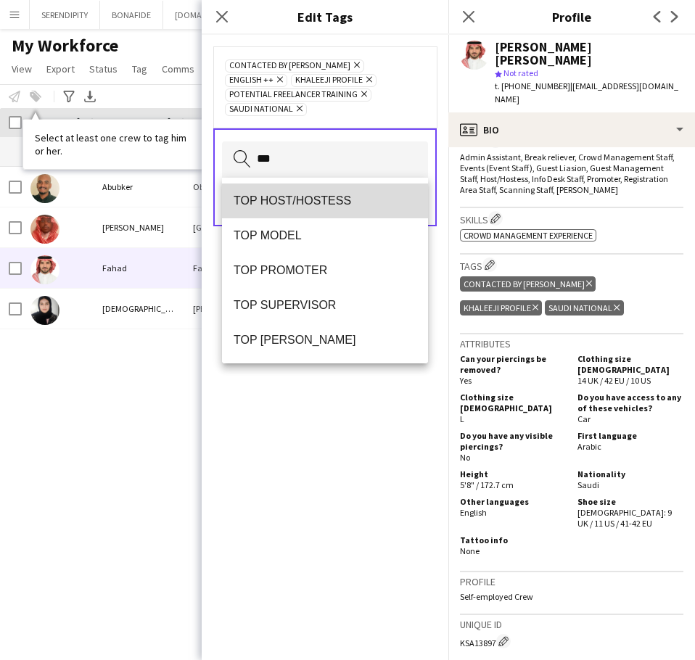
click at [339, 192] on mat-option "TOP HOST/HOSTESS" at bounding box center [325, 201] width 206 height 35
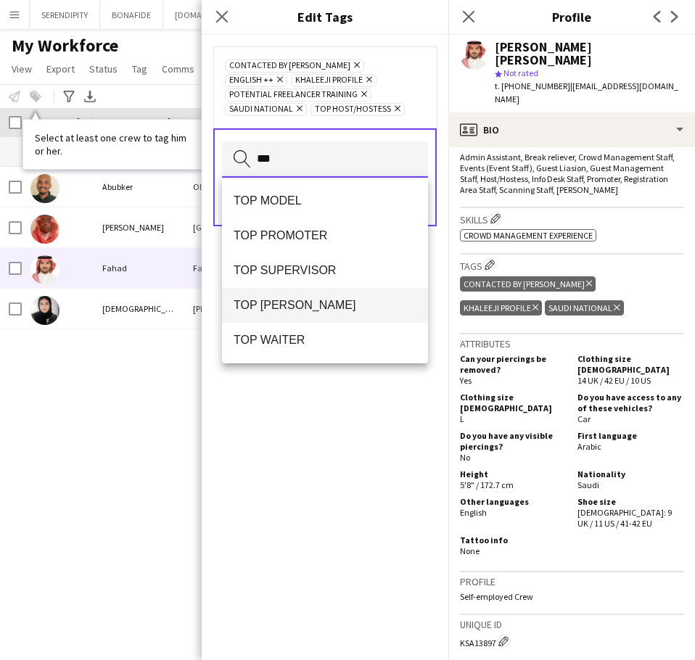
type input "***"
click at [343, 310] on span "TOP [PERSON_NAME]" at bounding box center [325, 305] width 183 height 14
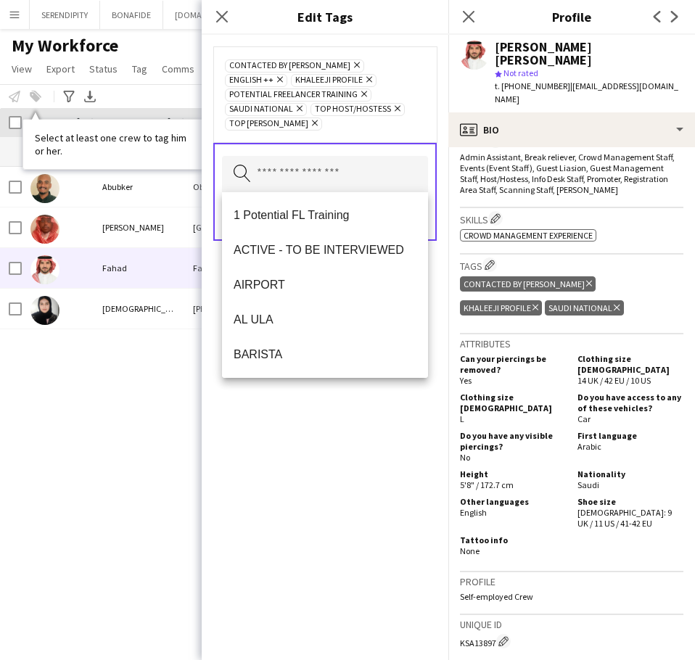
click at [358, 474] on div "CONTACTED BY [PERSON_NAME] Remove ENGLISH ++ Remove KHALEEJI PROFILE Remove Pot…" at bounding box center [325, 348] width 247 height 626
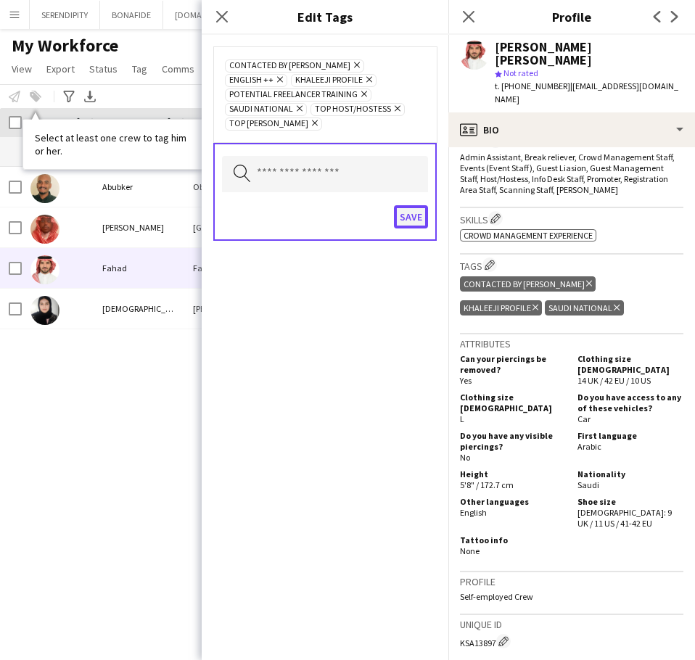
click at [413, 216] on button "Save" at bounding box center [411, 216] width 34 height 23
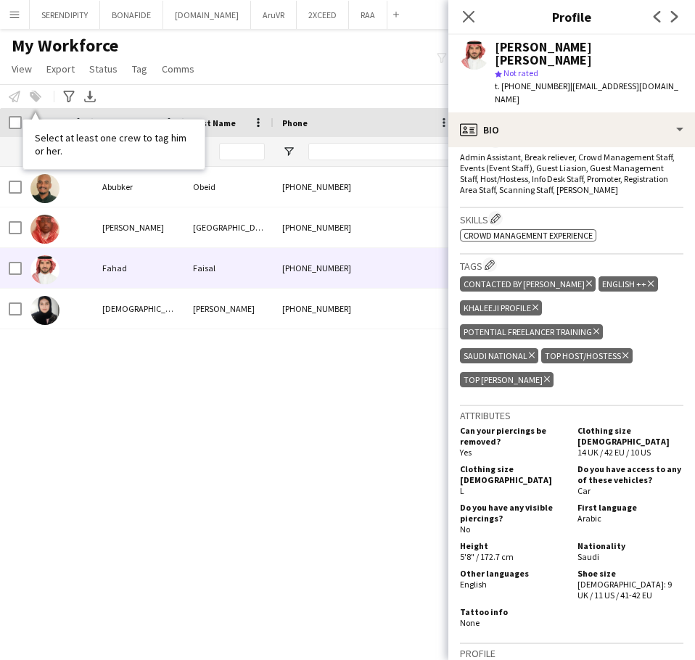
click at [462, 134] on h3 "Roles Edit crew company roles" at bounding box center [572, 141] width 224 height 15
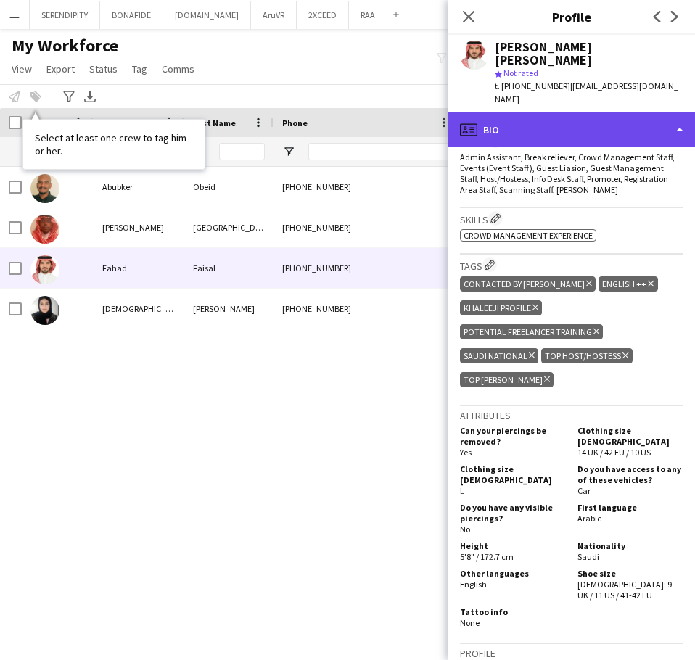
click at [462, 112] on div "profile Bio" at bounding box center [572, 129] width 247 height 35
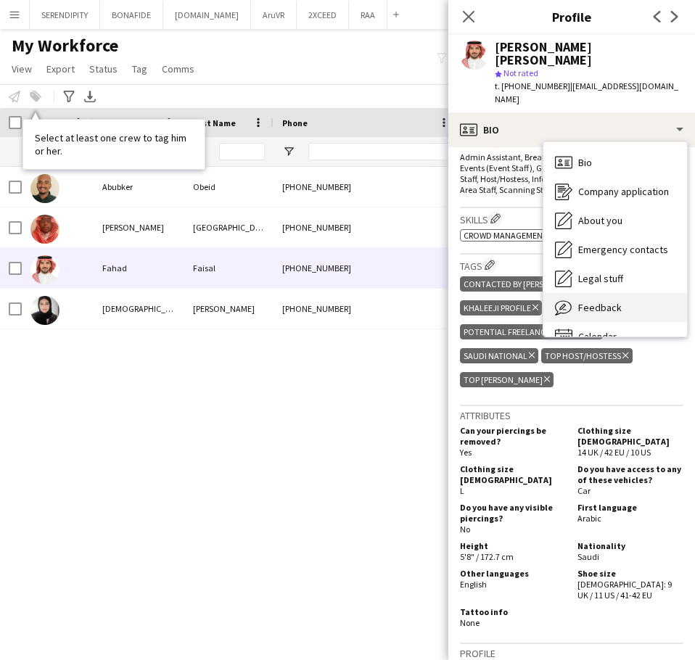
click at [462, 293] on div "Feedback Feedback" at bounding box center [616, 307] width 144 height 29
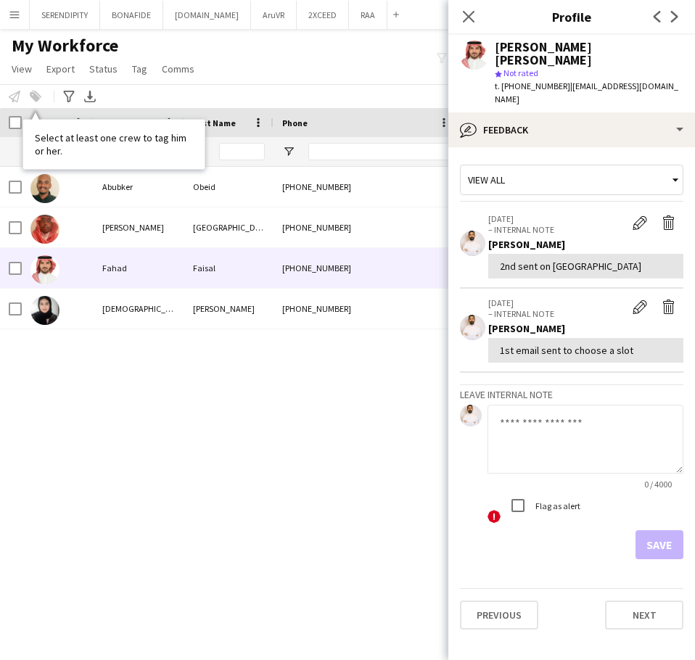
click at [462, 405] on textarea at bounding box center [586, 439] width 196 height 69
paste textarea "**********"
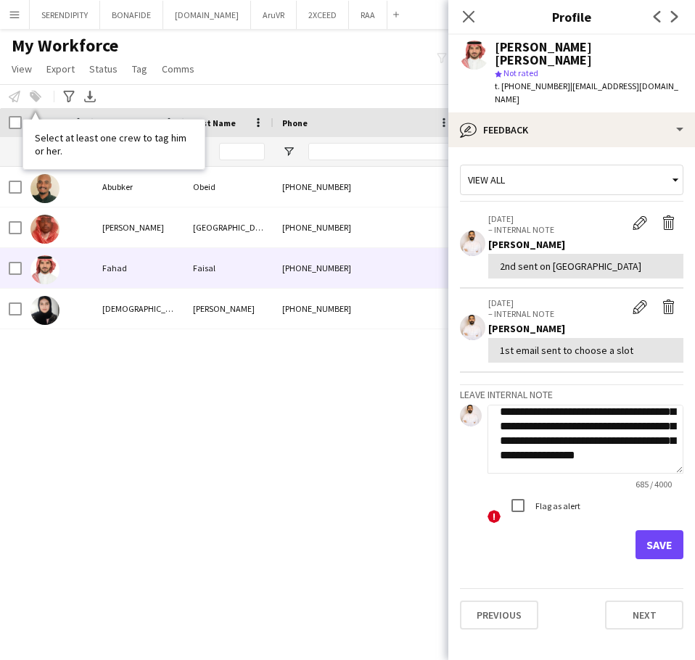
type textarea "**********"
click at [462, 531] on button "Save" at bounding box center [660, 545] width 48 height 29
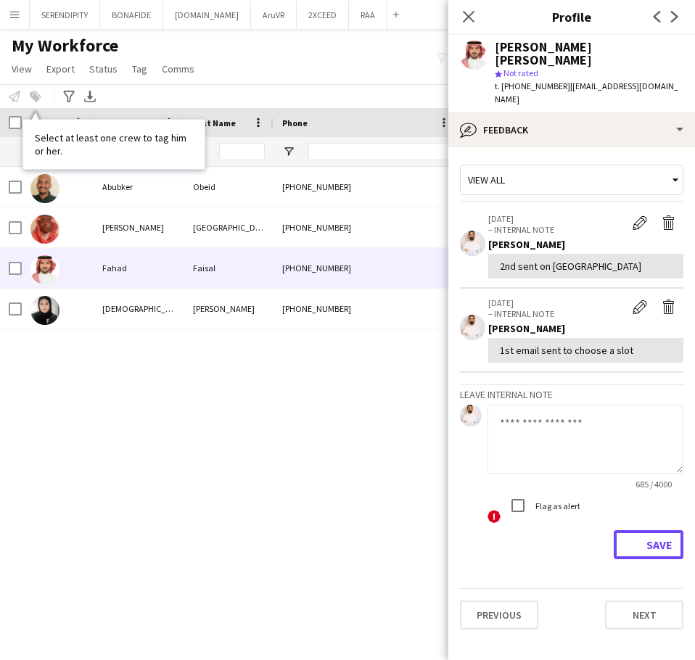
scroll to position [0, 0]
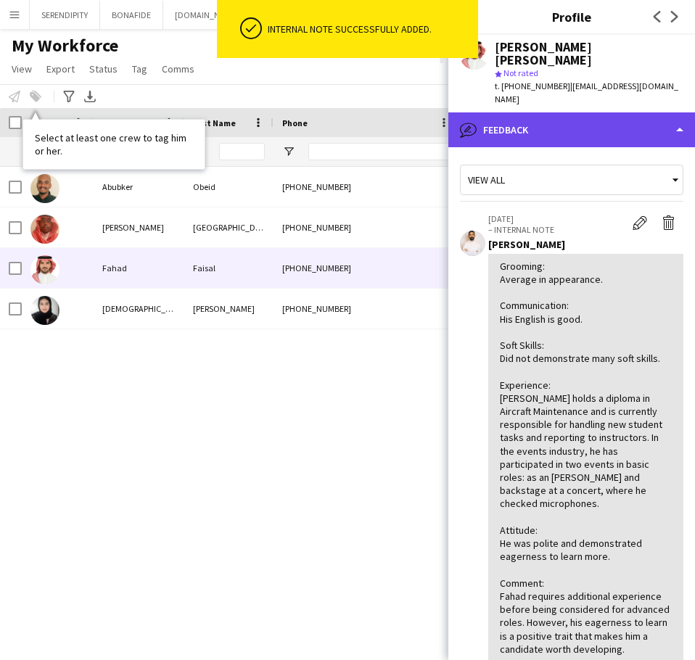
click at [462, 112] on div "bubble-pencil Feedback" at bounding box center [572, 129] width 247 height 35
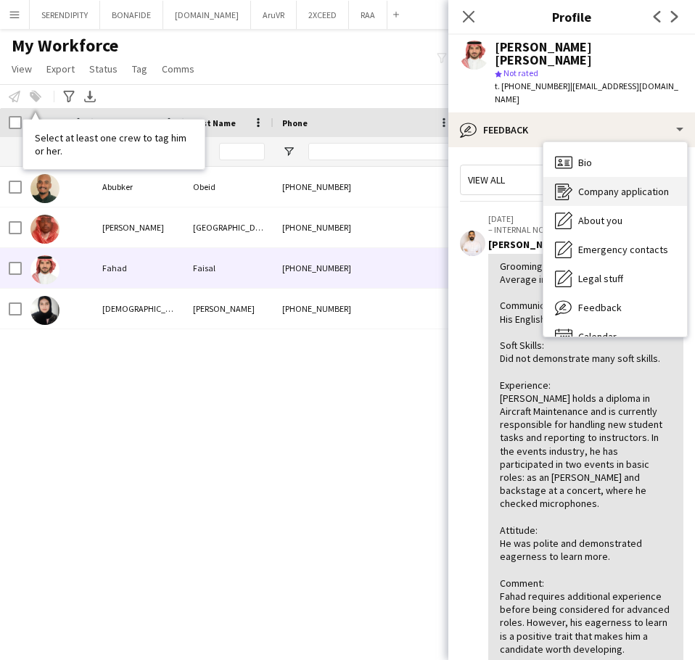
click at [462, 177] on div "Company application Company application" at bounding box center [616, 191] width 144 height 29
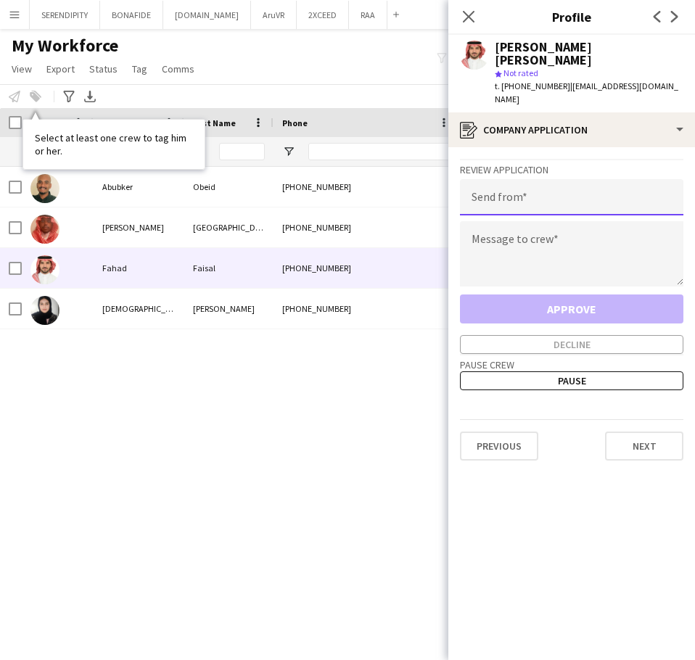
click at [462, 179] on input "email" at bounding box center [572, 197] width 224 height 36
type input "**********"
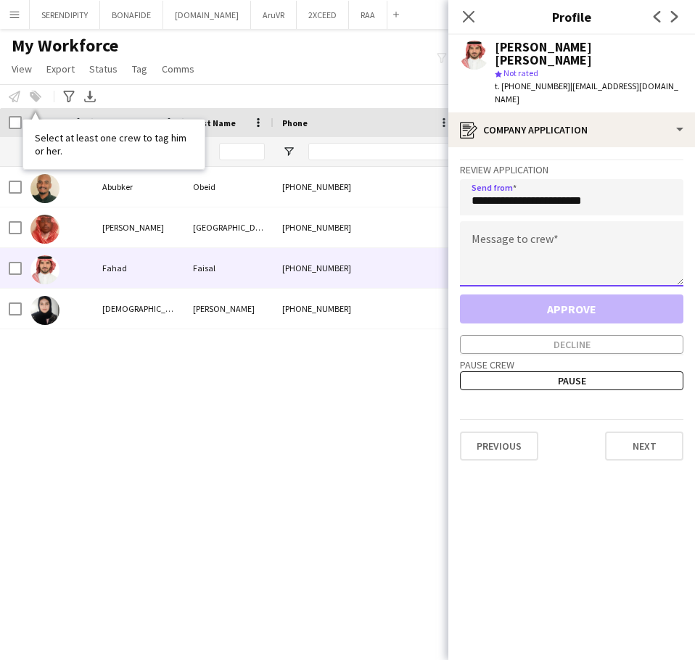
click at [462, 221] on textarea at bounding box center [572, 253] width 224 height 65
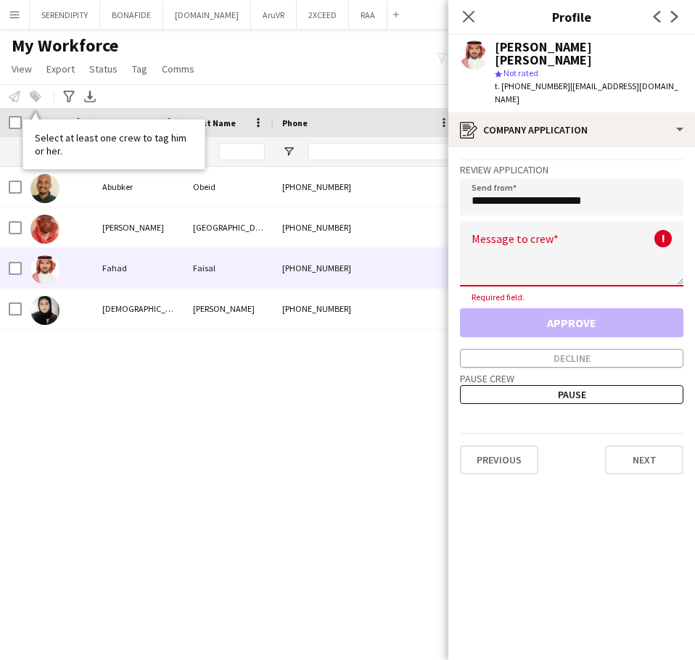
click at [462, 221] on textarea at bounding box center [572, 253] width 224 height 65
paste textarea "**********"
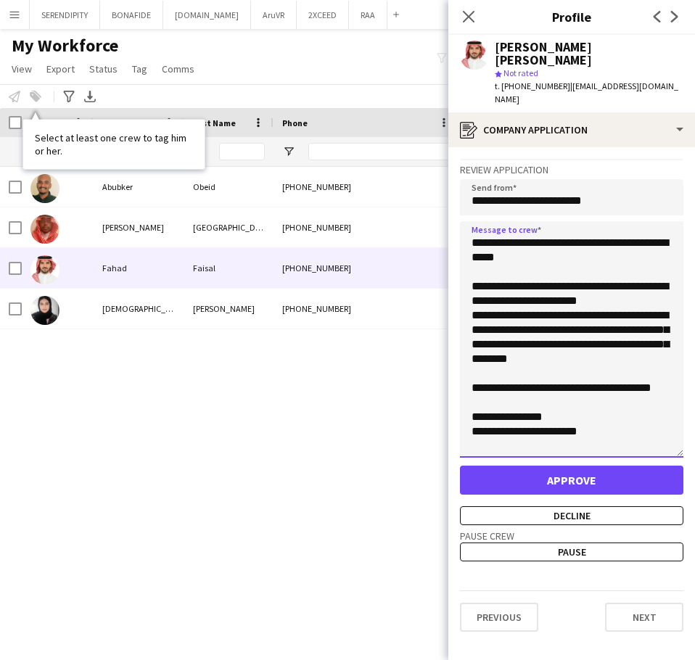
scroll to position [24, 0]
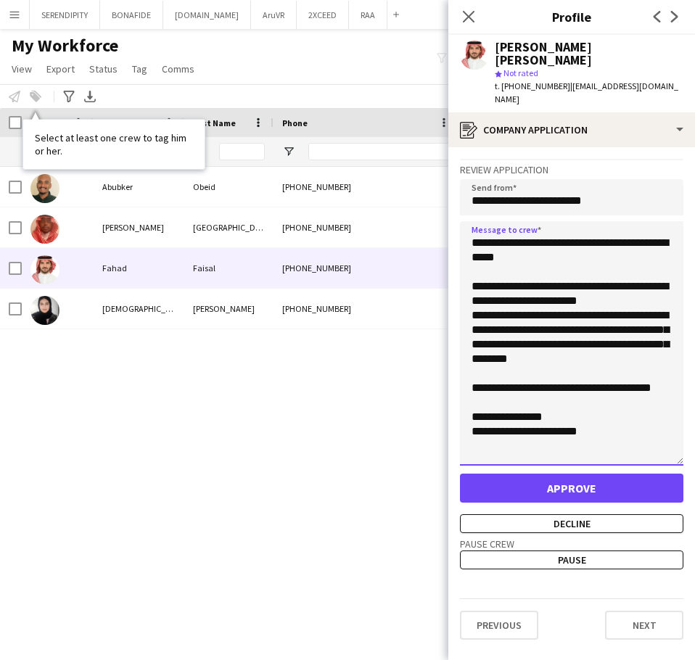
drag, startPoint x: 674, startPoint y: 250, endPoint x: 691, endPoint y: 429, distance: 180.1
click at [462, 429] on app-crew-profile-application "**********" at bounding box center [572, 403] width 247 height 513
type textarea "**********"
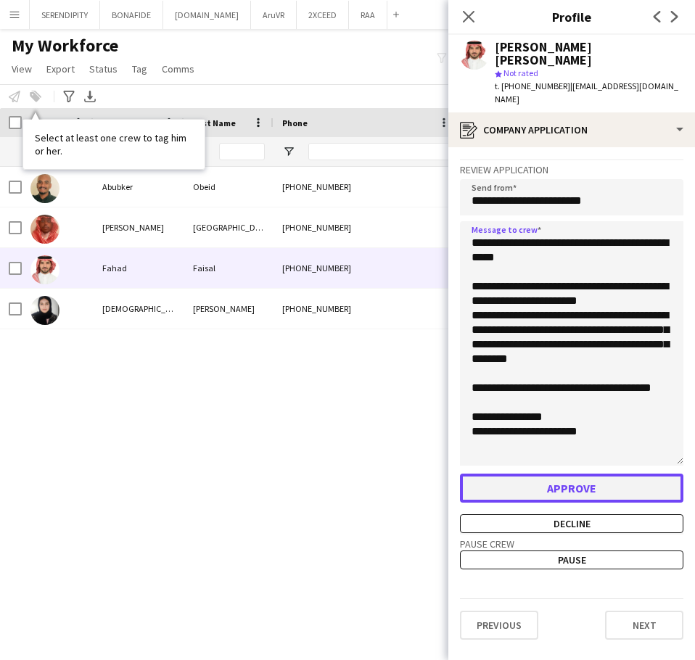
click at [462, 474] on button "Approve" at bounding box center [572, 488] width 224 height 29
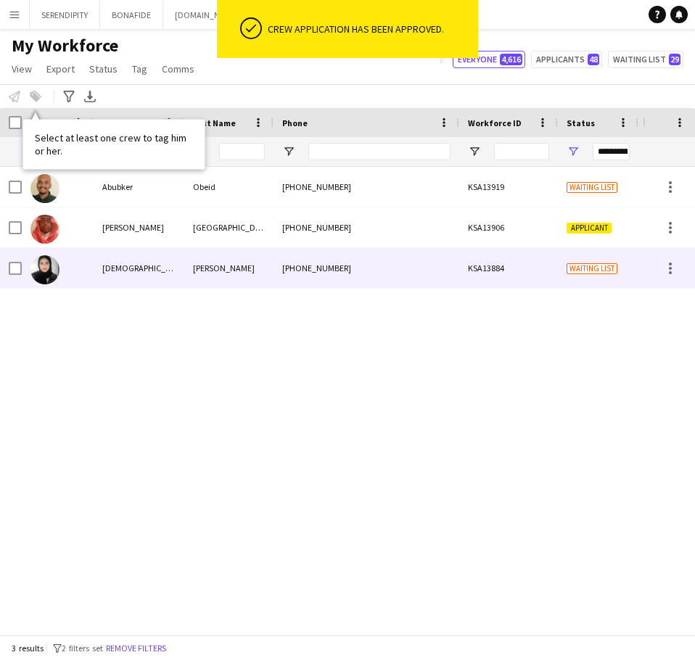
click at [321, 274] on div "[PHONE_NUMBER]" at bounding box center [367, 268] width 186 height 40
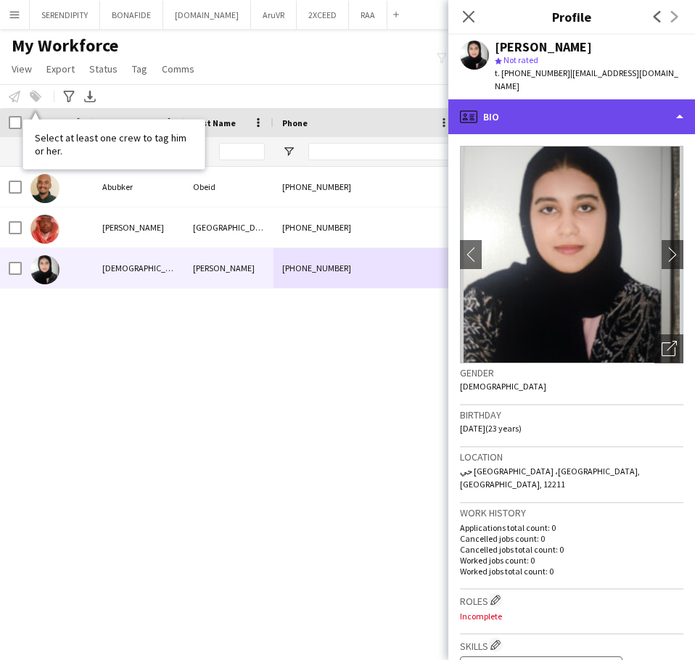
click at [462, 99] on div "profile Bio" at bounding box center [572, 116] width 247 height 35
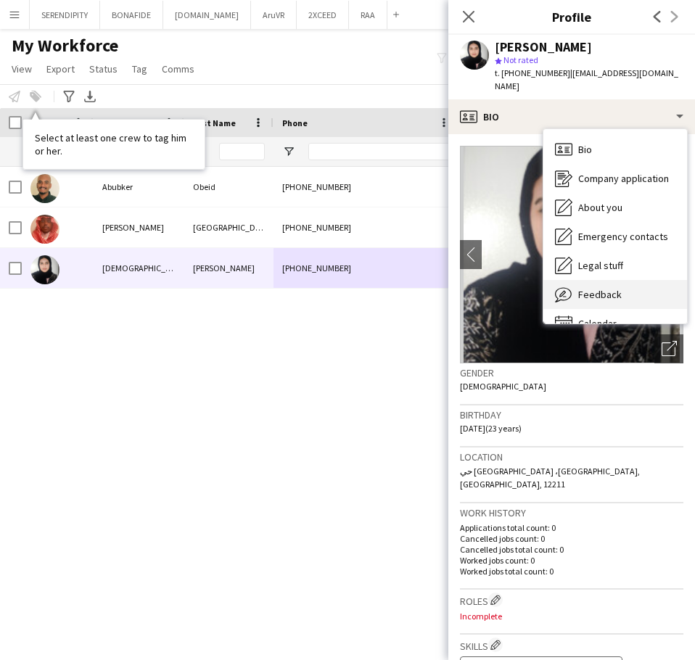
click at [462, 280] on div "Feedback Feedback" at bounding box center [616, 294] width 144 height 29
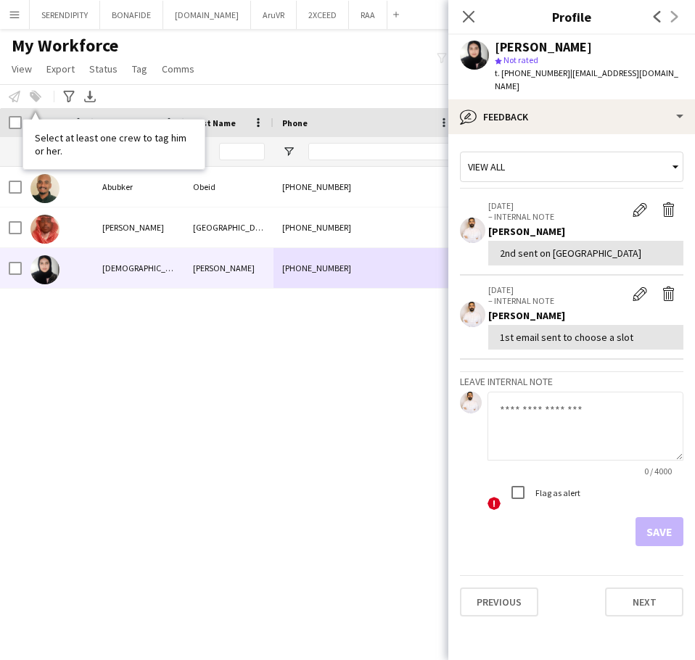
click at [462, 407] on textarea at bounding box center [586, 426] width 196 height 69
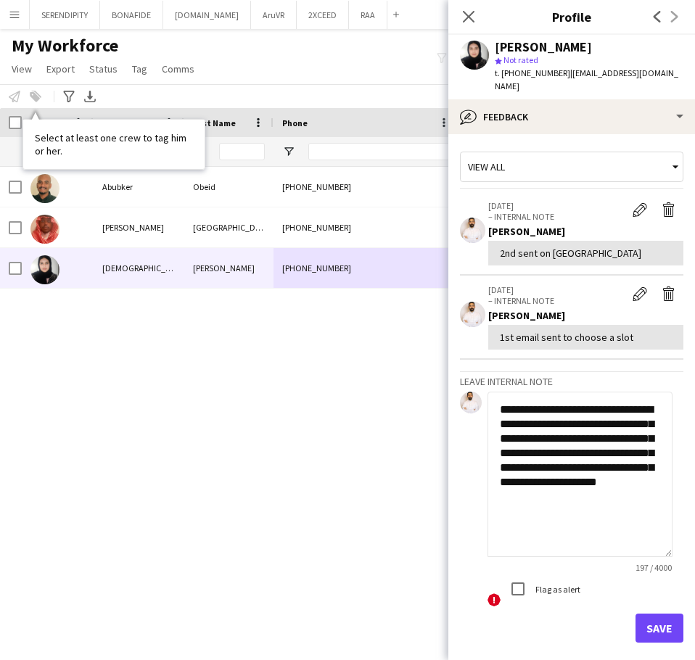
scroll to position [0, 0]
drag, startPoint x: 679, startPoint y: 442, endPoint x: 676, endPoint y: 608, distance: 166.2
click at [462, 623] on app-crew-profile-feedback-tab "**********" at bounding box center [572, 397] width 247 height 526
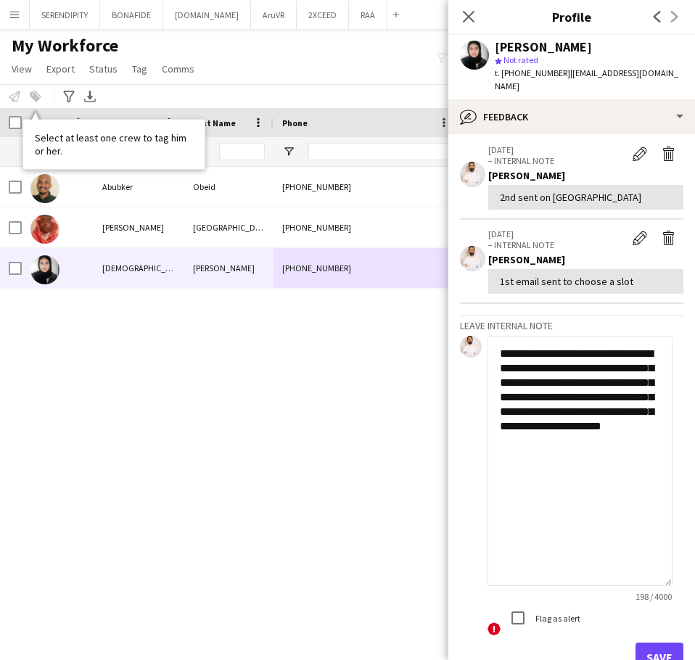
scroll to position [73, 0]
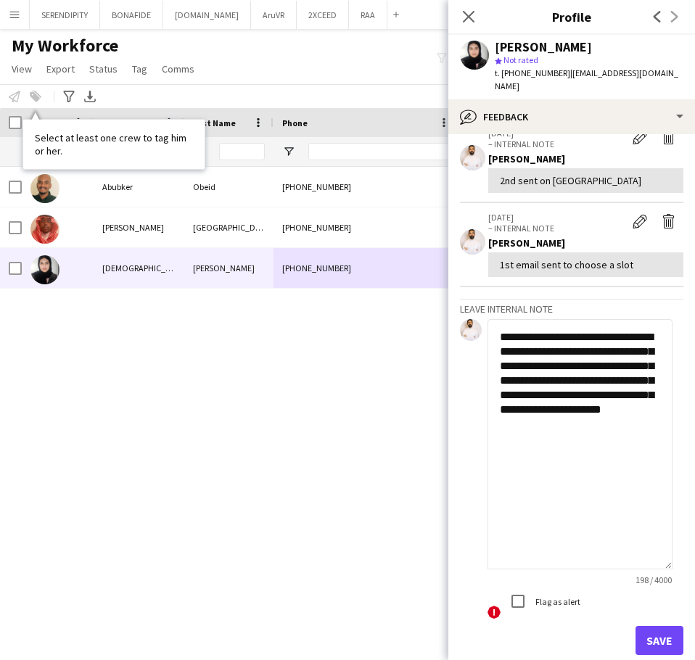
type textarea "**********"
click at [462, 626] on button "Save" at bounding box center [660, 640] width 48 height 29
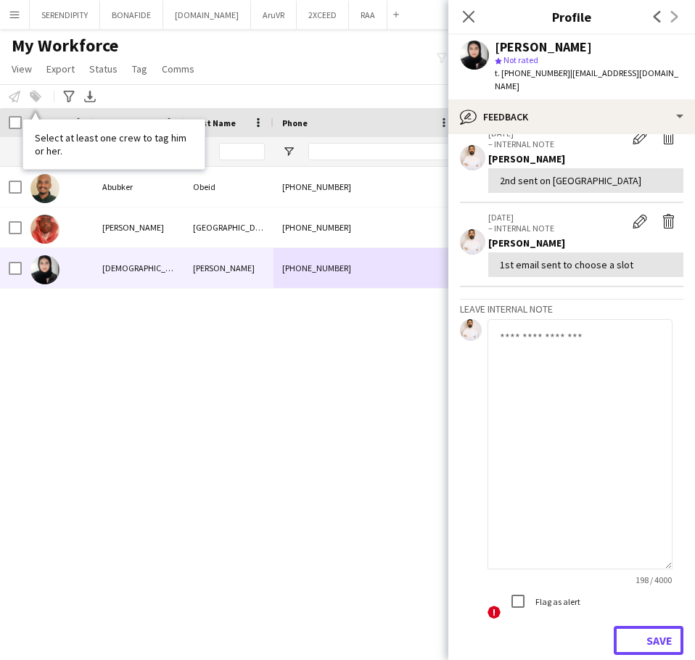
scroll to position [0, 0]
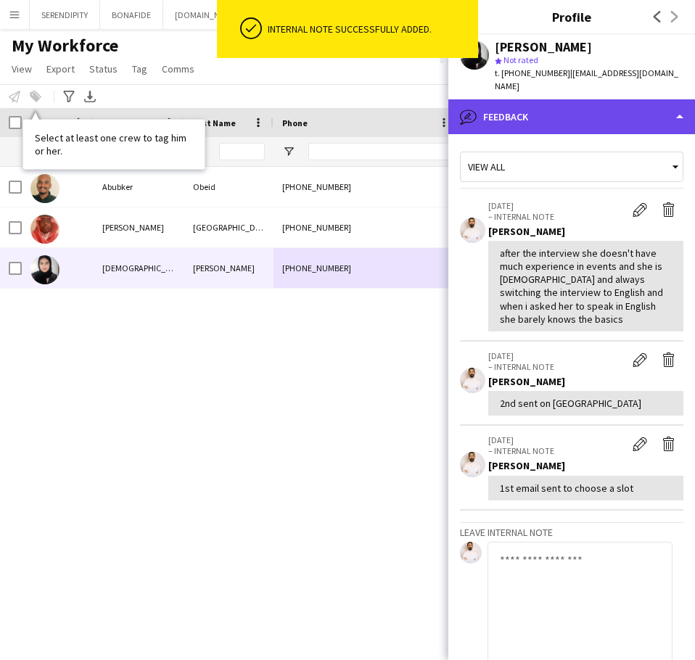
click at [462, 103] on div "bubble-pencil Feedback" at bounding box center [572, 116] width 247 height 35
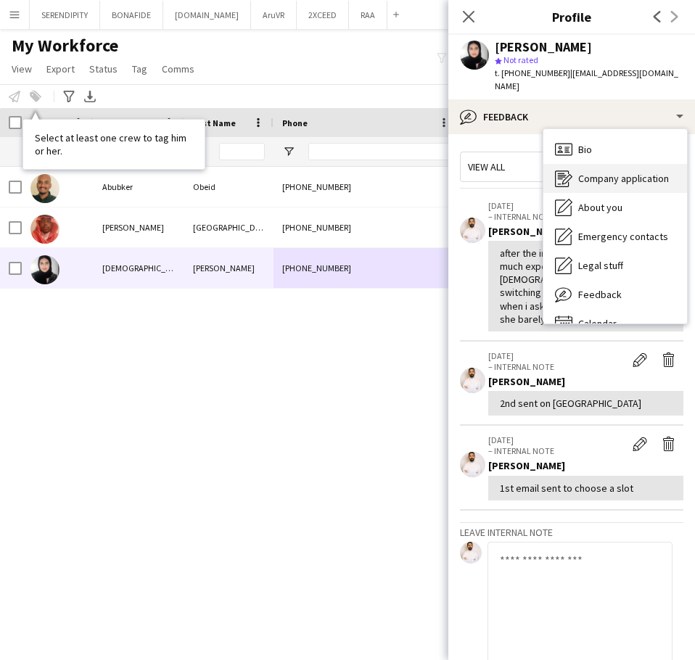
click at [462, 172] on span "Company application" at bounding box center [623, 178] width 91 height 13
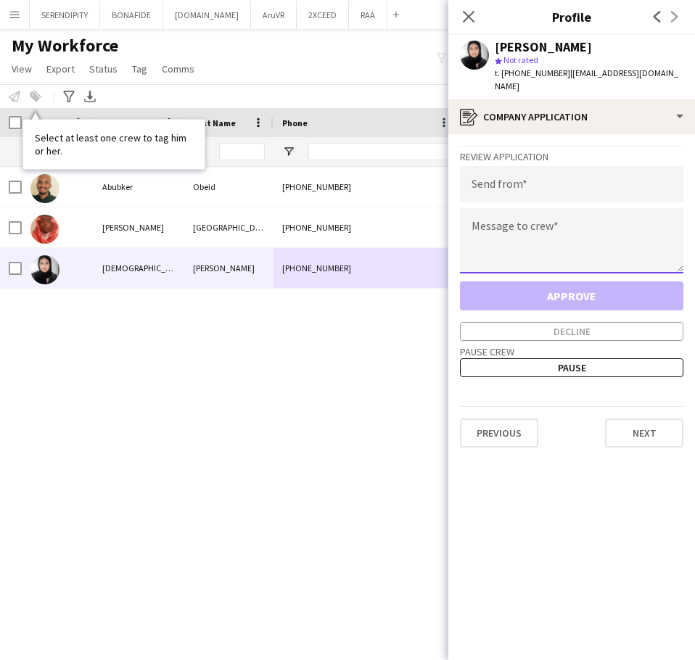
click at [462, 212] on textarea at bounding box center [572, 240] width 224 height 65
paste textarea "**********"
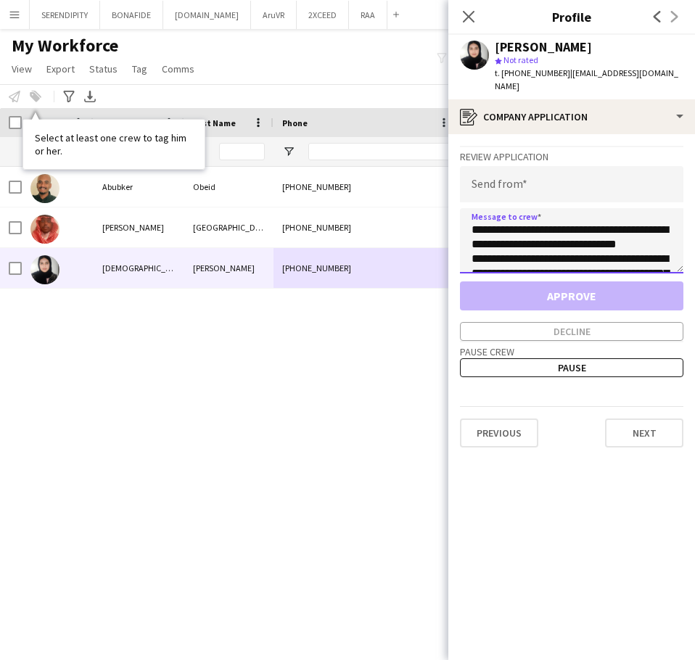
scroll to position [139, 0]
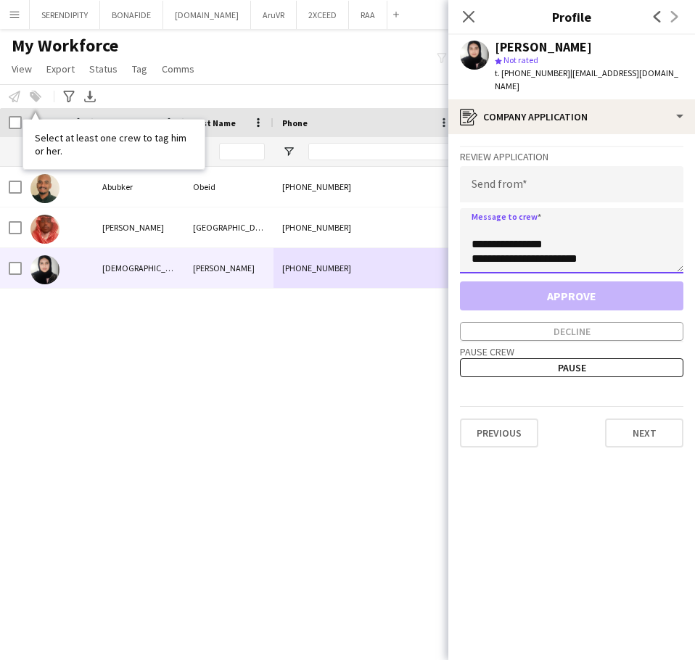
type textarea "**********"
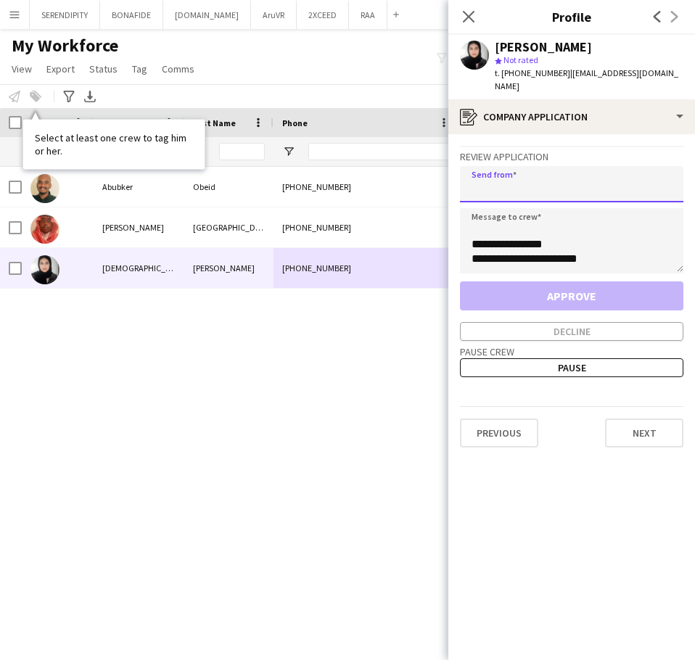
click at [462, 181] on input "email" at bounding box center [572, 184] width 224 height 36
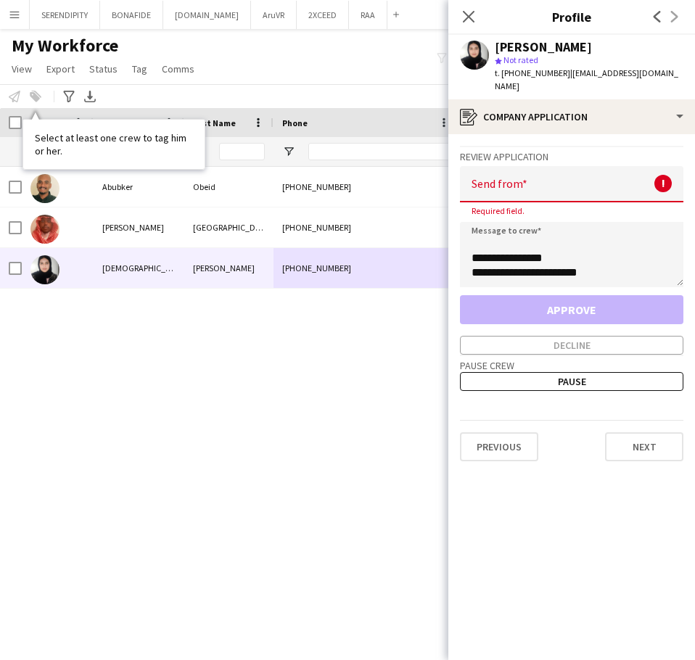
click at [462, 169] on input "email" at bounding box center [572, 184] width 224 height 36
paste input "**********"
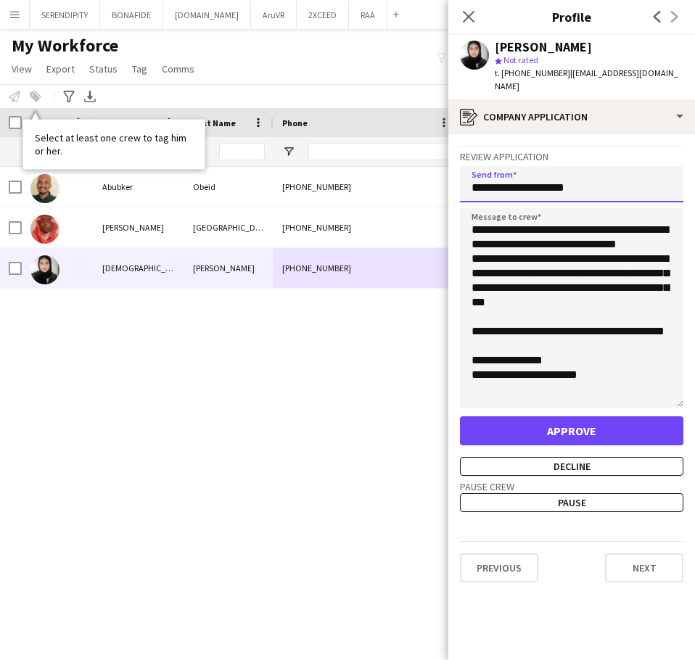
scroll to position [8, 0]
drag, startPoint x: 680, startPoint y: 256, endPoint x: 681, endPoint y: 393, distance: 137.2
click at [462, 393] on textarea "**********" at bounding box center [572, 308] width 224 height 200
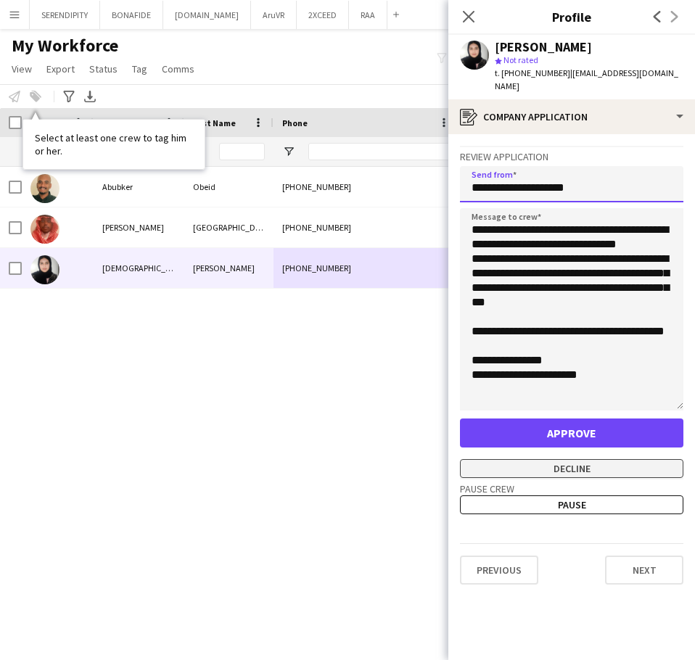
type input "**********"
click at [462, 459] on button "Decline" at bounding box center [572, 468] width 224 height 19
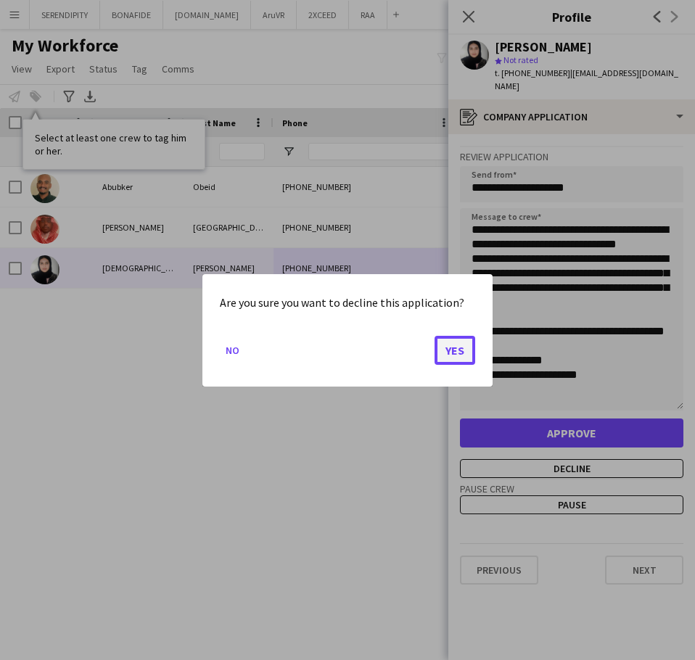
click at [462, 347] on button "Yes" at bounding box center [455, 349] width 41 height 29
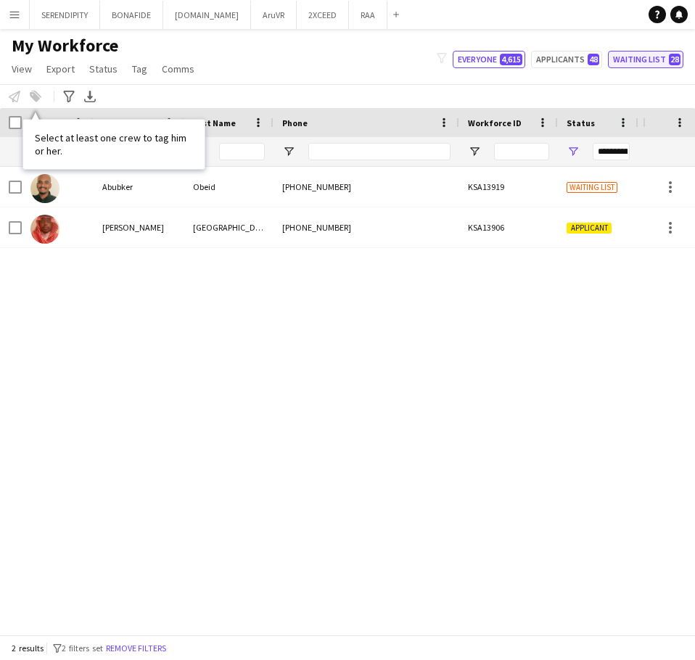
click at [462, 60] on button "Waiting list 28" at bounding box center [645, 59] width 75 height 17
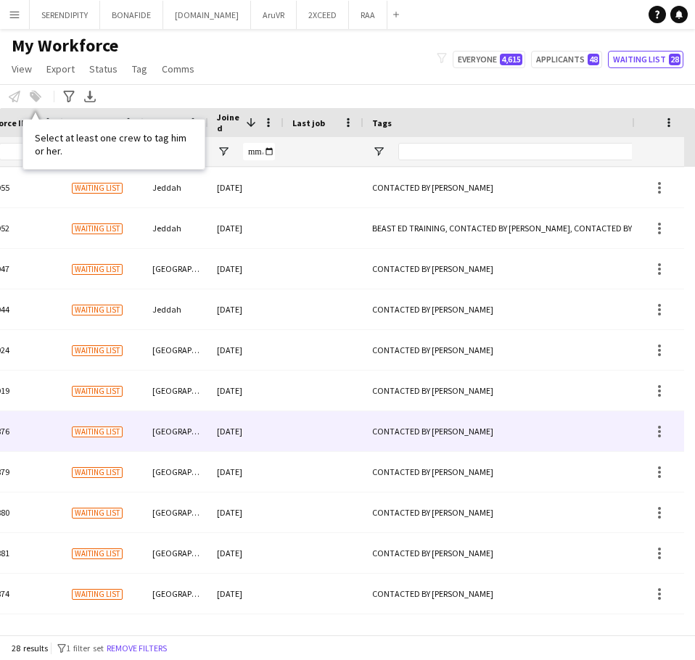
scroll to position [0, 0]
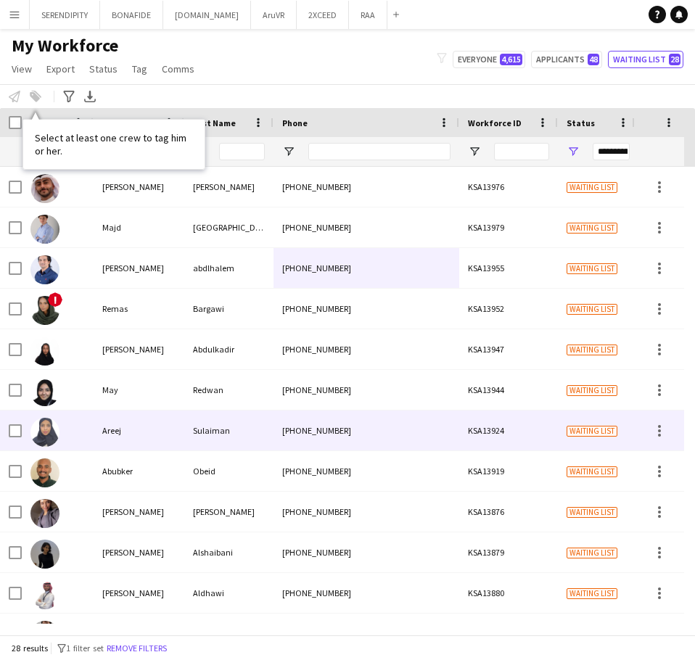
click at [106, 440] on div "Areej" at bounding box center [139, 431] width 91 height 40
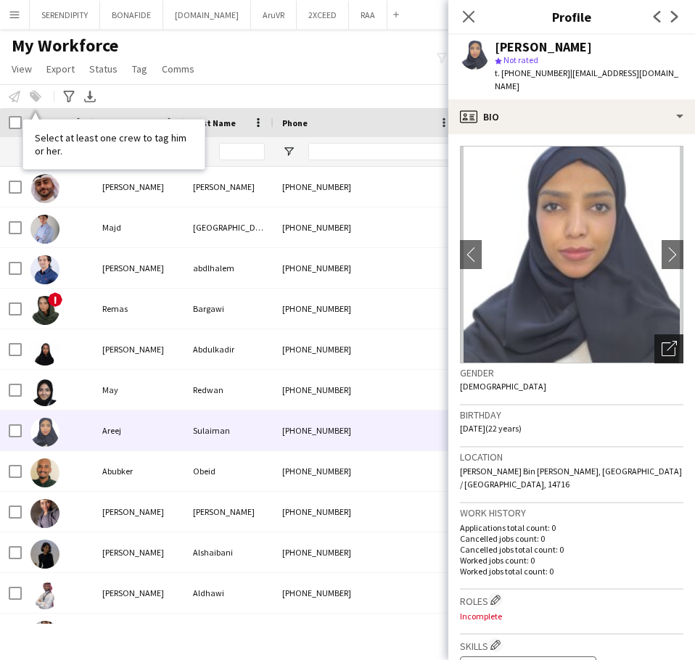
click at [462, 341] on icon "Open photos pop-in" at bounding box center [669, 348] width 15 height 15
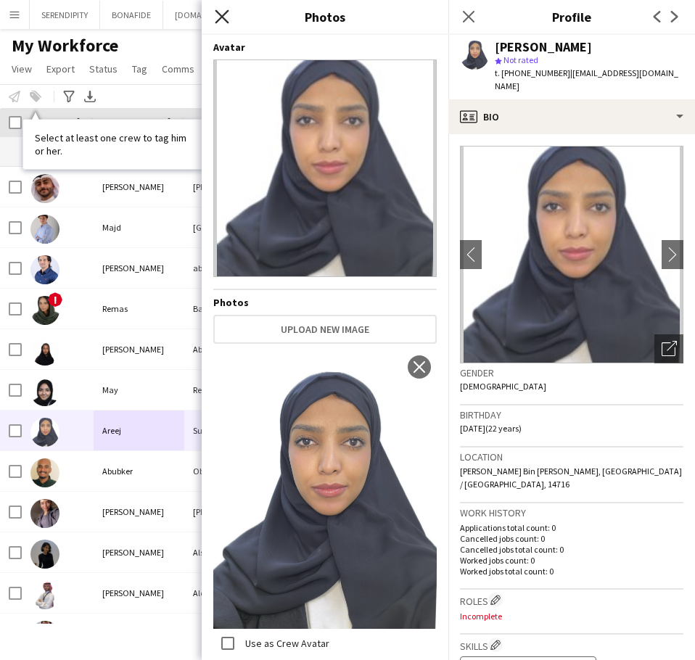
click at [224, 15] on icon at bounding box center [222, 16] width 14 height 14
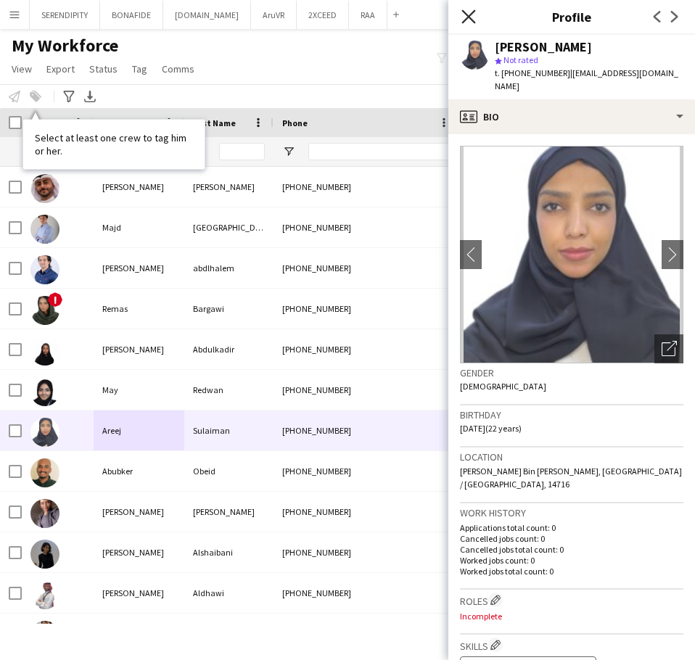
click at [462, 11] on icon "Close pop-in" at bounding box center [469, 16] width 14 height 14
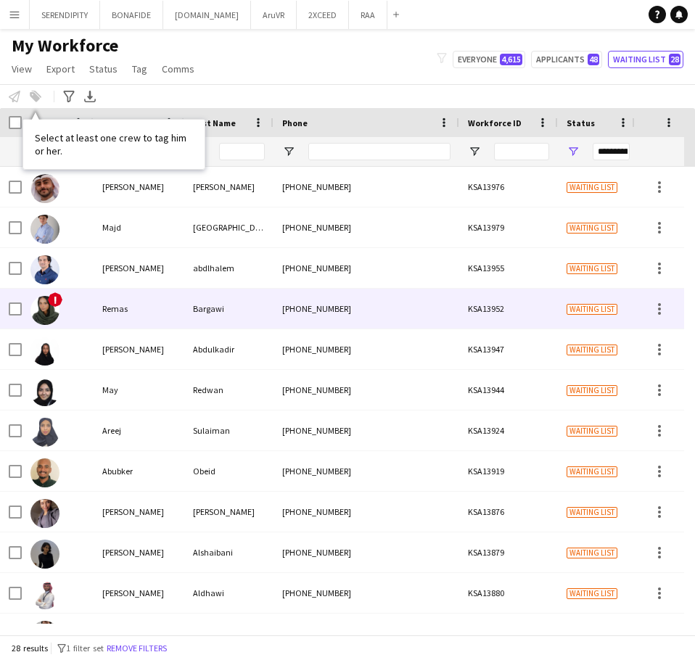
click at [210, 315] on div "Bargawi" at bounding box center [228, 309] width 89 height 40
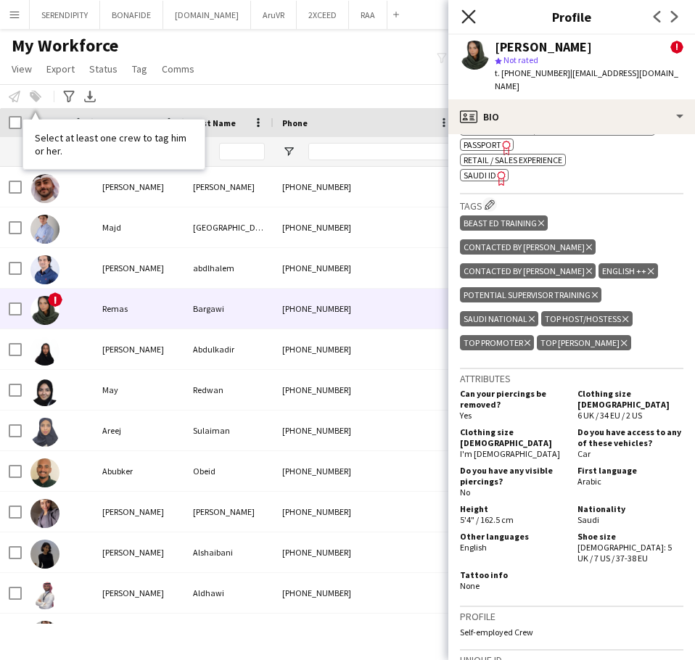
click at [462, 15] on icon at bounding box center [469, 16] width 14 height 14
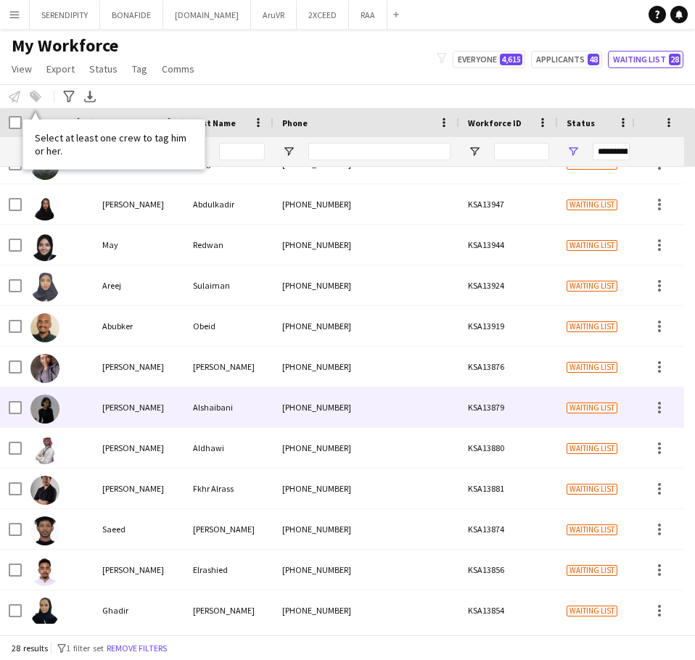
click at [179, 404] on div "[PERSON_NAME]" at bounding box center [139, 408] width 91 height 40
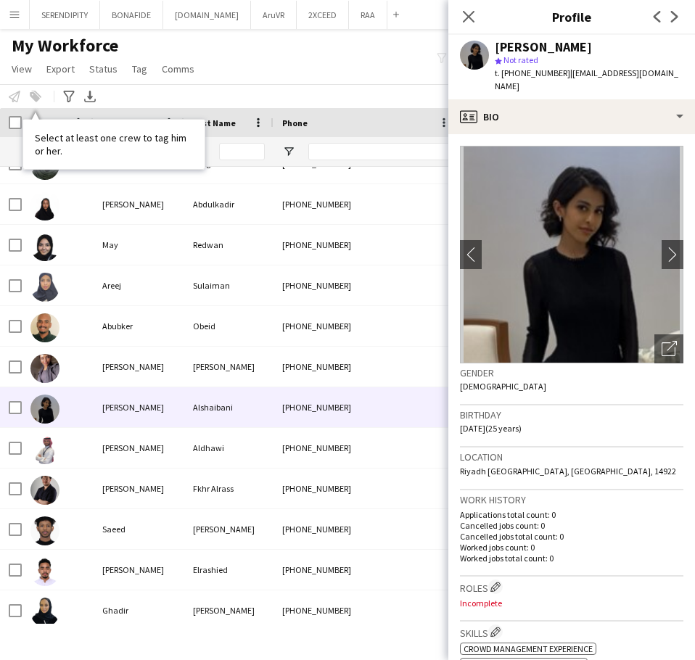
click at [462, 320] on img at bounding box center [572, 255] width 224 height 218
click at [462, 341] on icon "Open photos pop-in" at bounding box center [669, 348] width 15 height 15
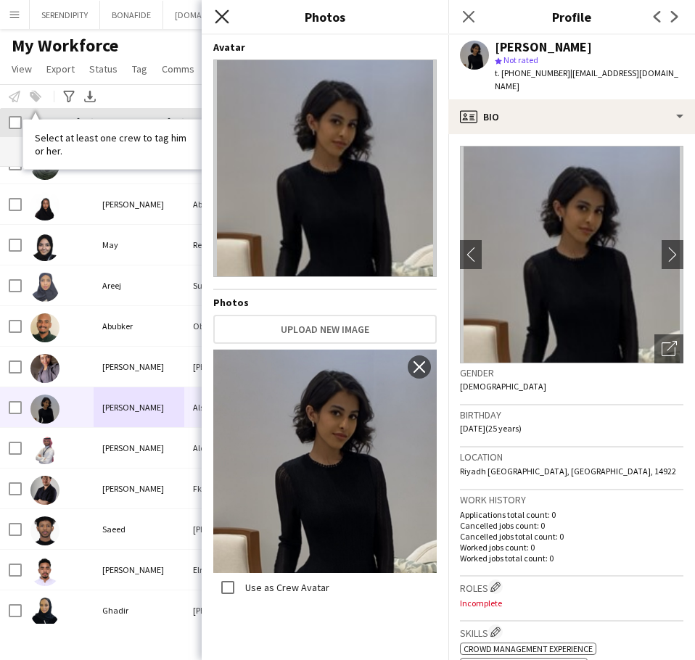
click at [224, 16] on icon at bounding box center [222, 16] width 14 height 14
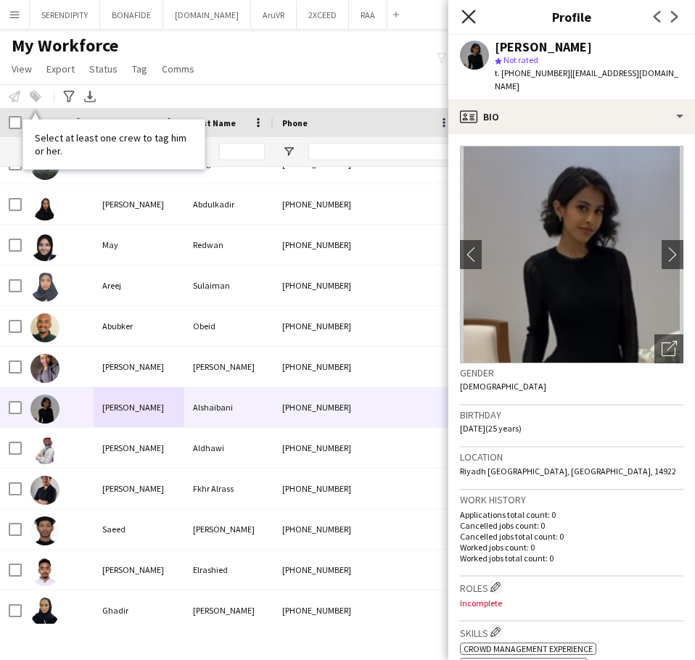
click at [462, 15] on icon "Close pop-in" at bounding box center [469, 16] width 14 height 14
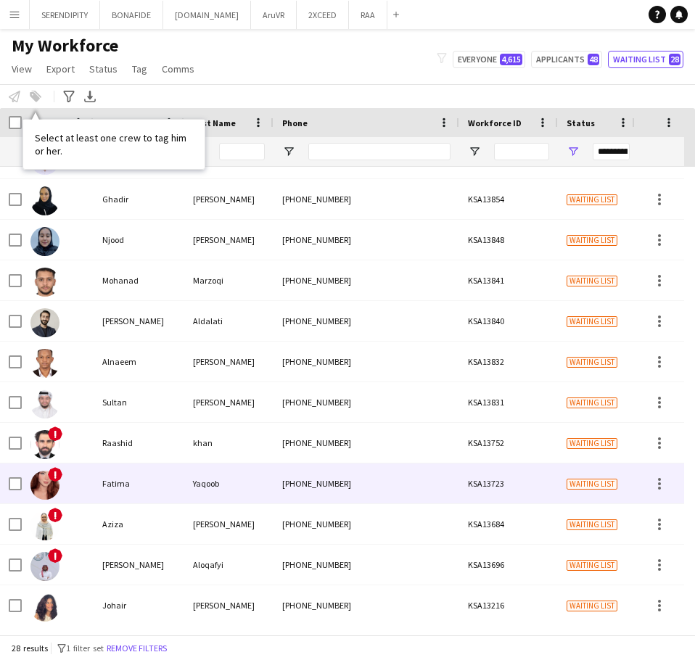
click at [274, 486] on div "[PHONE_NUMBER]" at bounding box center [367, 484] width 186 height 40
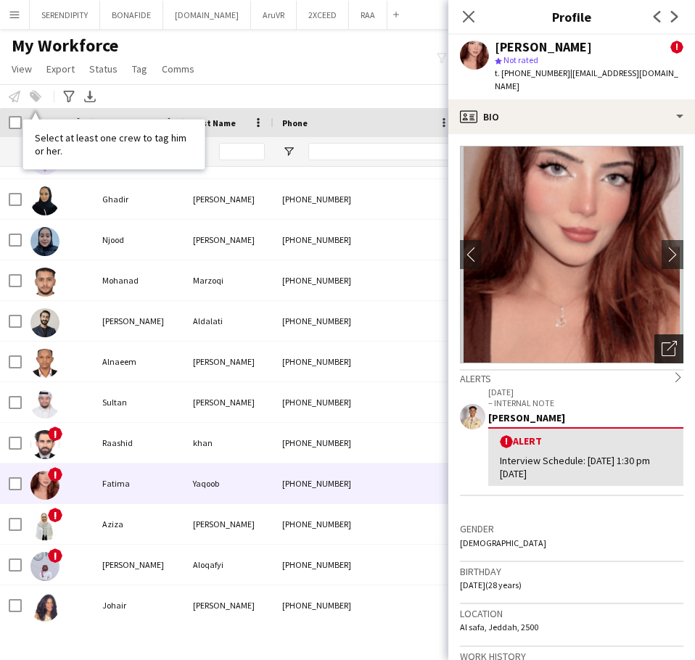
click at [462, 341] on icon "Open photos pop-in" at bounding box center [669, 348] width 15 height 15
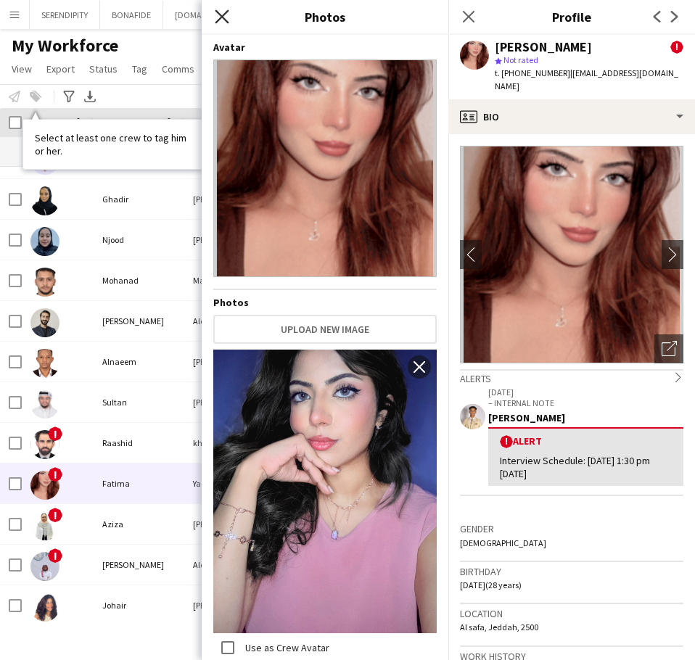
click at [221, 14] on icon "Close pop-in" at bounding box center [222, 16] width 14 height 14
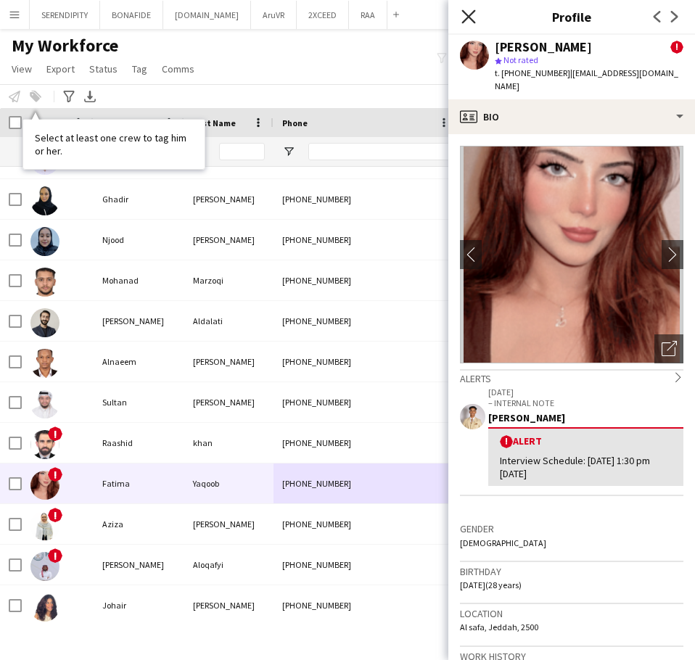
click at [462, 14] on icon "Close pop-in" at bounding box center [469, 16] width 14 height 14
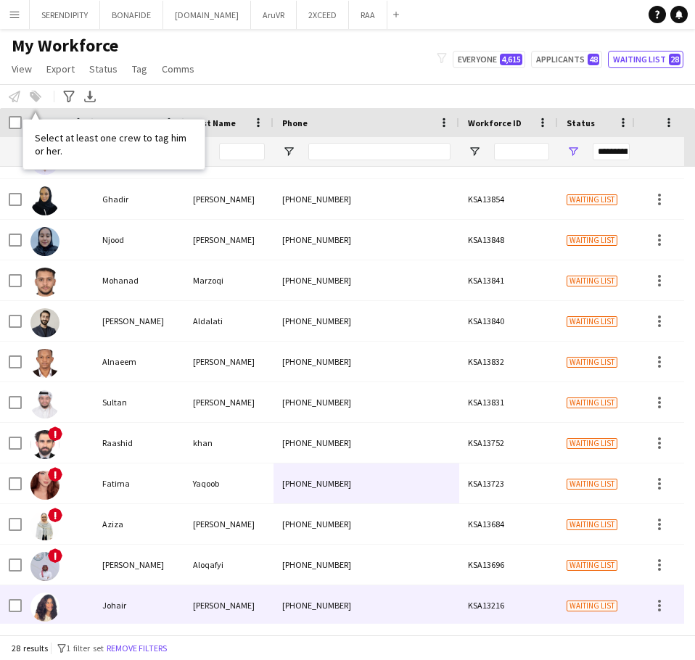
click at [249, 601] on div "[PERSON_NAME]" at bounding box center [228, 606] width 89 height 40
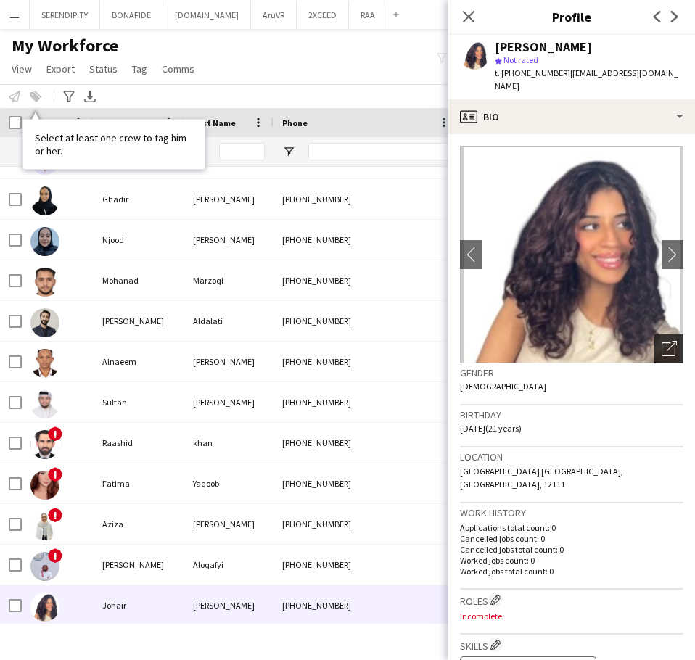
click at [462, 341] on icon "Open photos pop-in" at bounding box center [669, 348] width 15 height 15
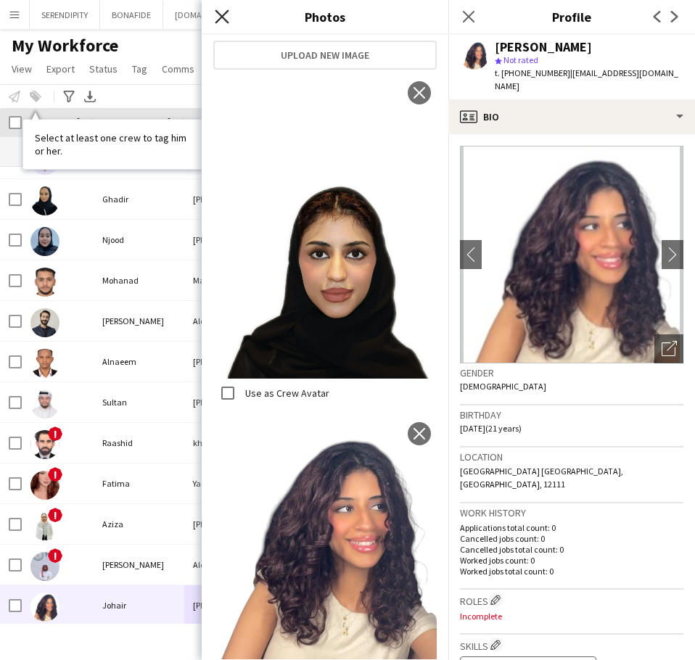
click at [226, 13] on icon at bounding box center [222, 16] width 14 height 14
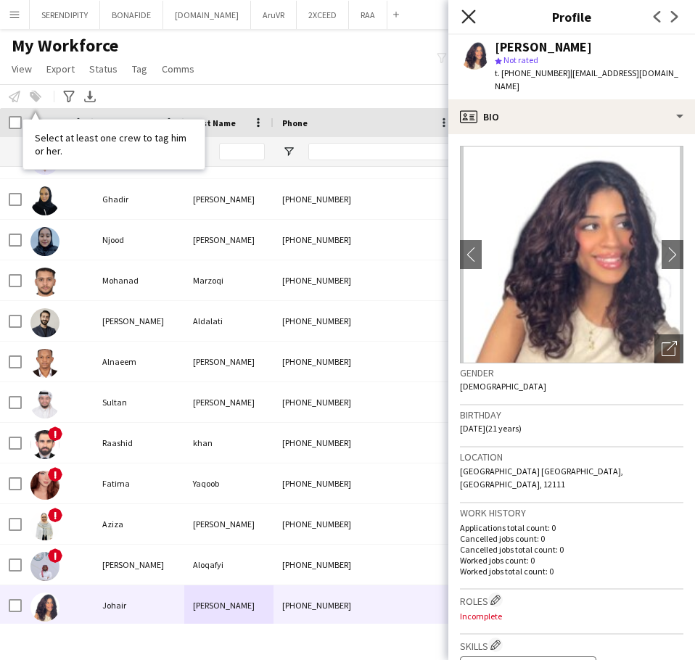
click at [462, 15] on icon "Close pop-in" at bounding box center [469, 16] width 14 height 14
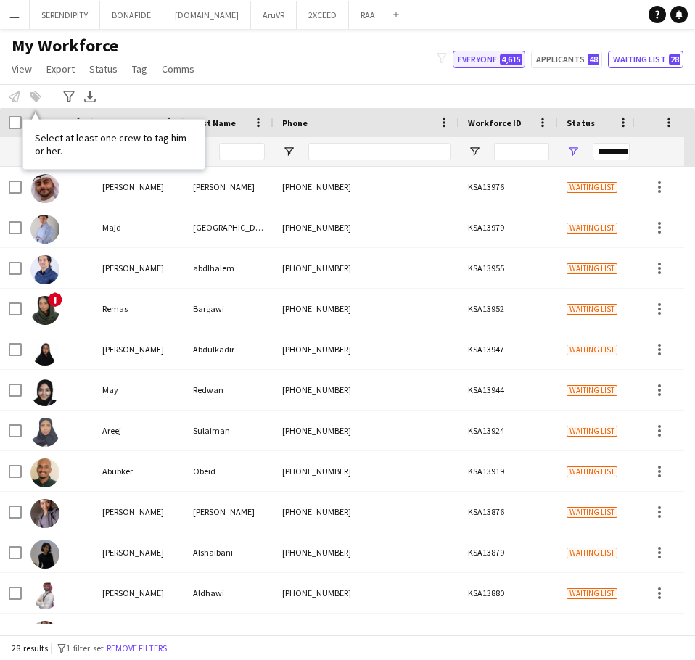
click at [462, 60] on button "Everyone 4,615" at bounding box center [489, 59] width 73 height 17
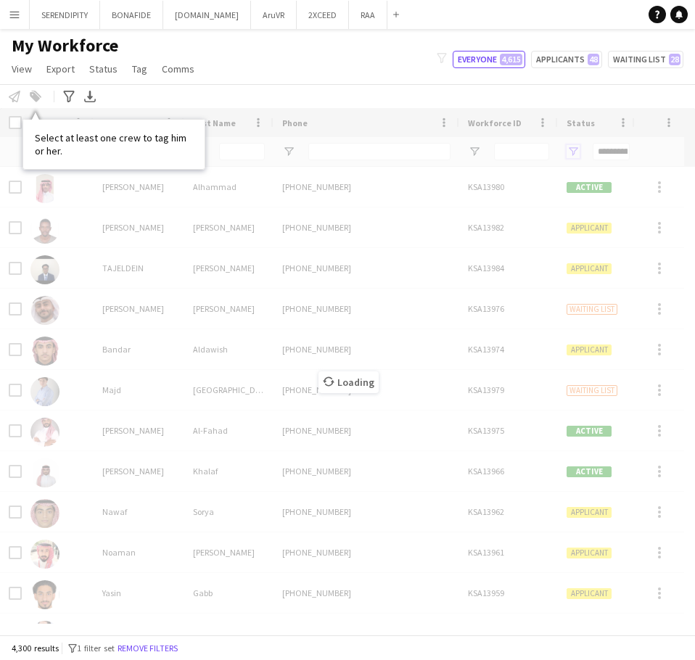
click at [462, 150] on span "Open Filter Menu" at bounding box center [573, 151] width 13 height 13
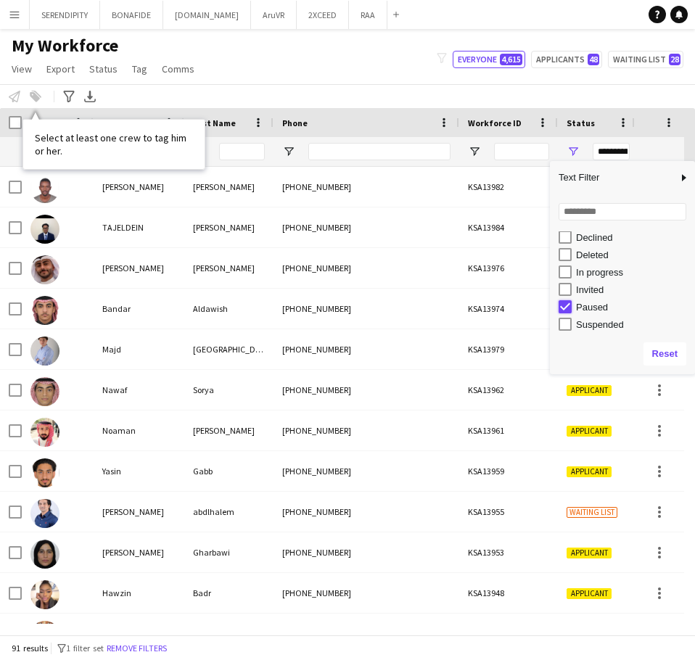
type input "**********"
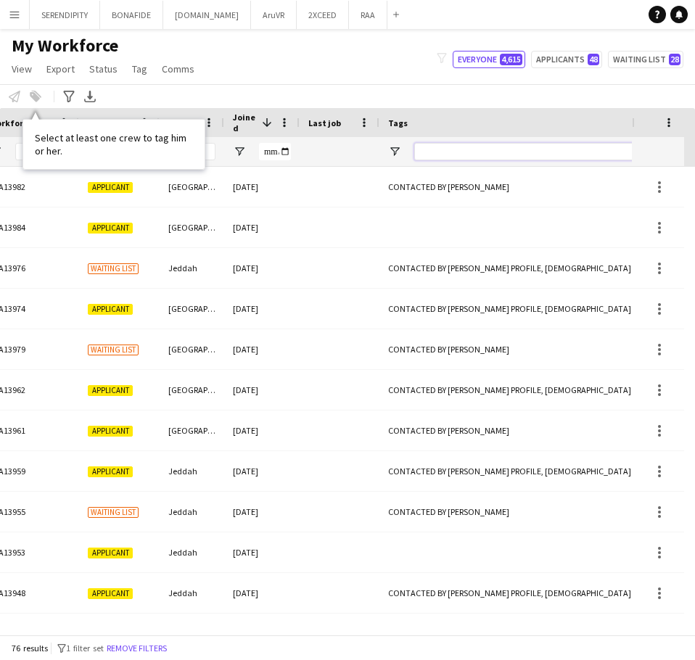
click at [462, 154] on input "Tags Filter Input" at bounding box center [630, 151] width 432 height 17
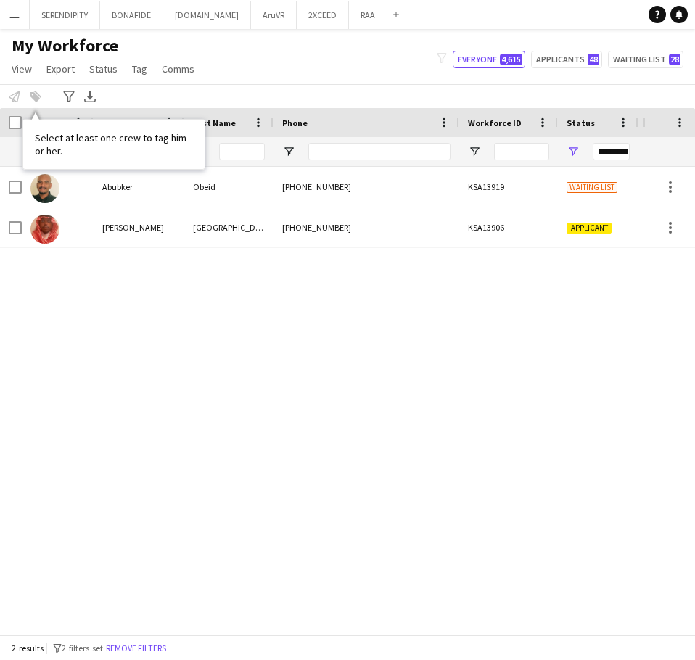
type input "*****"
click at [462, 147] on span "Open Filter Menu" at bounding box center [573, 151] width 13 height 13
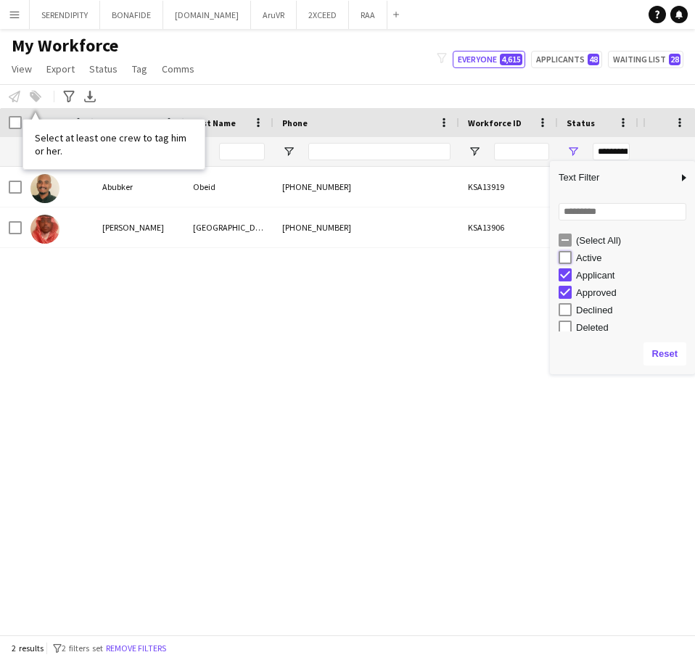
type input "**********"
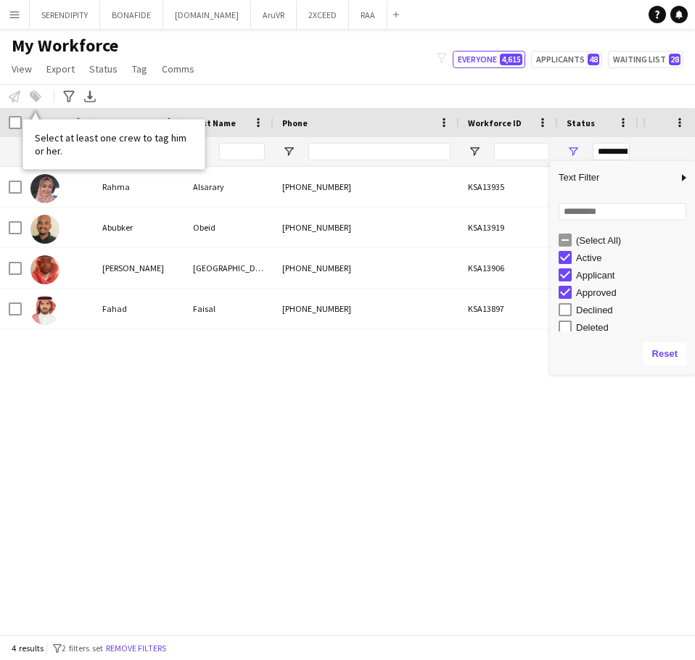
click at [322, 419] on div "[PHONE_NUMBER] KSA13919 Waiting list [GEOGRAPHIC_DATA] [DATE] Obeid Abubker [PH…" at bounding box center [321, 395] width 643 height 457
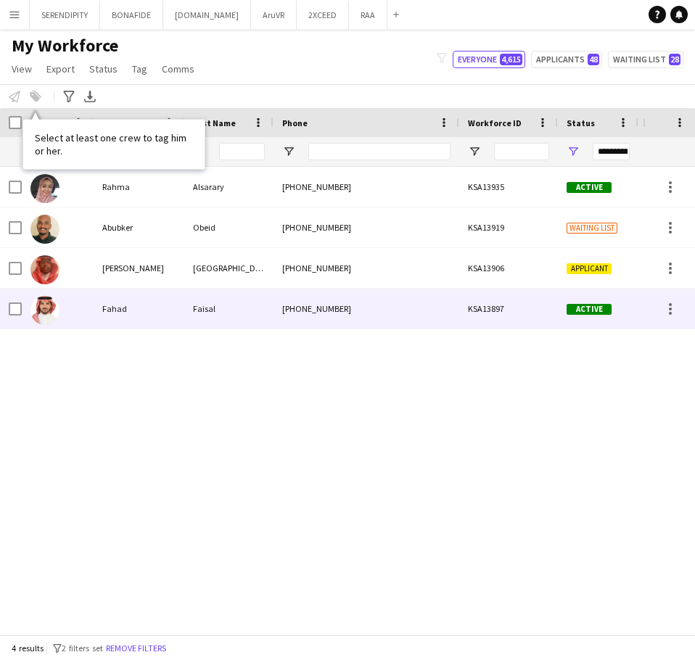
click at [192, 303] on div "Faisal" at bounding box center [228, 309] width 89 height 40
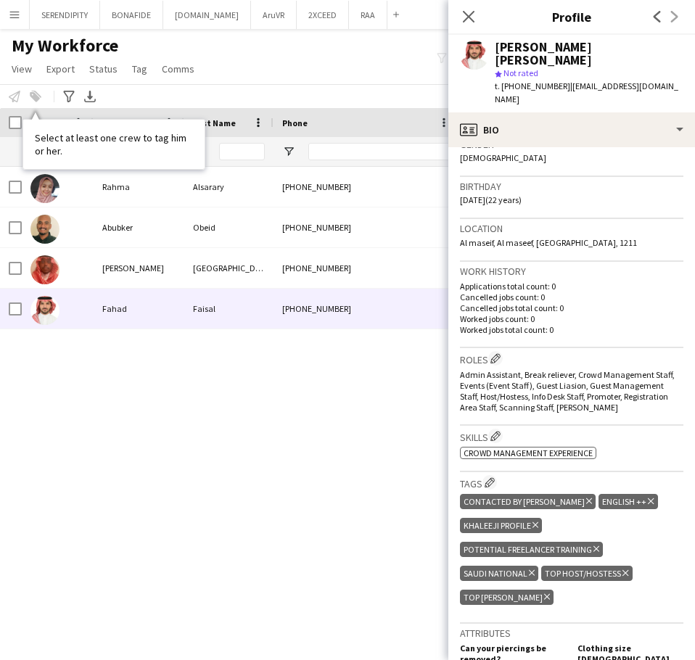
click at [462, 497] on icon "Delete tag" at bounding box center [589, 501] width 6 height 9
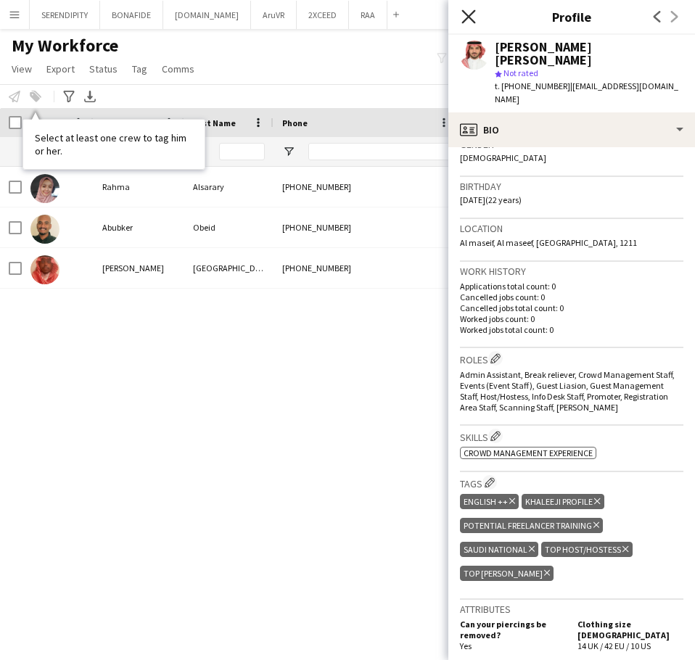
click at [462, 20] on icon "Close pop-in" at bounding box center [469, 16] width 14 height 14
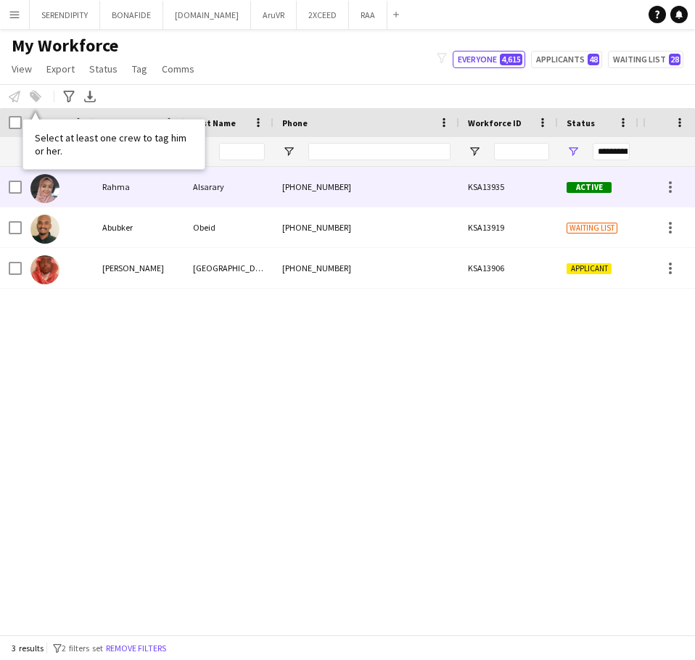
click at [462, 189] on div "KSA13935" at bounding box center [508, 187] width 99 height 40
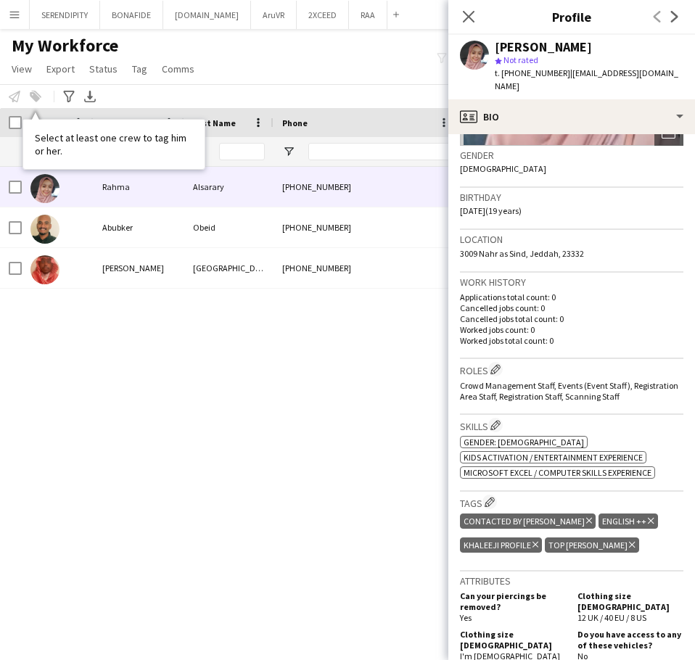
click at [462, 518] on icon at bounding box center [589, 521] width 6 height 6
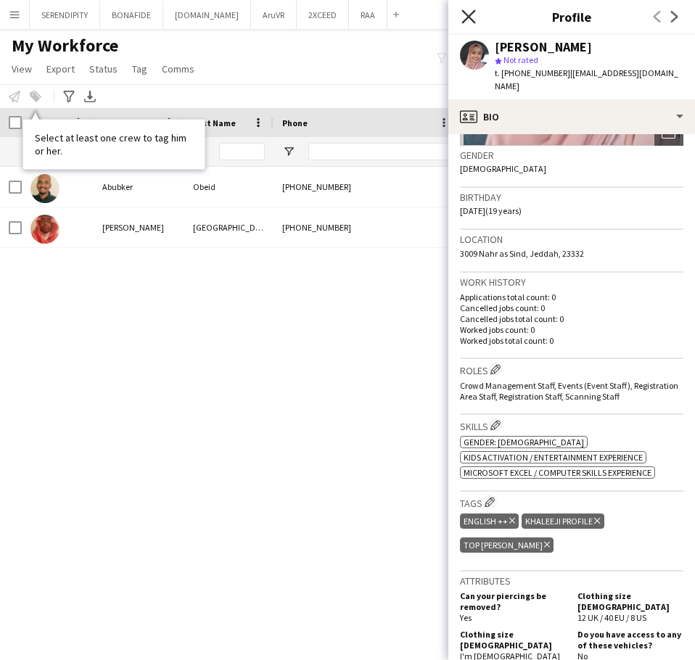
click at [462, 12] on icon "Close pop-in" at bounding box center [469, 16] width 14 height 14
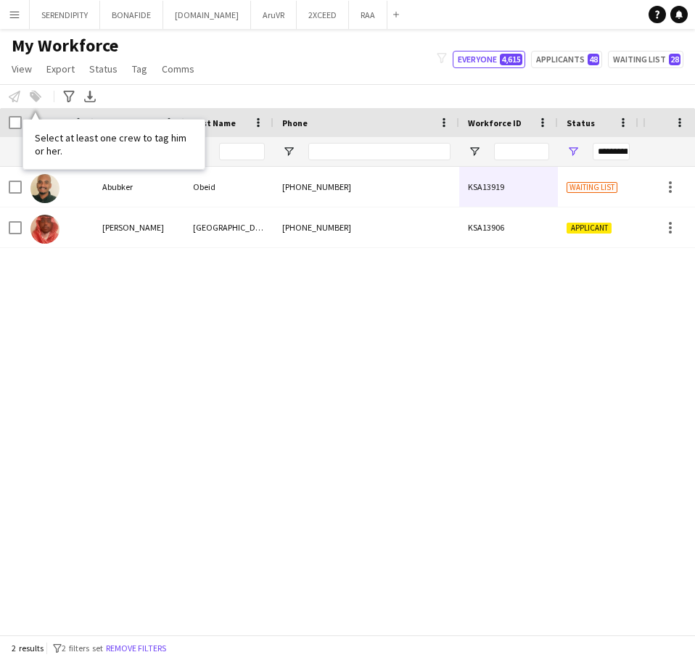
click at [459, 394] on div "[PHONE_NUMBER] KSA13919 Waiting list [GEOGRAPHIC_DATA] [DATE] Obeid Abubker [PH…" at bounding box center [321, 395] width 643 height 457
